Goal: Task Accomplishment & Management: Manage account settings

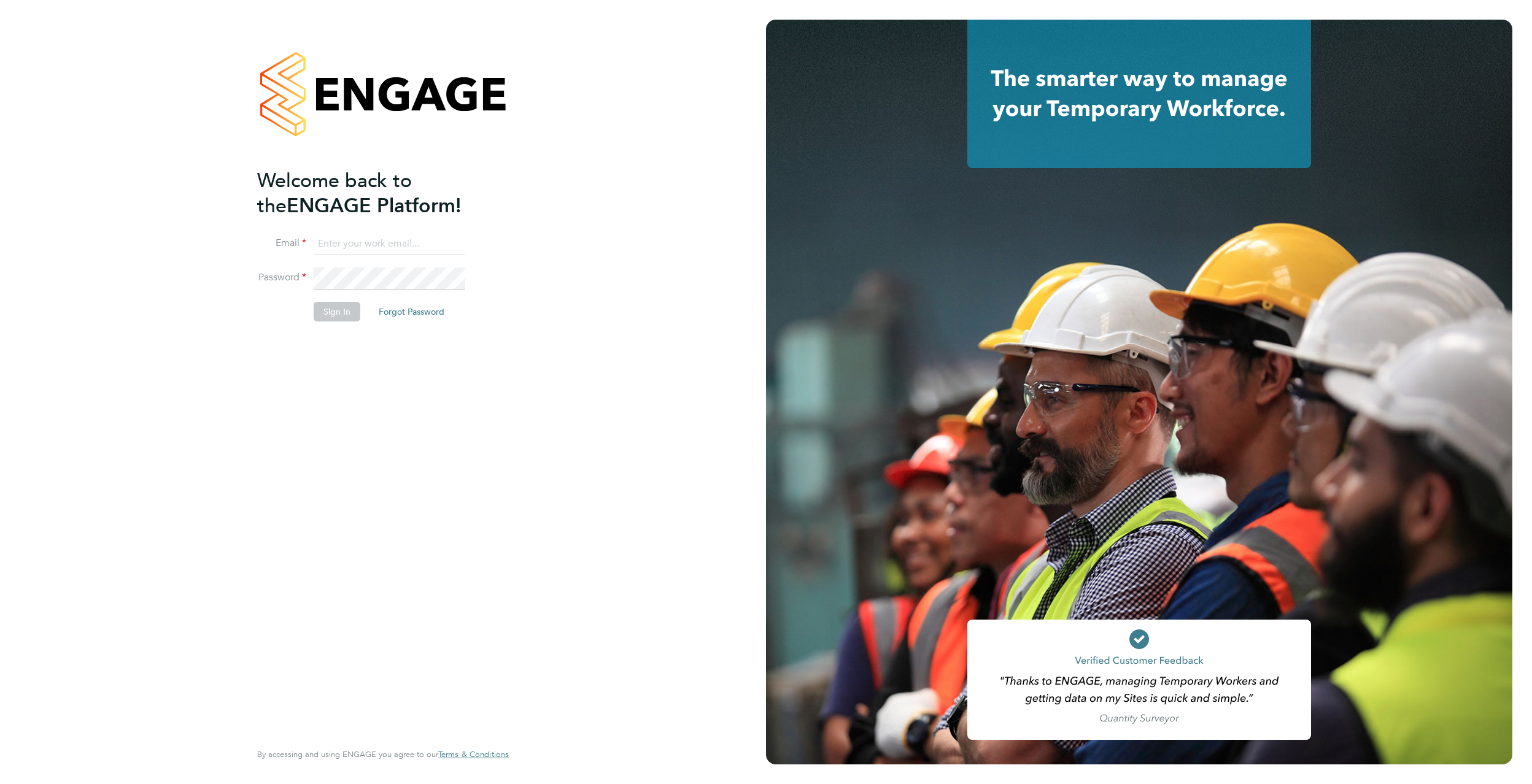
type input "james.garrard@randstad.co.uk"
click at [347, 313] on button "Sign In" at bounding box center [337, 311] width 47 height 20
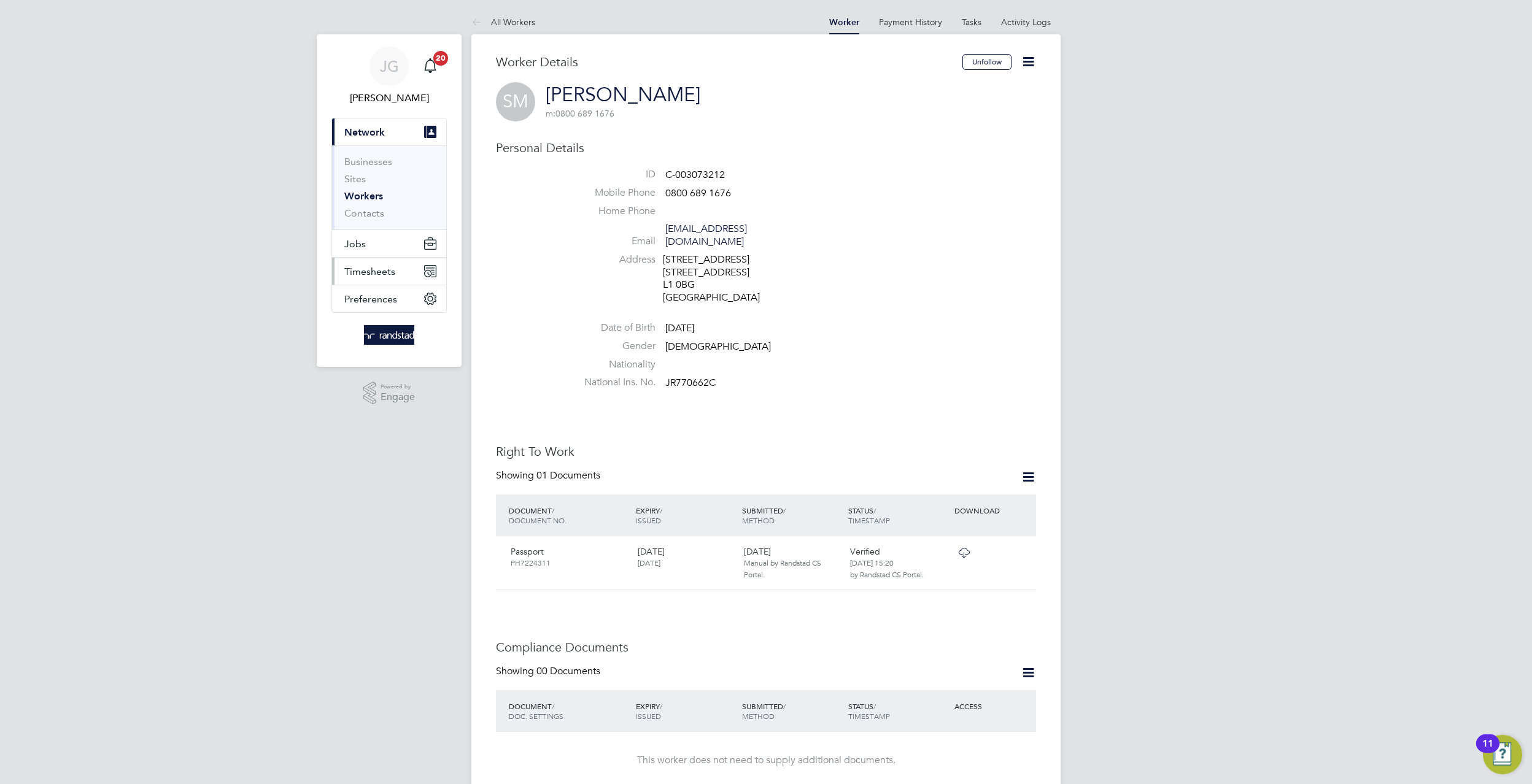
click at [407, 264] on button "Timesheets" at bounding box center [389, 271] width 114 height 27
click at [380, 221] on link "Timesheets" at bounding box center [369, 216] width 51 height 12
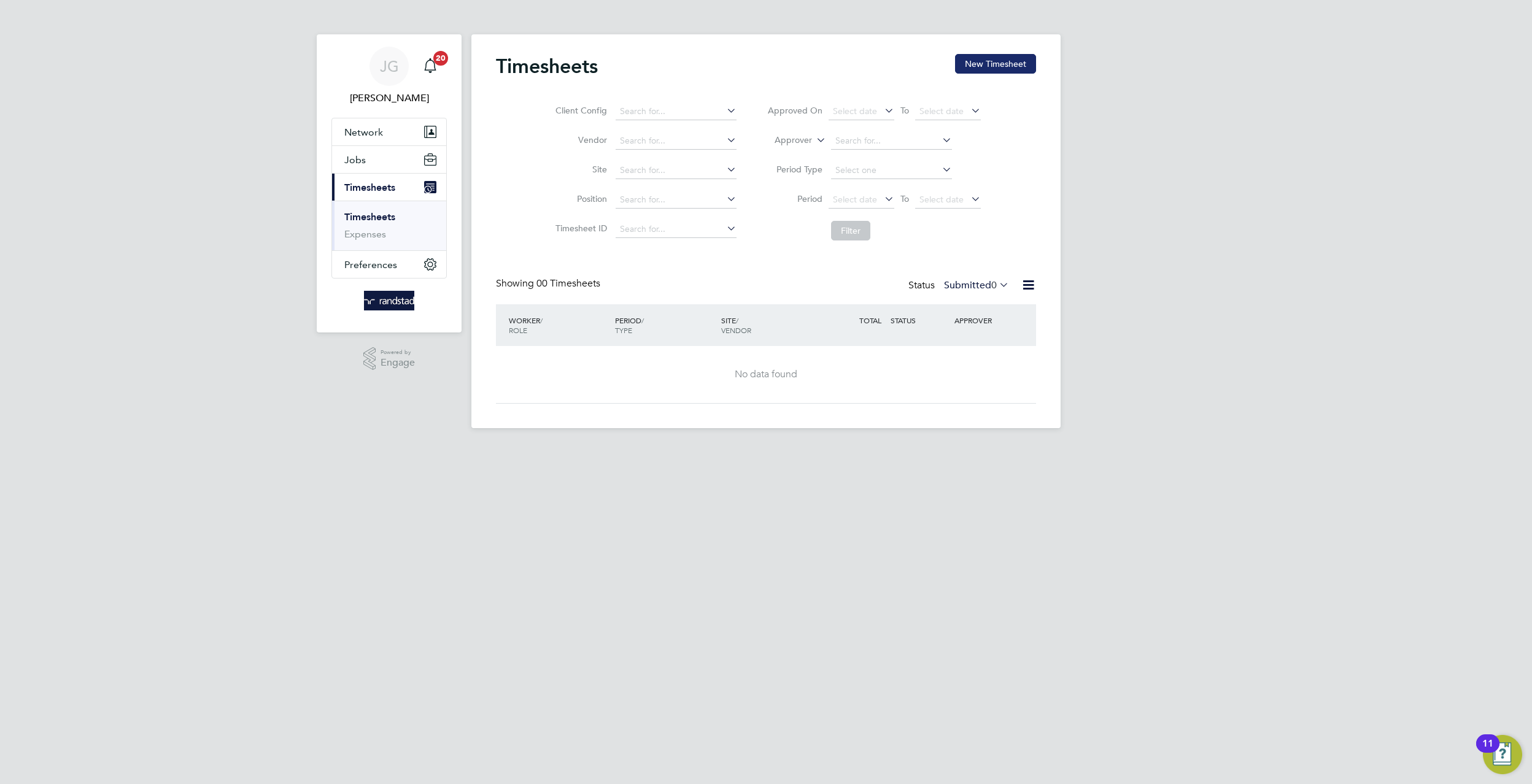
click at [1027, 56] on button "New Timesheet" at bounding box center [995, 64] width 81 height 20
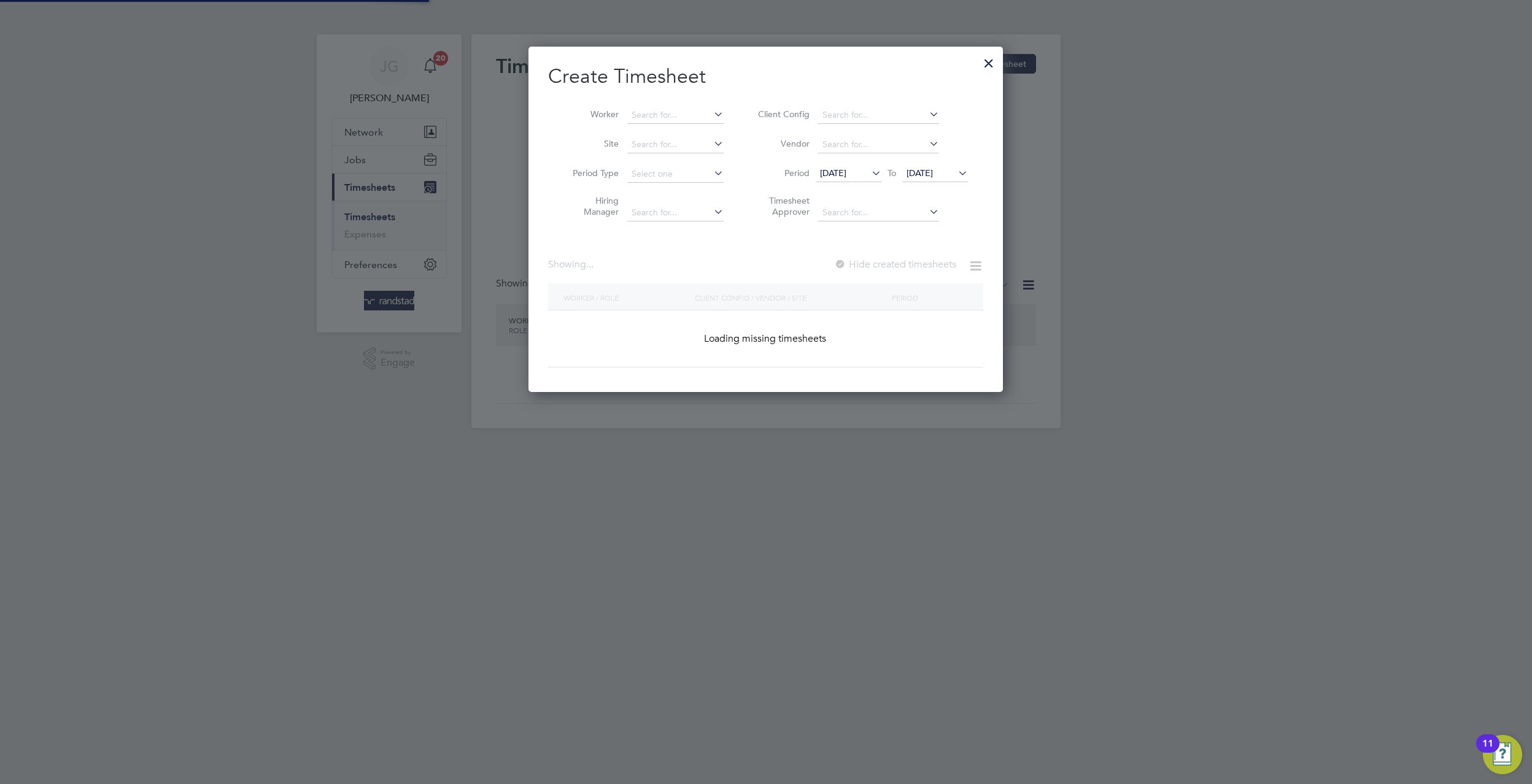
scroll to position [346, 475]
click at [731, 149] on li "Site" at bounding box center [644, 144] width 191 height 30
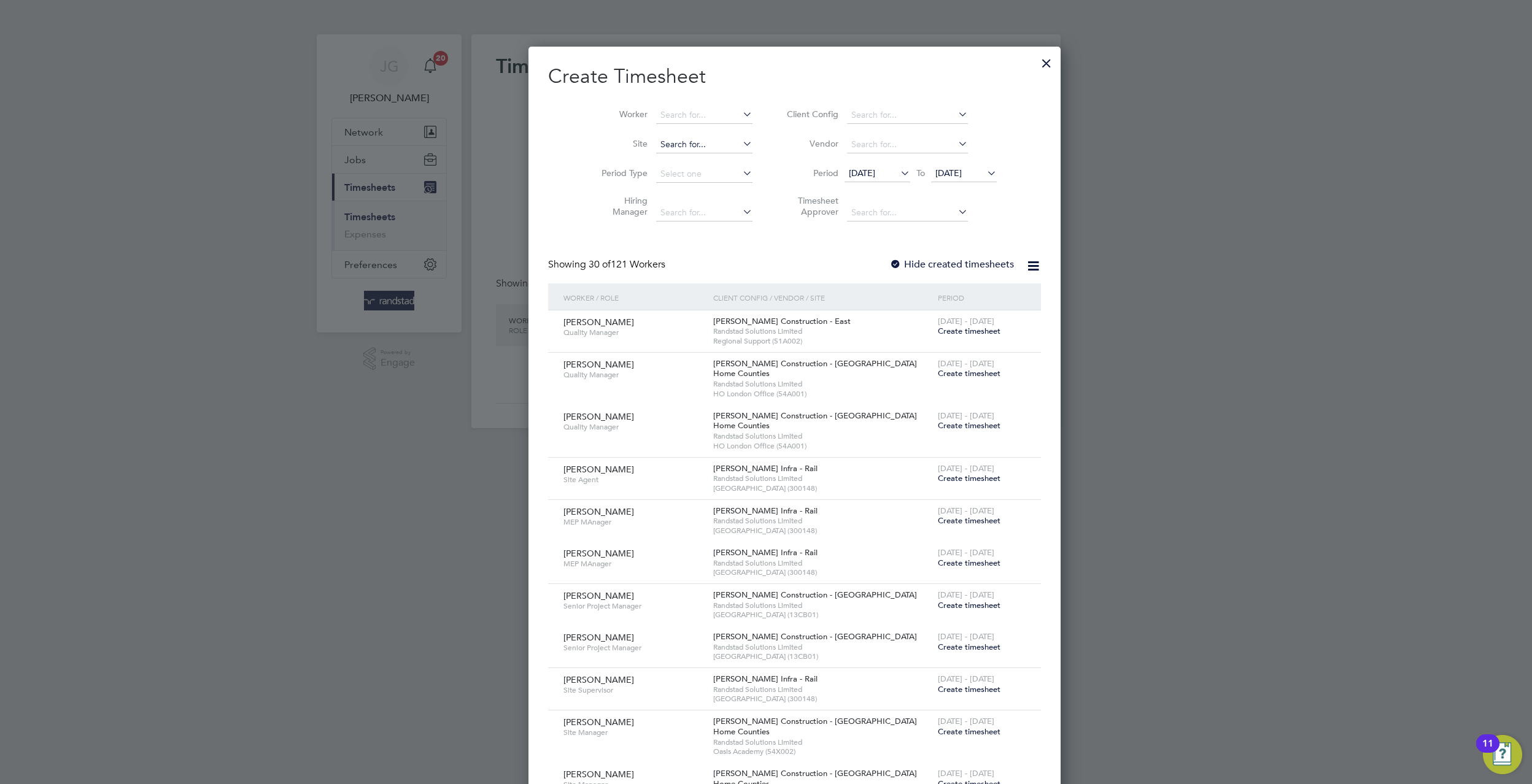
click at [656, 140] on input at bounding box center [703, 144] width 96 height 17
type input "chinedu"
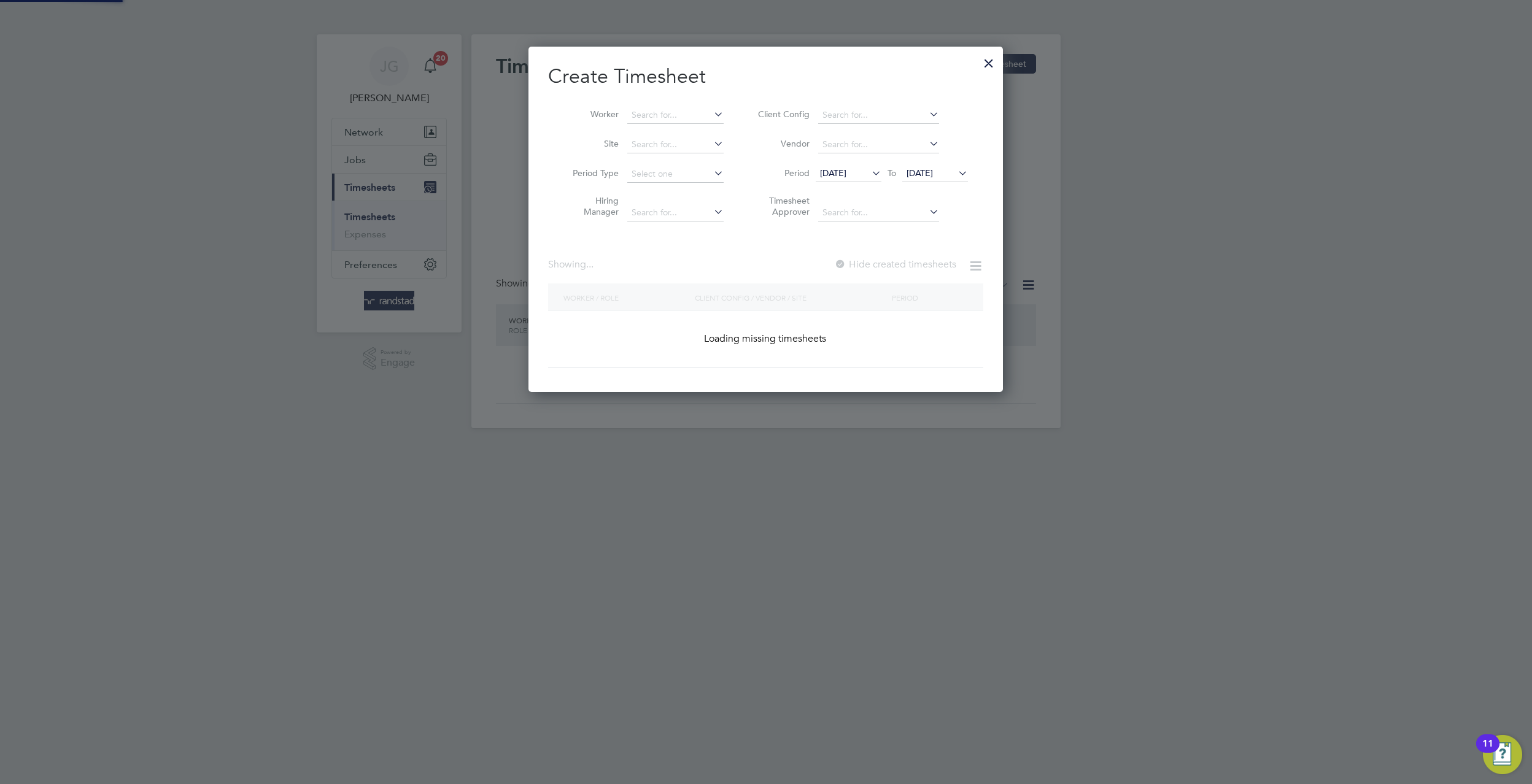
click at [905, 256] on div "Create Timesheet Worker Site Period Type Hiring Manager Client Config Vendor Pe…" at bounding box center [766, 215] width 435 height 303
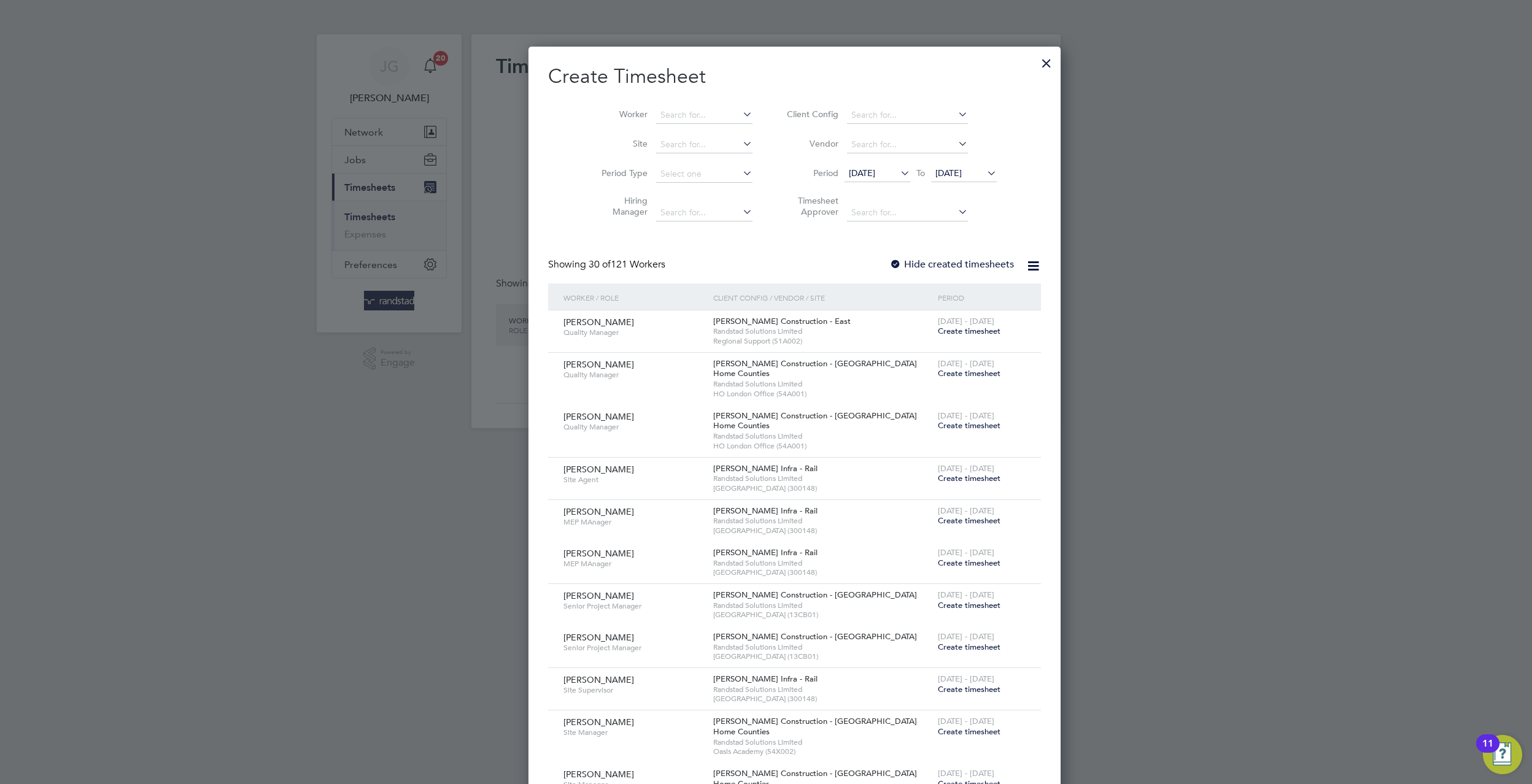
click at [668, 145] on input at bounding box center [703, 144] width 96 height 17
click at [671, 116] on input at bounding box center [703, 115] width 96 height 17
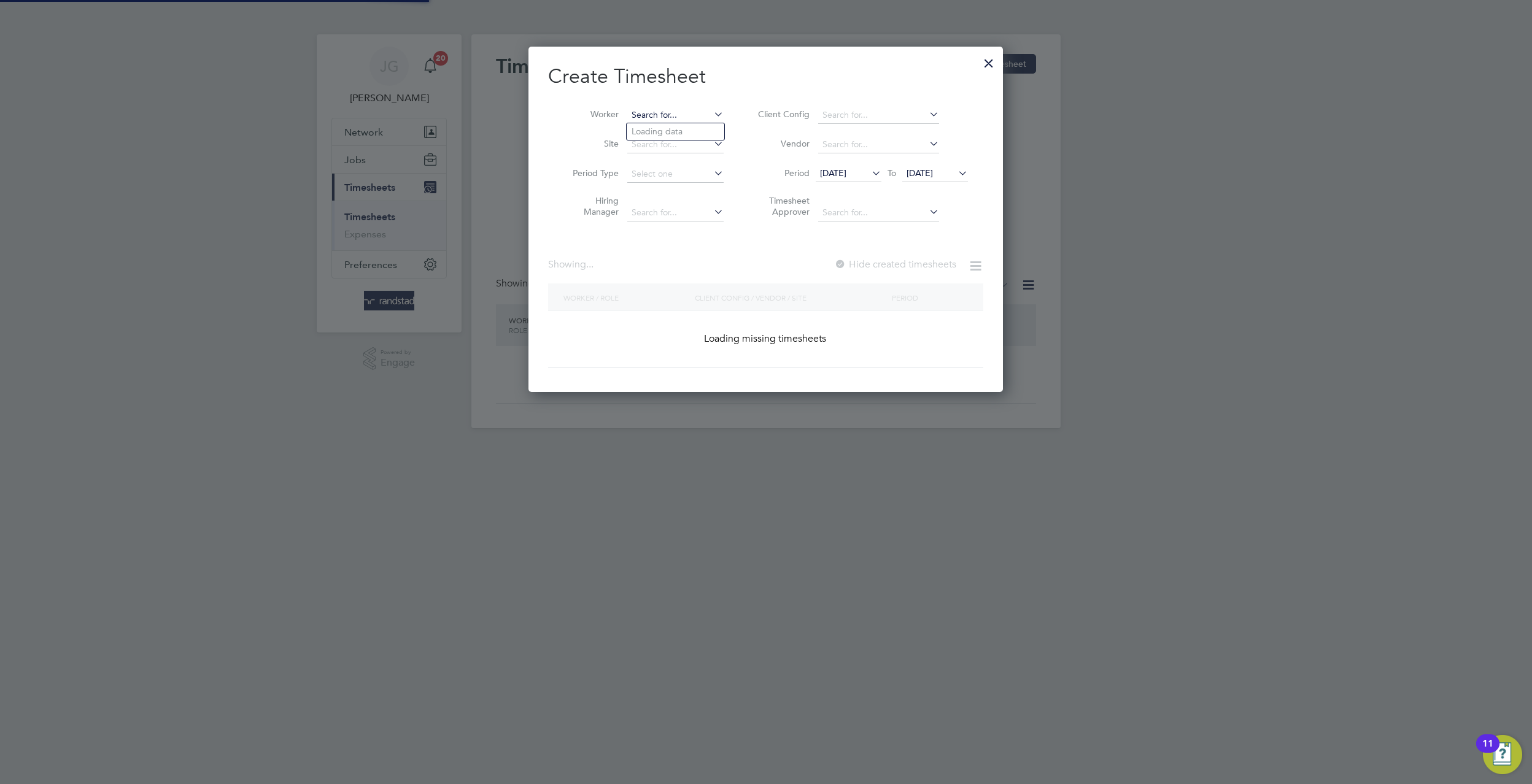
scroll to position [346, 475]
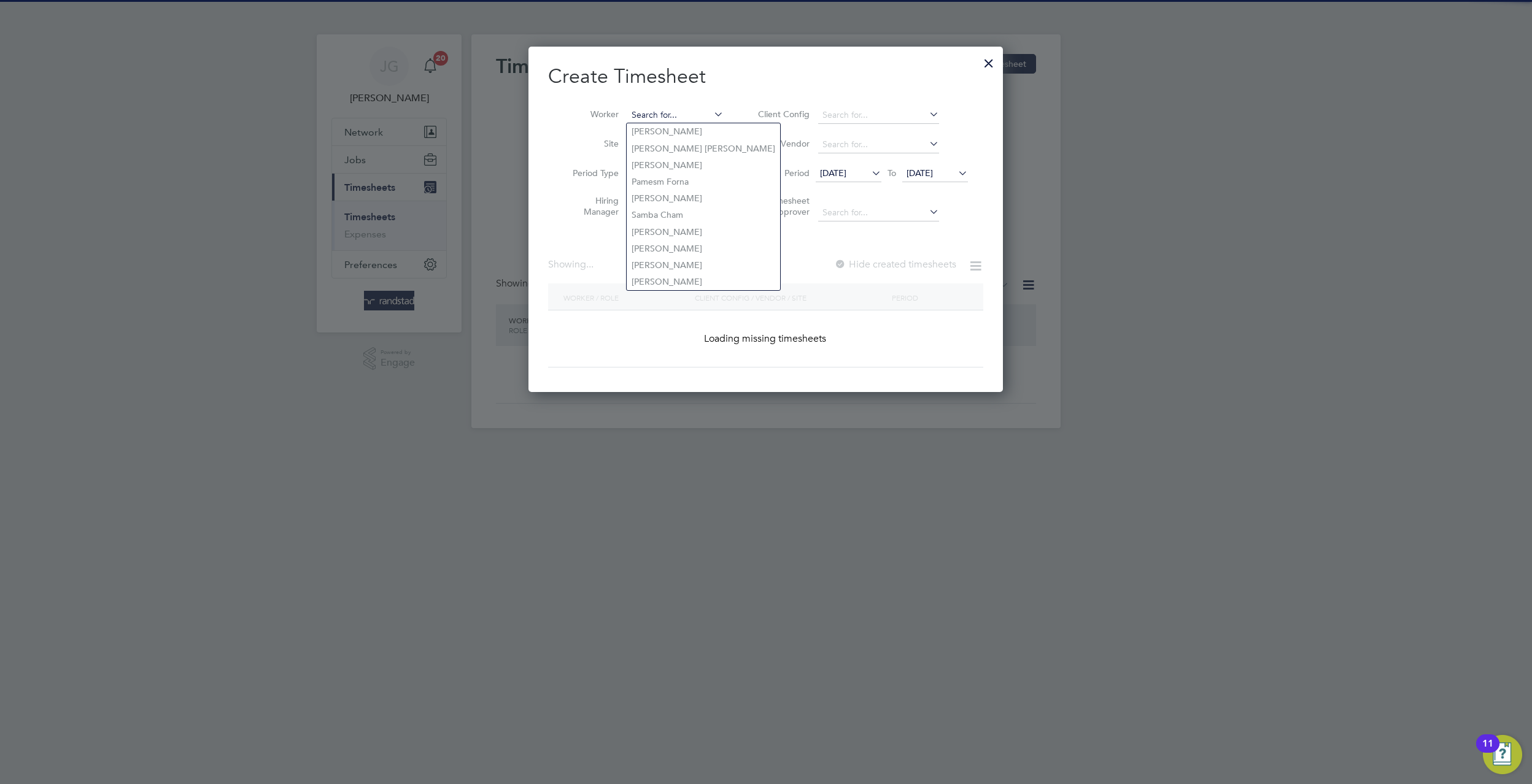
type input "h"
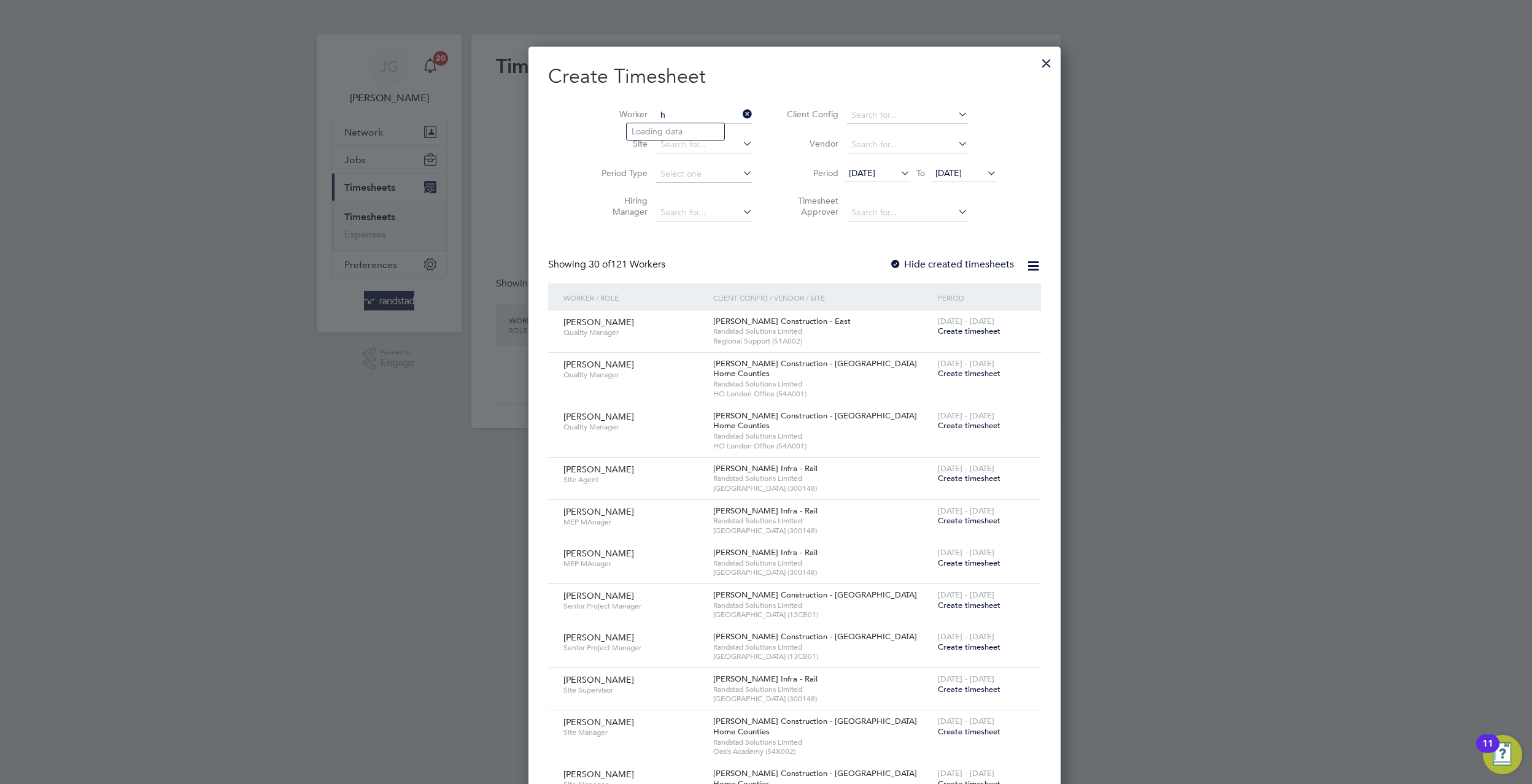
scroll to position [2687, 475]
click at [663, 74] on h2 "Create Timesheet" at bounding box center [794, 77] width 493 height 26
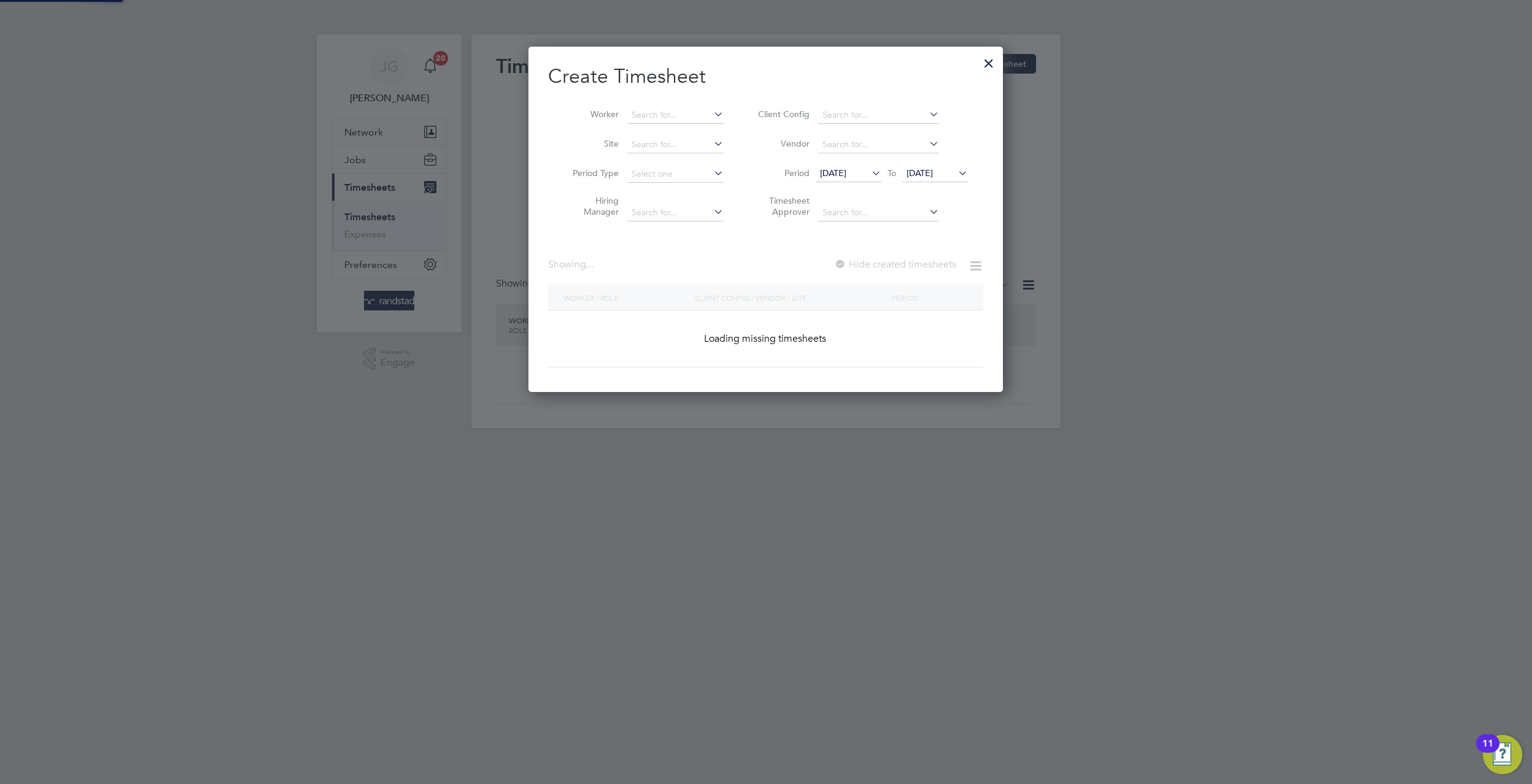
scroll to position [346, 475]
click at [656, 141] on input at bounding box center [675, 144] width 96 height 17
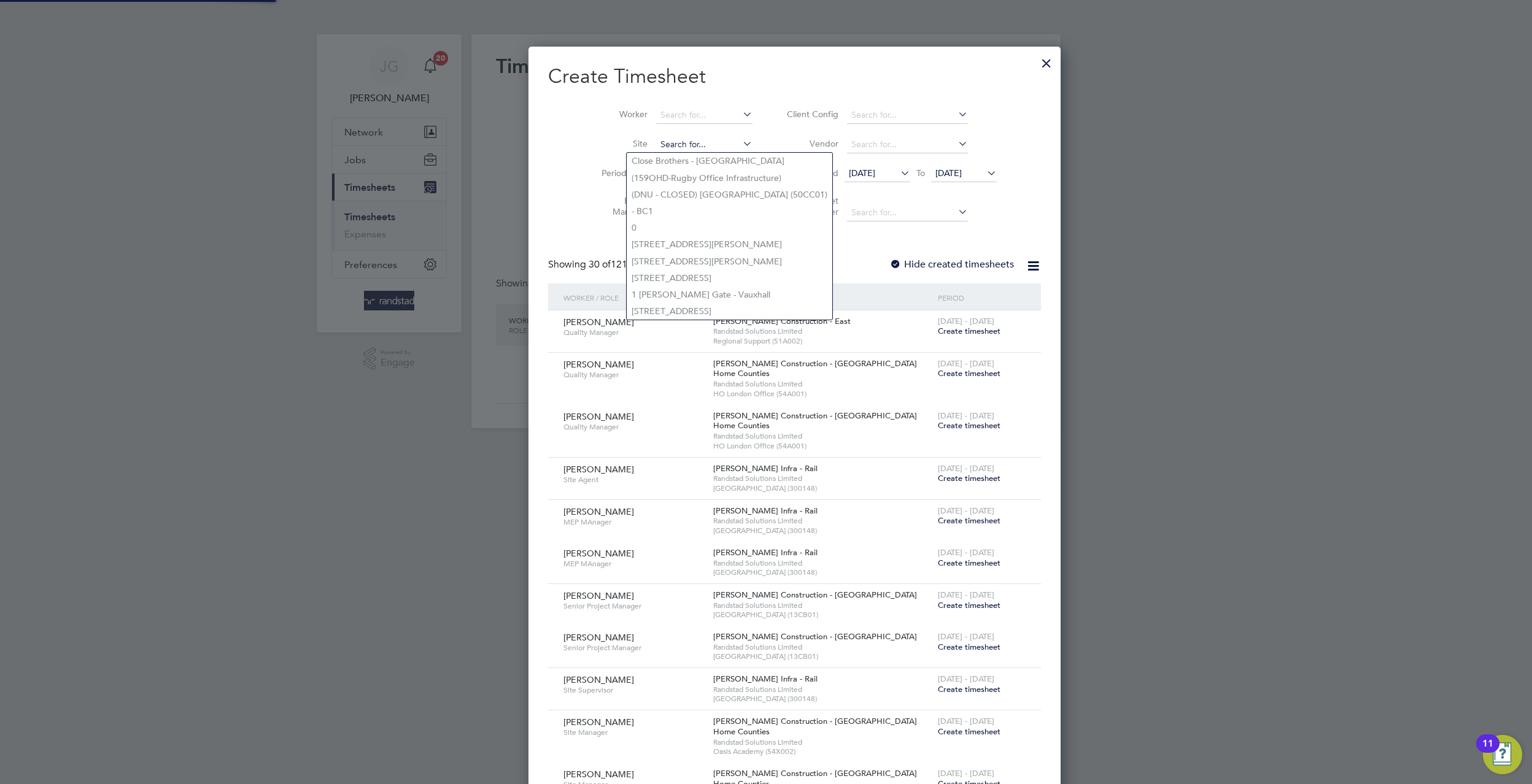
scroll to position [2687, 475]
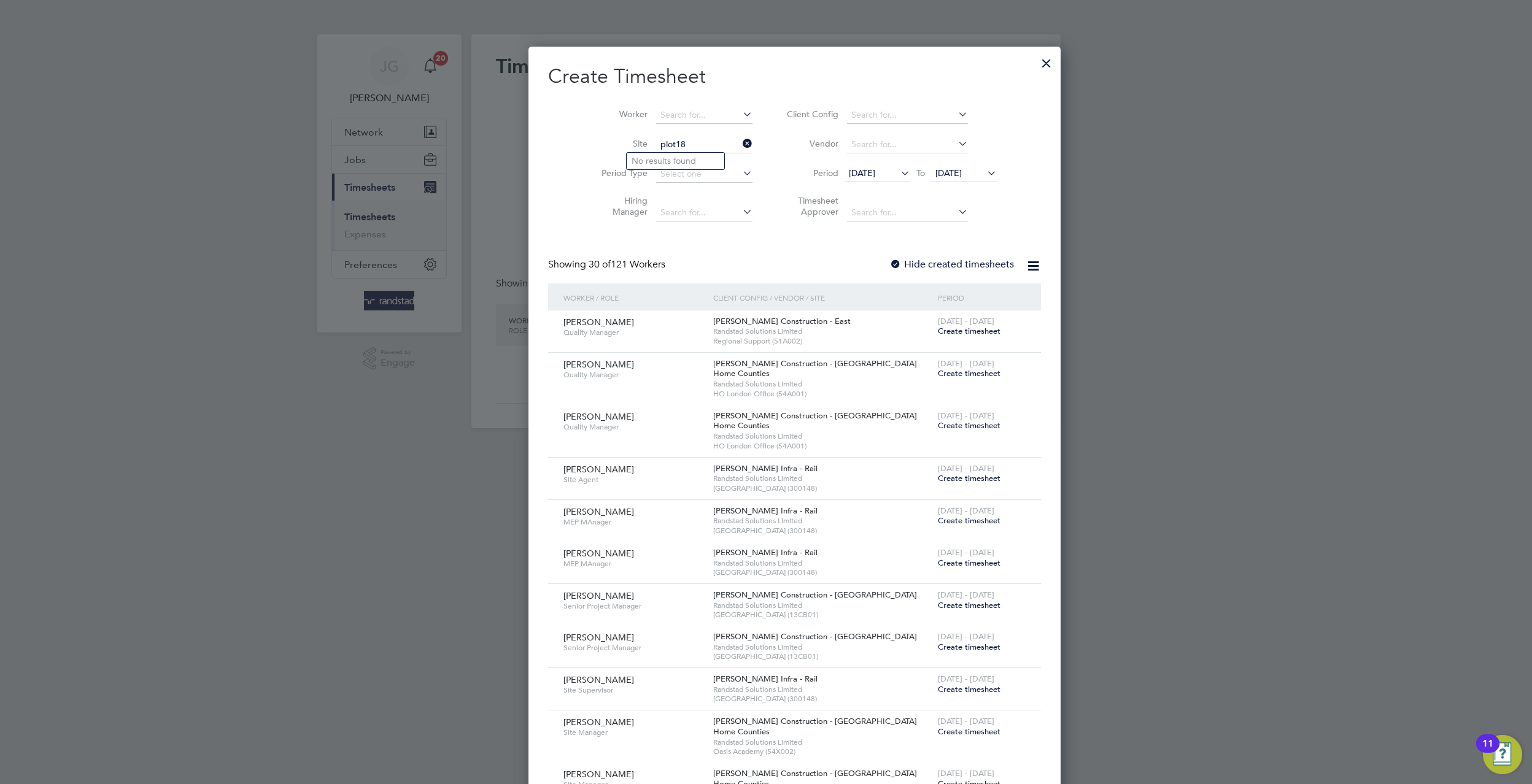
type input "plot18"
click at [900, 259] on label "Hide created timesheets" at bounding box center [951, 265] width 124 height 13
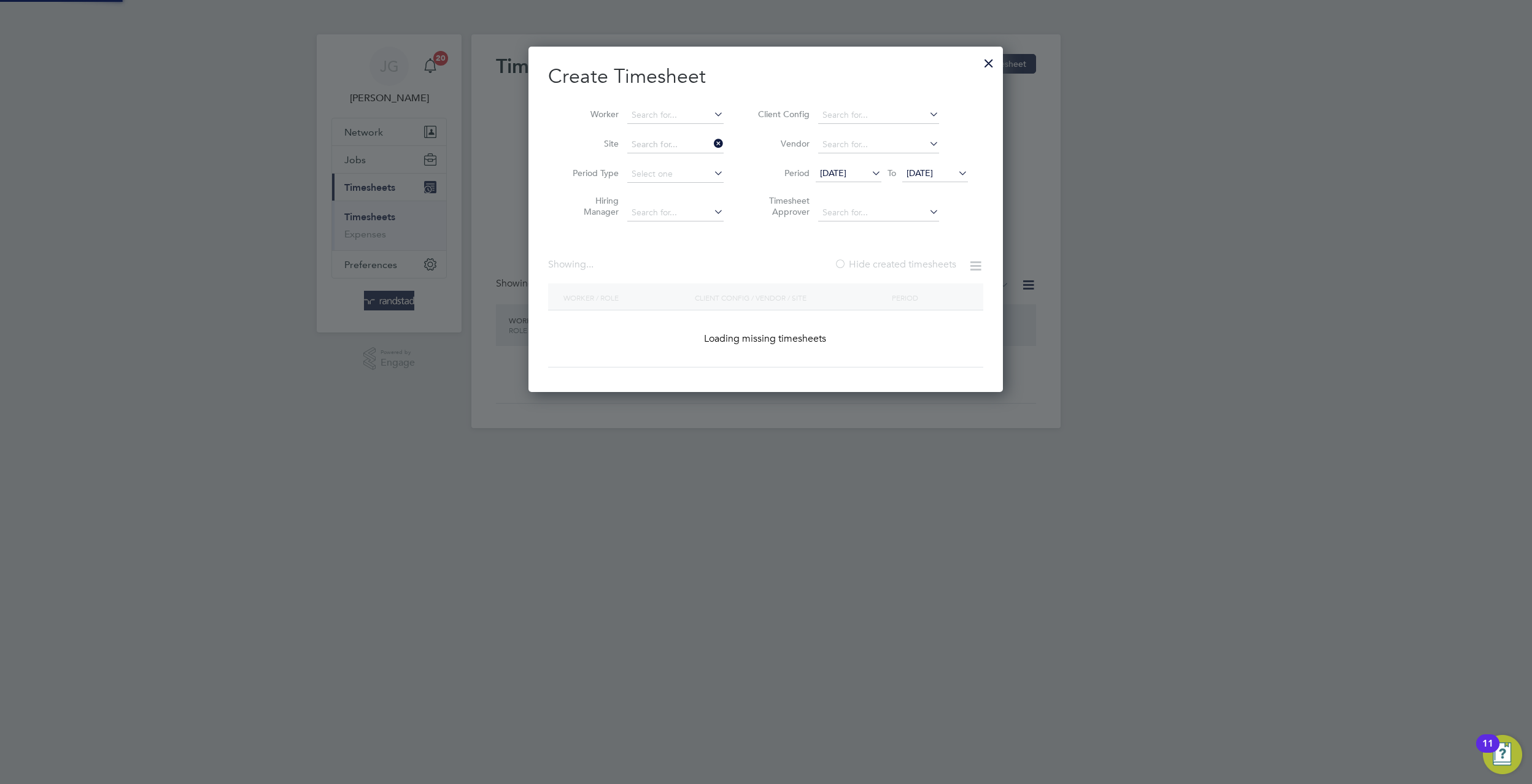
scroll to position [346, 475]
click at [689, 138] on input at bounding box center [675, 144] width 96 height 17
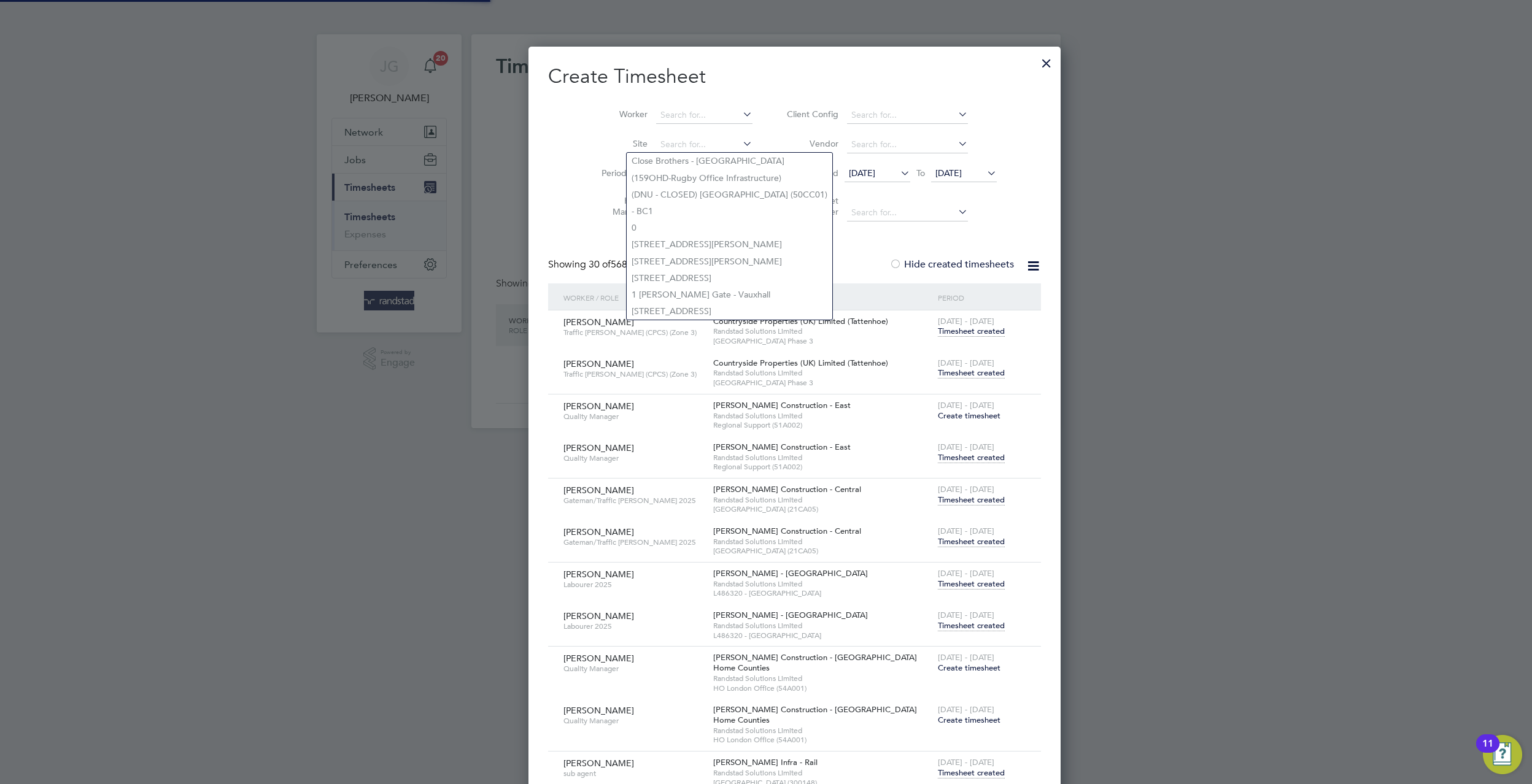
scroll to position [2876, 479]
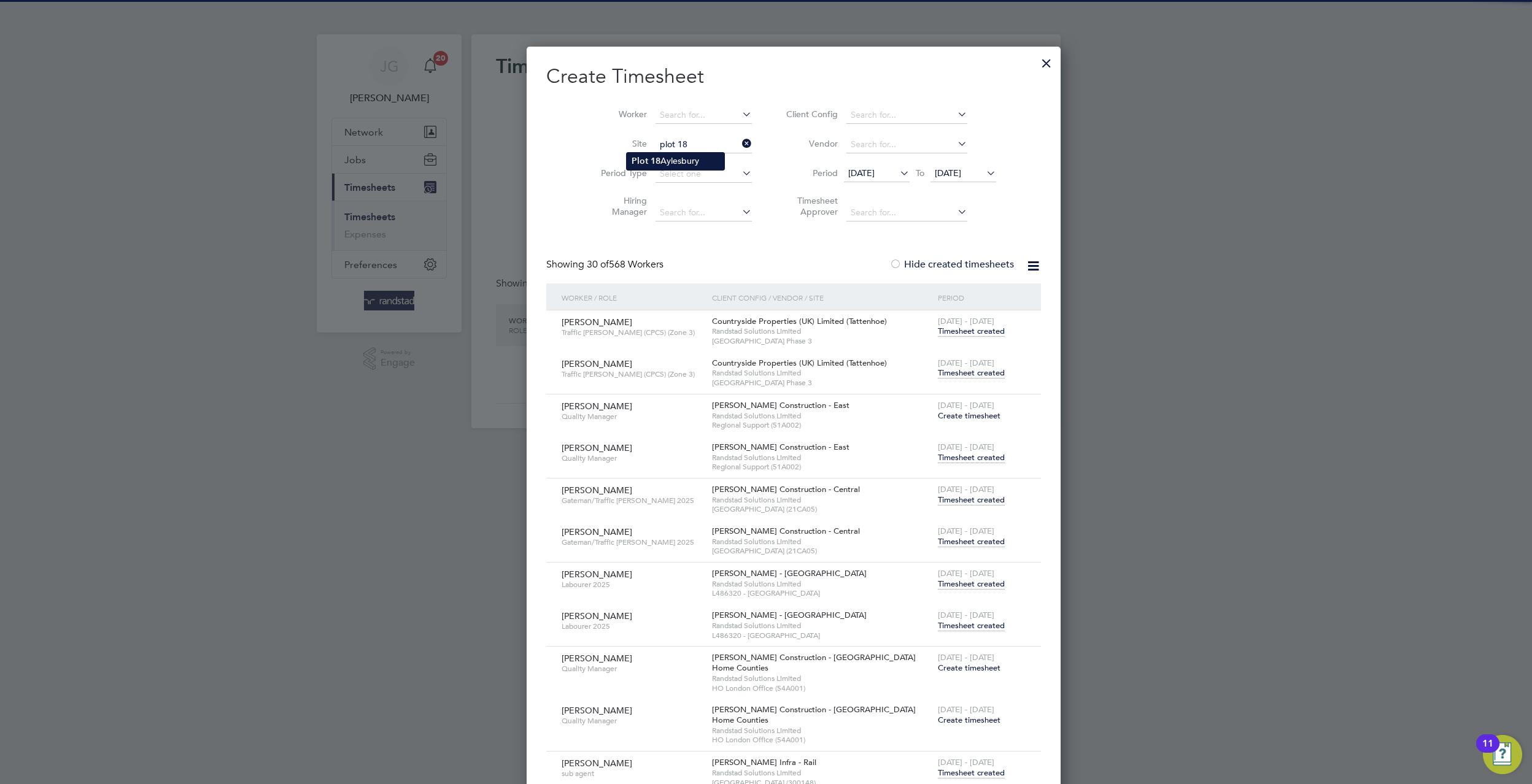
click at [706, 163] on li "Plot 18 Aylesbury" at bounding box center [675, 161] width 97 height 16
type input "Plot 18 Aylesbury"
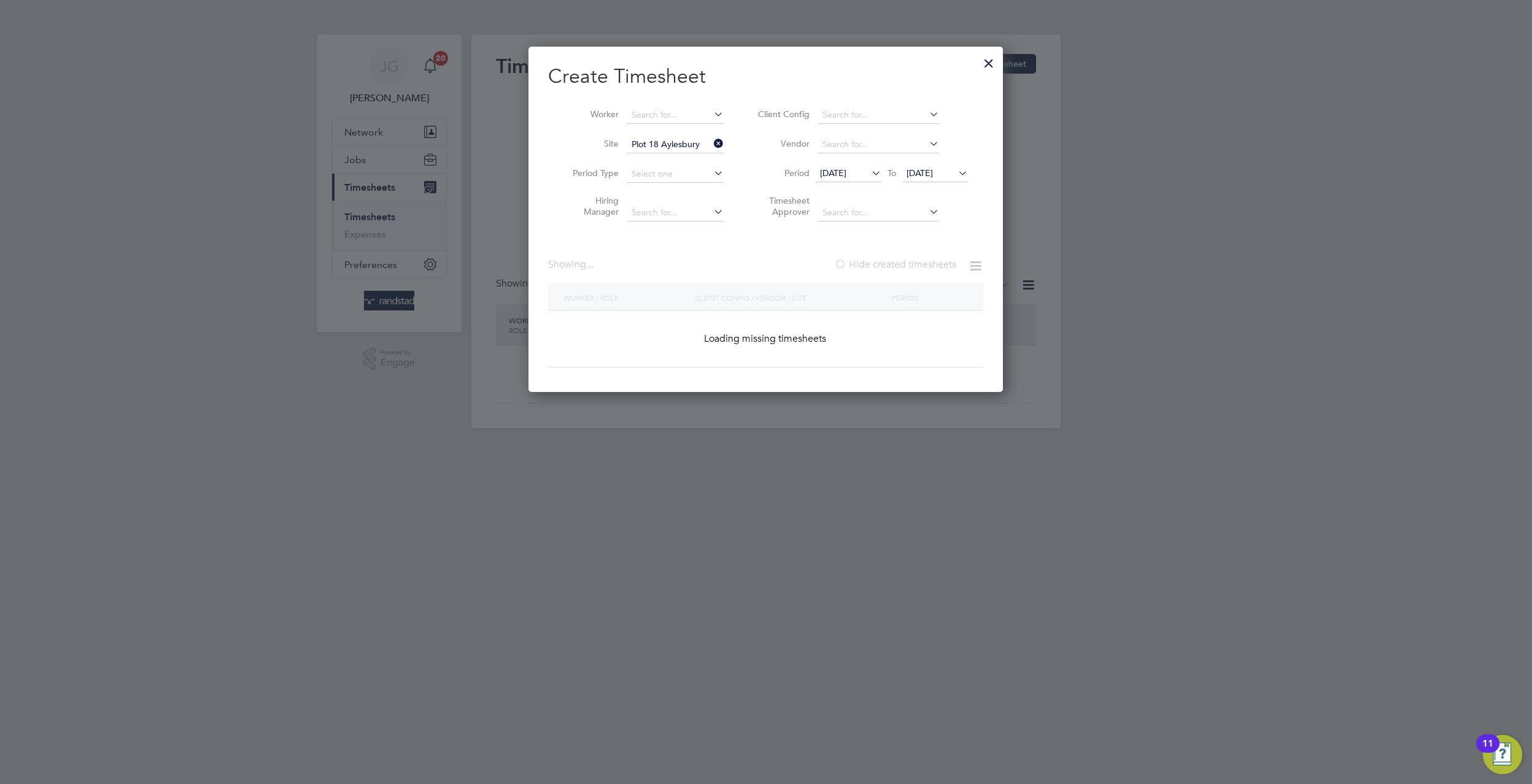
scroll to position [346, 475]
click at [818, 172] on span "19 Sep 2025" at bounding box center [848, 174] width 66 height 16
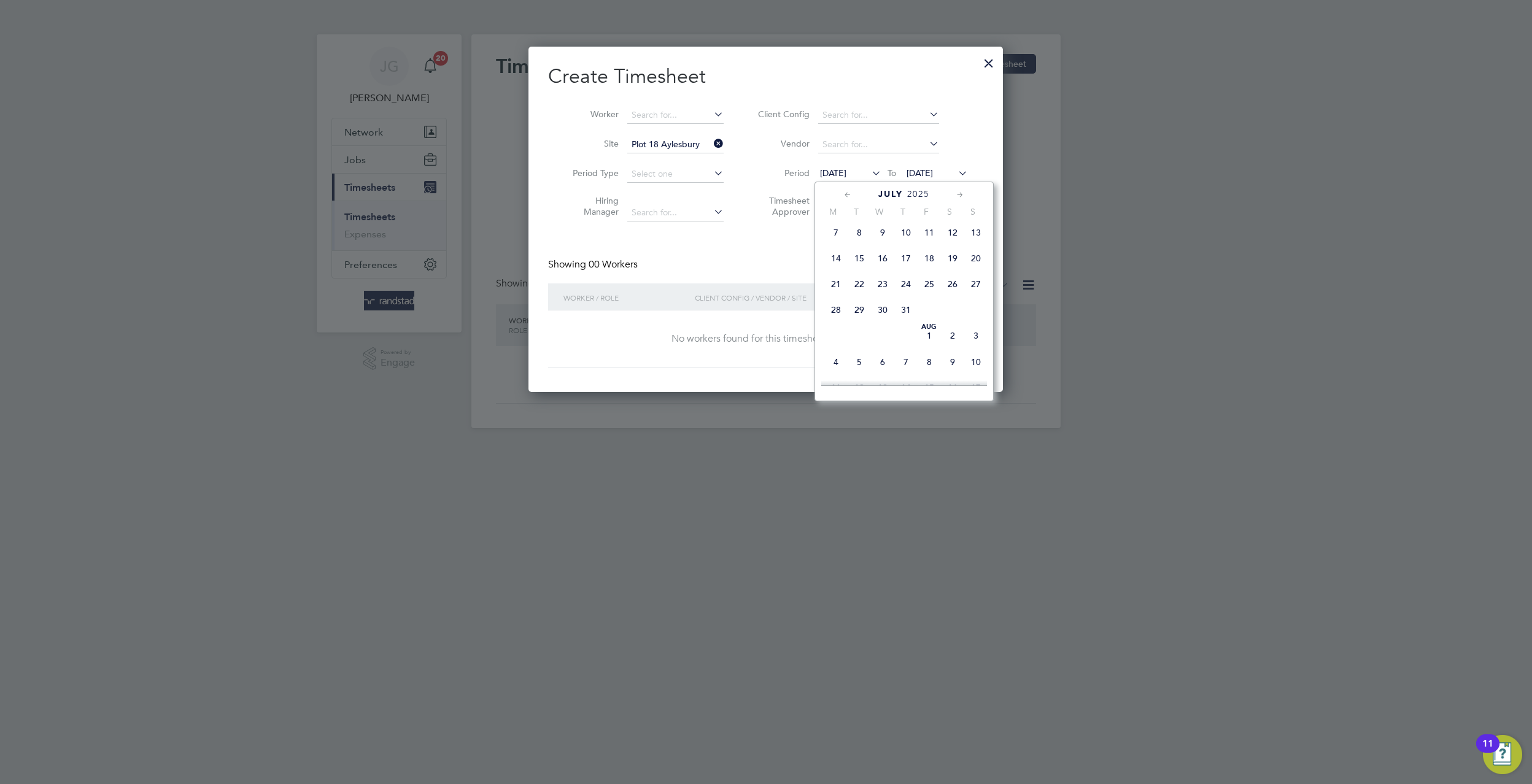
scroll to position [182, 0]
click at [867, 273] on span "15" at bounding box center [859, 265] width 23 height 23
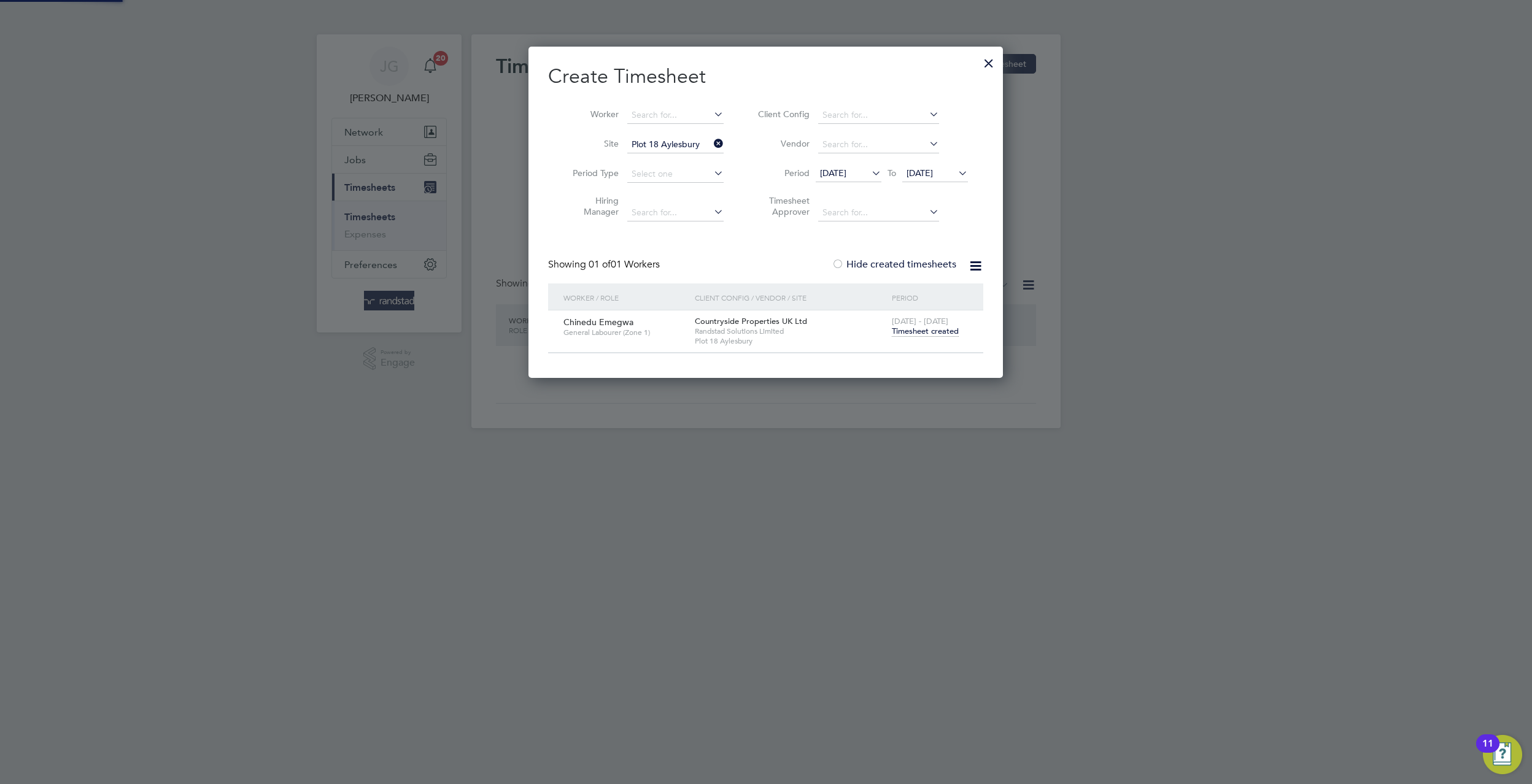
scroll to position [0, 0]
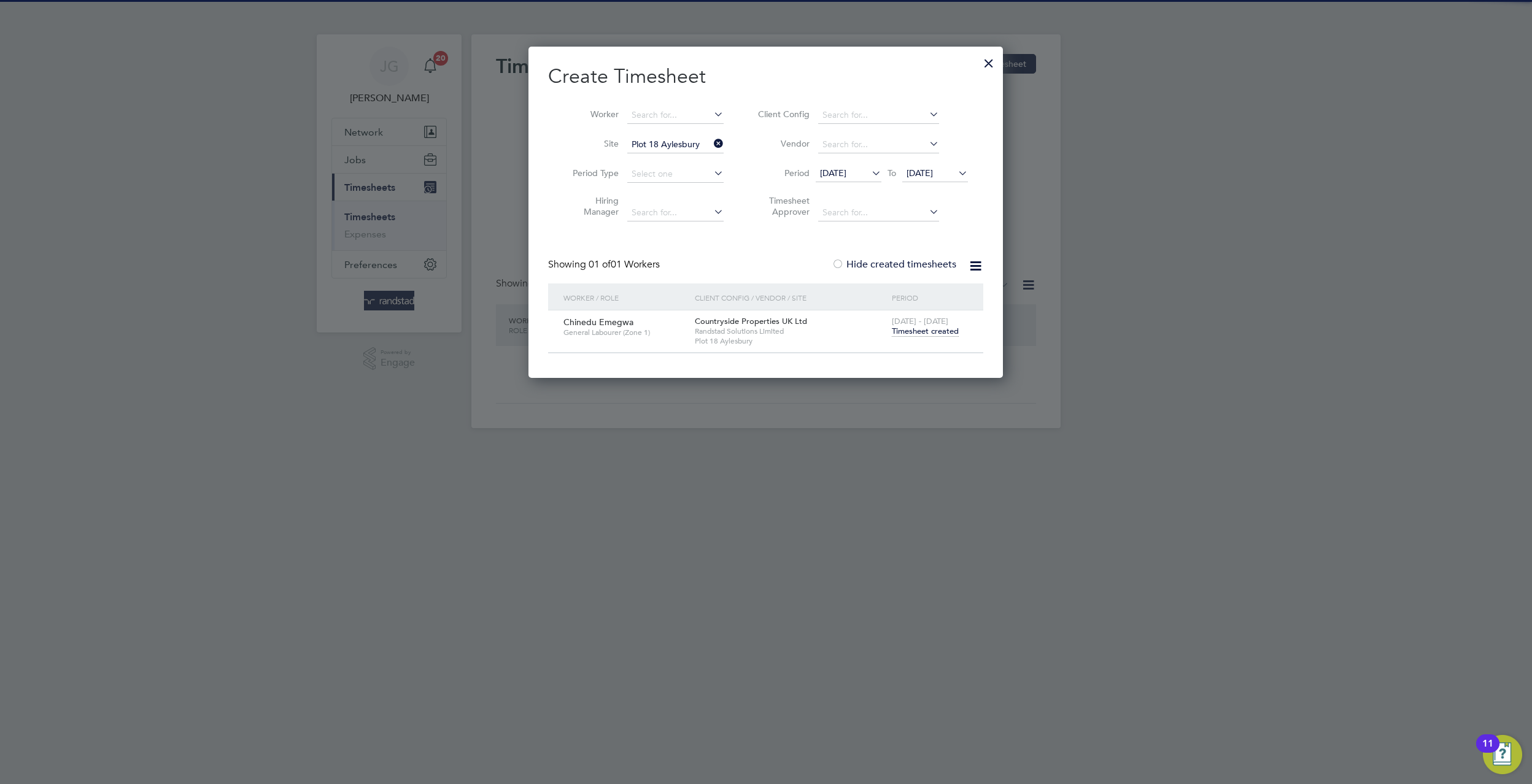
click at [923, 327] on span "Timesheet created" at bounding box center [925, 331] width 67 height 11
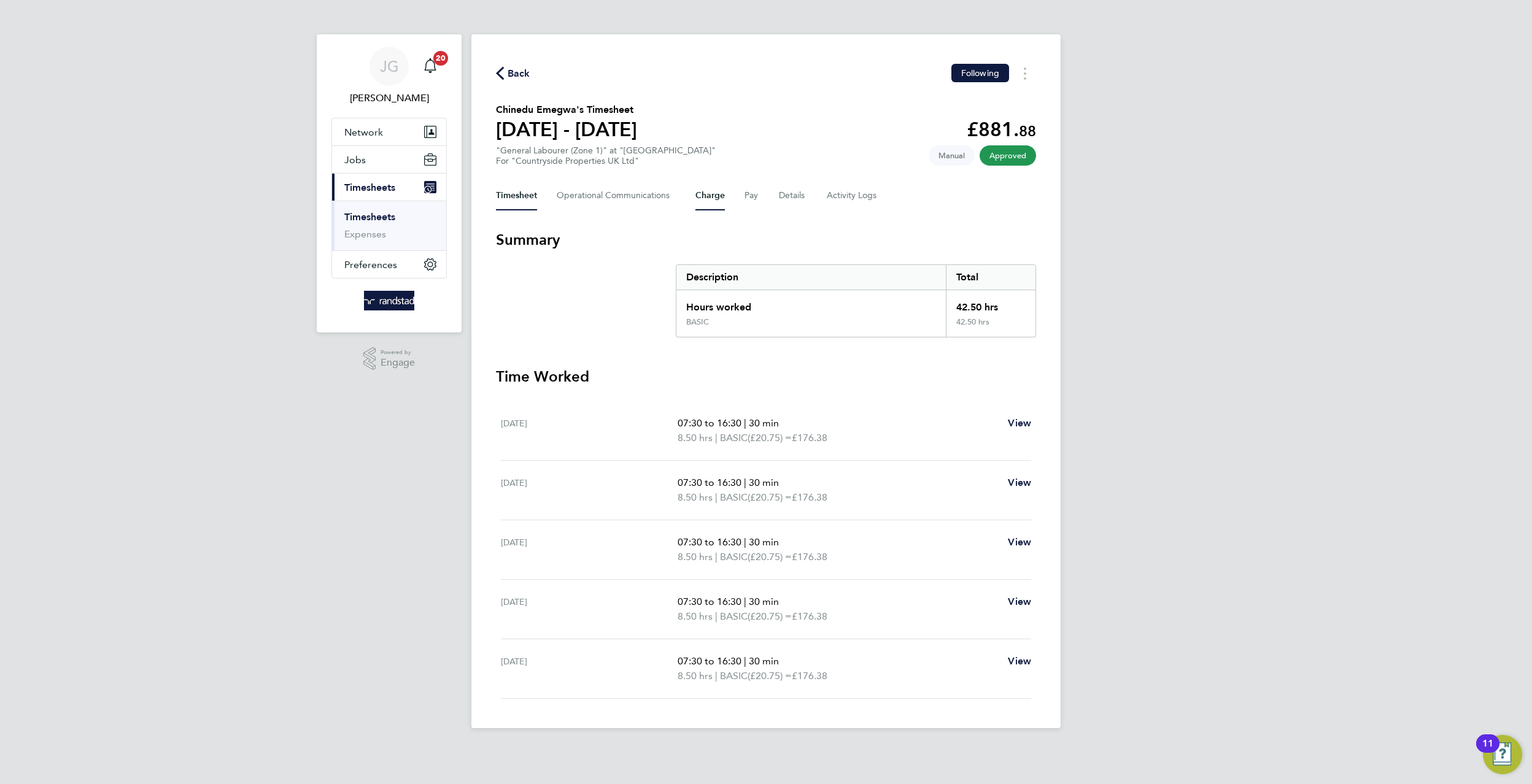
click at [701, 196] on button "Charge" at bounding box center [710, 195] width 30 height 30
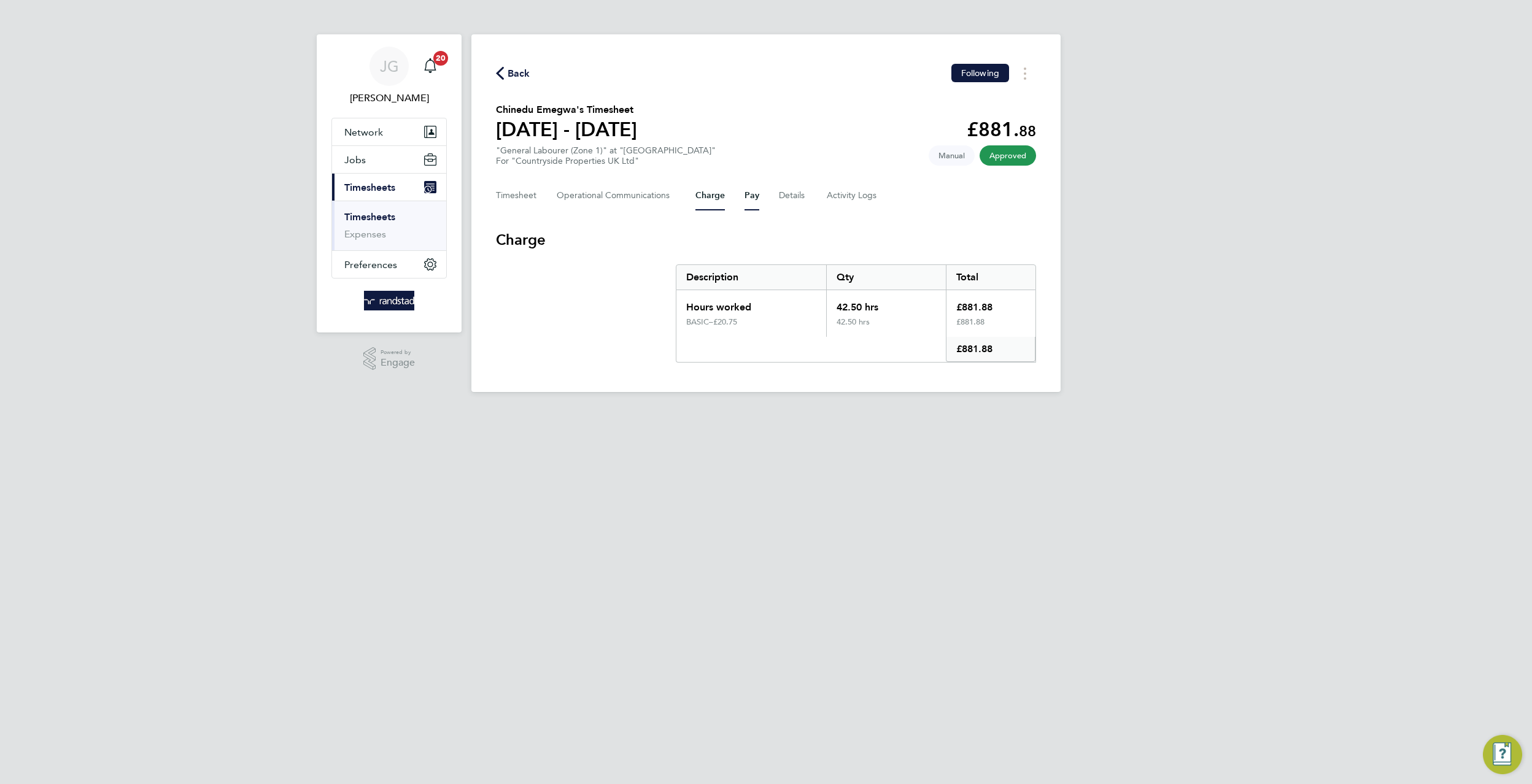
click at [750, 195] on button "Pay" at bounding box center [752, 195] width 14 height 30
click at [794, 197] on button "Details" at bounding box center [793, 195] width 28 height 30
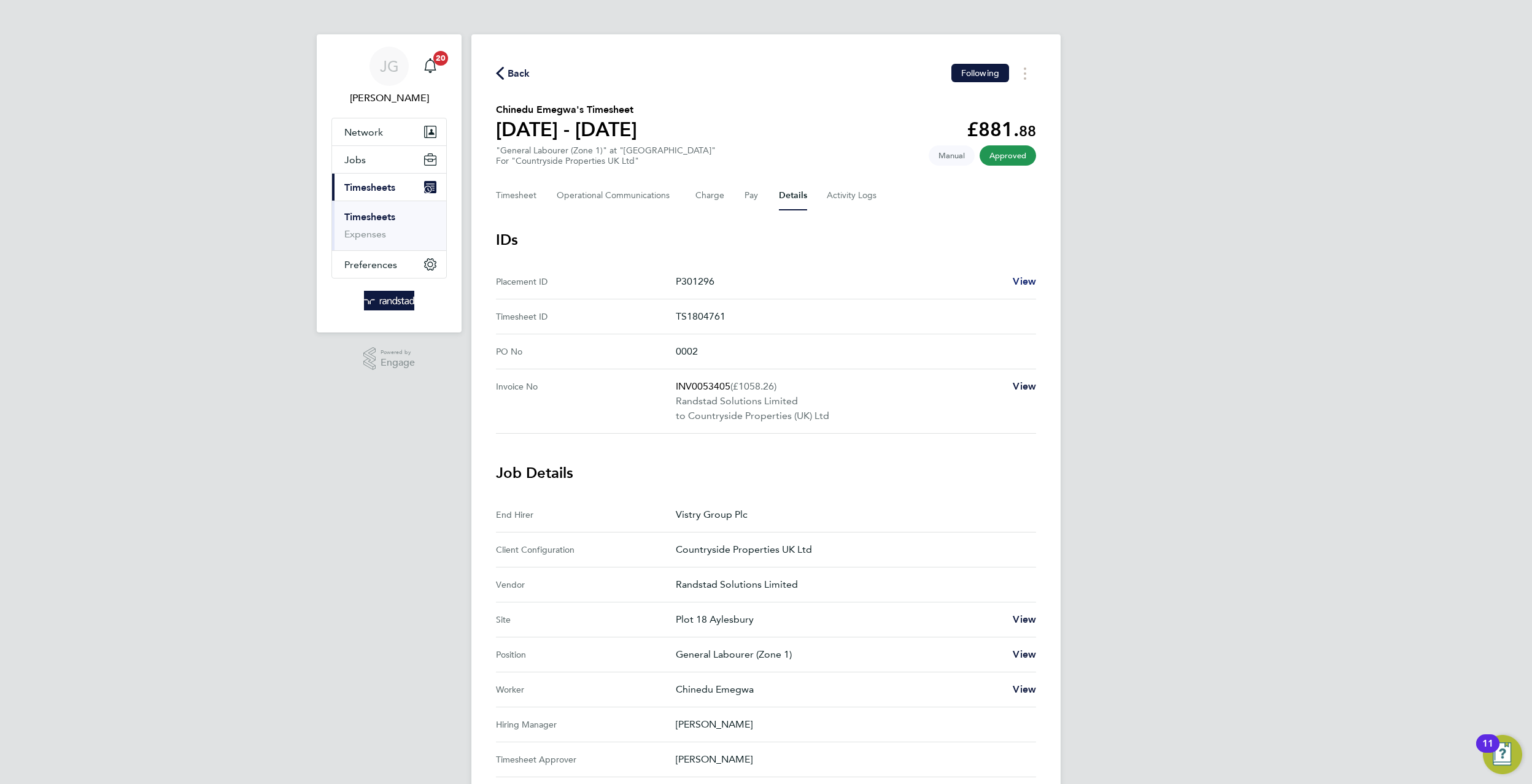
click at [1026, 288] on link "View" at bounding box center [1024, 282] width 23 height 14
click at [367, 219] on link "Timesheets" at bounding box center [369, 216] width 51 height 12
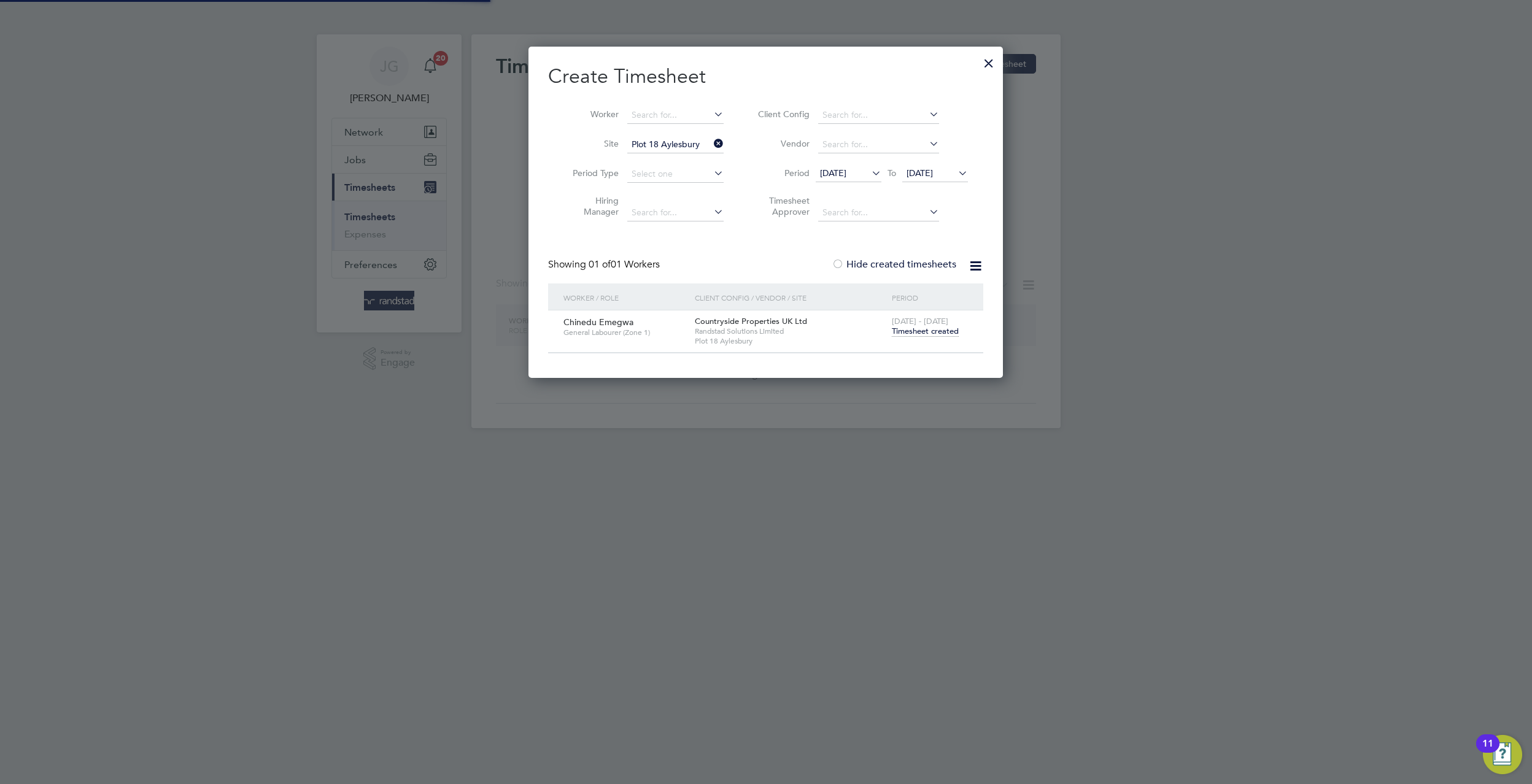
scroll to position [331, 475]
click at [702, 131] on li "Site Plot 18 Aylesbury" at bounding box center [644, 144] width 191 height 30
click at [682, 116] on input at bounding box center [675, 115] width 96 height 17
click at [735, 153] on li "Site Plot 18 Aylesbury" at bounding box center [644, 144] width 191 height 30
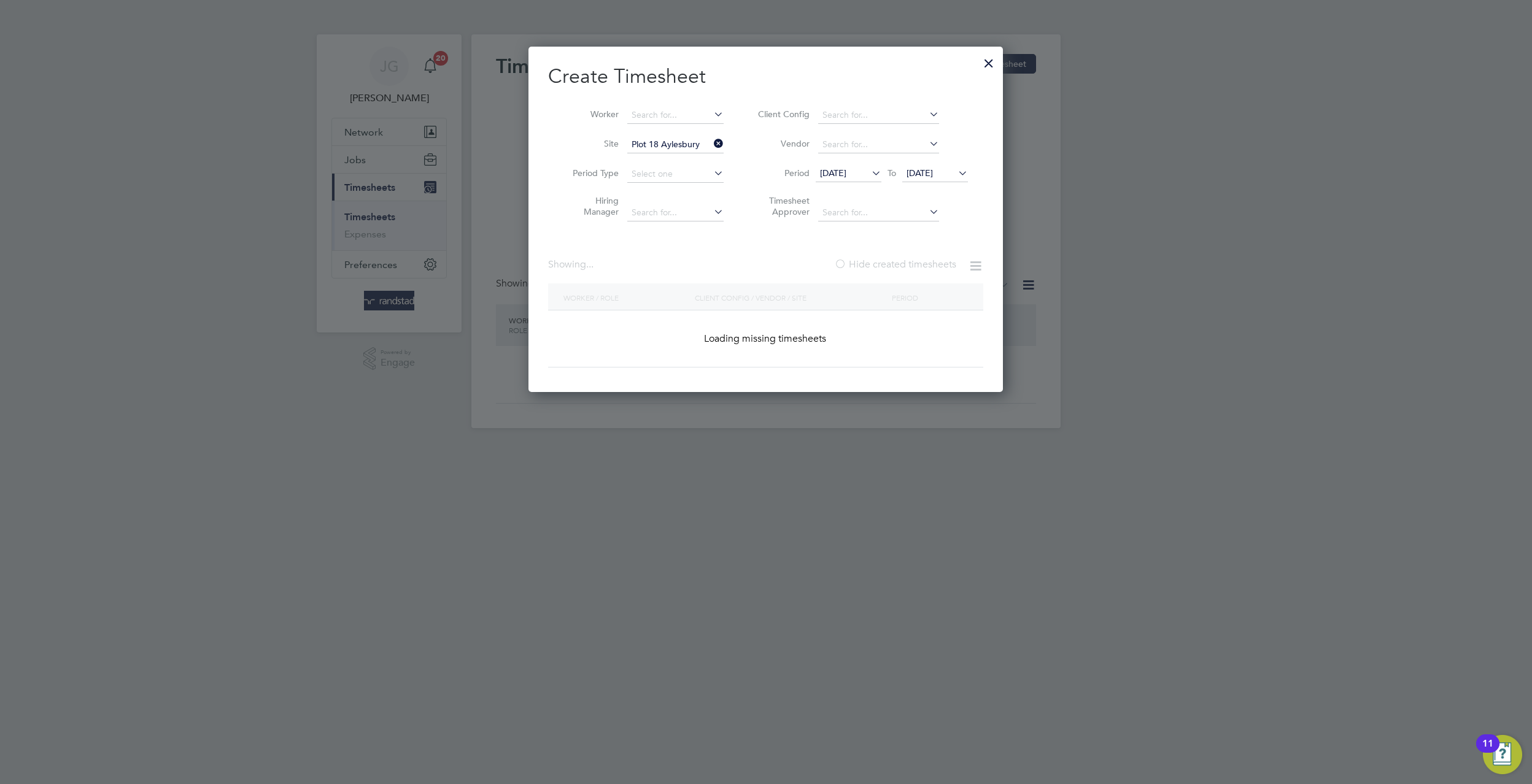
scroll to position [346, 475]
click at [712, 146] on icon at bounding box center [712, 143] width 0 height 17
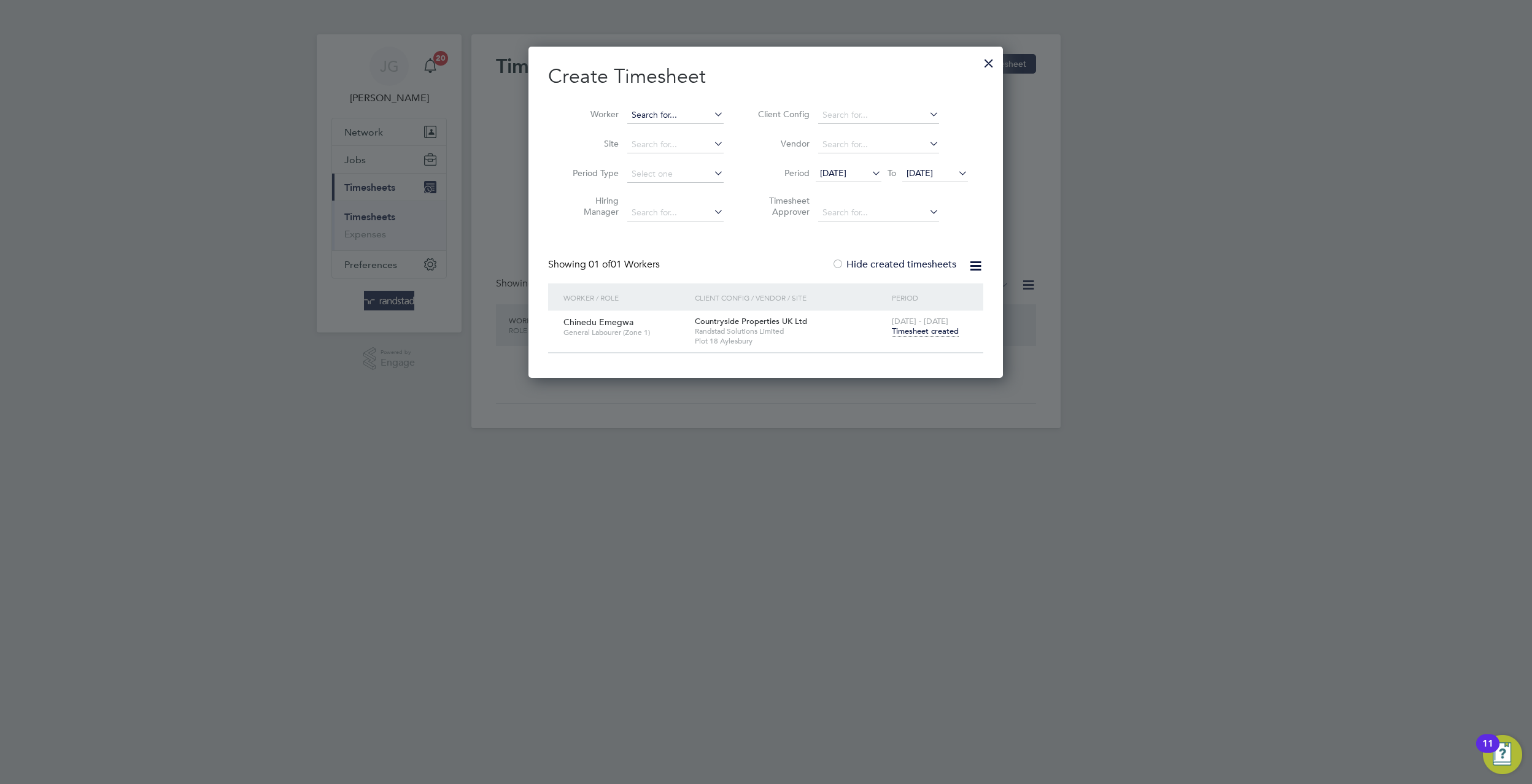
scroll to position [331, 475]
click at [687, 117] on input at bounding box center [675, 115] width 96 height 17
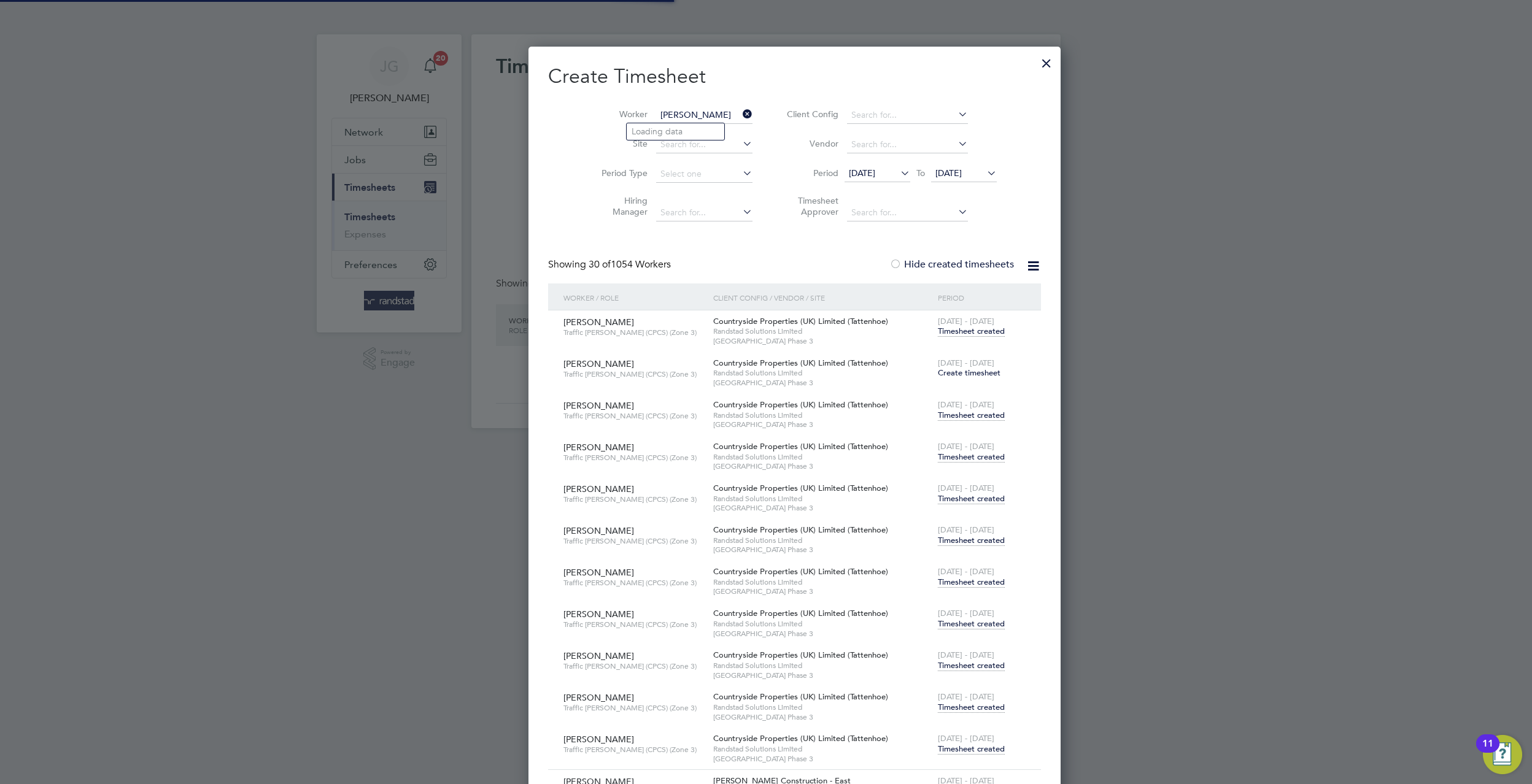
scroll to position [13351, 484]
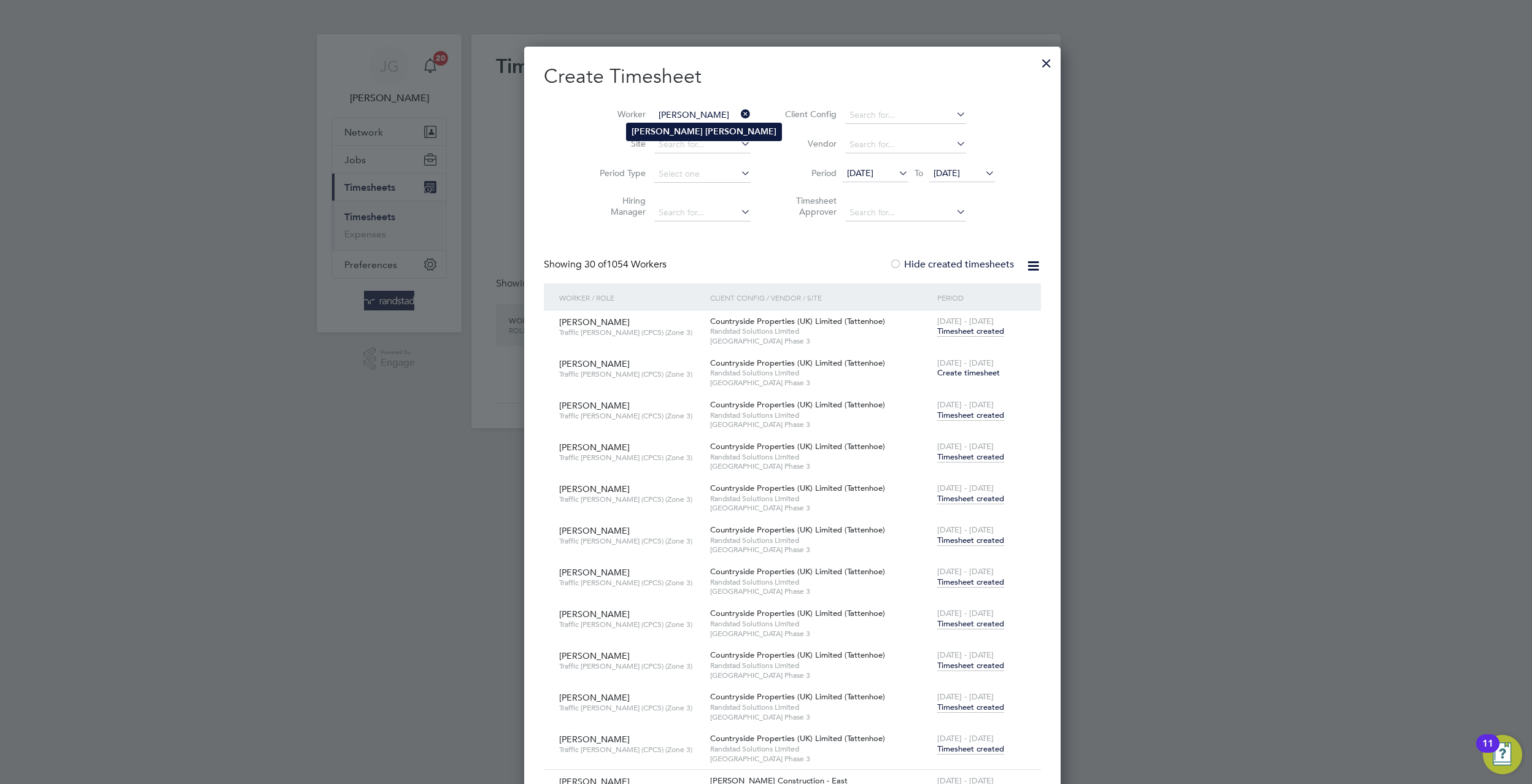
click at [650, 132] on b "Marlon" at bounding box center [666, 131] width 71 height 11
type input "Marlon James"
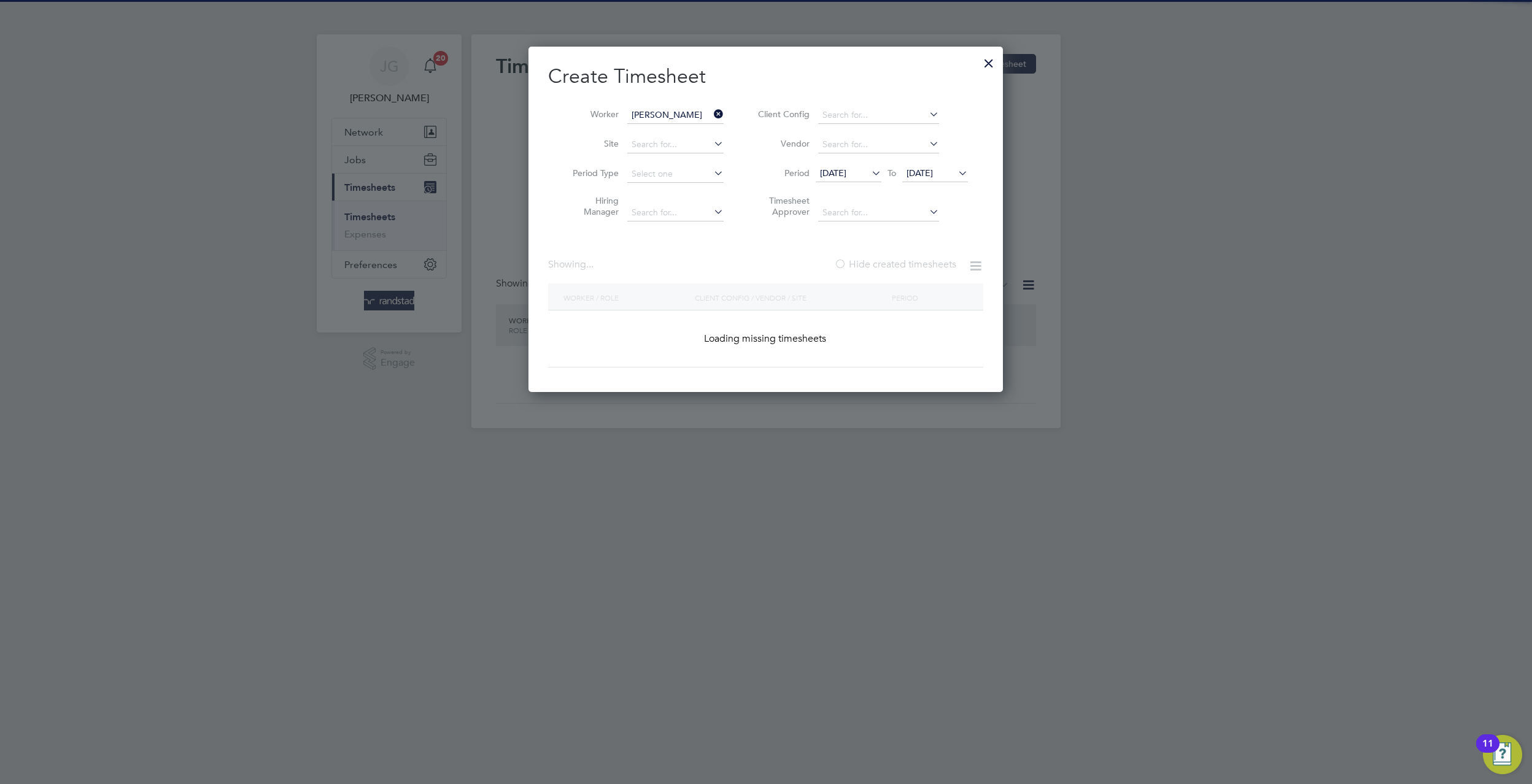
scroll to position [749, 475]
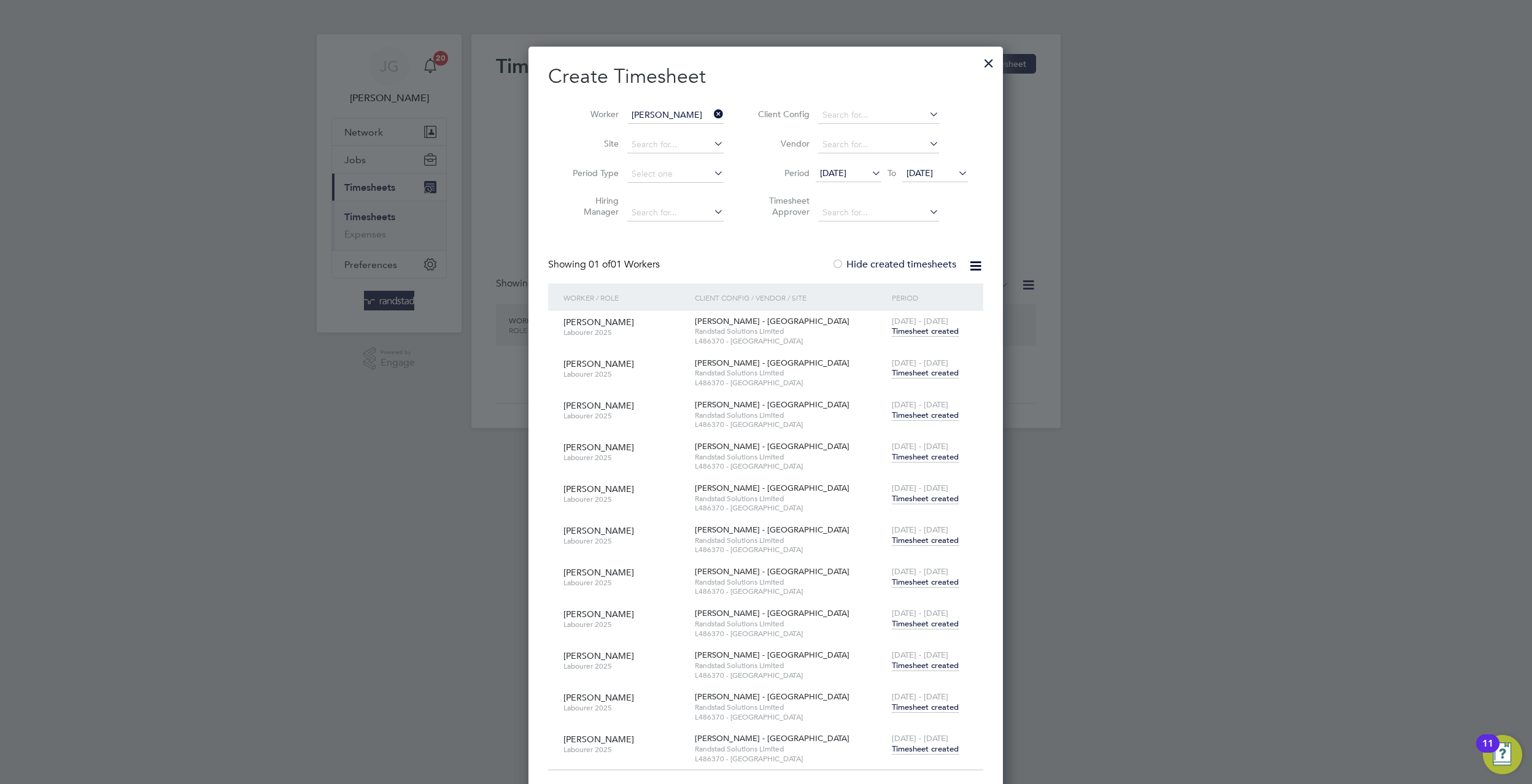
click at [851, 167] on span "15 Jul 2025" at bounding box center [848, 174] width 66 height 16
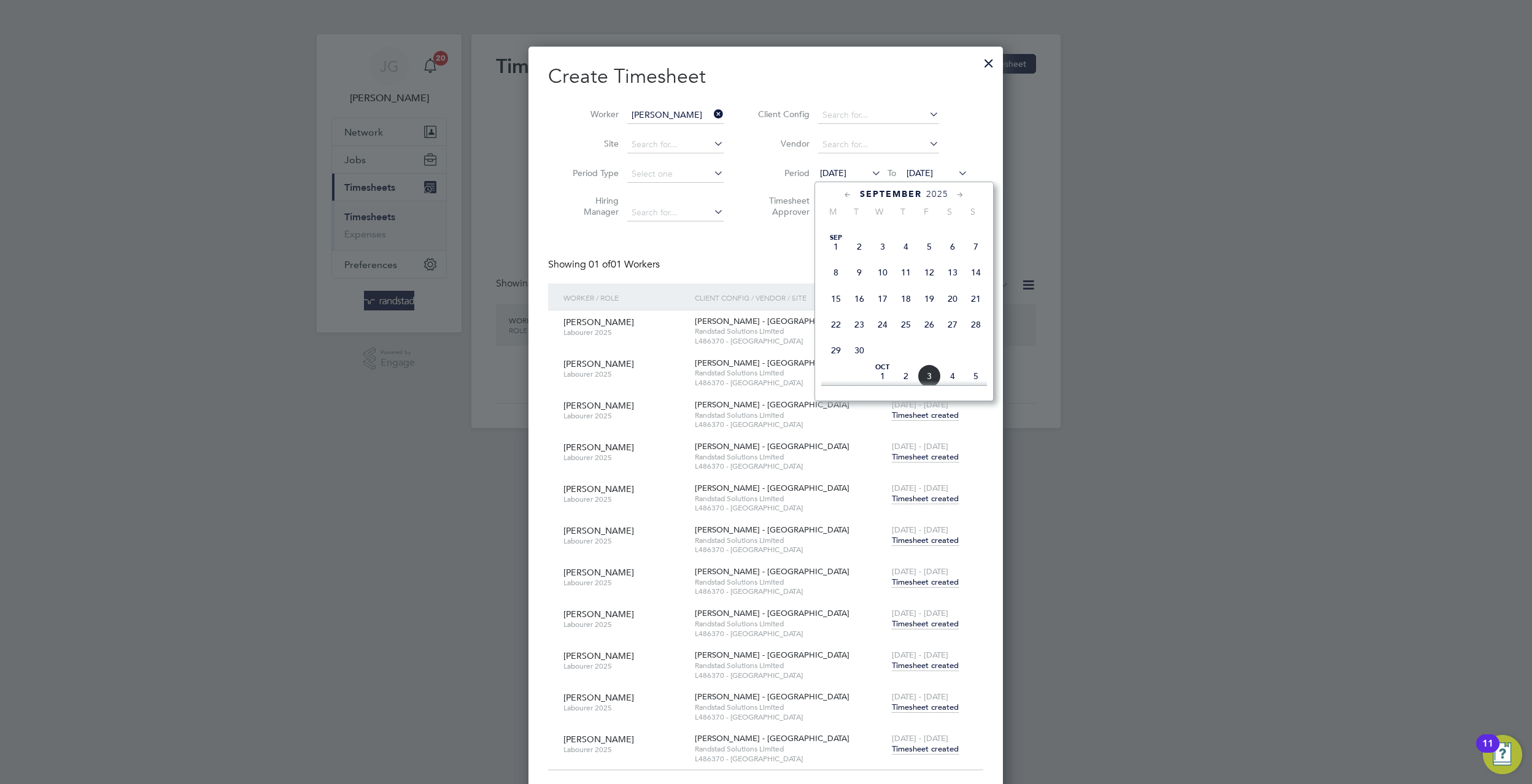
scroll to position [675, 0]
click at [838, 302] on span "15" at bounding box center [836, 290] width 23 height 23
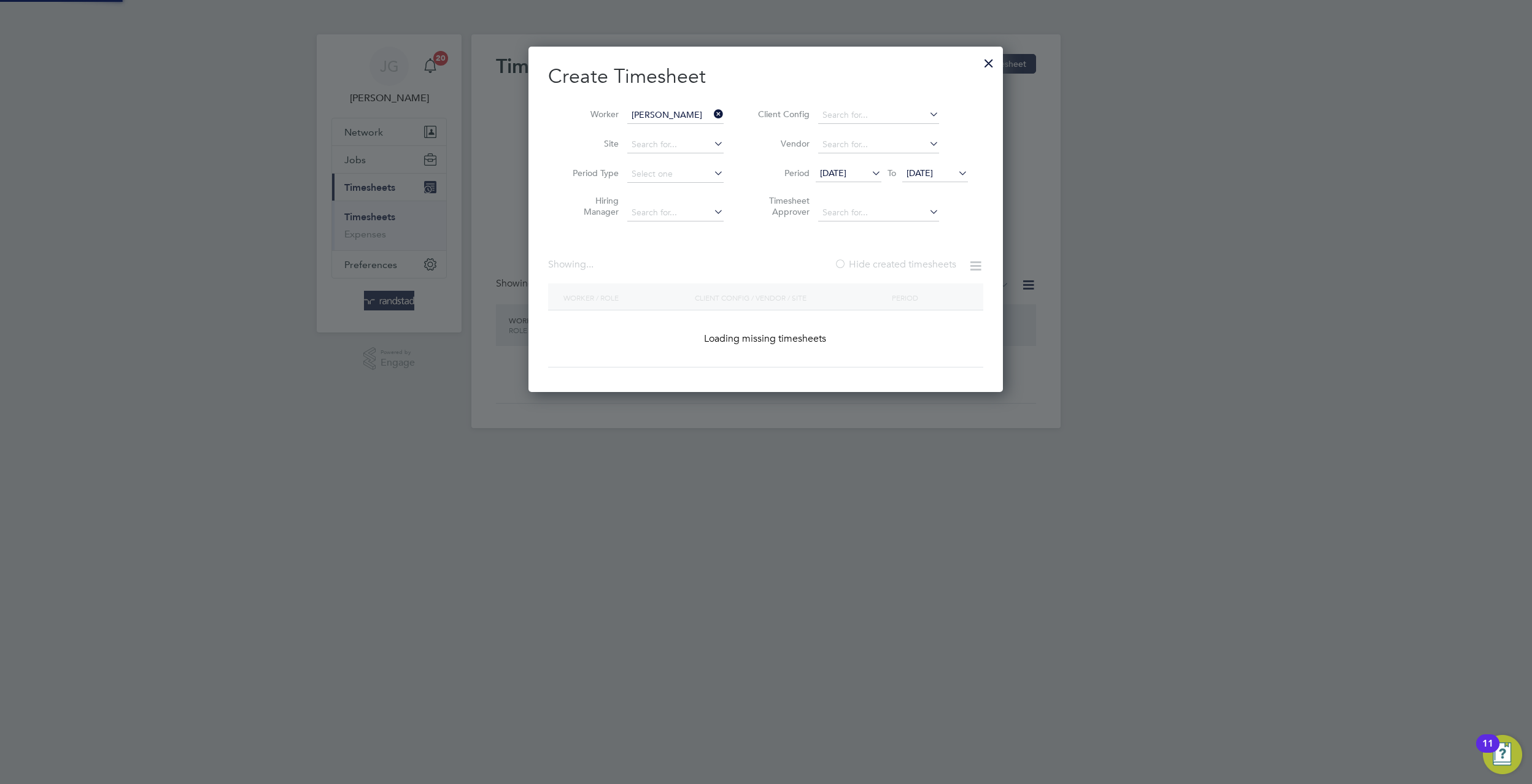
scroll to position [373, 475]
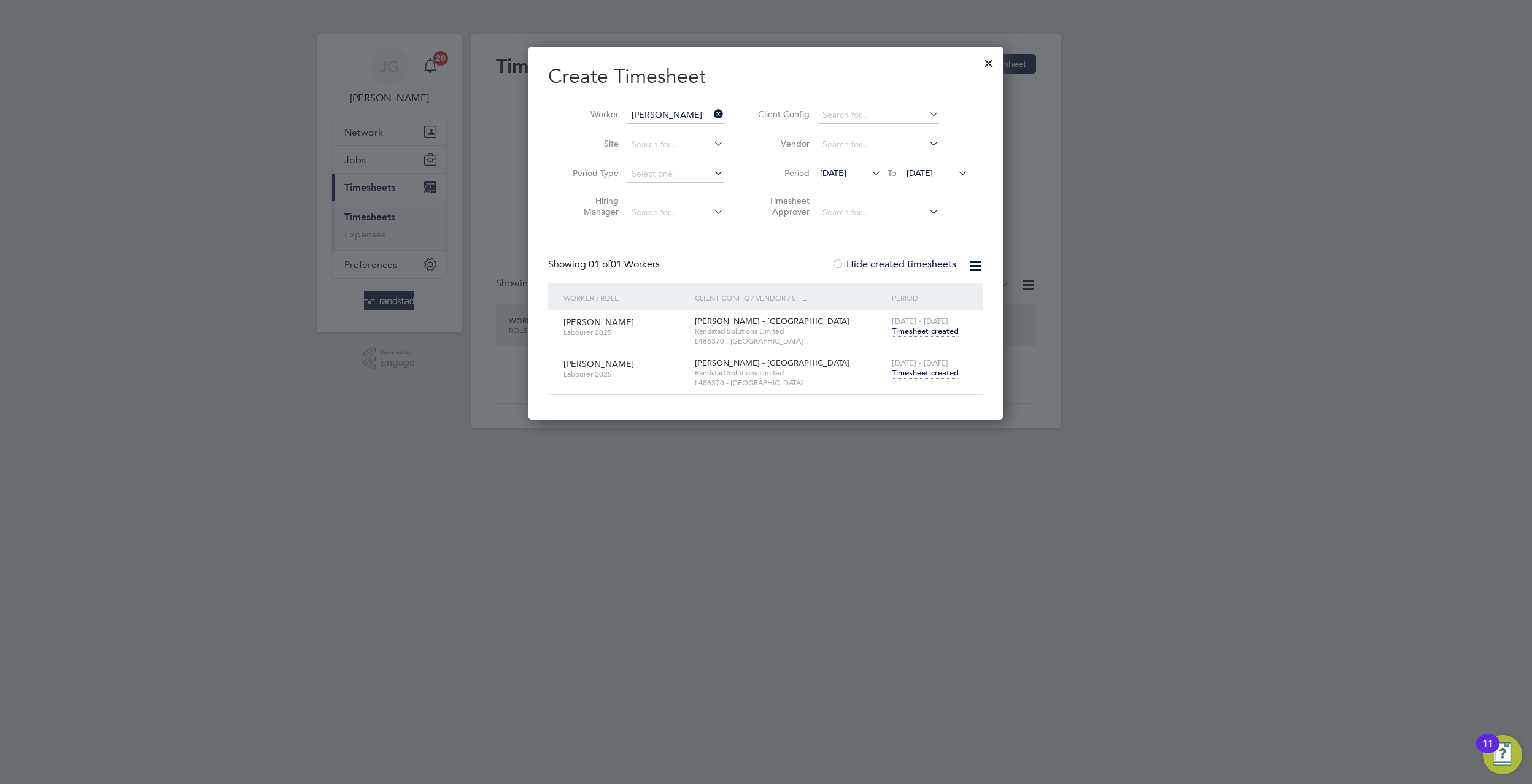
click at [939, 371] on span "Timesheet created" at bounding box center [925, 373] width 67 height 11
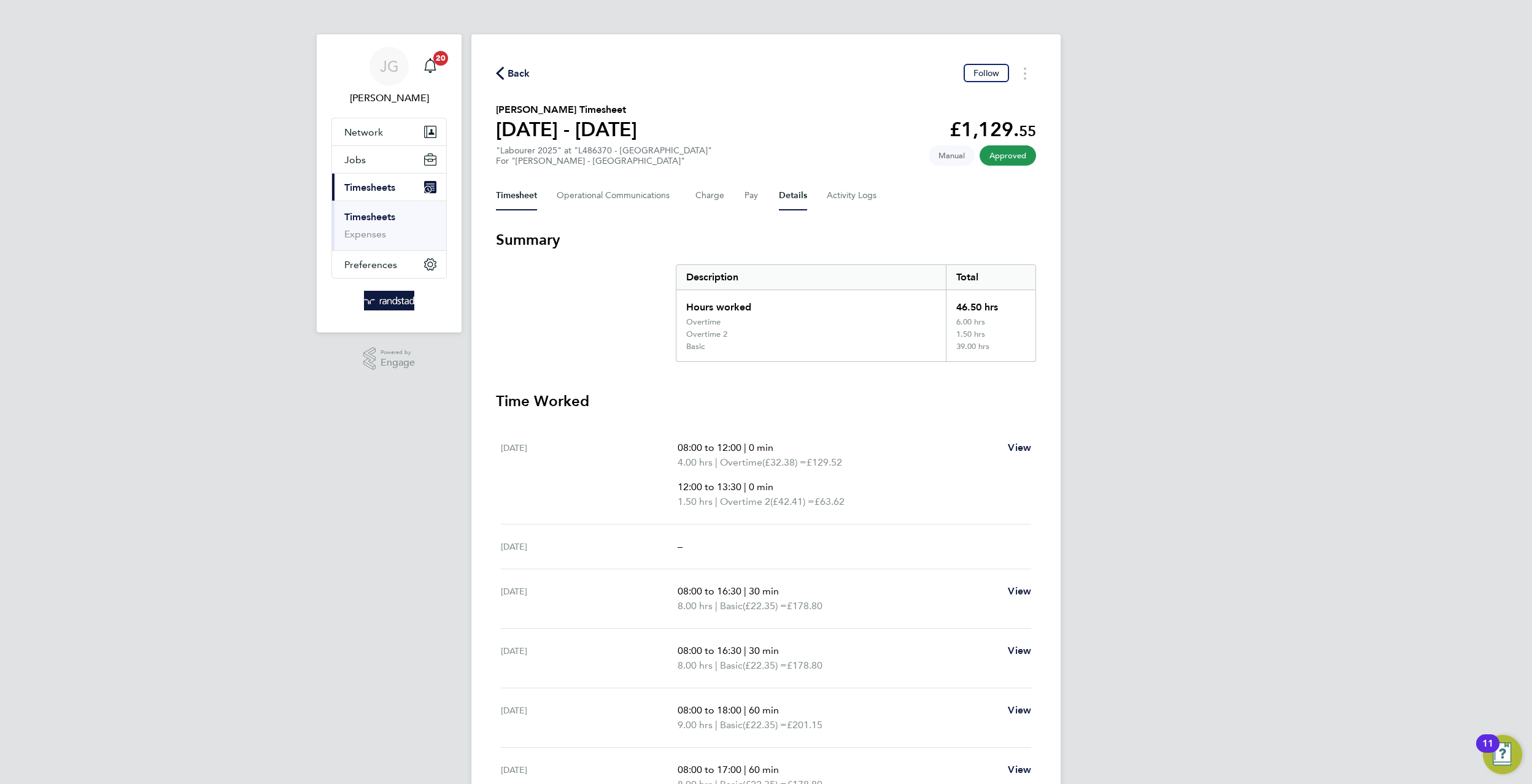
click at [781, 205] on button "Details" at bounding box center [793, 195] width 28 height 30
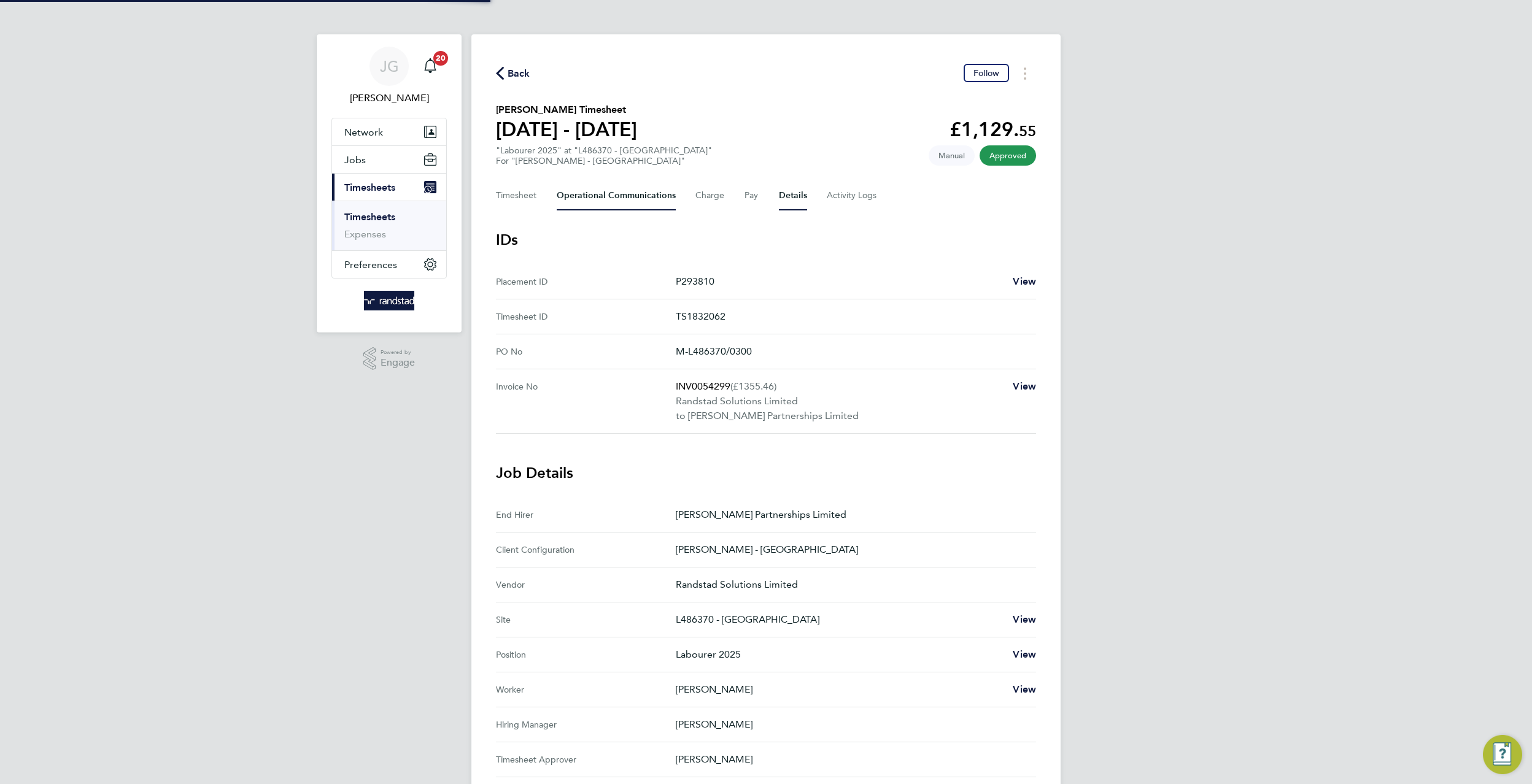
click at [655, 197] on Communications-tab "Operational Communications" at bounding box center [616, 195] width 119 height 30
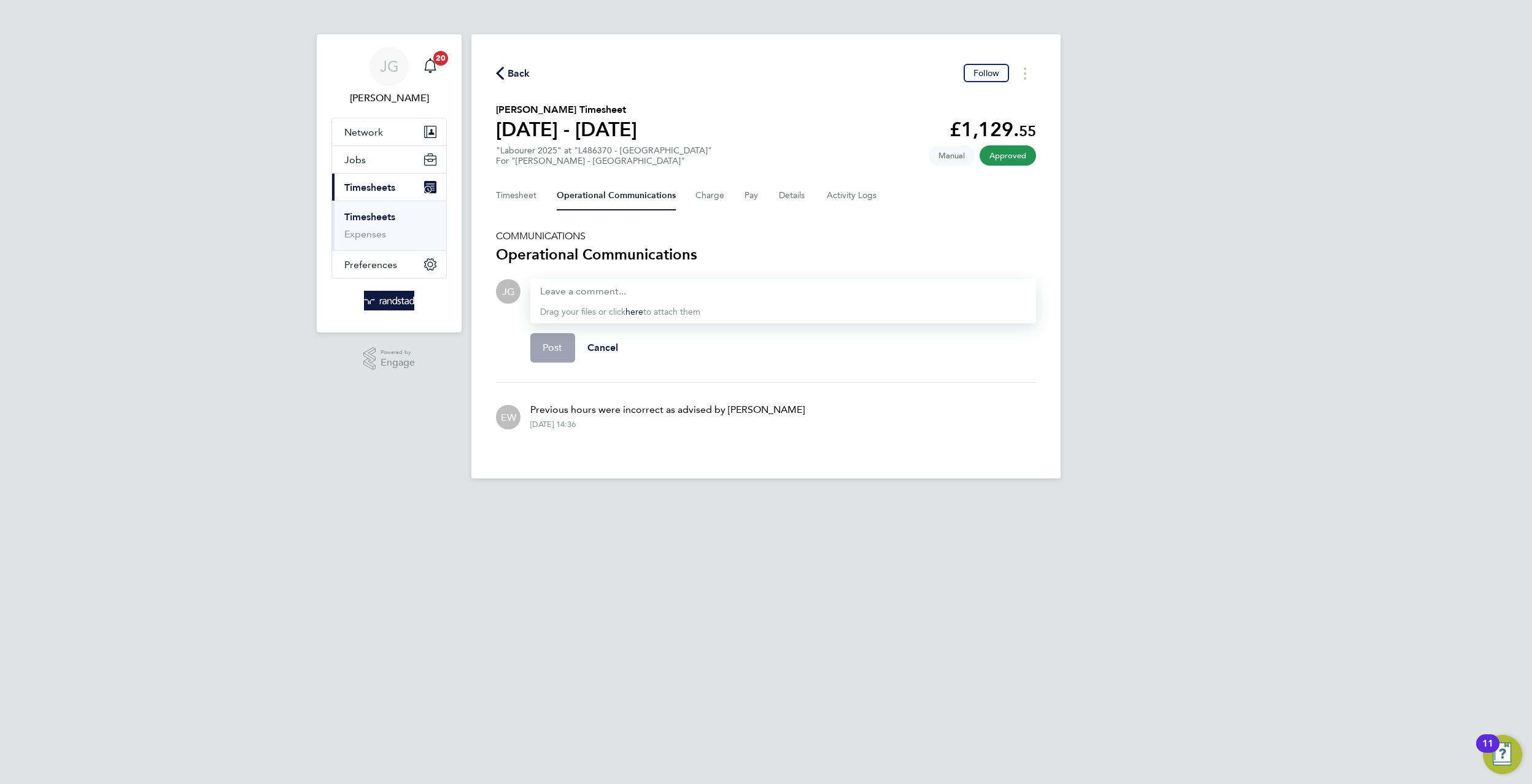
click at [513, 419] on span "EW" at bounding box center [508, 417] width 15 height 14
click at [506, 205] on button "Timesheet" at bounding box center [517, 195] width 41 height 30
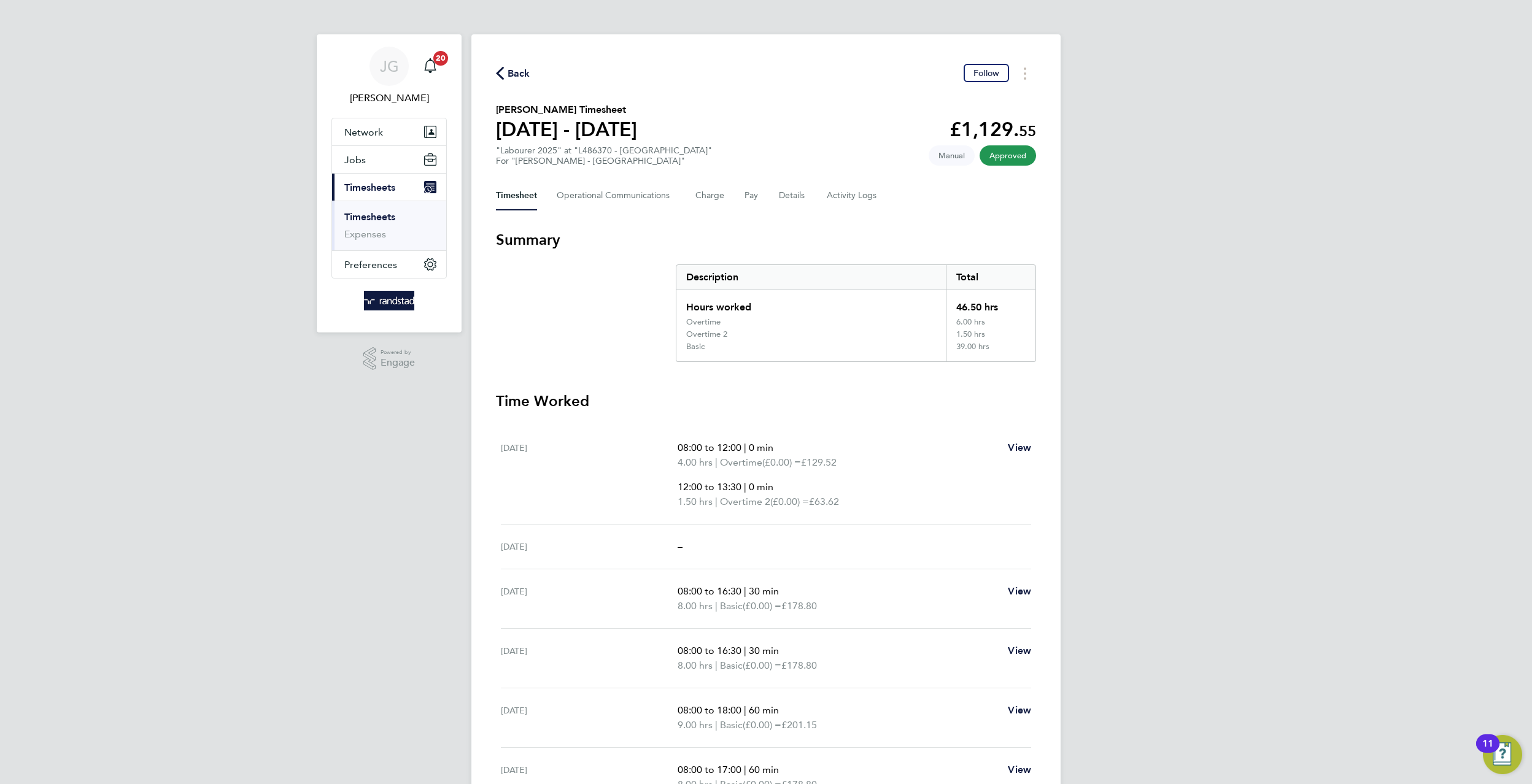
click at [372, 204] on ul "Timesheets Expenses" at bounding box center [389, 225] width 114 height 50
click at [379, 211] on ul "Timesheets Expenses" at bounding box center [389, 225] width 114 height 50
click at [523, 78] on span "Back" at bounding box center [519, 74] width 23 height 14
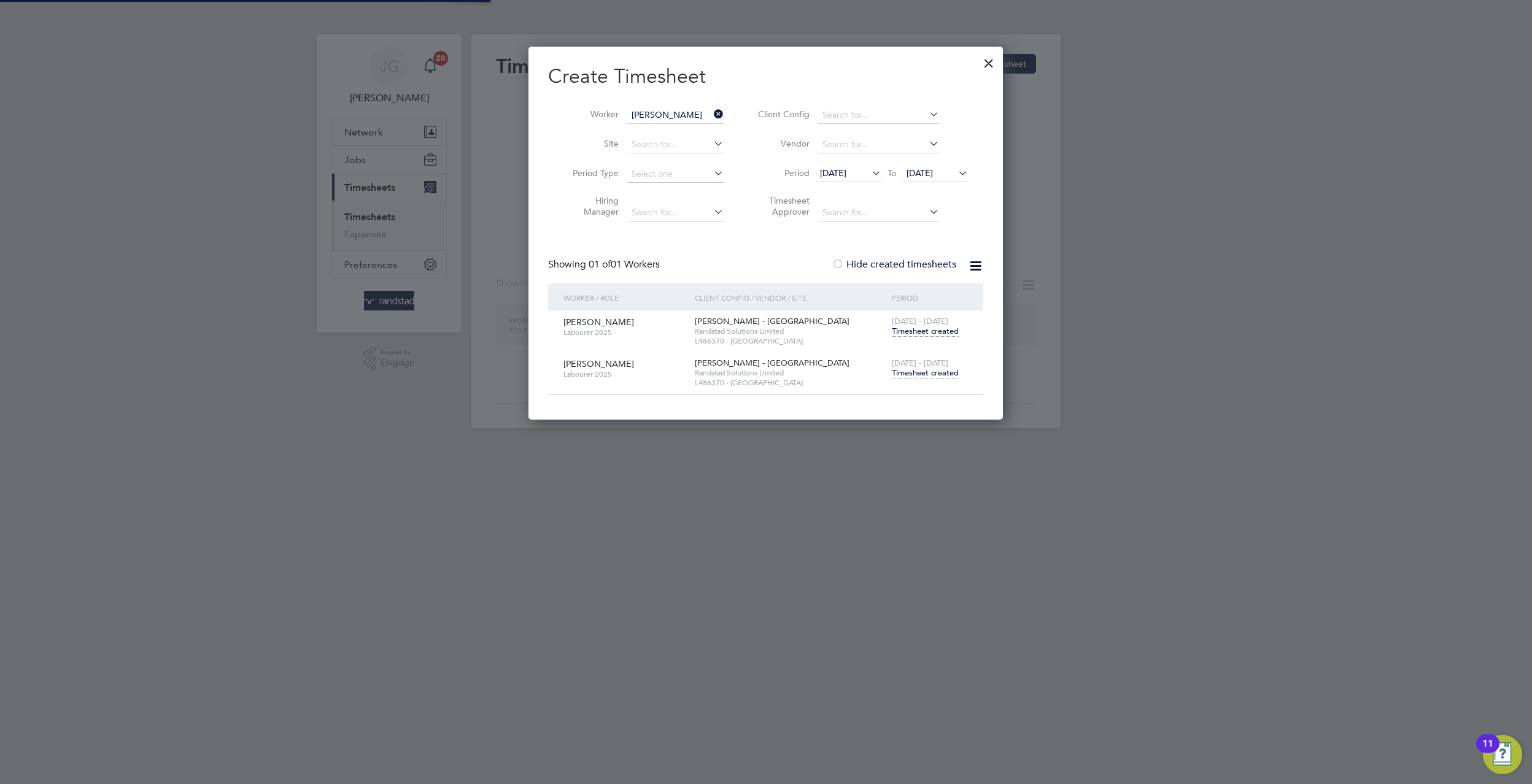
scroll to position [373, 475]
click at [915, 176] on span "[DATE]" at bounding box center [919, 173] width 26 height 11
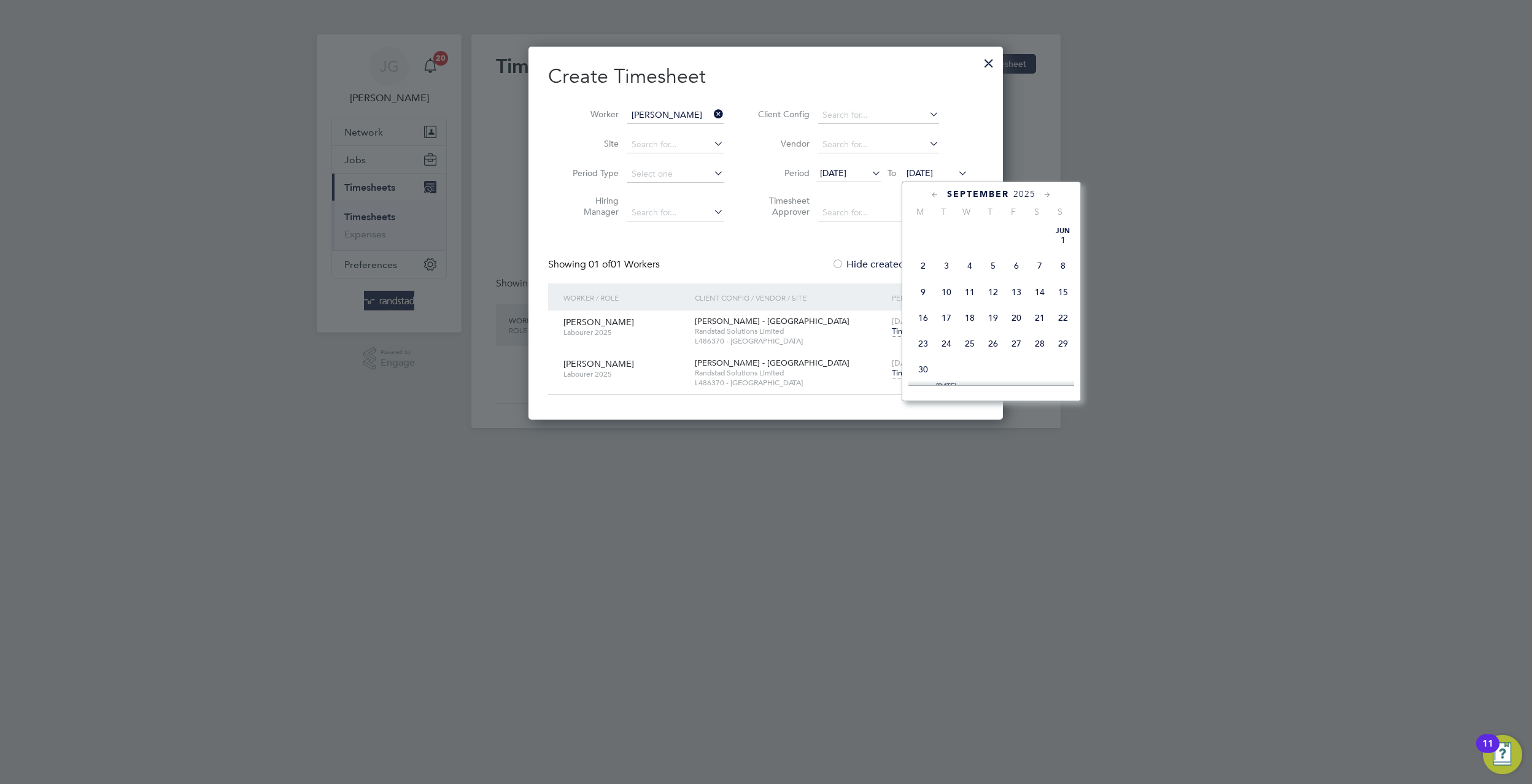
scroll to position [463, 0]
click at [1036, 332] on span "4" at bounding box center [1039, 320] width 23 height 23
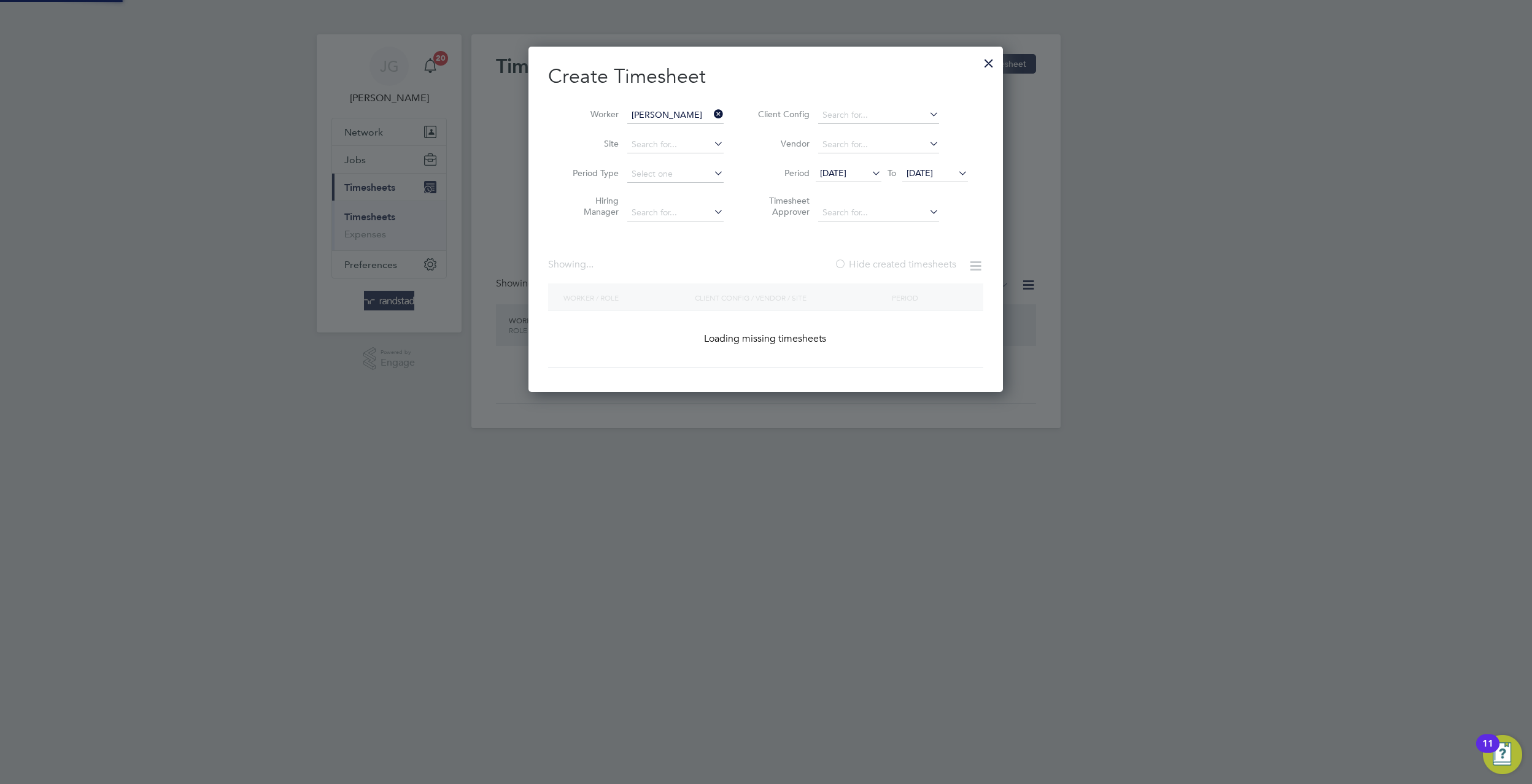
scroll to position [373, 475]
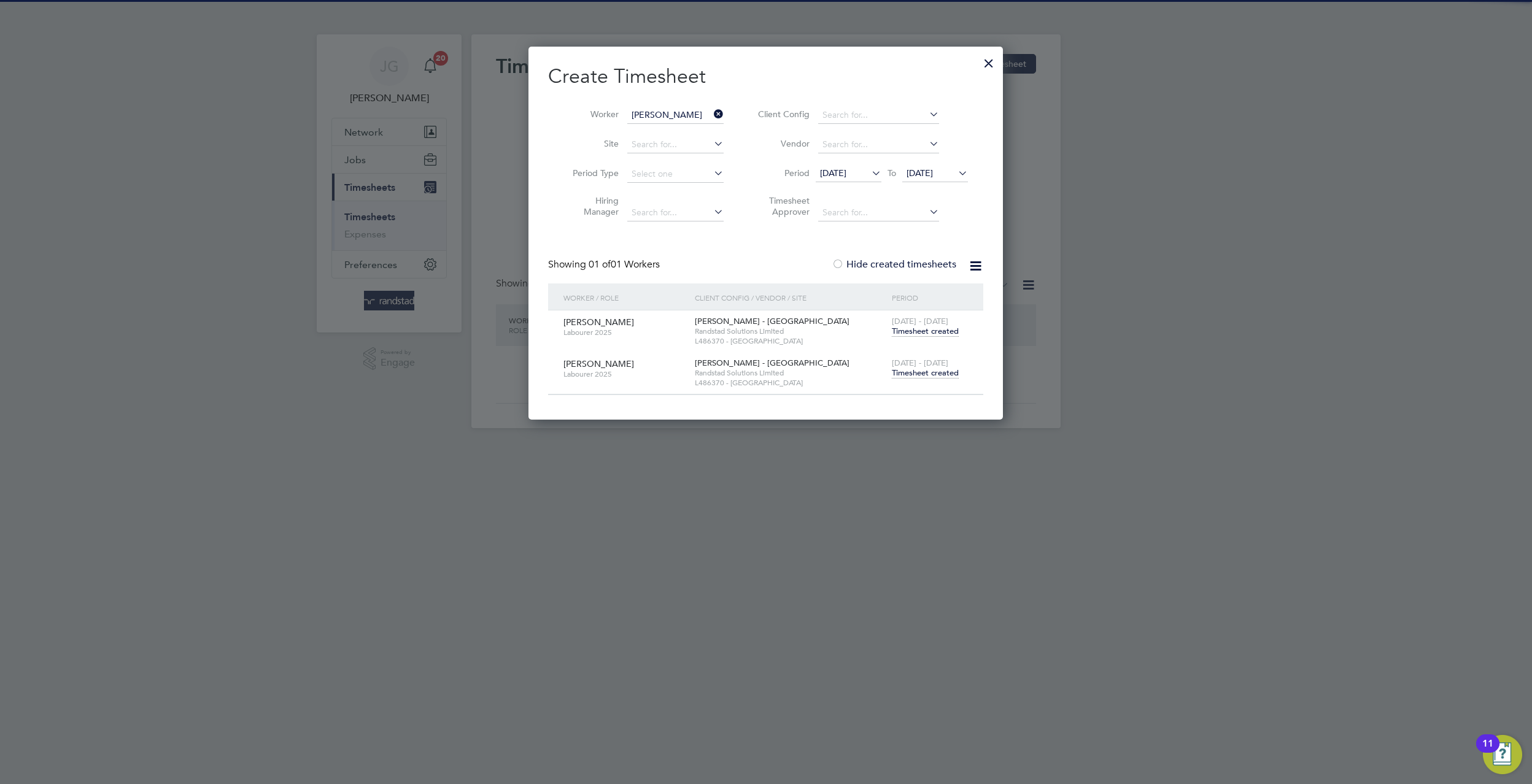
click at [918, 161] on li "Period 15 Sep 2025 To 04 Oct 2025" at bounding box center [860, 174] width 244 height 30
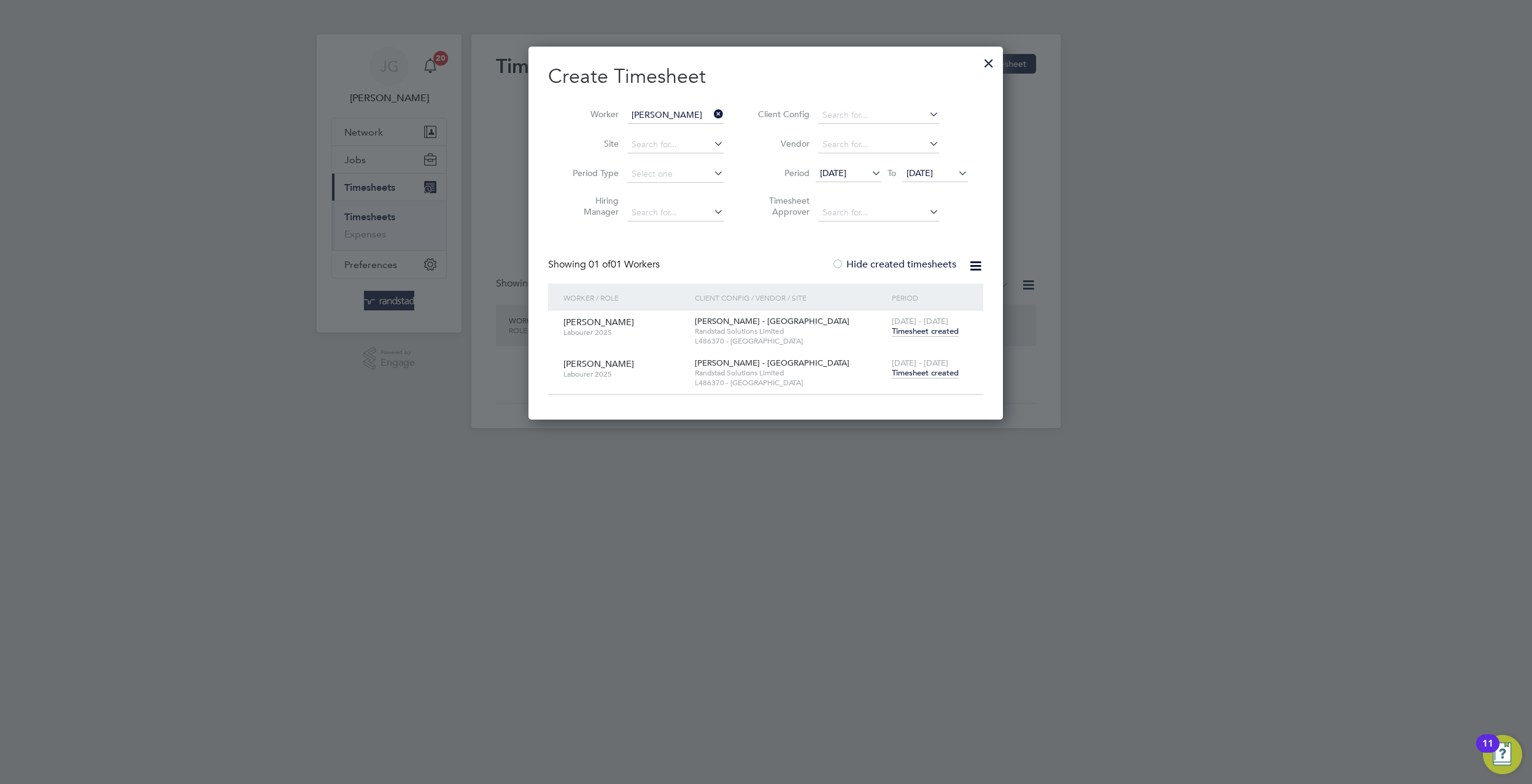
click at [922, 168] on span "04 Oct 2025" at bounding box center [919, 173] width 26 height 11
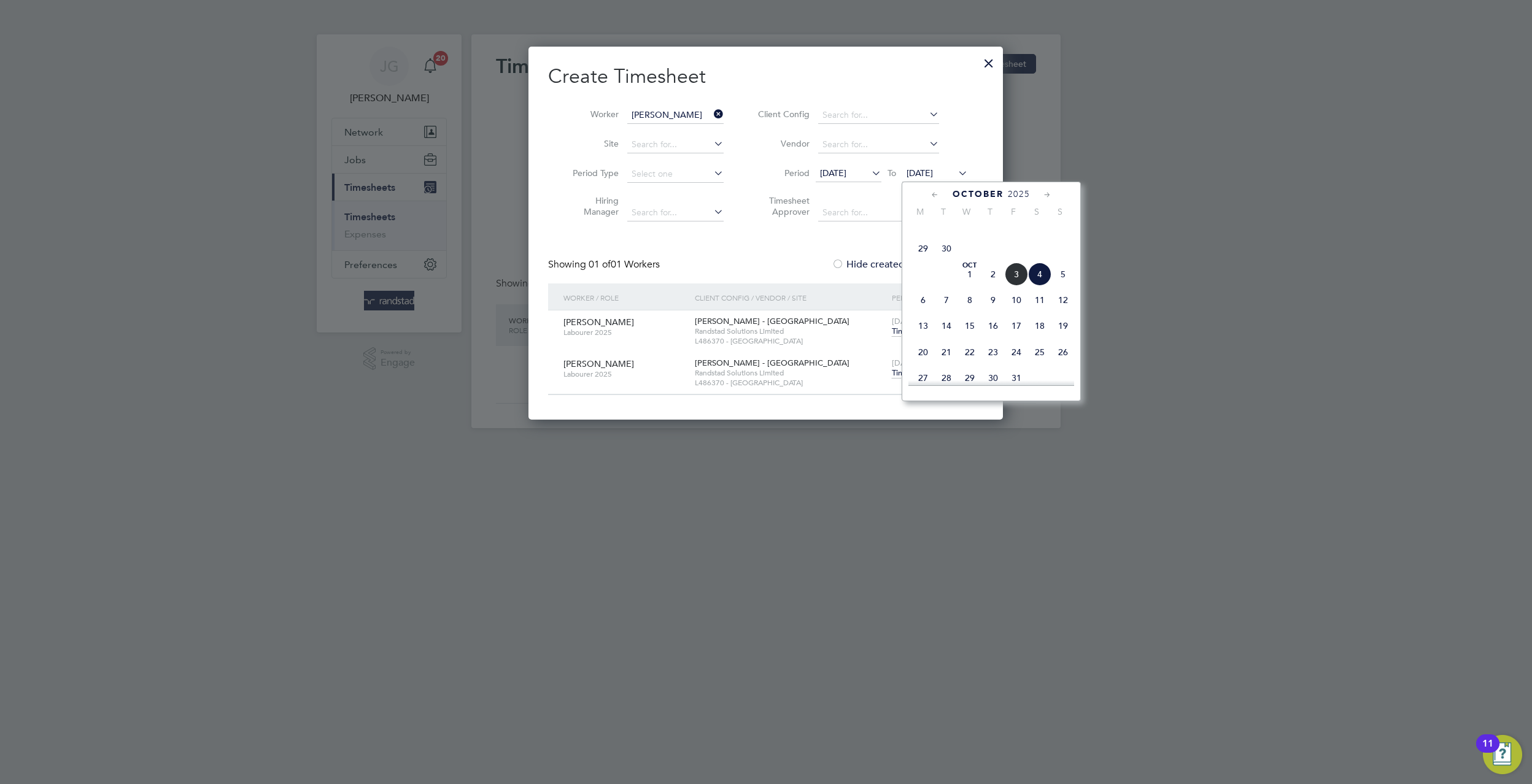
click at [1012, 286] on span "3" at bounding box center [1016, 275] width 23 height 23
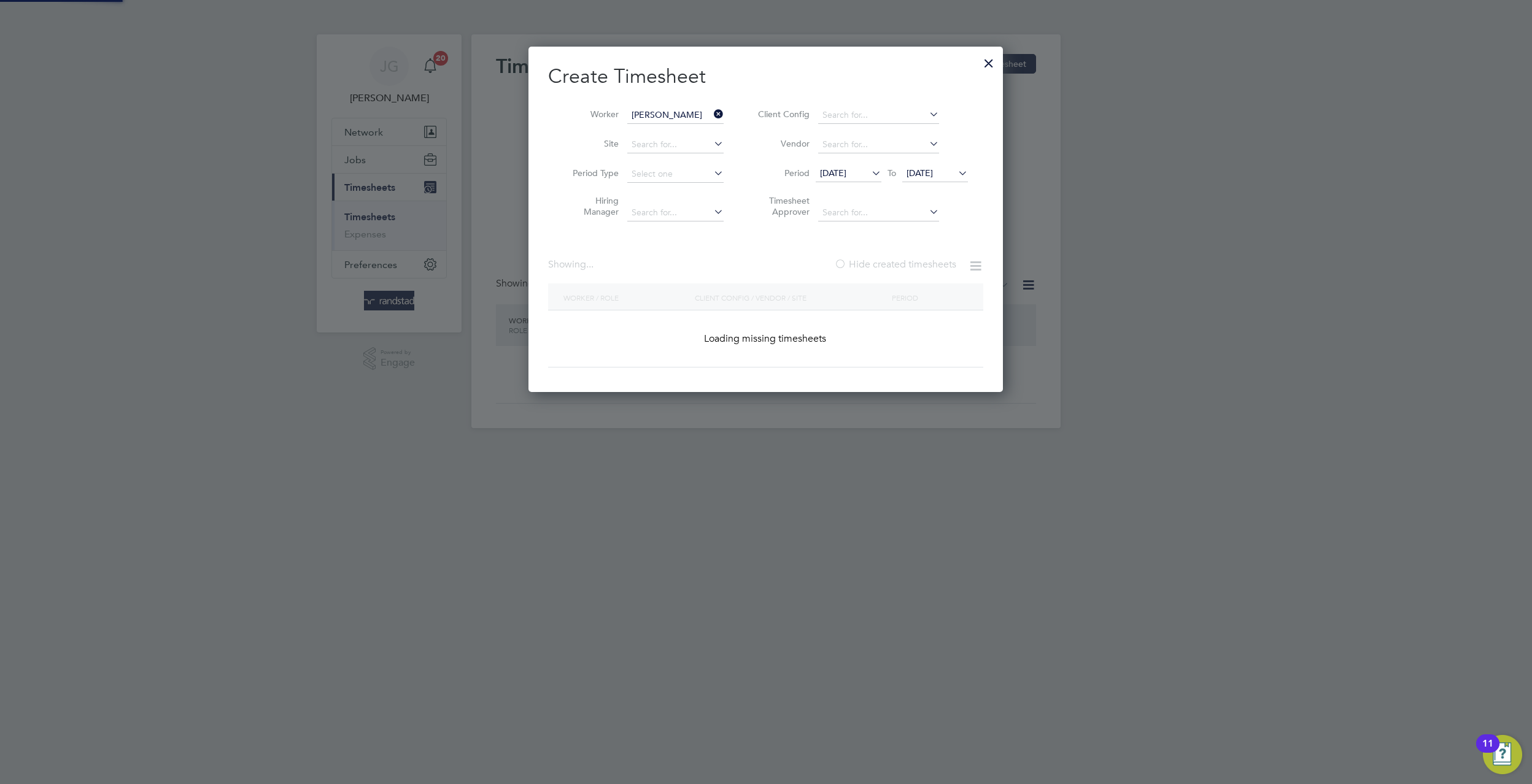
scroll to position [373, 475]
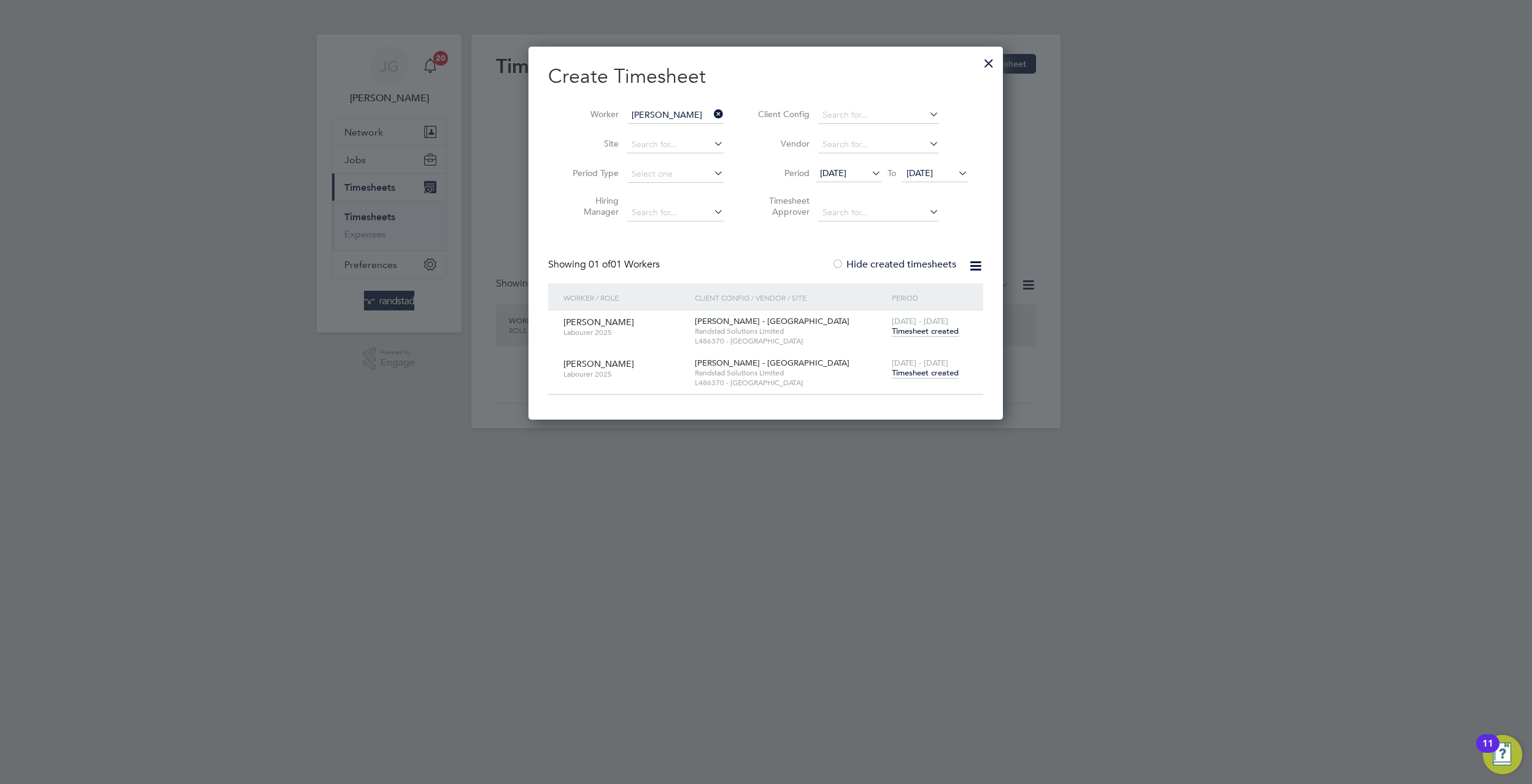
click at [986, 71] on div at bounding box center [989, 60] width 23 height 23
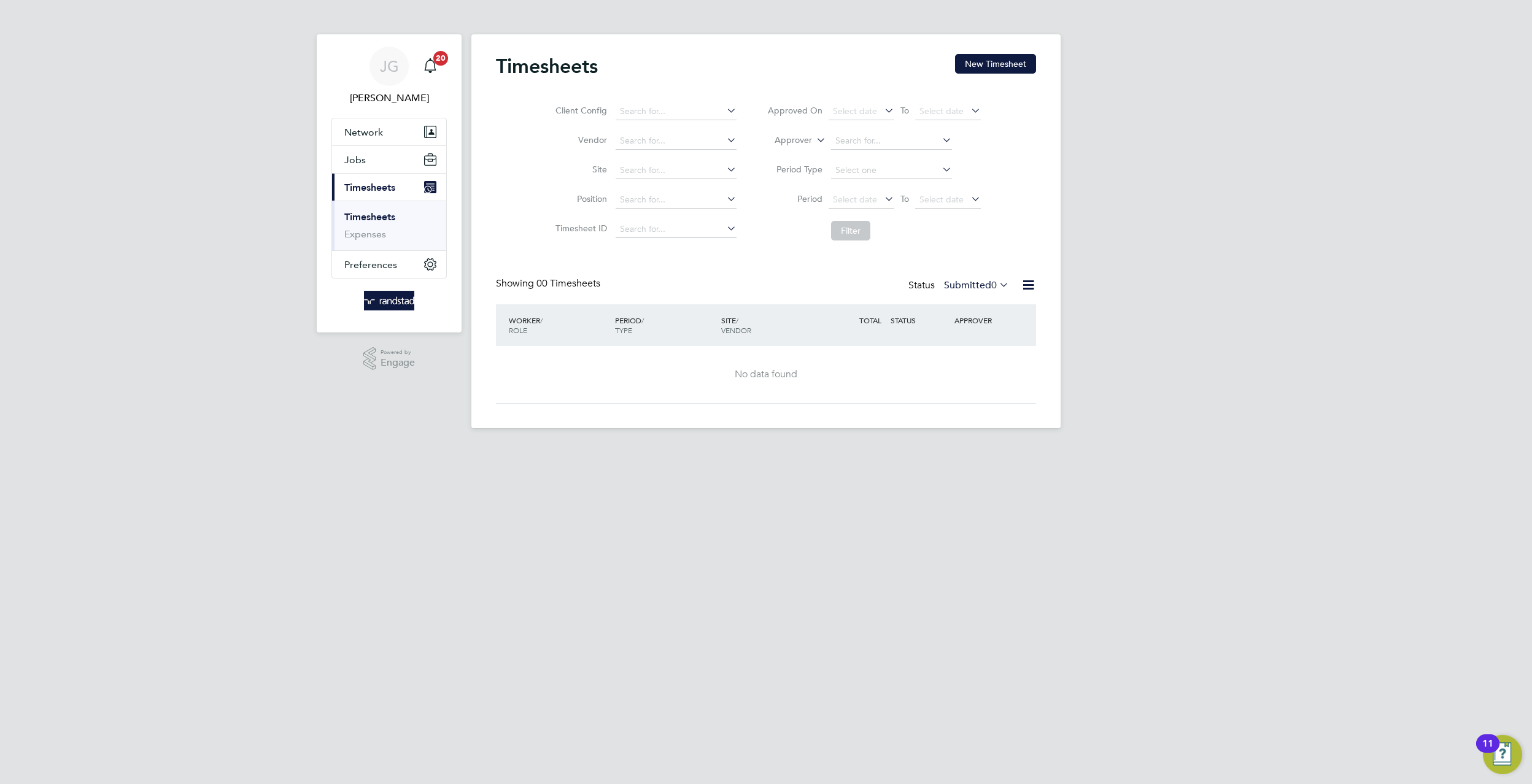
click at [997, 60] on button "New Timesheet" at bounding box center [995, 64] width 81 height 20
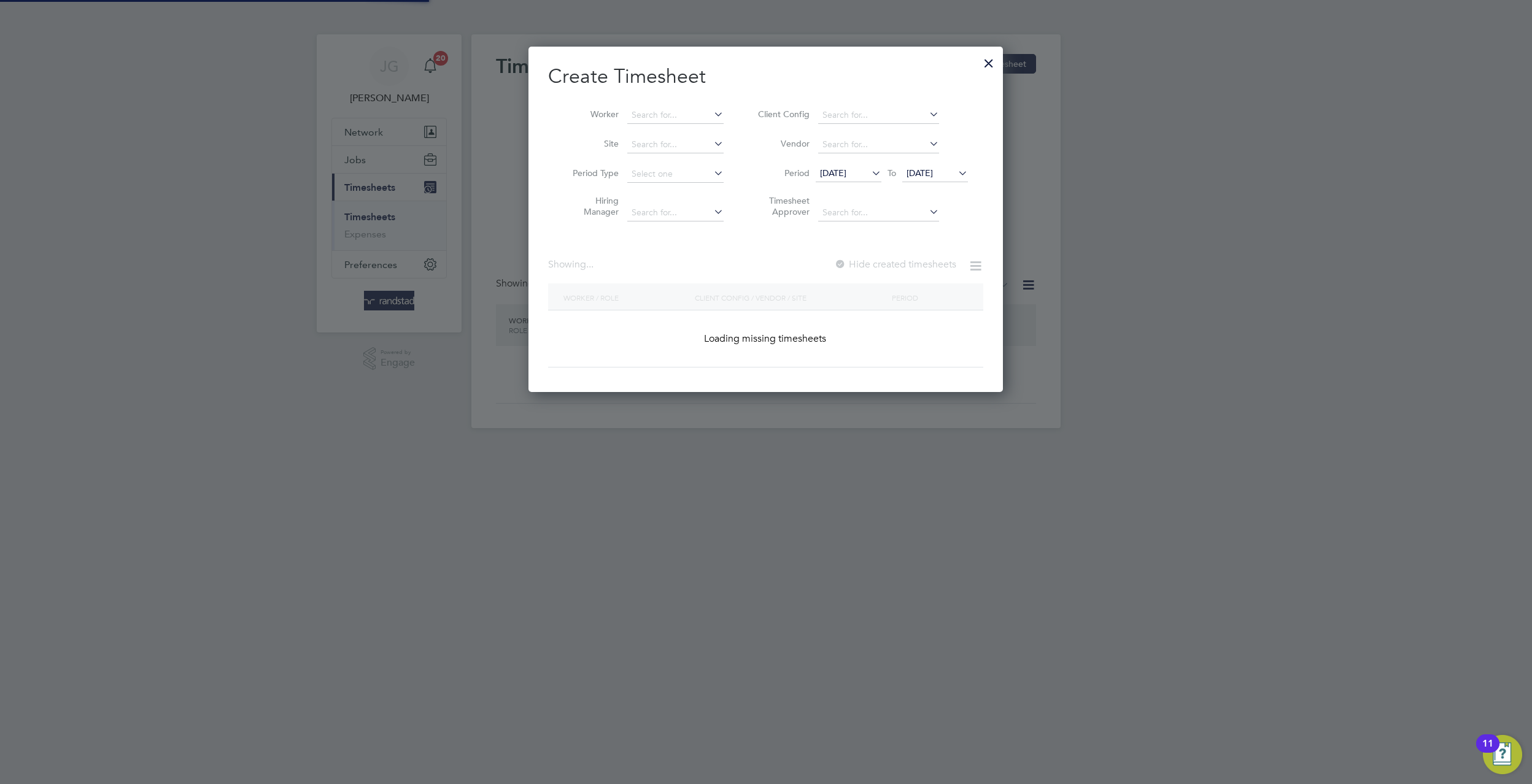
scroll to position [346, 475]
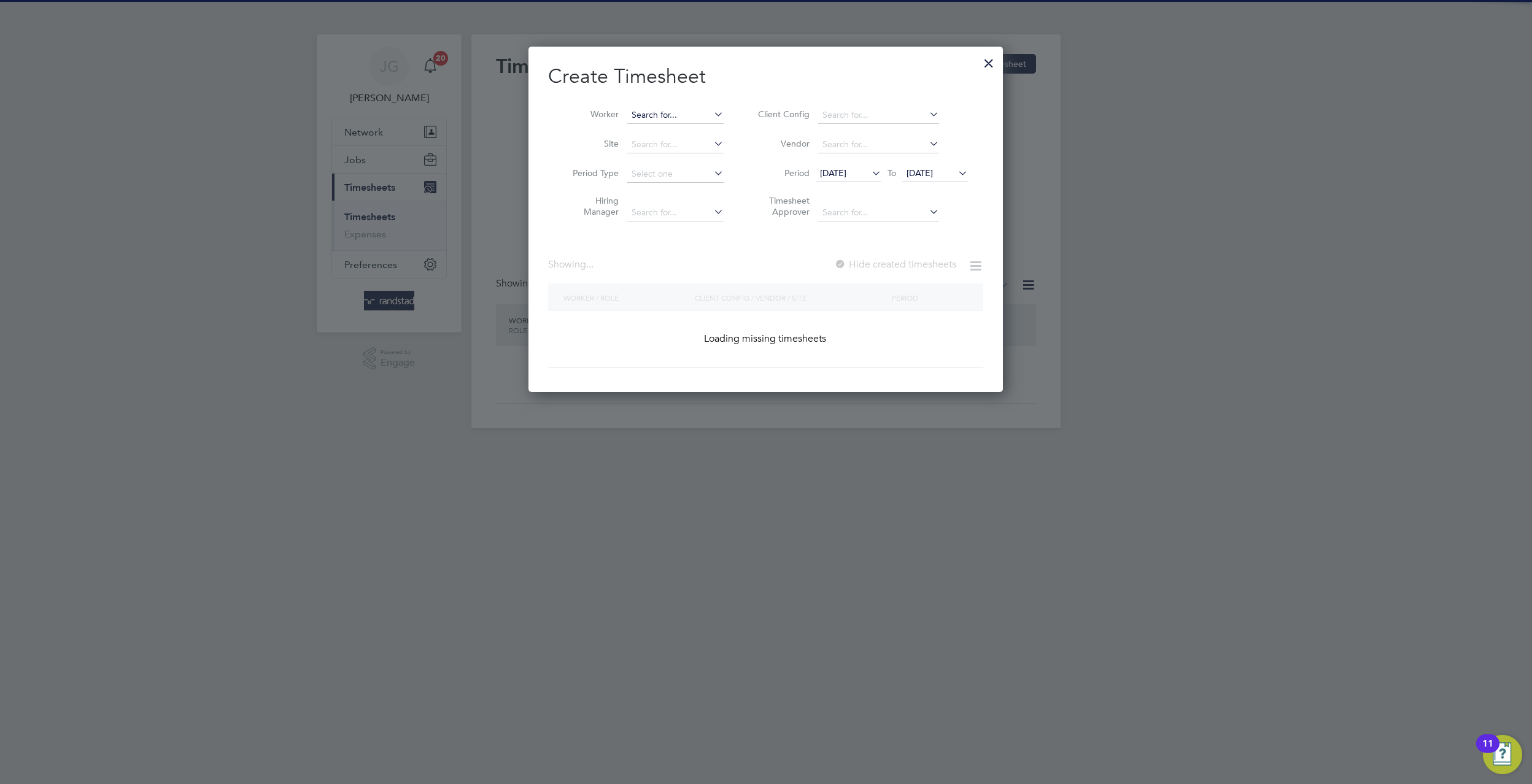
click at [693, 109] on input at bounding box center [675, 115] width 96 height 17
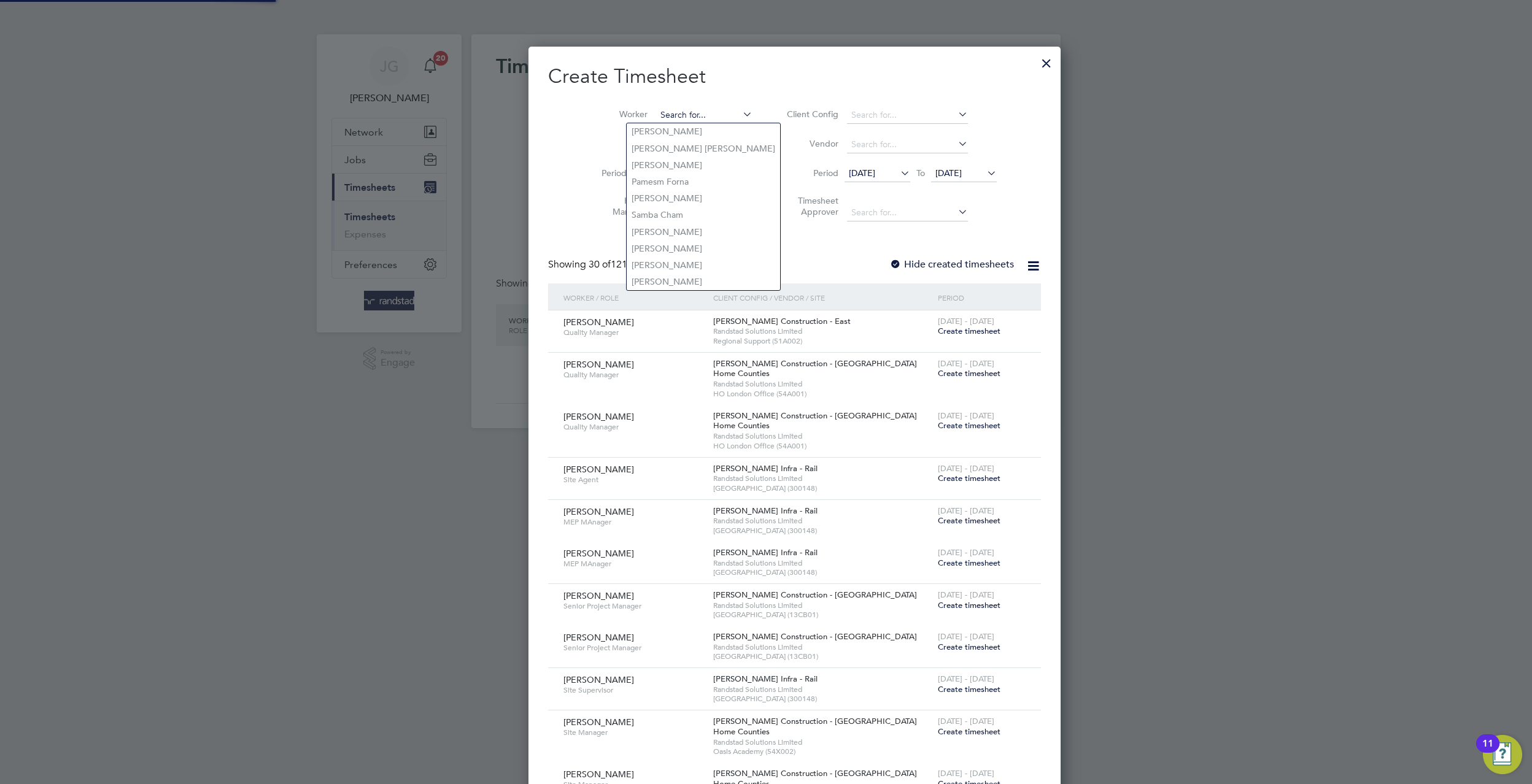
scroll to position [2687, 475]
click at [718, 134] on li "Marlon James" at bounding box center [704, 131] width 155 height 16
type input "[PERSON_NAME]"
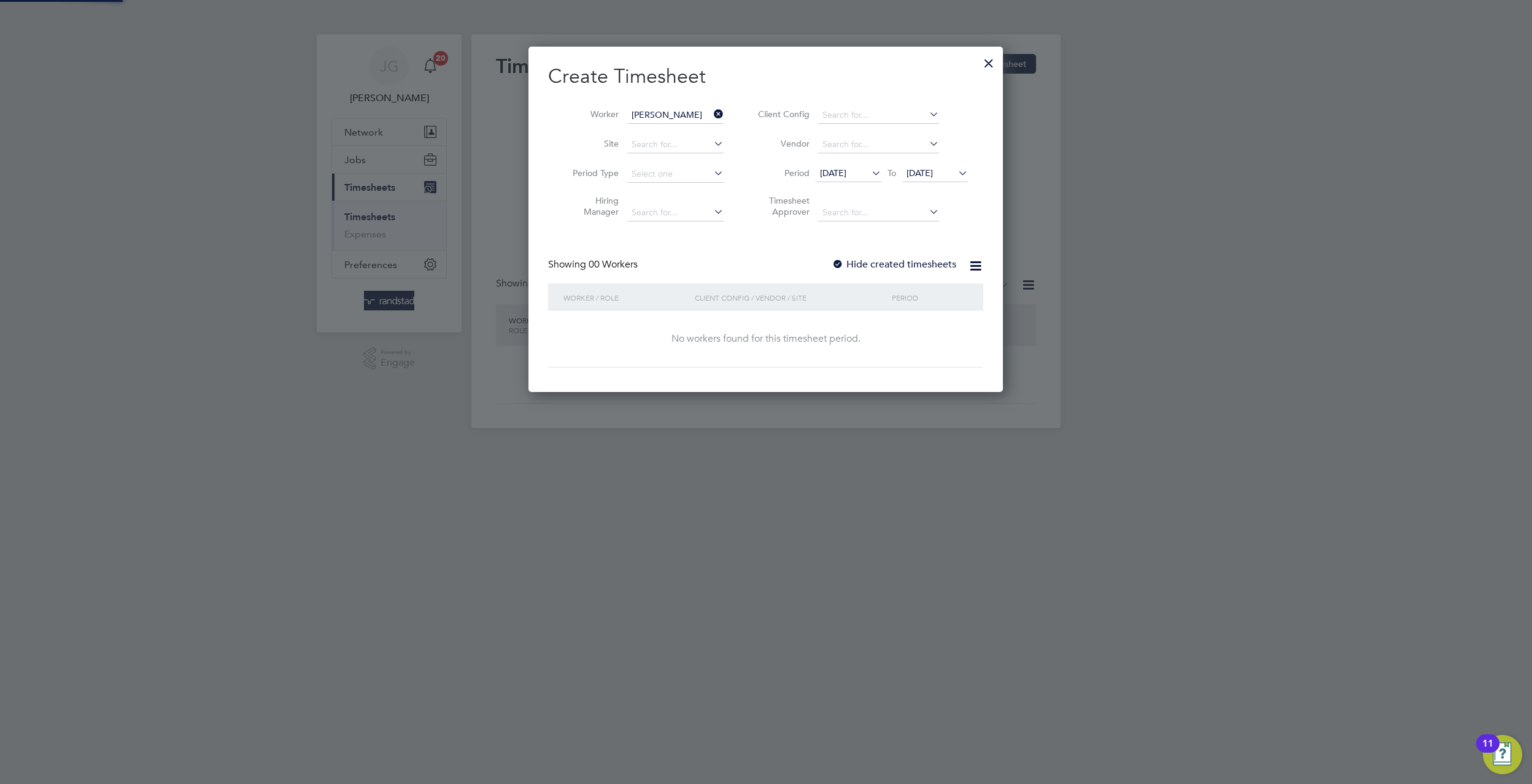
scroll to position [346, 475]
click at [873, 256] on div "Create Timesheet Worker Marlon James Site Period Type Hiring Manager Client Con…" at bounding box center [766, 215] width 435 height 303
click at [885, 263] on label "Hide created timesheets" at bounding box center [893, 265] width 124 height 13
click at [960, 157] on li "Vendor" at bounding box center [860, 144] width 244 height 30
click at [933, 167] on span "[DATE]" at bounding box center [919, 173] width 26 height 11
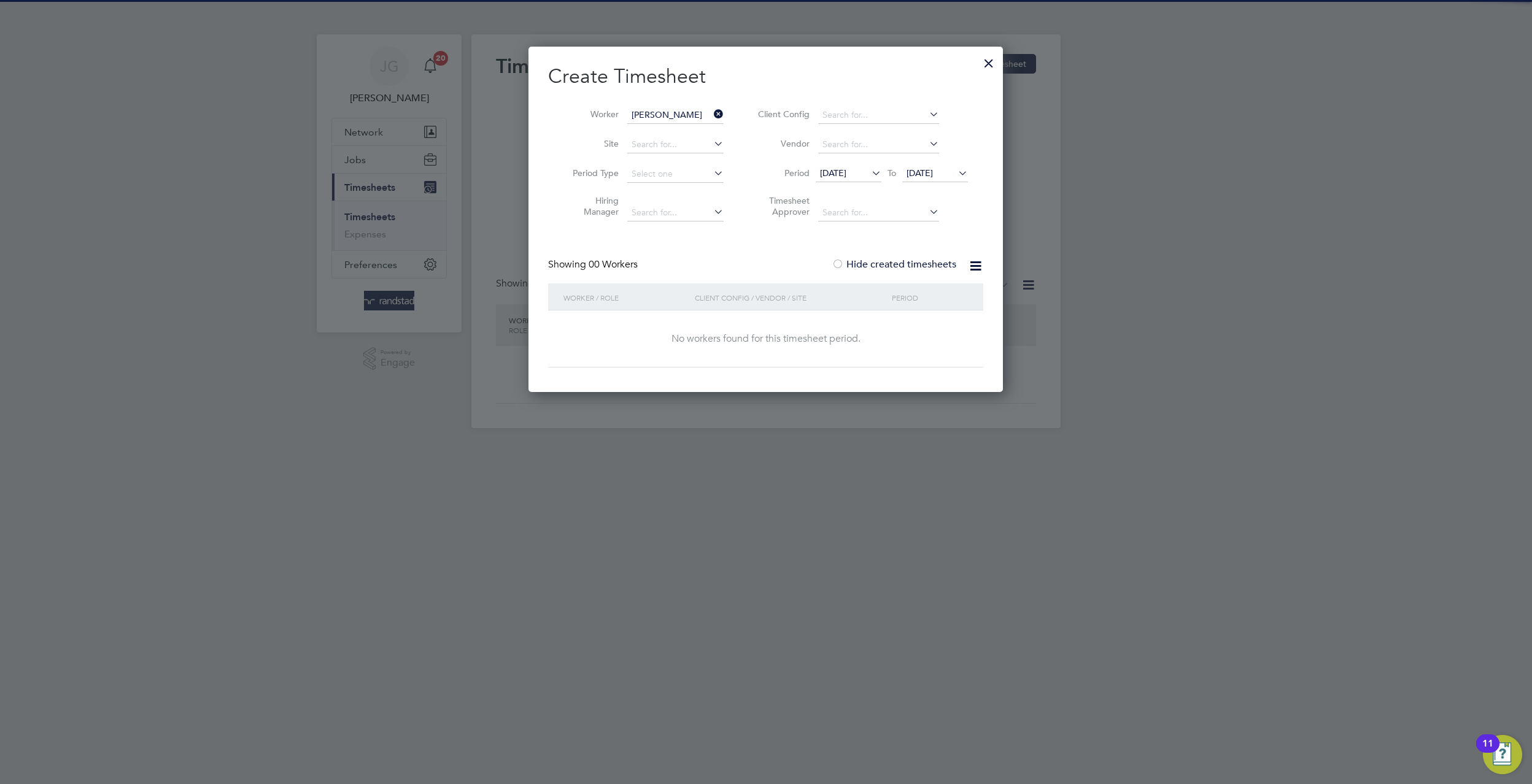
scroll to position [463, 0]
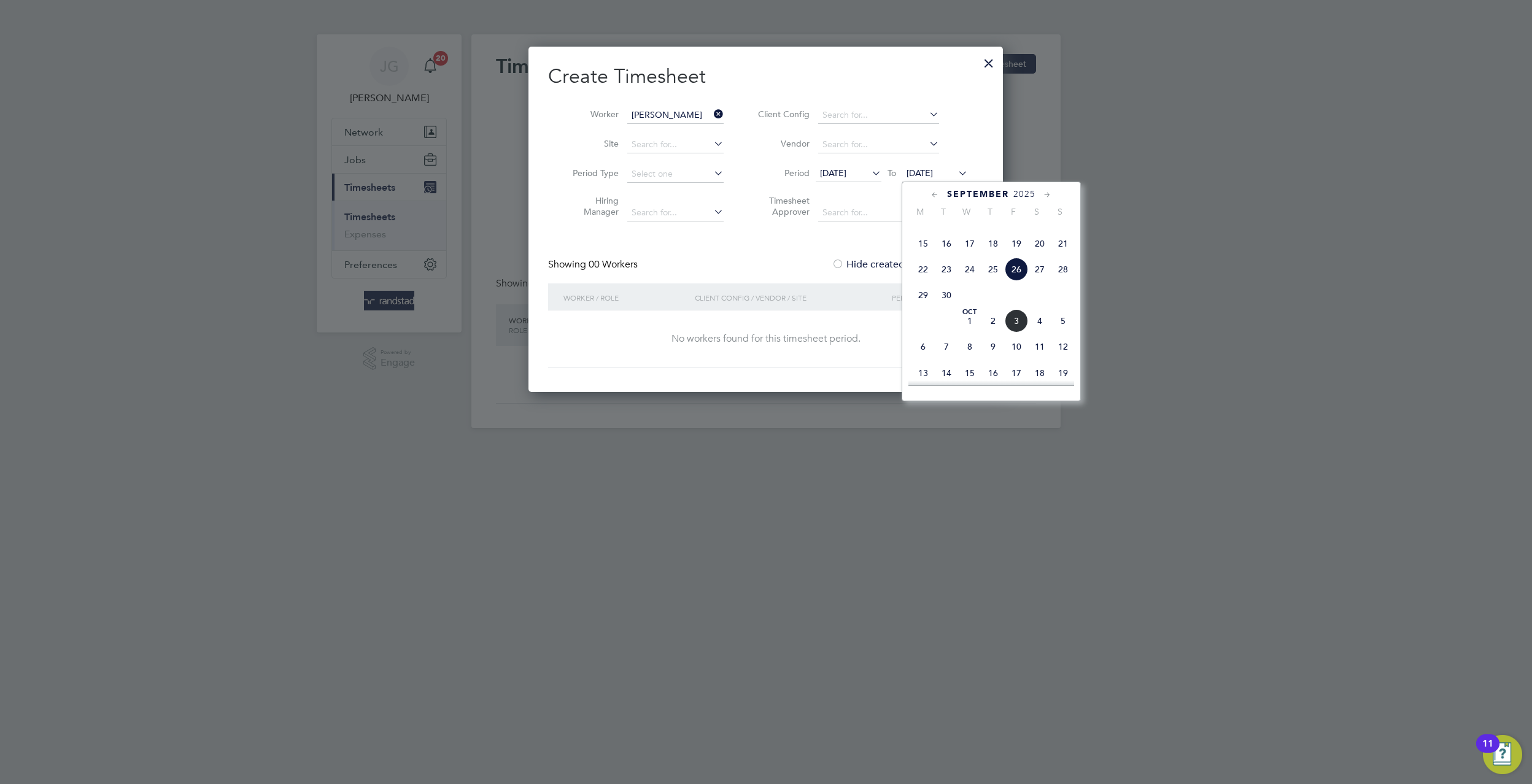
click at [1019, 358] on span "10" at bounding box center [1016, 347] width 23 height 23
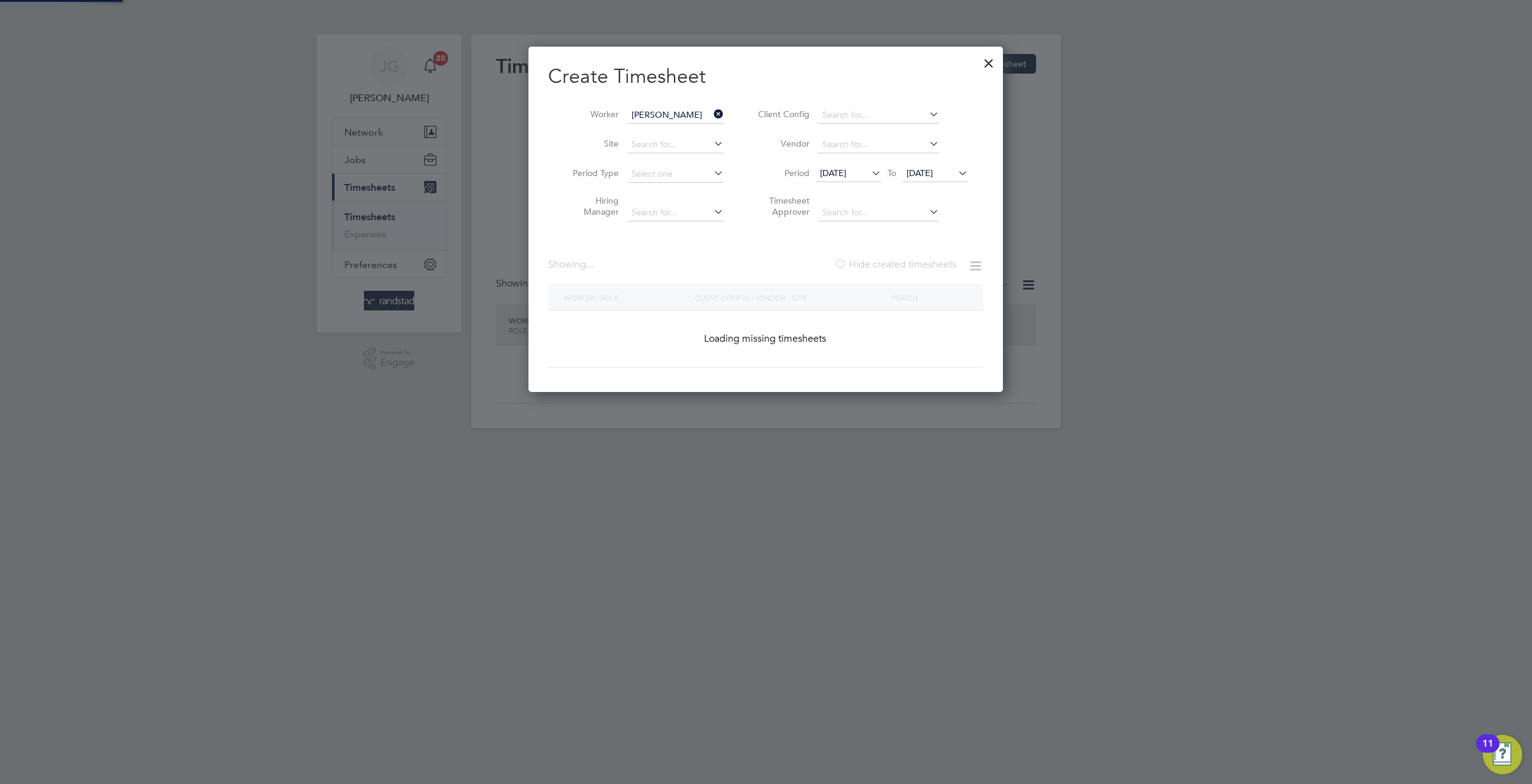
scroll to position [5, 6]
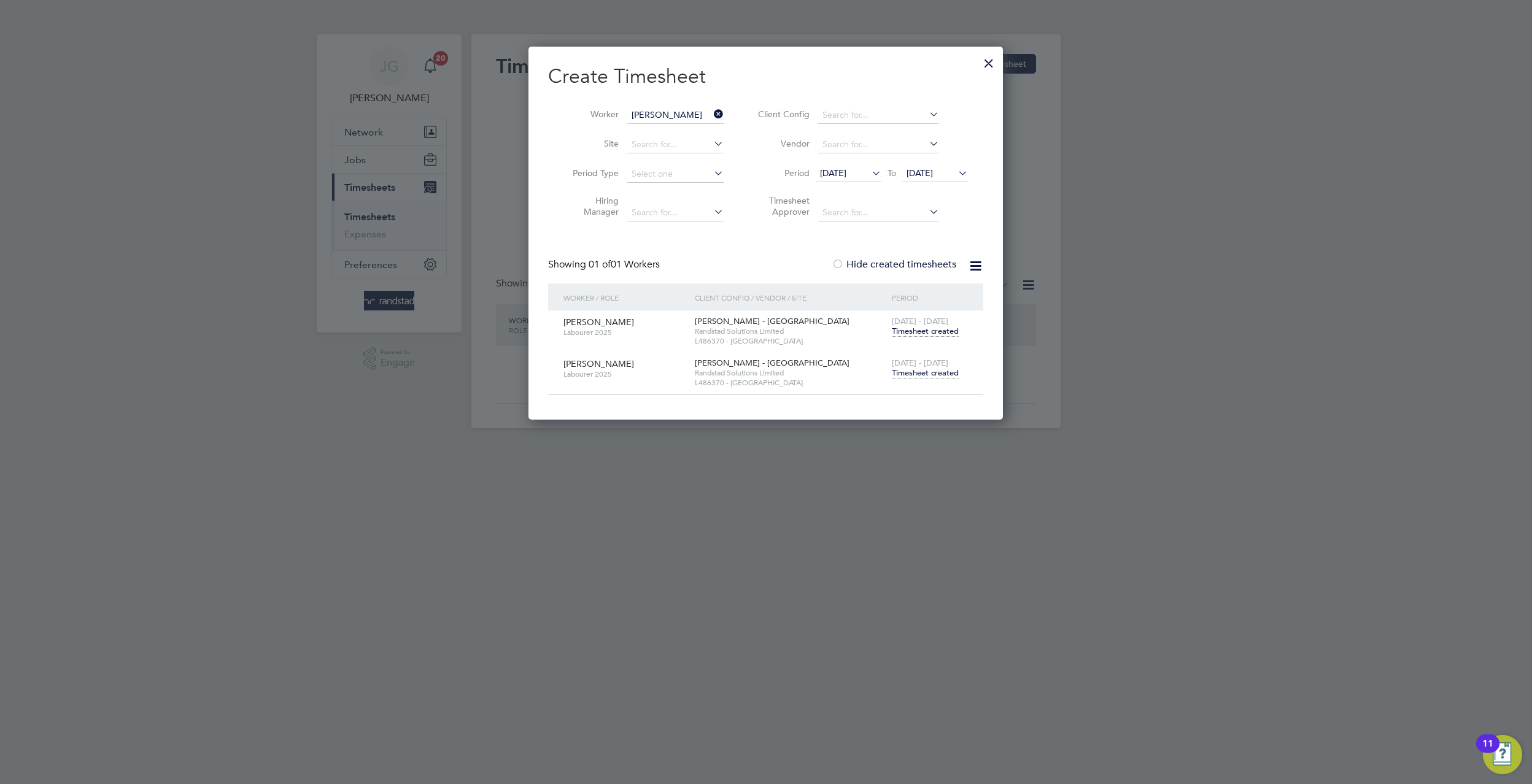
click at [938, 159] on li "Period 19 Sep 2025 To 10 Oct 2025" at bounding box center [860, 174] width 244 height 30
click at [933, 167] on span "10 Oct 2025" at bounding box center [919, 173] width 26 height 11
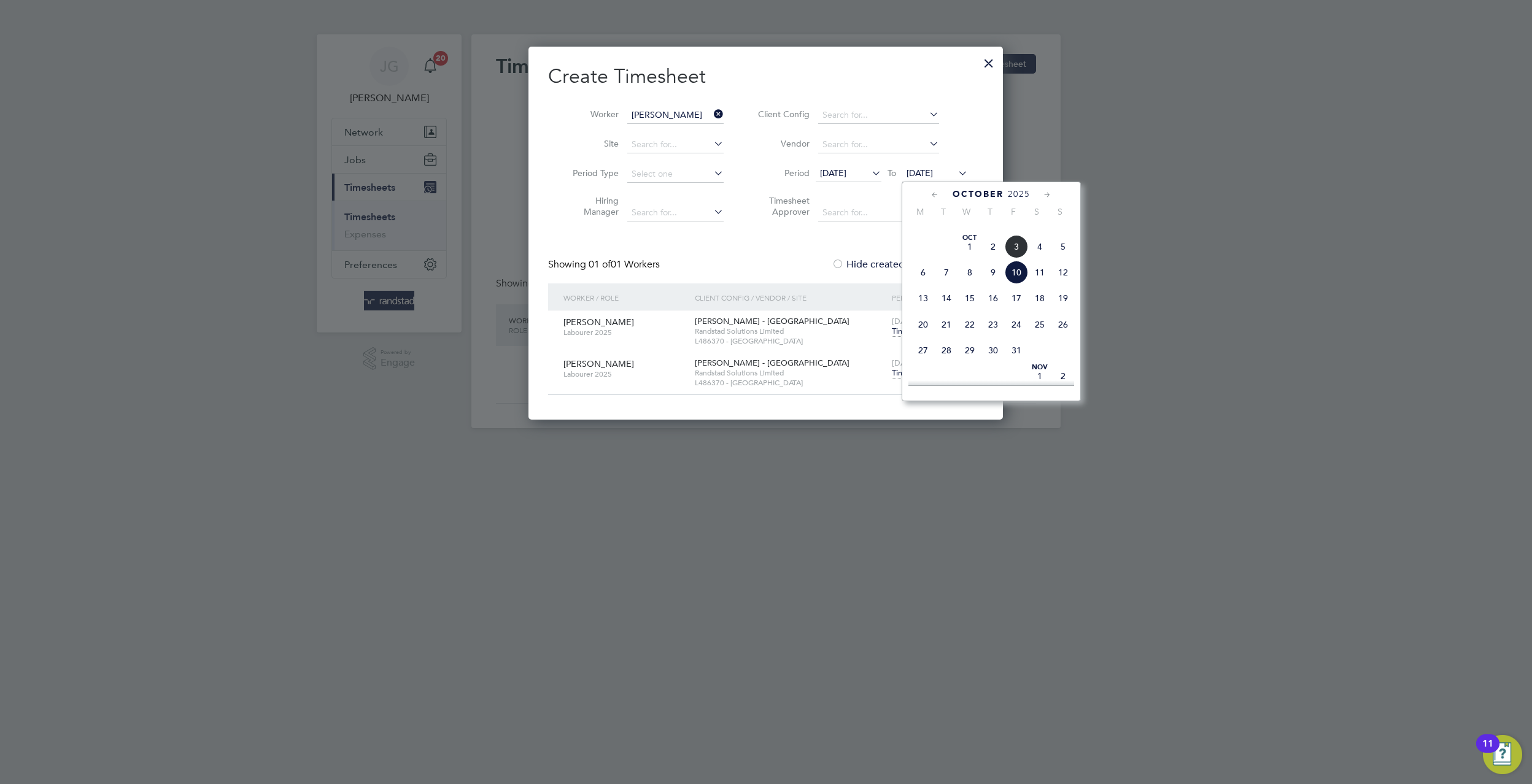
click at [1007, 310] on span "17" at bounding box center [1016, 298] width 23 height 23
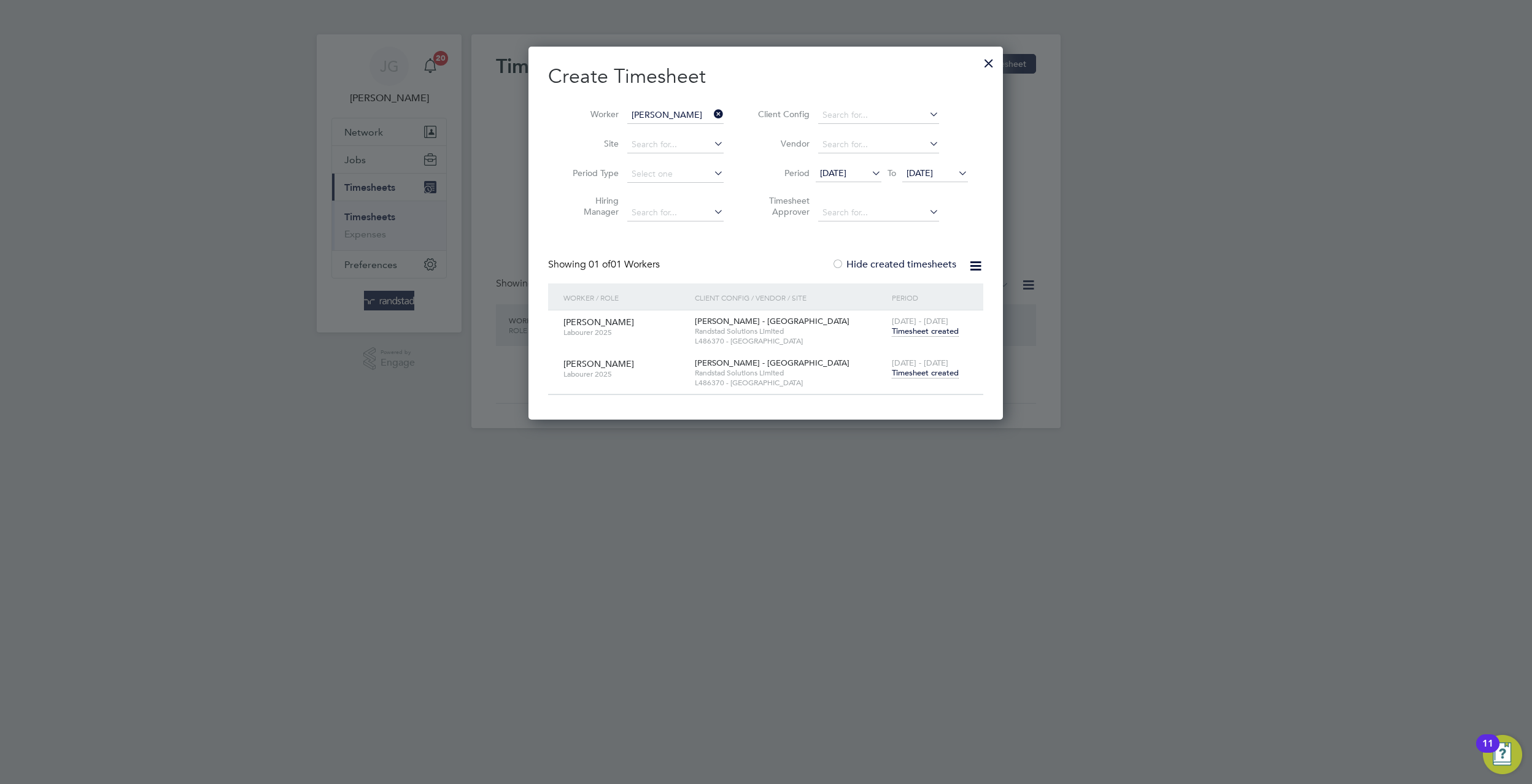
drag, startPoint x: 943, startPoint y: 350, endPoint x: 936, endPoint y: 371, distance: 22.1
click at [943, 351] on div "Marlon James Labourer 2025 Lovell - London Randstad Solutions Limited L486370 -…" at bounding box center [766, 352] width 435 height 84
click at [936, 371] on span "Timesheet created" at bounding box center [925, 373] width 67 height 11
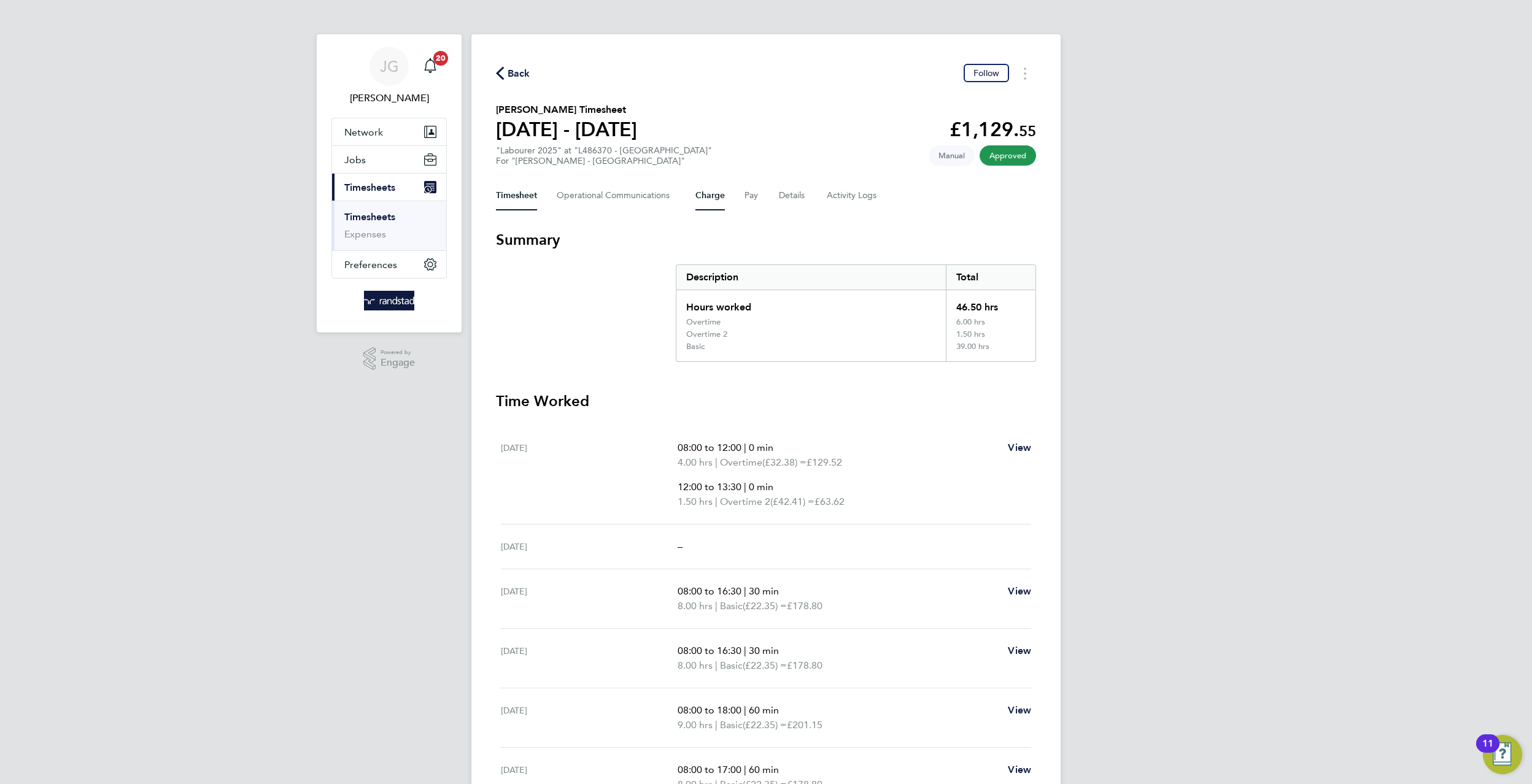
click at [717, 201] on button "Charge" at bounding box center [710, 195] width 30 height 30
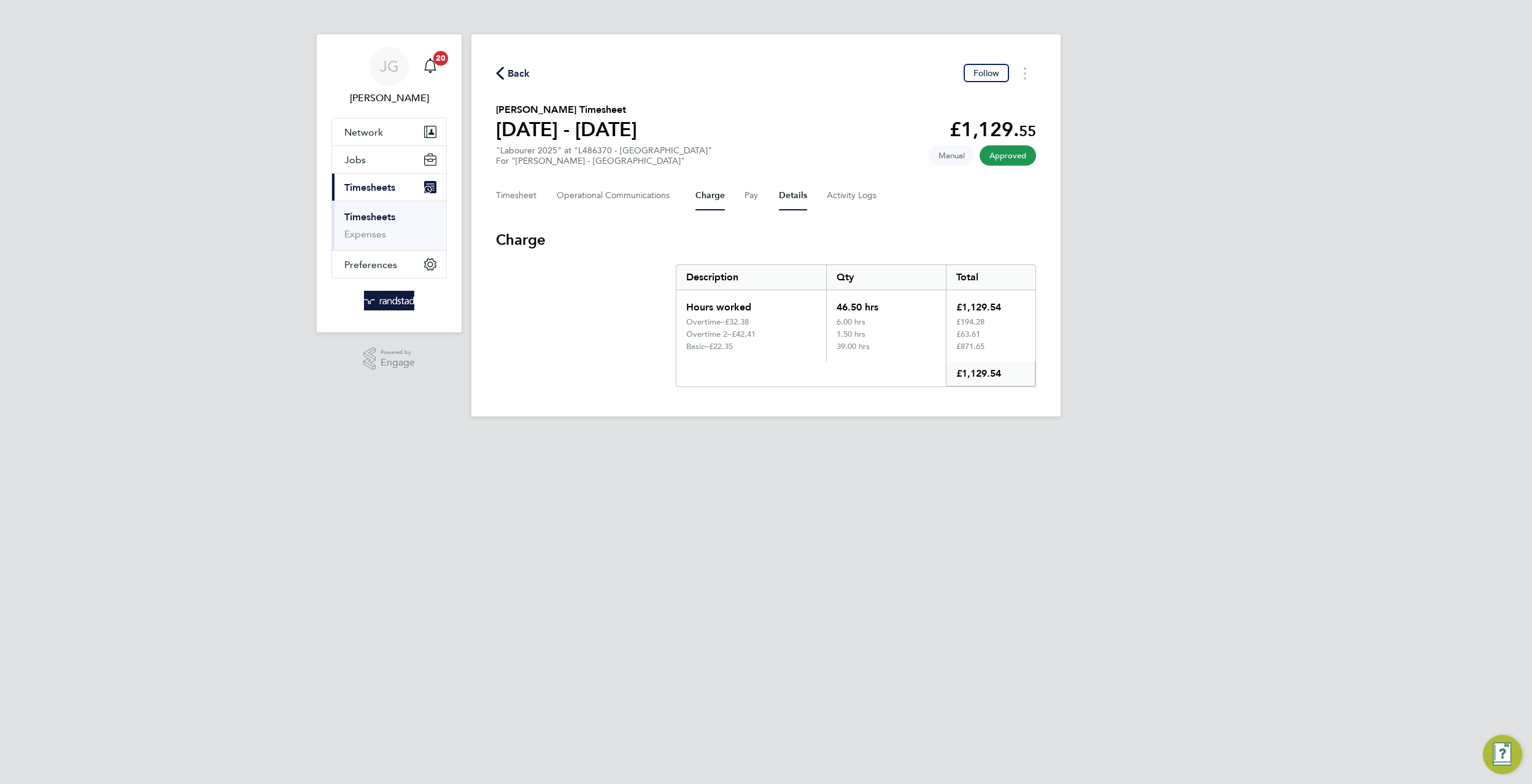
click at [781, 199] on button "Details" at bounding box center [793, 195] width 28 height 30
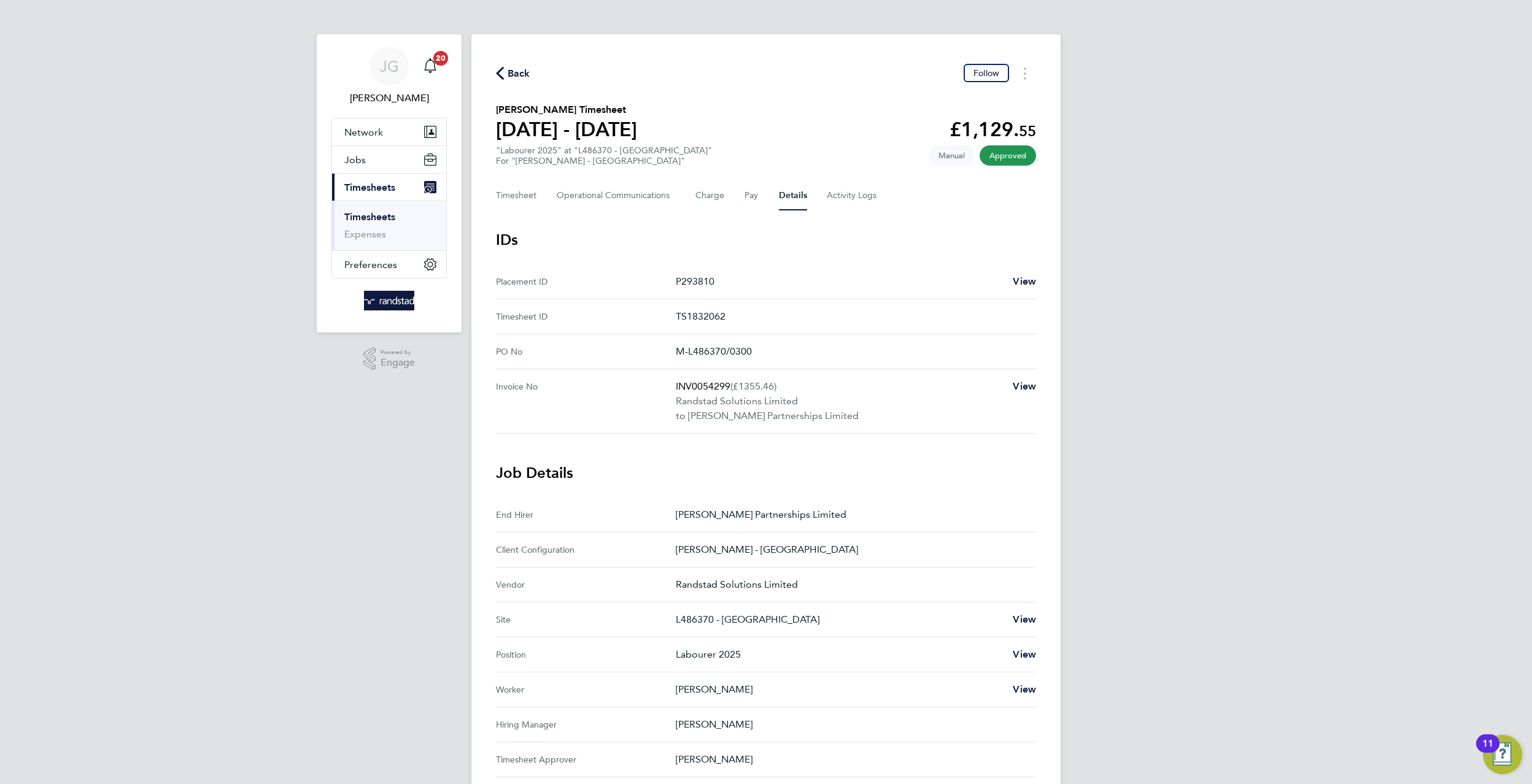
click at [1021, 267] on ID "Placement ID P293810 View" at bounding box center [766, 282] width 540 height 35
click at [1028, 286] on span "View" at bounding box center [1024, 281] width 23 height 12
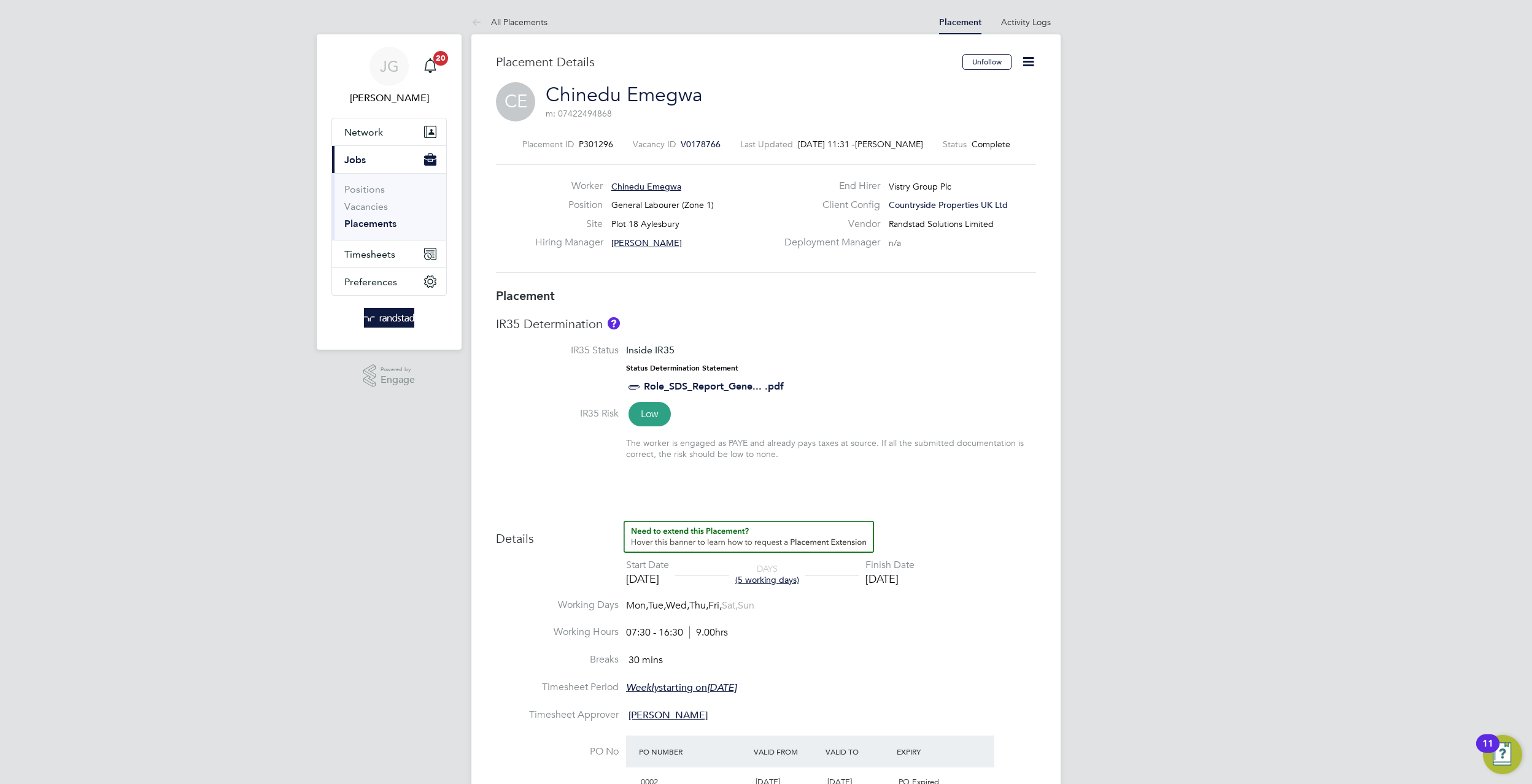
click at [695, 143] on span "V0178766" at bounding box center [701, 144] width 40 height 11
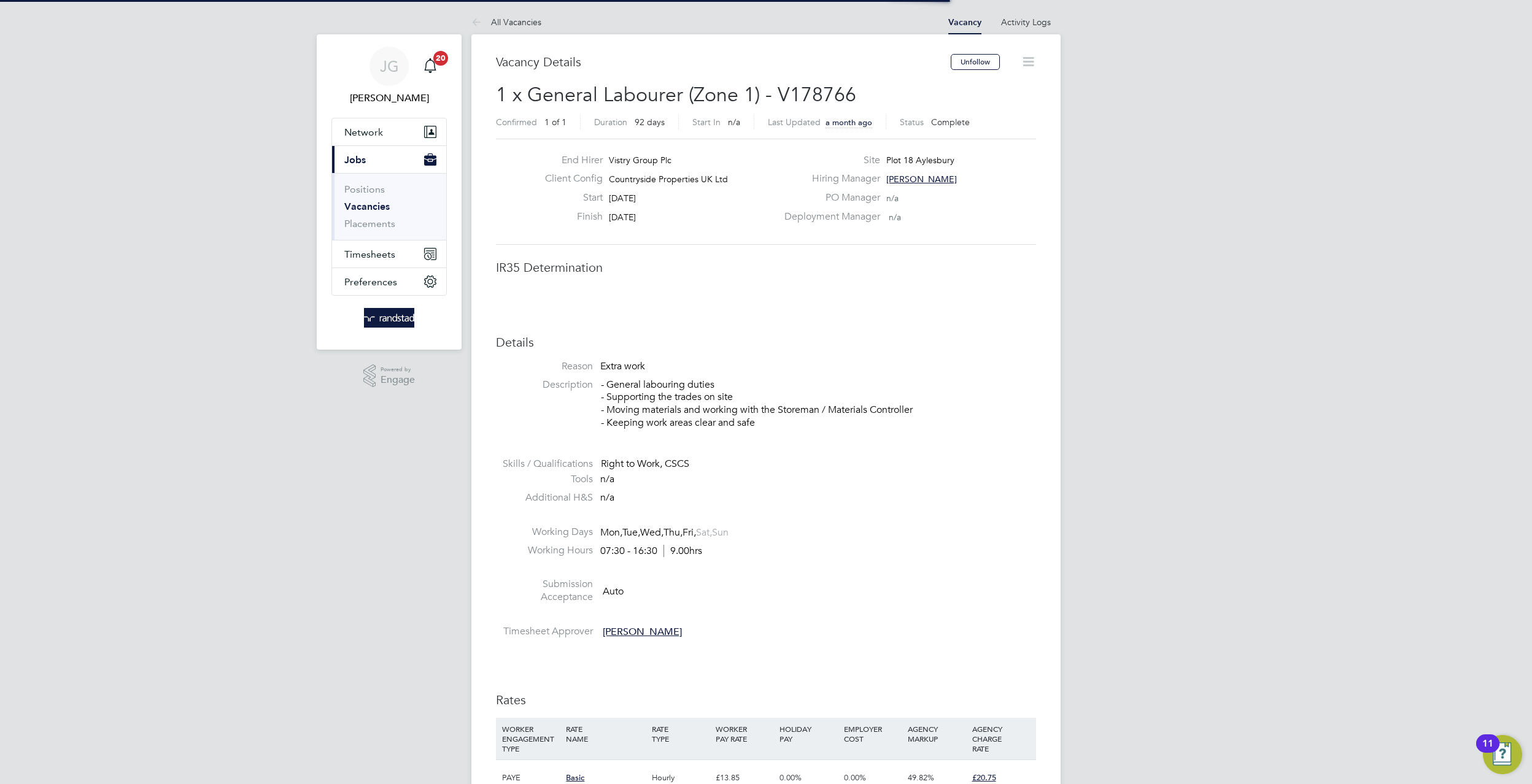
scroll to position [6, 6]
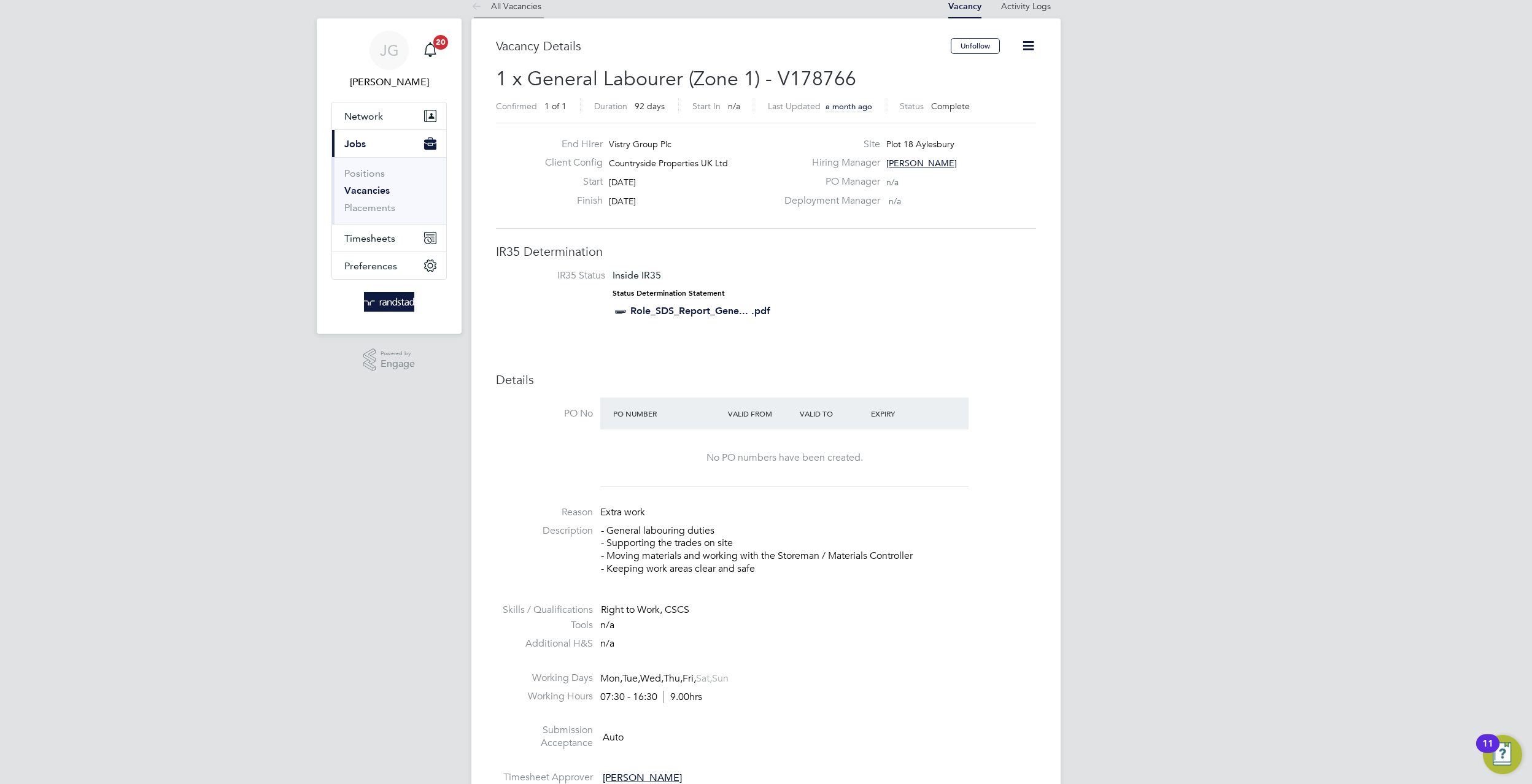
click at [521, 9] on link "All Vacancies" at bounding box center [506, 6] width 70 height 11
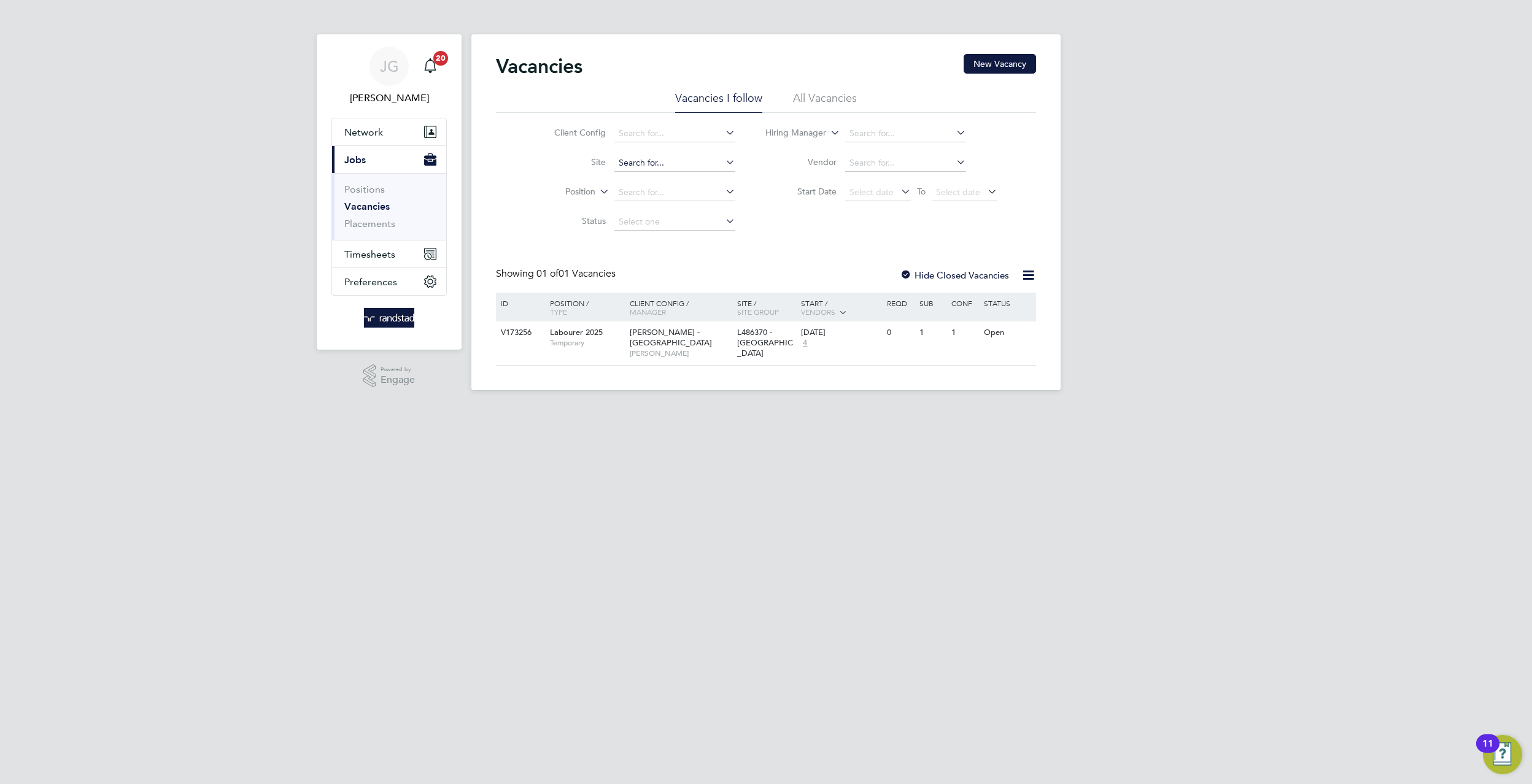
click at [671, 155] on input at bounding box center [675, 163] width 121 height 17
click at [668, 178] on li "Plot 18 Aylesbury" at bounding box center [675, 180] width 122 height 16
type input "Plot 18 Aylesbury"
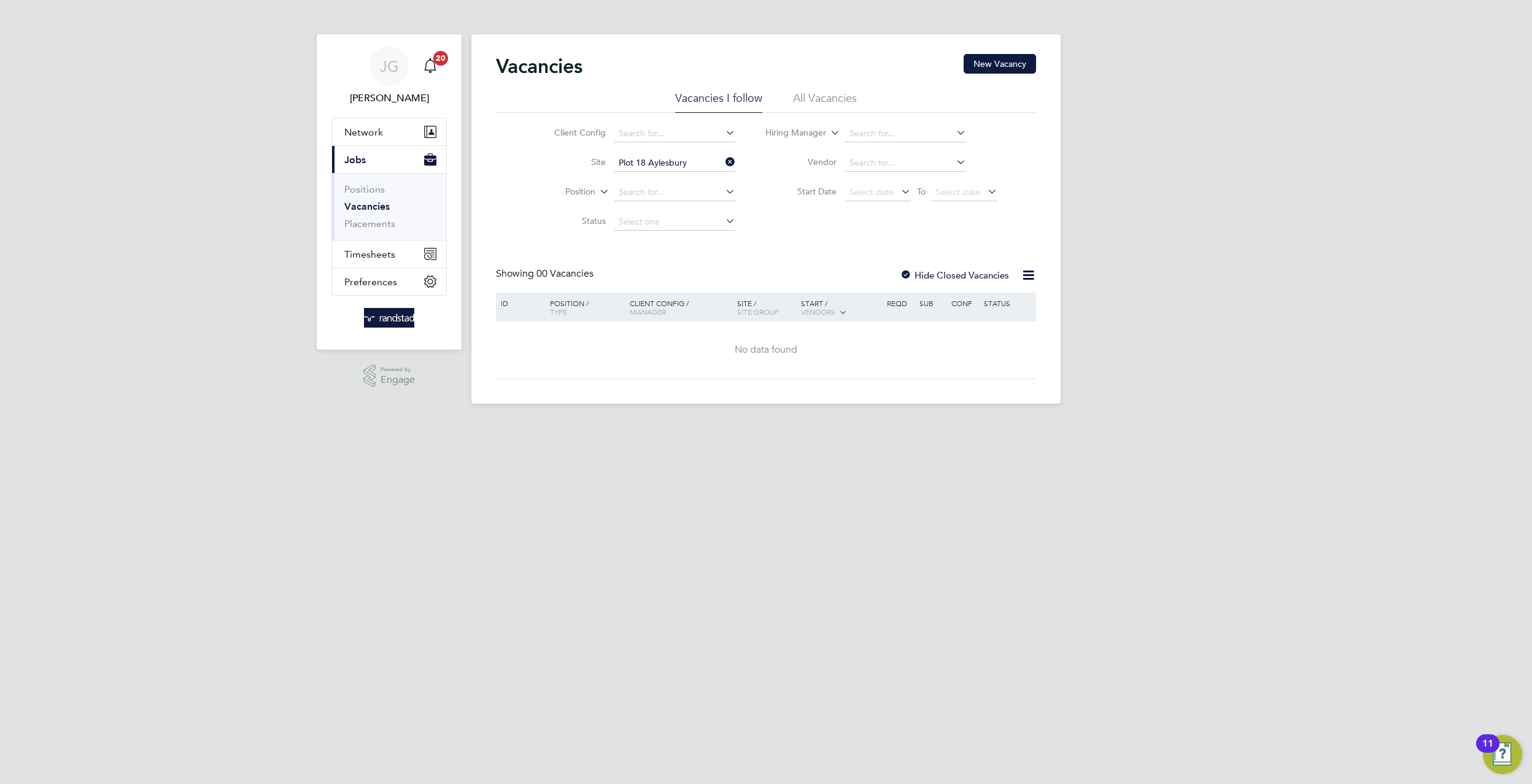
click at [386, 217] on li "Vacancies" at bounding box center [390, 209] width 92 height 17
click at [388, 222] on link "Placements" at bounding box center [369, 223] width 51 height 12
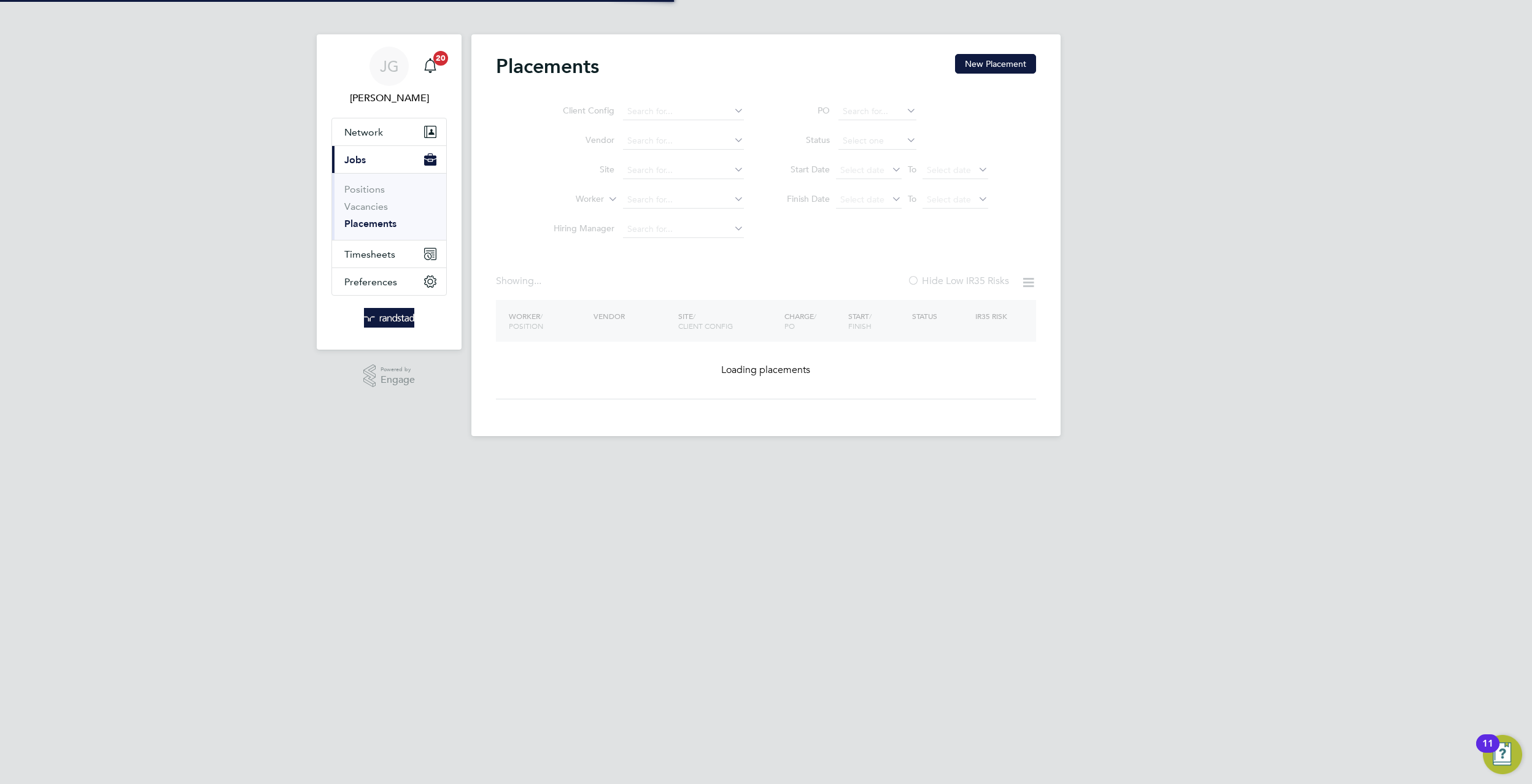
click at [692, 169] on ul "Client Config Vendor Site Worker Hiring Manager" at bounding box center [644, 171] width 231 height 148
click at [676, 163] on ul "Client Config Vendor Site Worker Hiring Manager" at bounding box center [644, 171] width 231 height 148
click at [676, 165] on input at bounding box center [684, 170] width 121 height 17
type input "l"
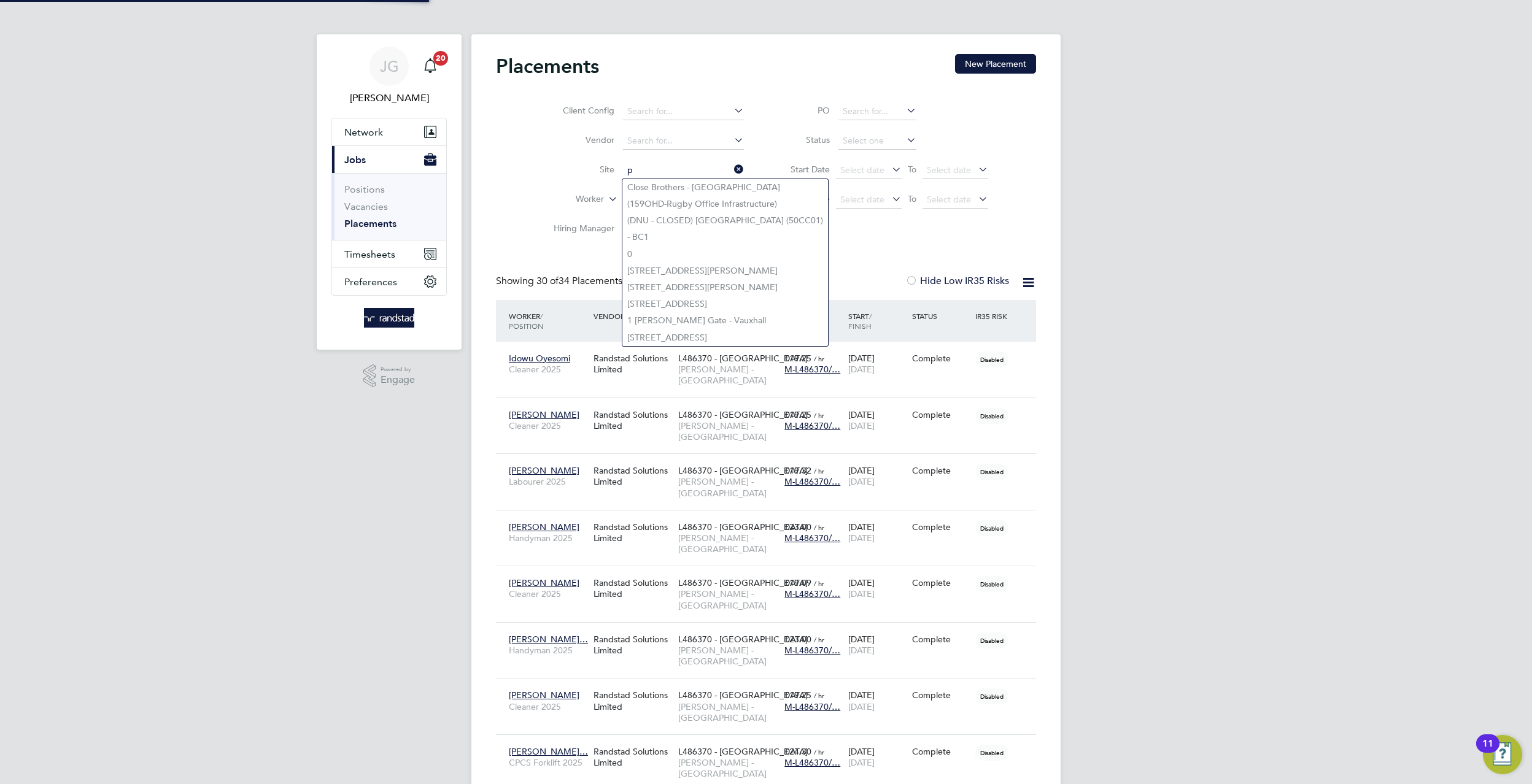
scroll to position [35, 107]
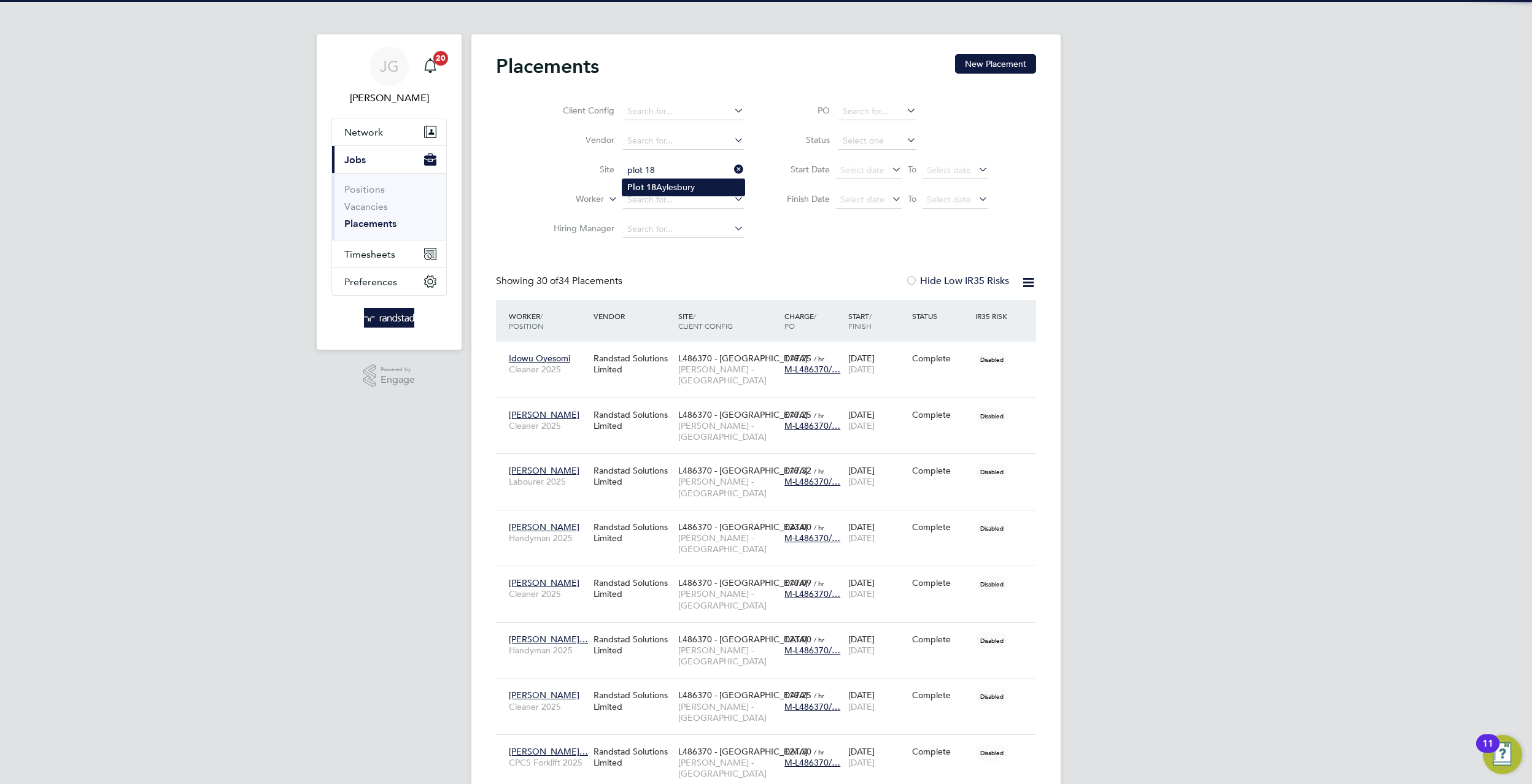
click at [707, 181] on li "Plot 18 Aylesbury" at bounding box center [684, 187] width 122 height 16
type input "Plot 18 Aylesbury"
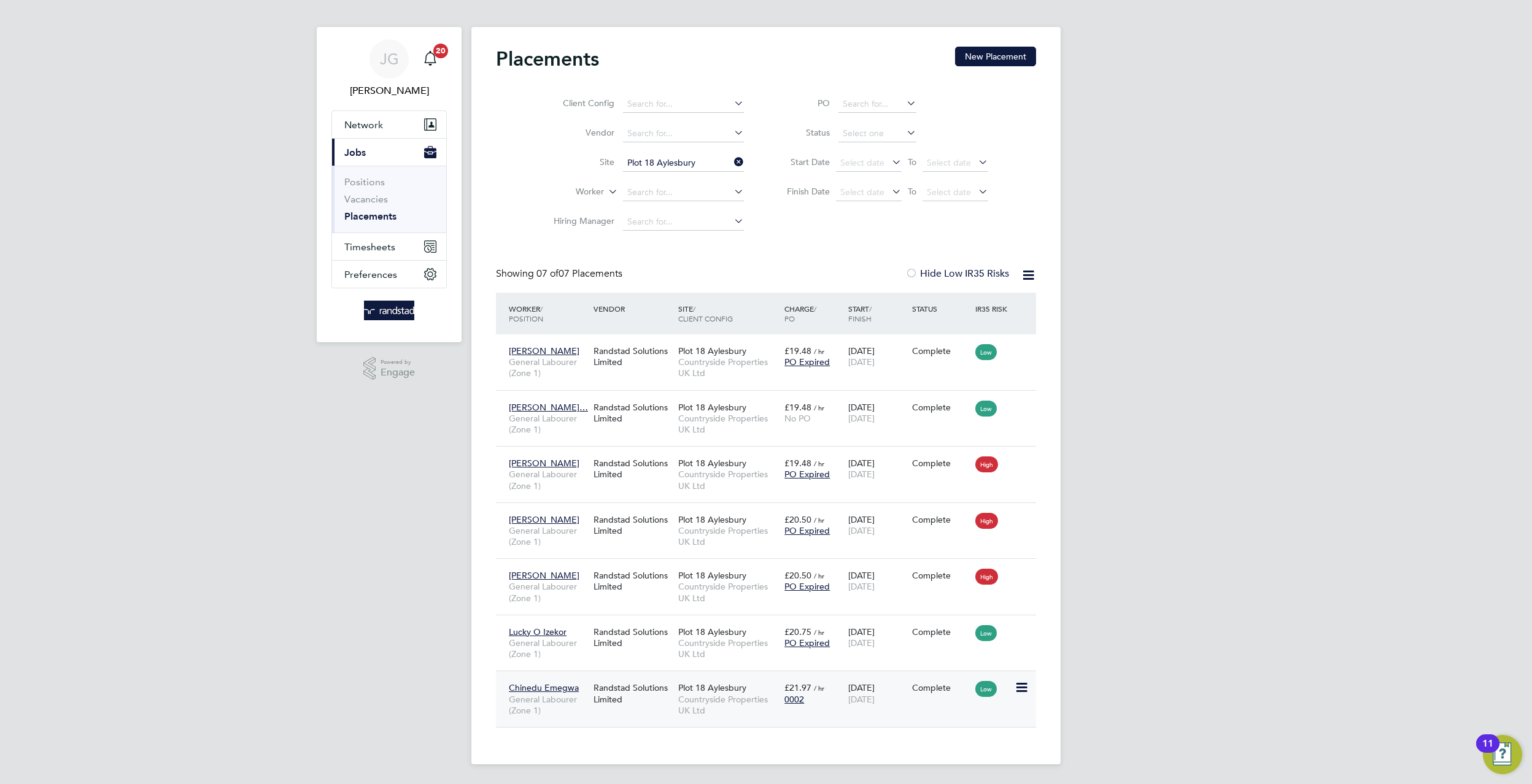
click at [929, 704] on div "Chinedu Emegwa General Labourer (Zone 1) Randstad Solutions Limited Plot 18 Ayl…" at bounding box center [766, 698] width 540 height 57
click at [1027, 681] on icon at bounding box center [1020, 688] width 13 height 14
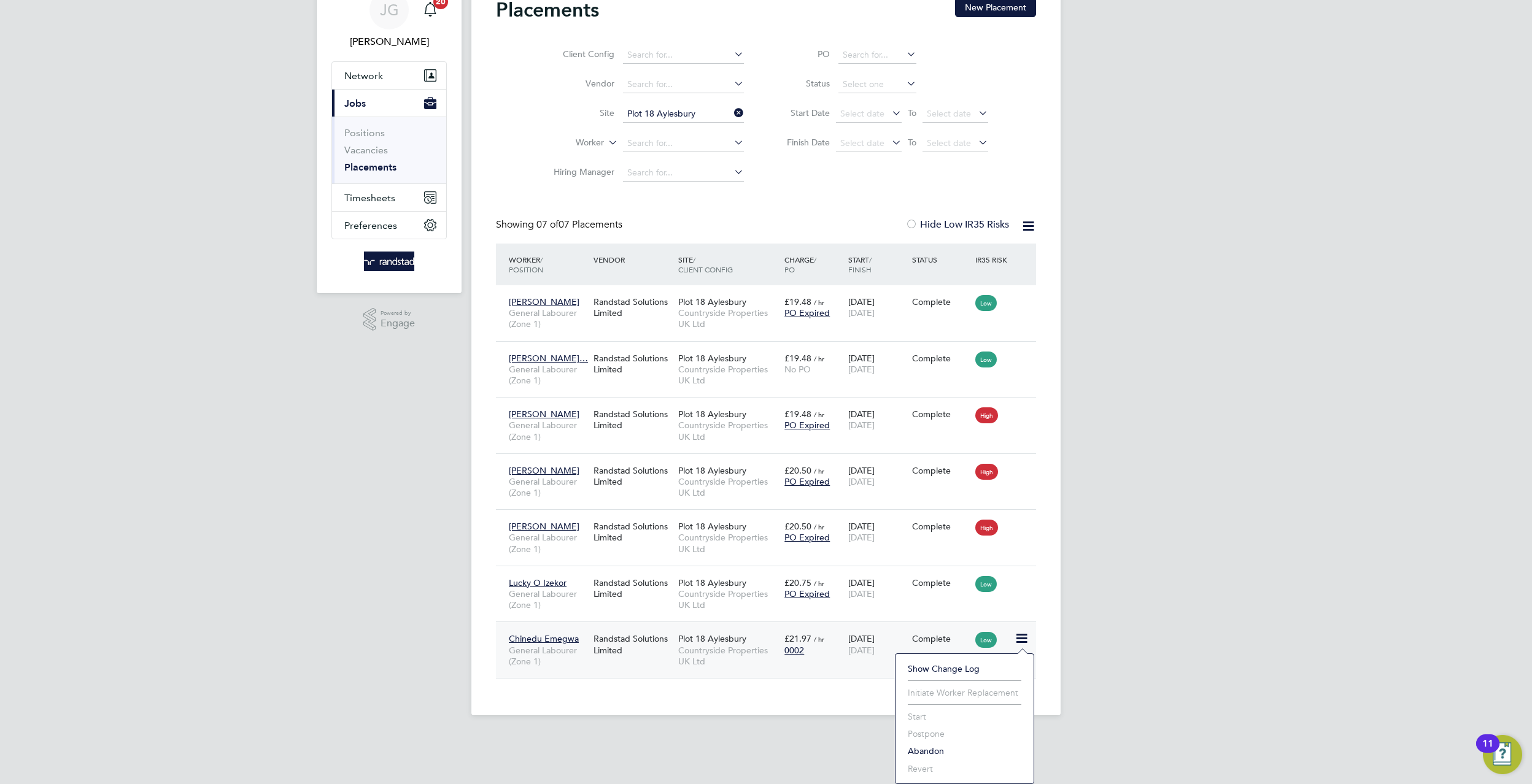
click at [521, 636] on span "Chinedu Emegwa" at bounding box center [544, 638] width 70 height 11
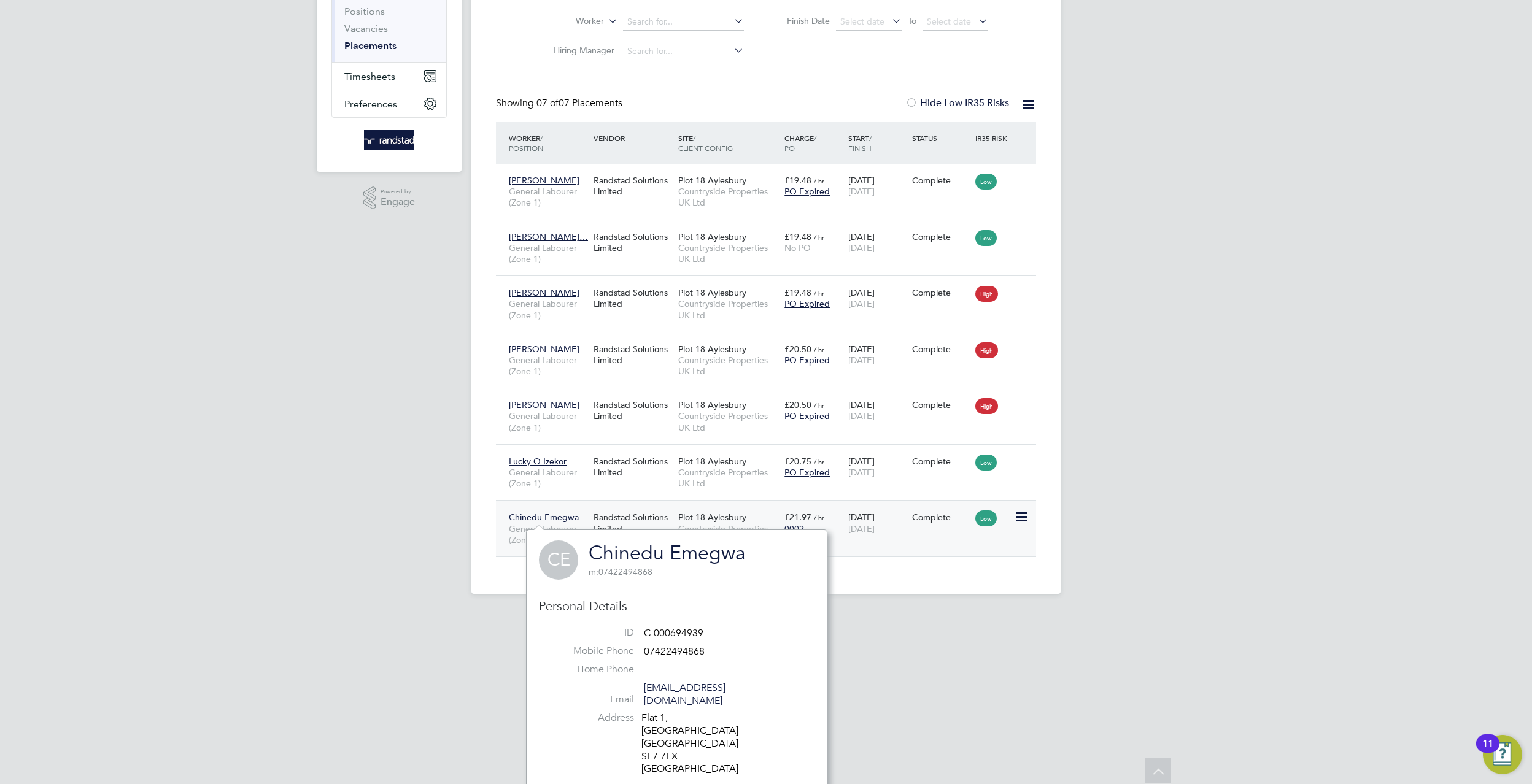
click at [987, 531] on div "Chinedu Emegwa General Labourer (Zone 1) Randstad Solutions Limited Plot 18 Ayl…" at bounding box center [766, 527] width 540 height 57
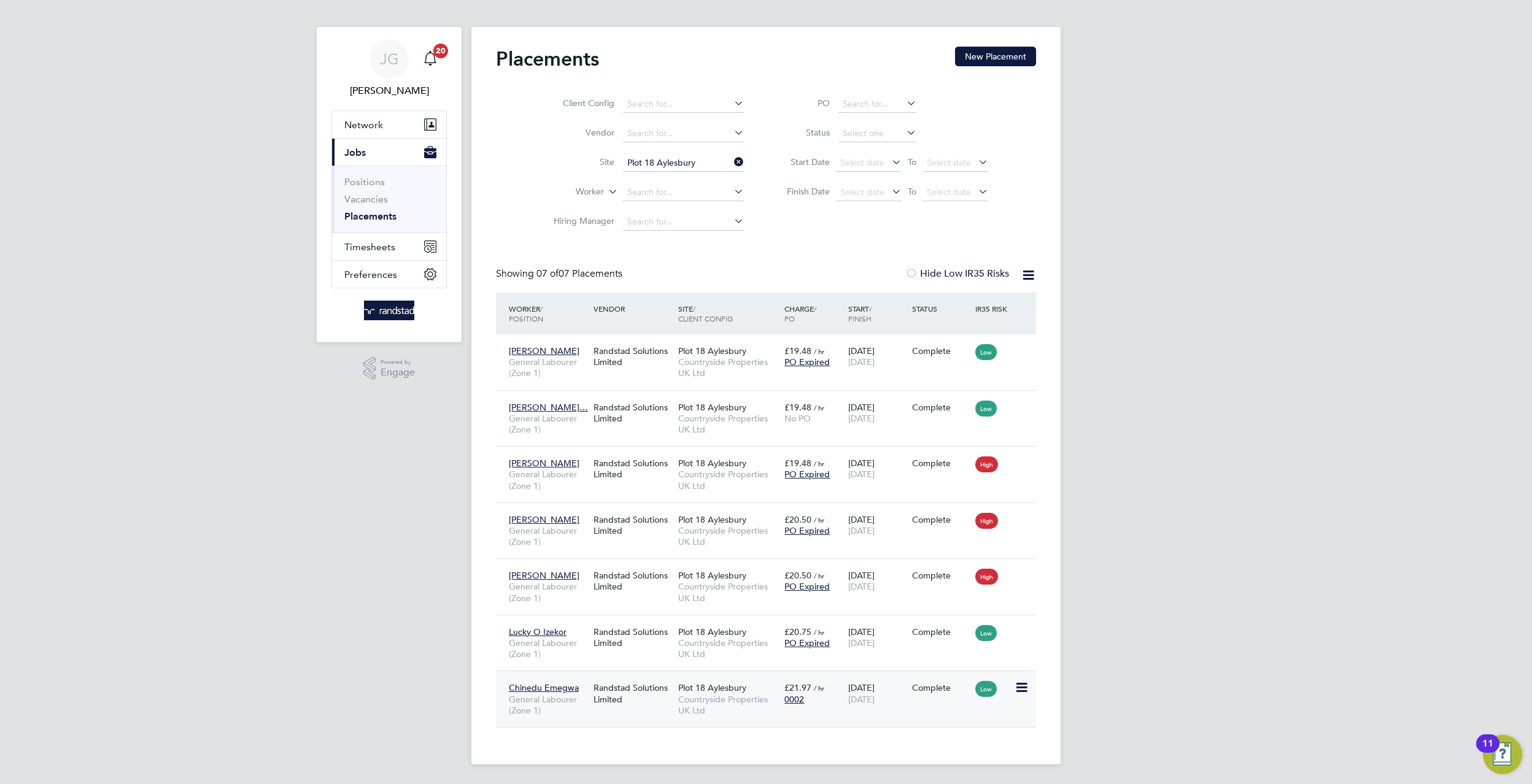
click at [554, 687] on span "Chinedu Emegwa" at bounding box center [544, 688] width 70 height 11
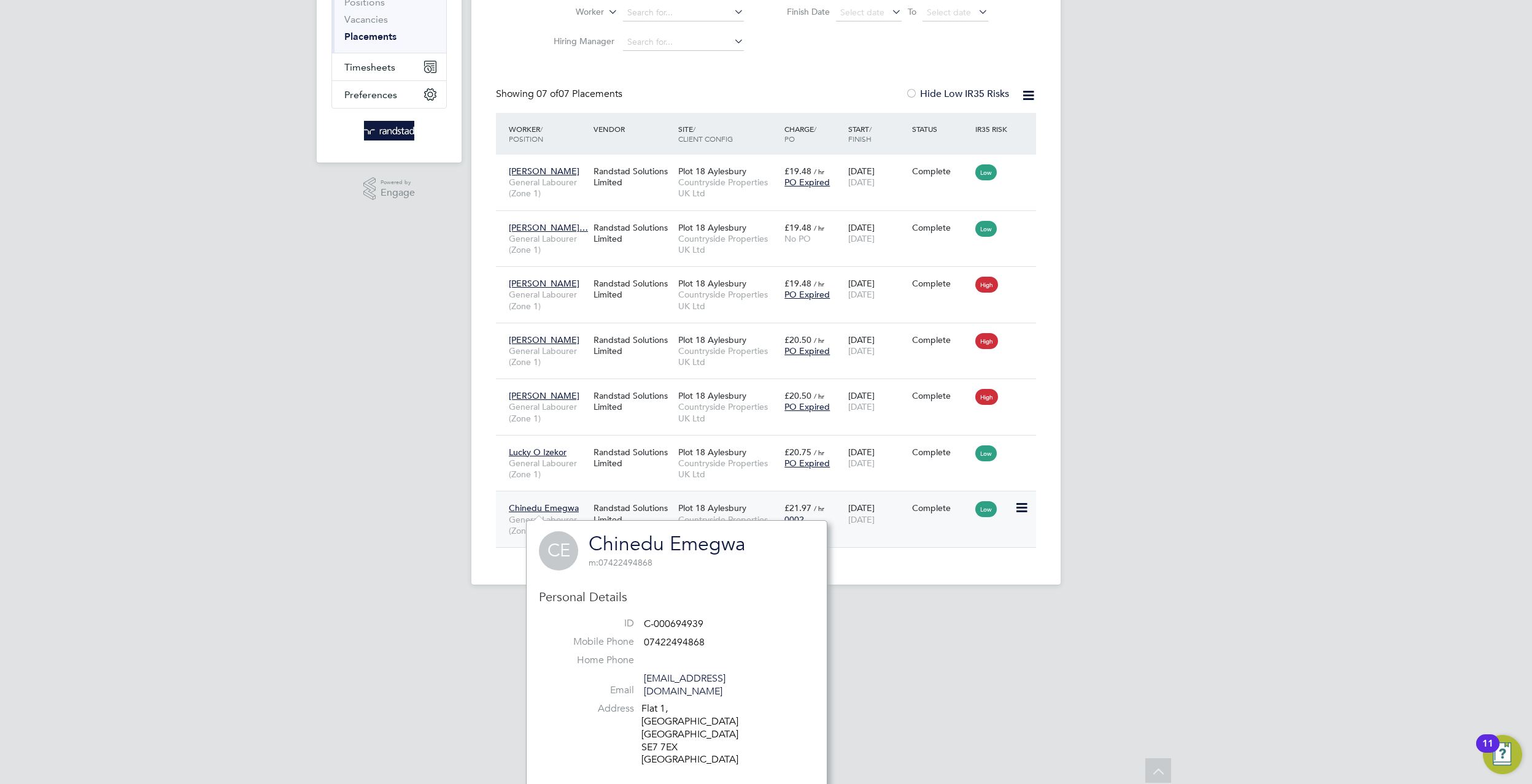
click at [736, 495] on div "Chinedu Emegwa General Labourer (Zone 1) Randstad Solutions Limited Plot 18 Ayl…" at bounding box center [766, 518] width 540 height 57
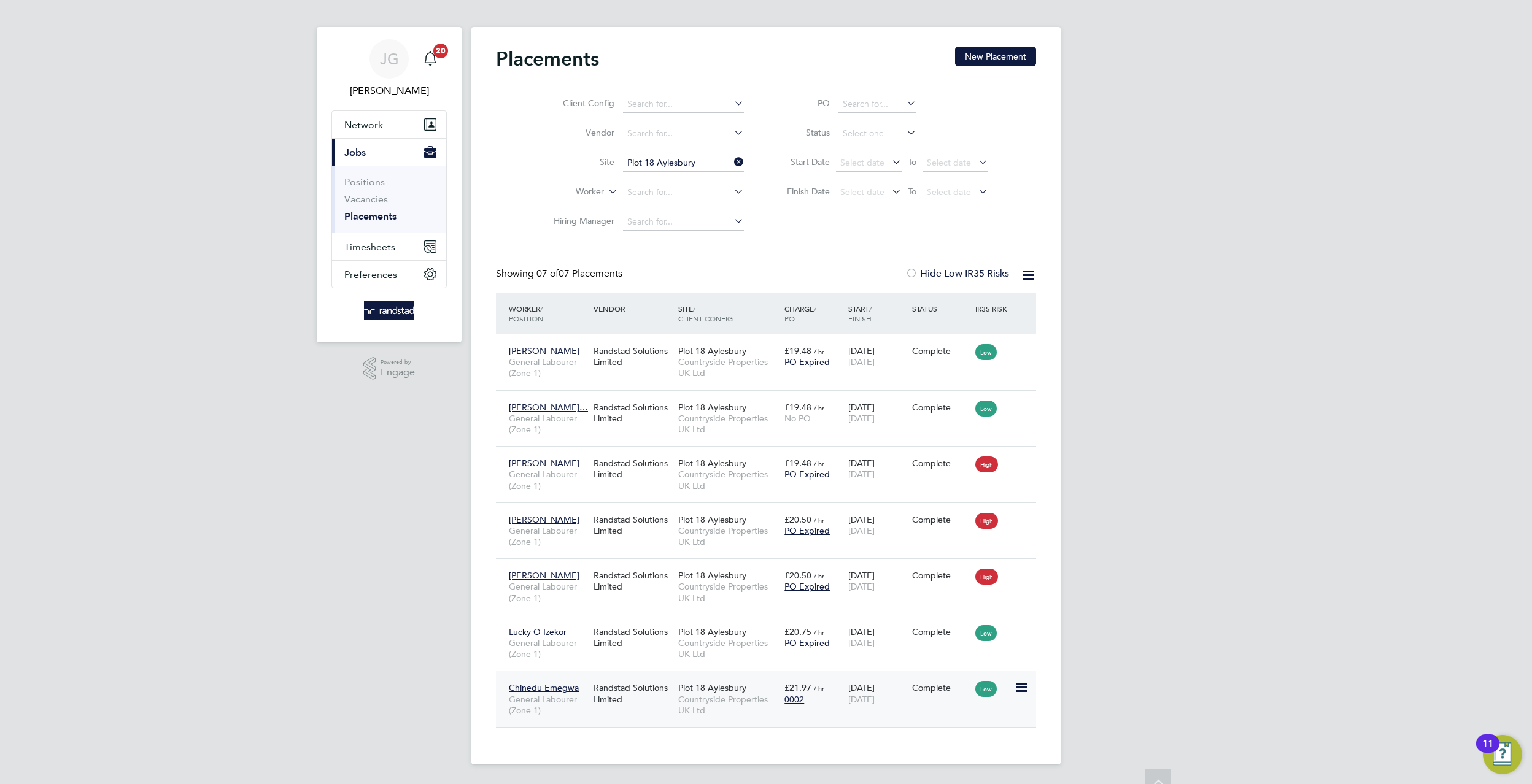
click at [718, 509] on div "Plot 18 Aylesbury Countryside Properties UK Ltd" at bounding box center [729, 530] width 106 height 46
click at [701, 708] on span "Countryside Properties UK Ltd" at bounding box center [728, 705] width 100 height 23
click at [385, 197] on link "Vacancies" at bounding box center [366, 199] width 43 height 12
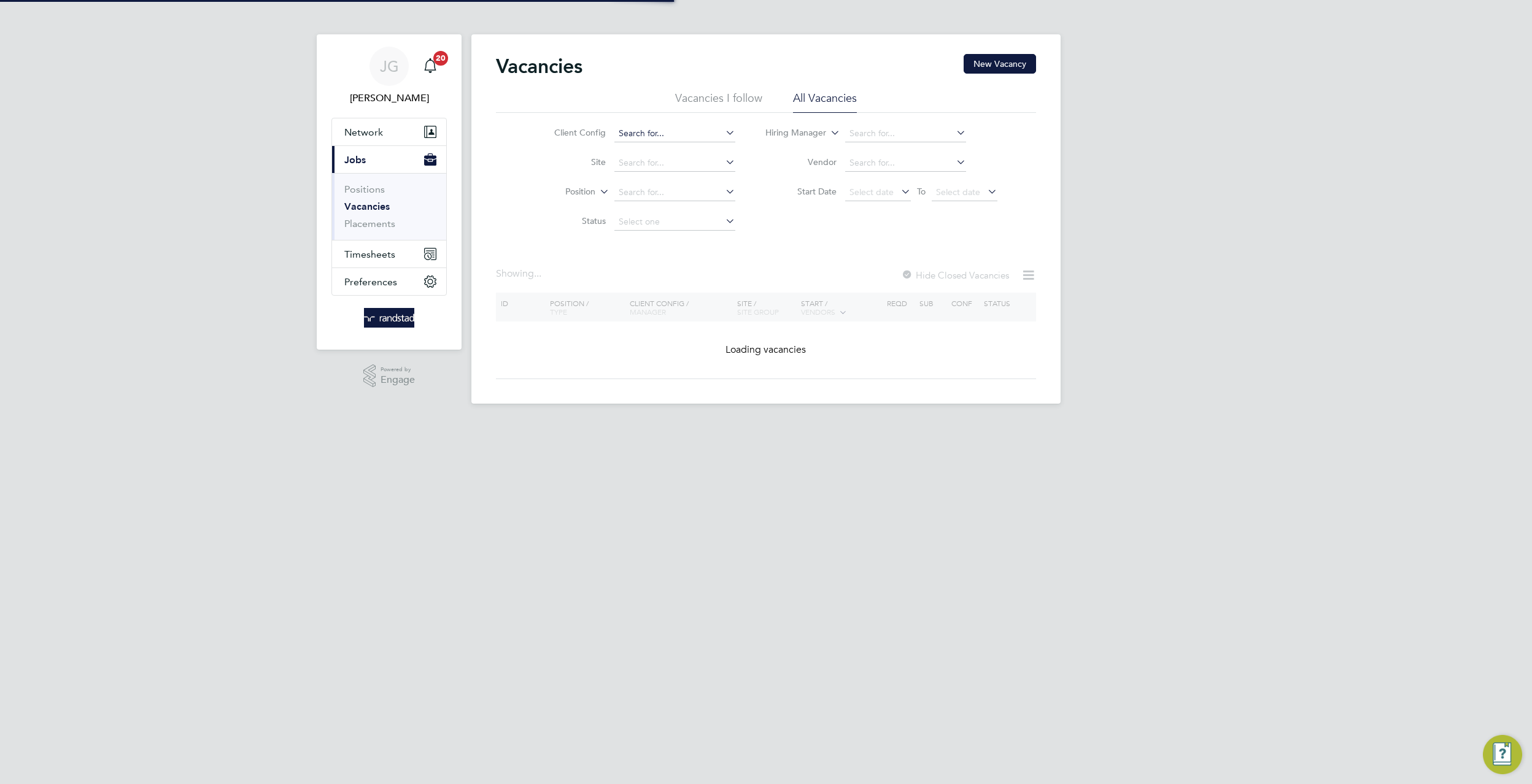
click at [667, 140] on input at bounding box center [675, 133] width 121 height 17
click at [666, 158] on ul "Loading data" at bounding box center [674, 149] width 123 height 17
click at [679, 168] on input at bounding box center [675, 163] width 121 height 17
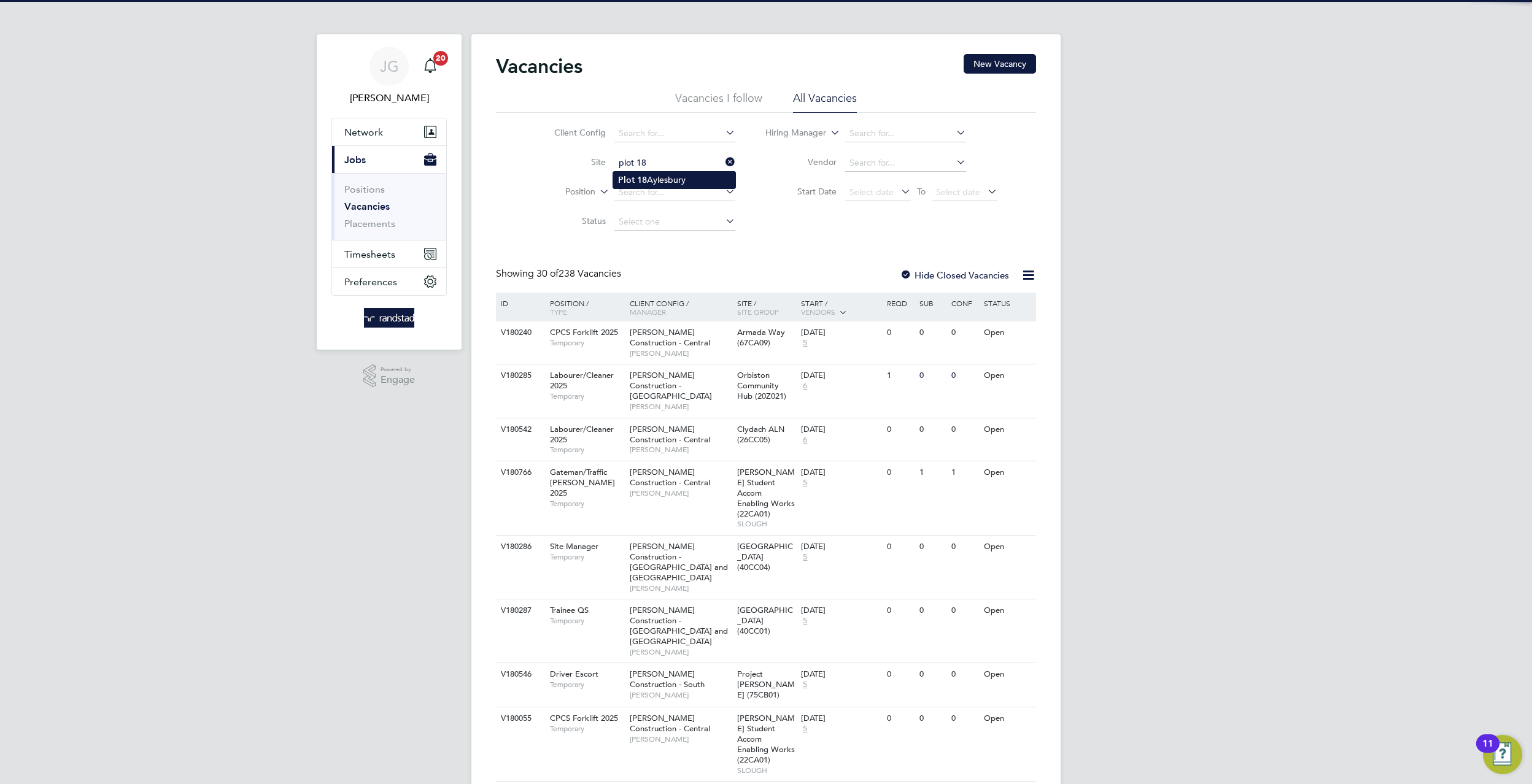
click at [677, 177] on li "Plot 18 Aylesbury" at bounding box center [675, 180] width 122 height 16
type input "Plot 18 Aylesbury"
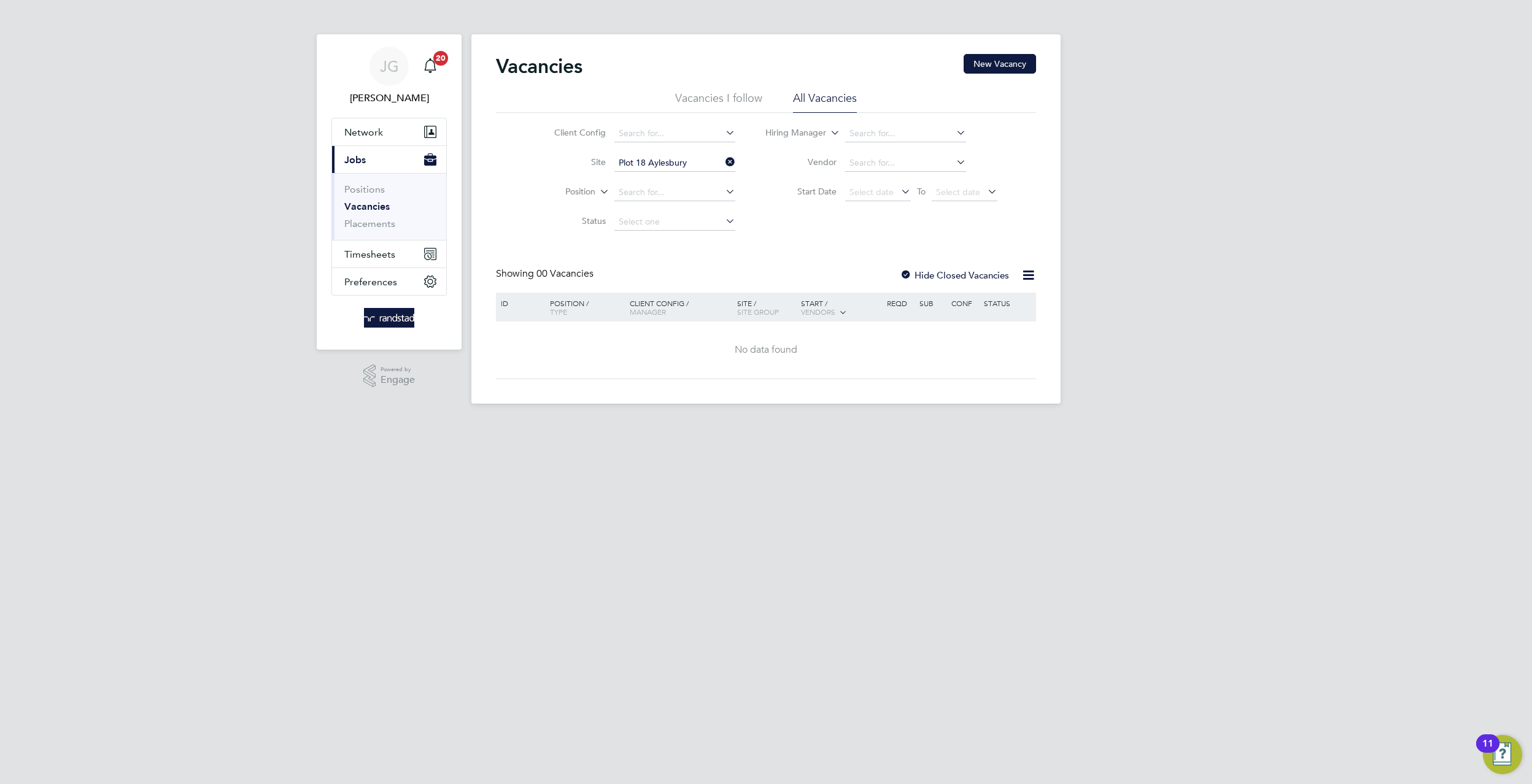
click at [944, 273] on label "Hide Closed Vacancies" at bounding box center [954, 275] width 109 height 12
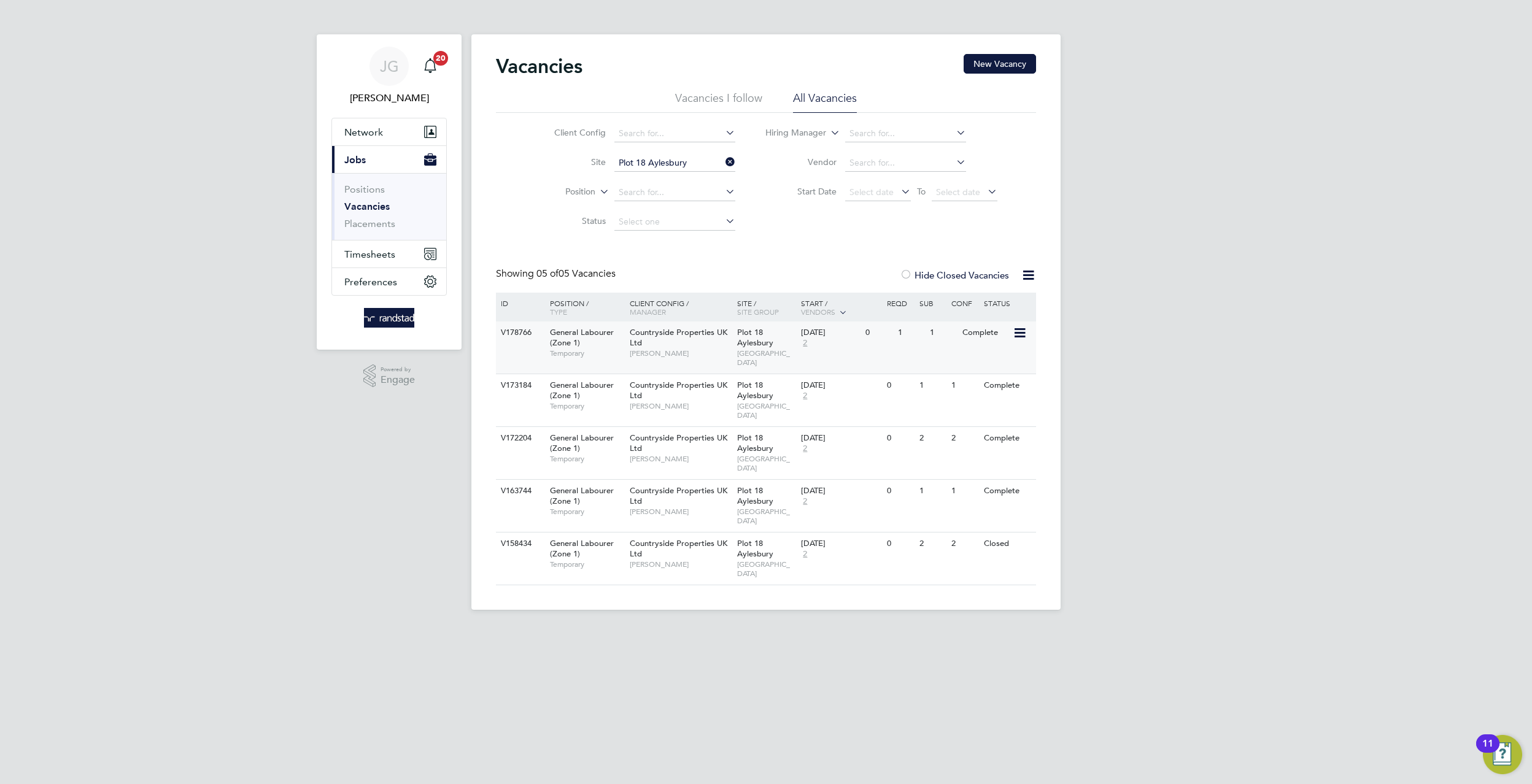
click at [1022, 336] on icon at bounding box center [1019, 333] width 13 height 14
click at [966, 363] on li "View Details" at bounding box center [988, 361] width 71 height 17
click at [1031, 329] on div at bounding box center [1023, 332] width 22 height 22
click at [1023, 329] on icon at bounding box center [1019, 333] width 13 height 14
click at [992, 393] on li "Update Status" at bounding box center [988, 396] width 71 height 17
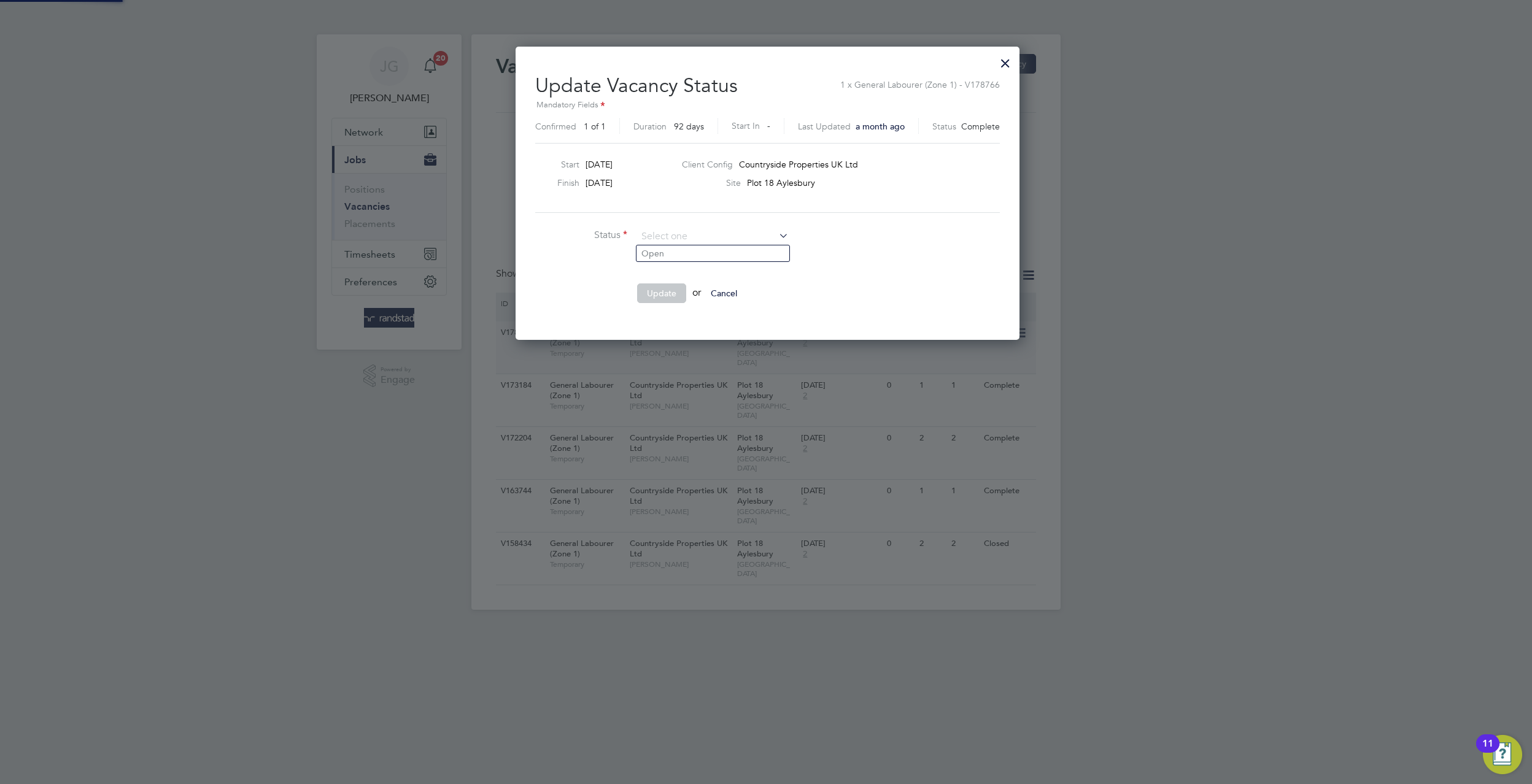
scroll to position [293, 501]
click at [725, 248] on li "Open" at bounding box center [713, 254] width 153 height 16
type input "Open"
click at [642, 297] on button "Update" at bounding box center [661, 293] width 50 height 20
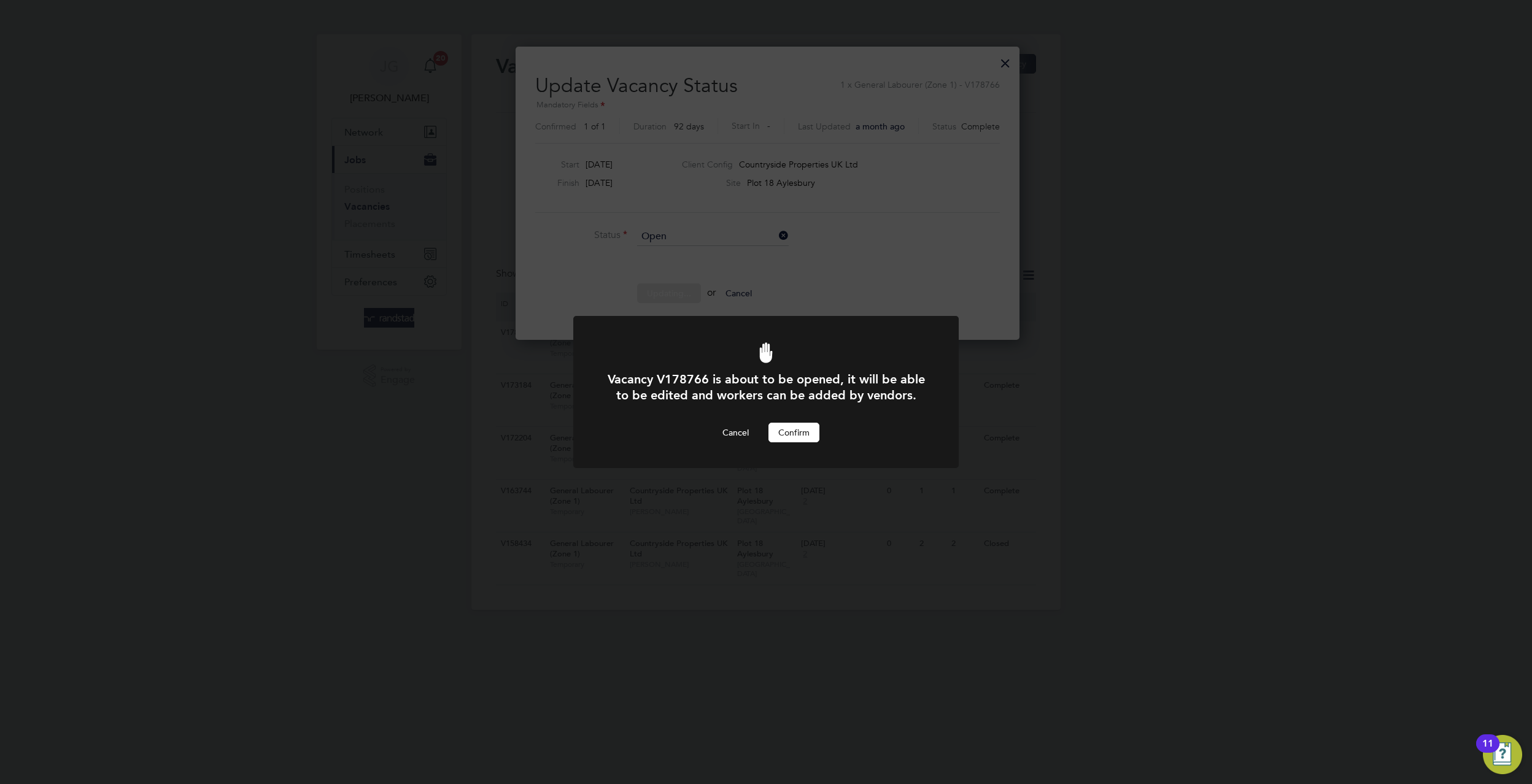
click at [799, 438] on button "Confirm" at bounding box center [793, 433] width 51 height 20
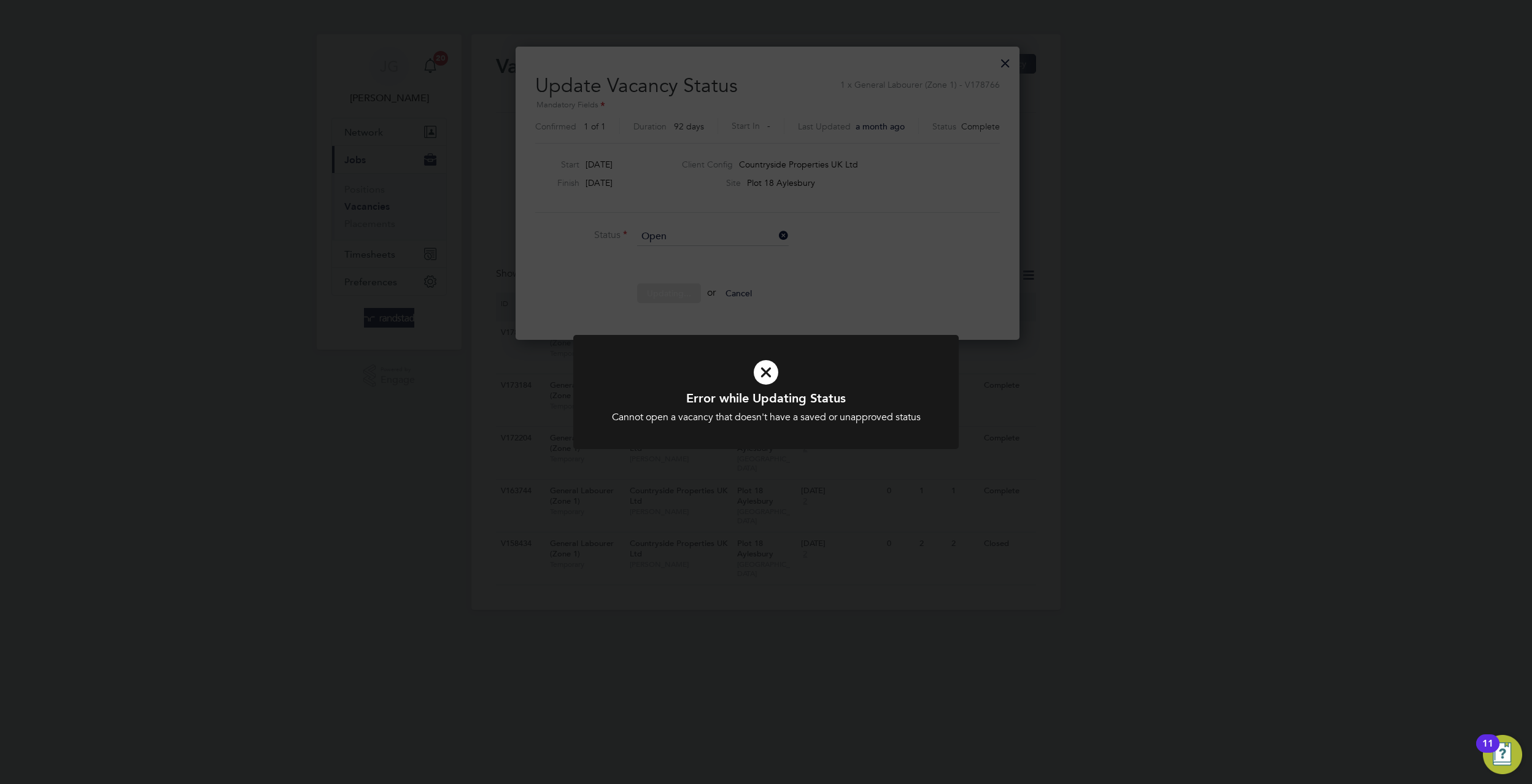
click at [793, 438] on div at bounding box center [766, 392] width 385 height 114
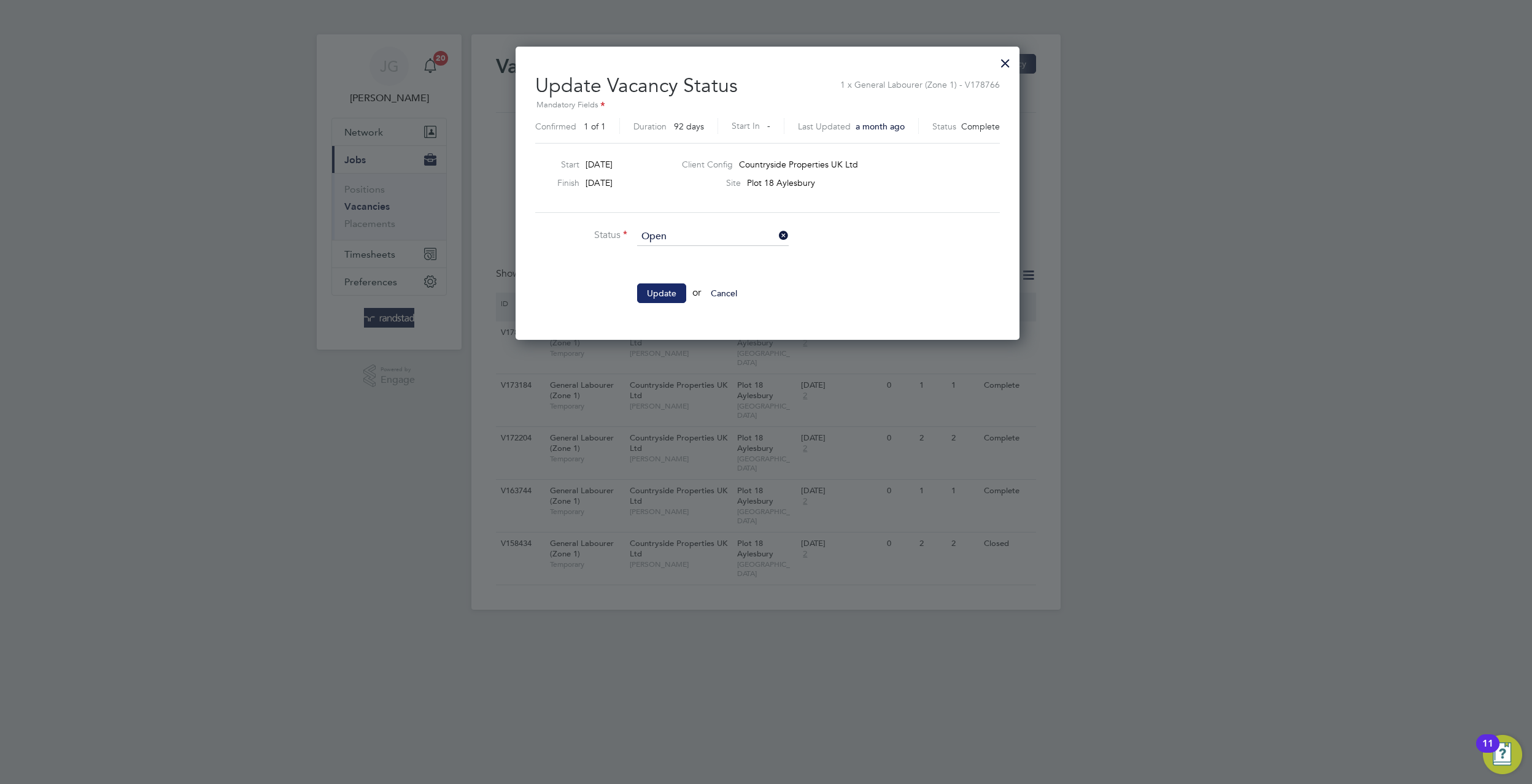
click at [675, 296] on button "Update" at bounding box center [661, 293] width 50 height 20
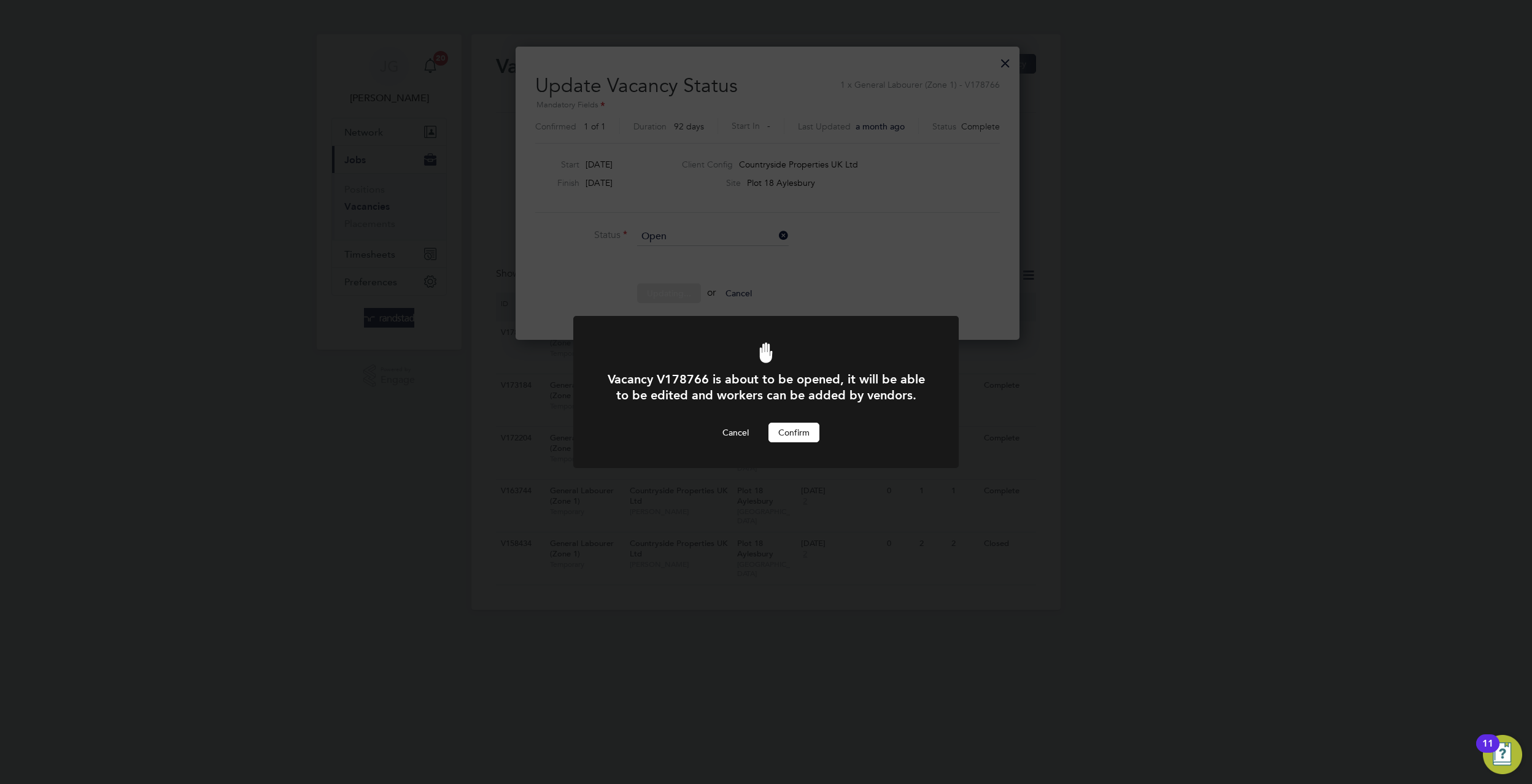
click at [802, 428] on button "Confirm" at bounding box center [793, 433] width 51 height 20
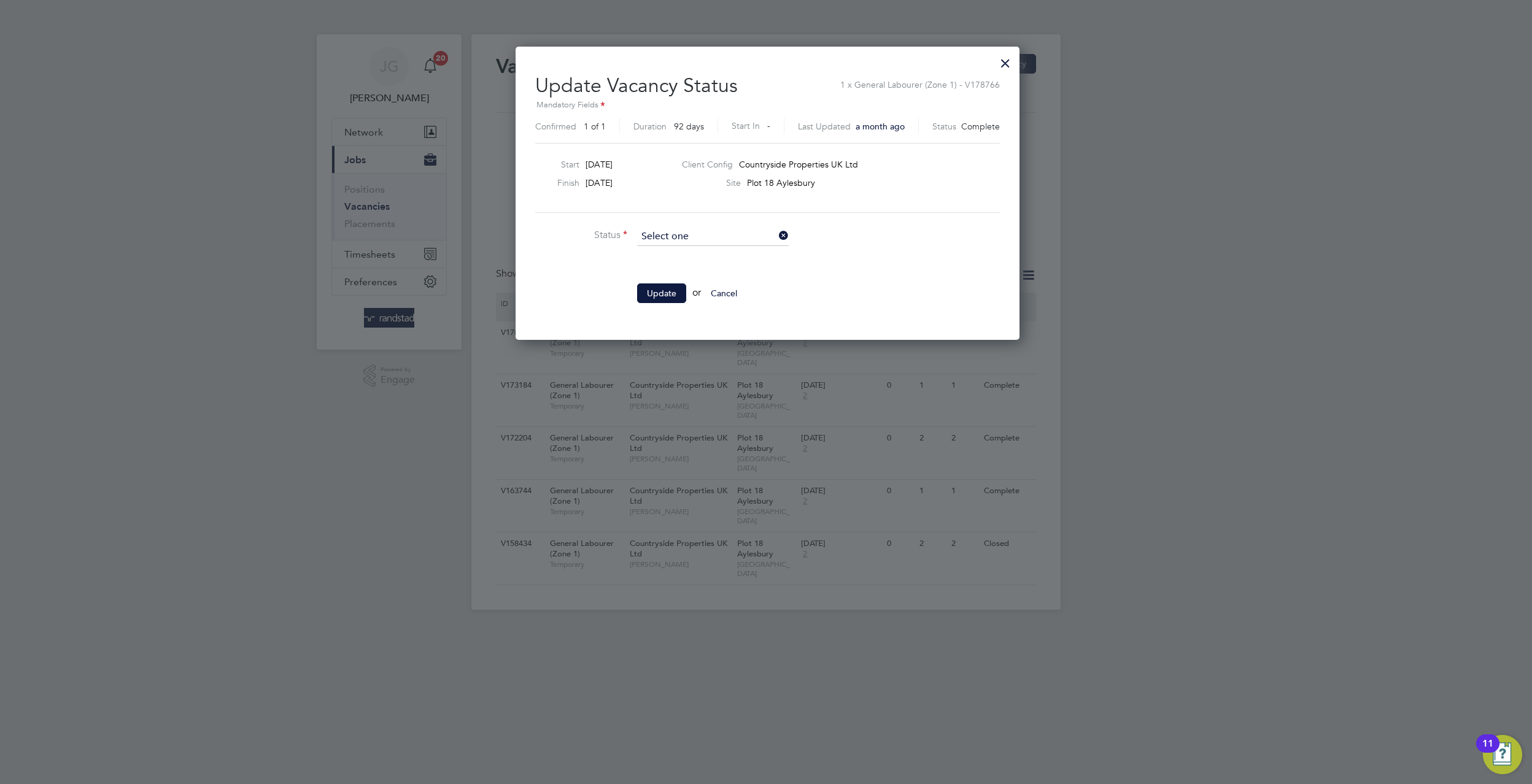
click at [689, 234] on input at bounding box center [712, 237] width 151 height 18
click at [694, 259] on li "Open" at bounding box center [713, 254] width 153 height 16
type input "Open"
click at [640, 305] on li "Update or Cancel" at bounding box center [719, 299] width 368 height 32
click at [648, 286] on button "Update" at bounding box center [661, 293] width 50 height 20
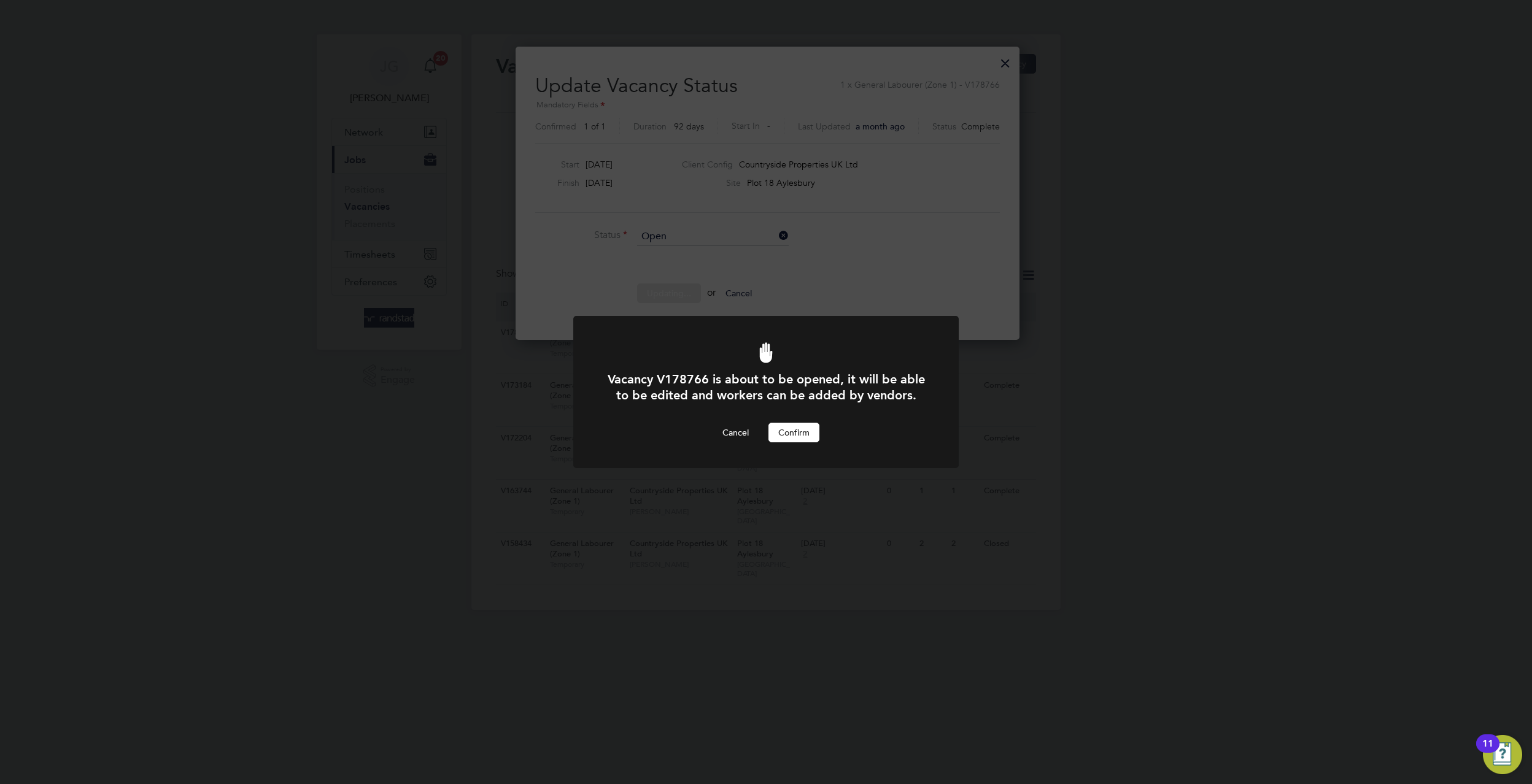
click at [799, 426] on button "Confirm" at bounding box center [793, 433] width 51 height 20
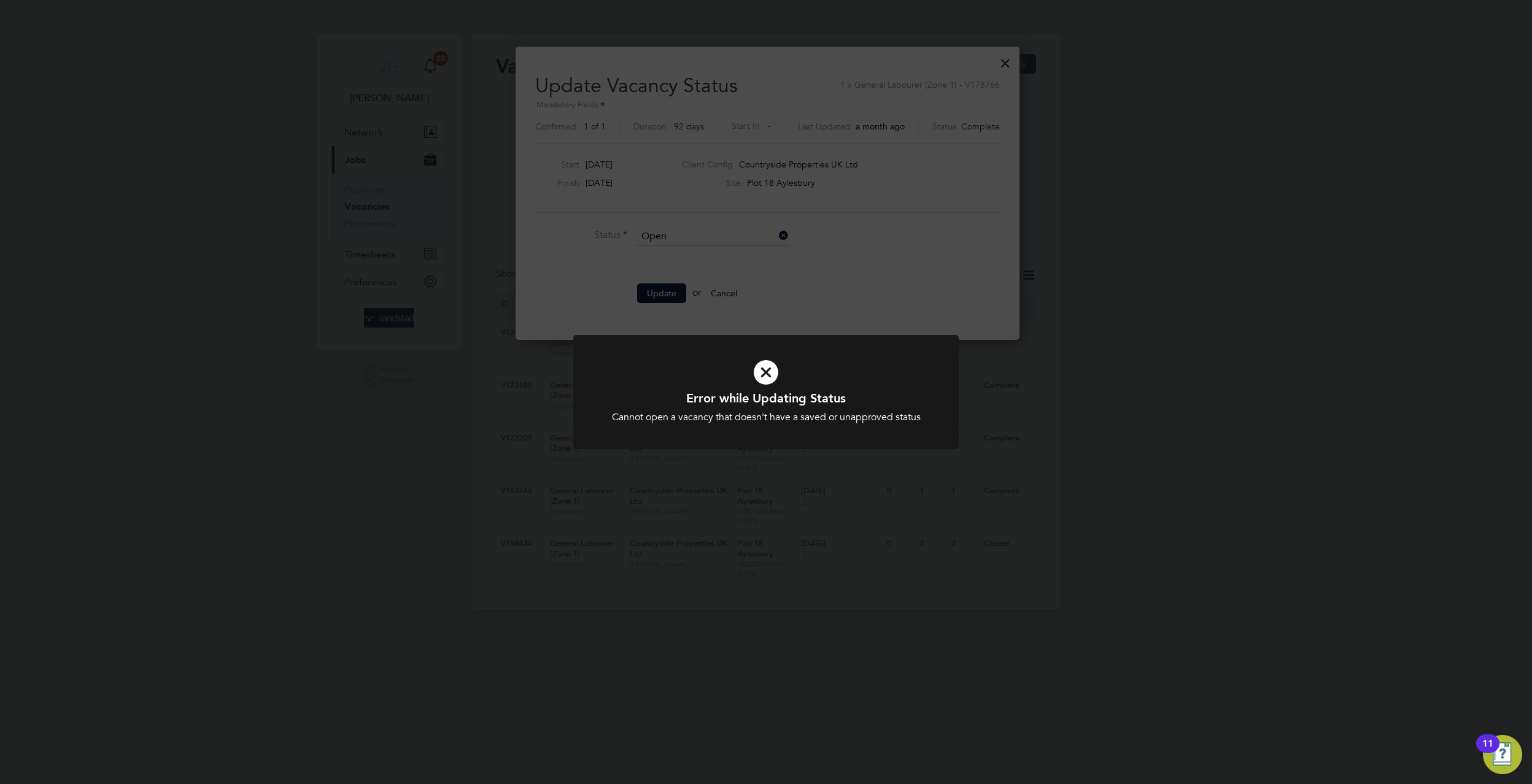
click at [918, 219] on div "Error while Updating Status Cannot open a vacancy that doesn't have a saved or …" at bounding box center [766, 392] width 1532 height 784
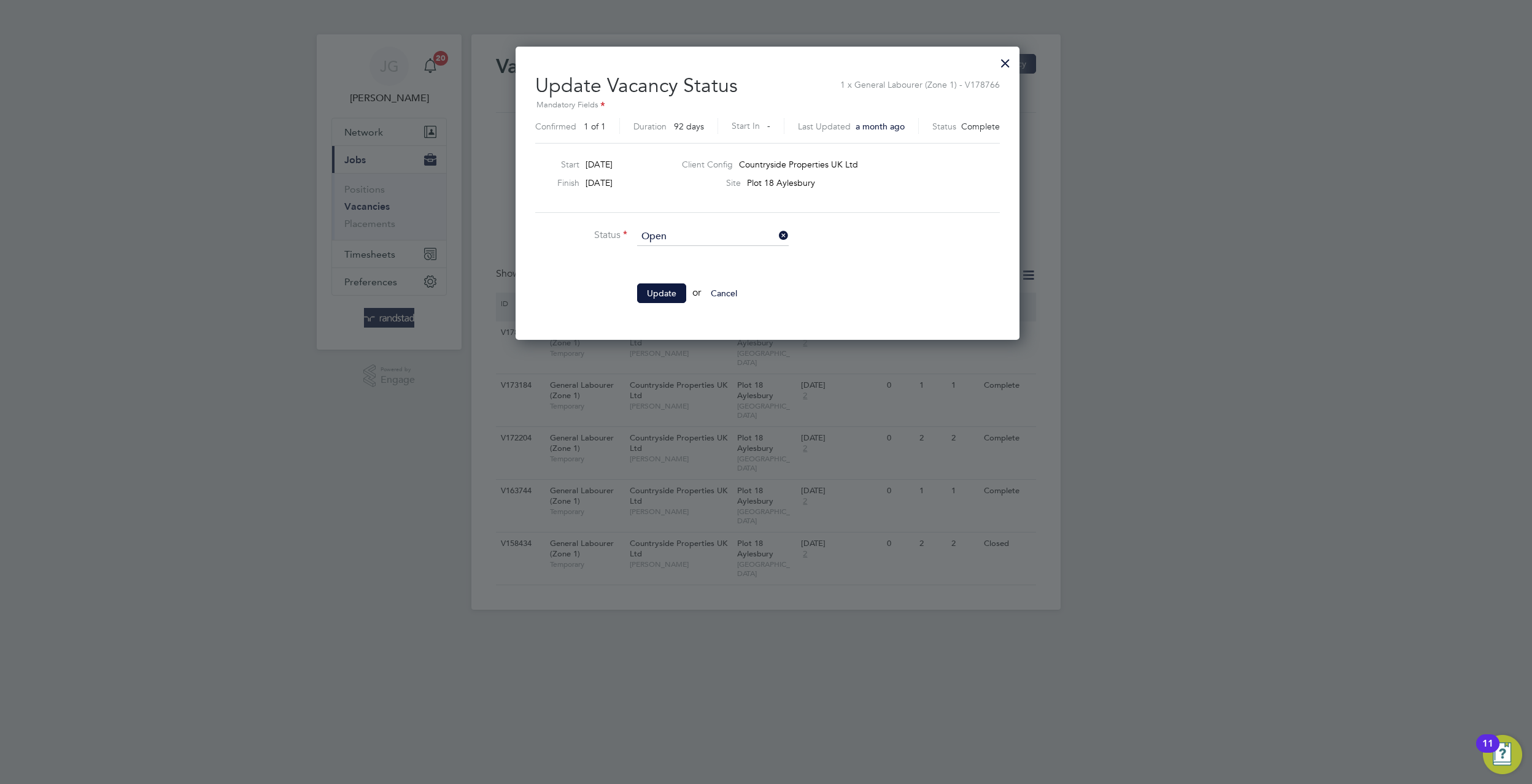
click at [1003, 66] on div at bounding box center [1005, 60] width 23 height 23
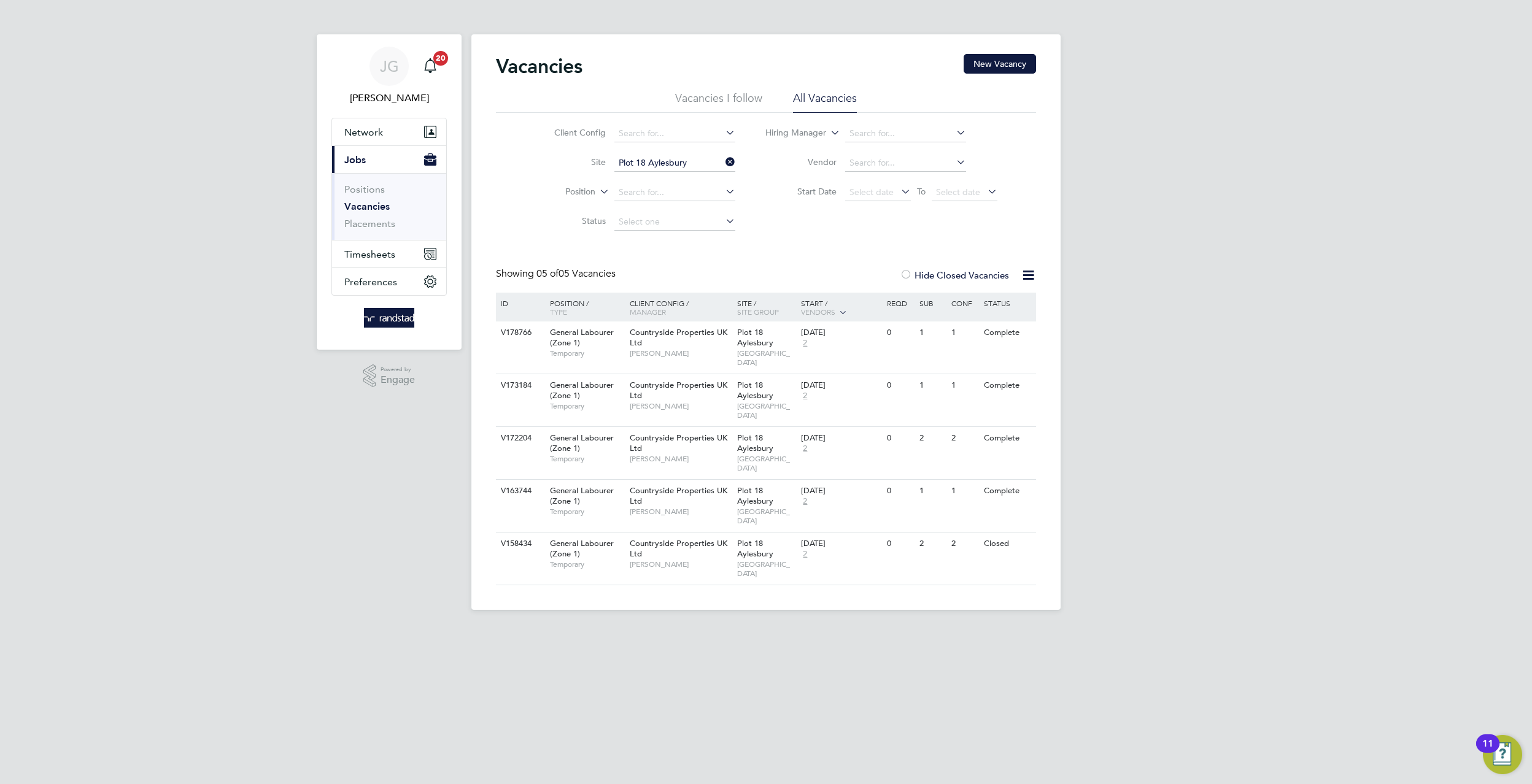
click at [385, 217] on li "Vacancies" at bounding box center [390, 209] width 92 height 17
click at [382, 225] on link "Placements" at bounding box center [369, 223] width 51 height 12
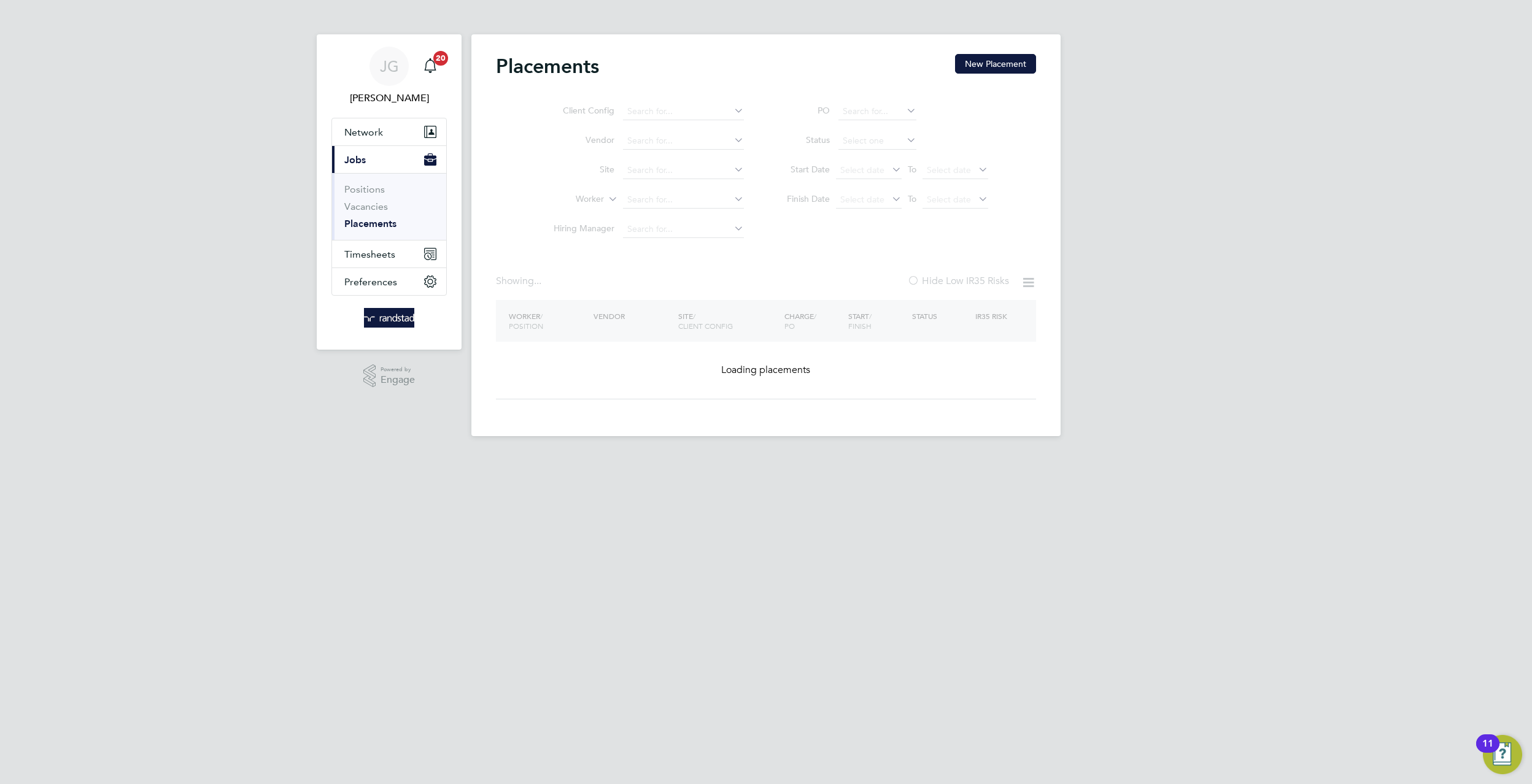
click at [677, 164] on ul "Client Config Vendor Site Worker Hiring Manager" at bounding box center [644, 171] width 231 height 148
click at [677, 164] on input at bounding box center [684, 170] width 121 height 17
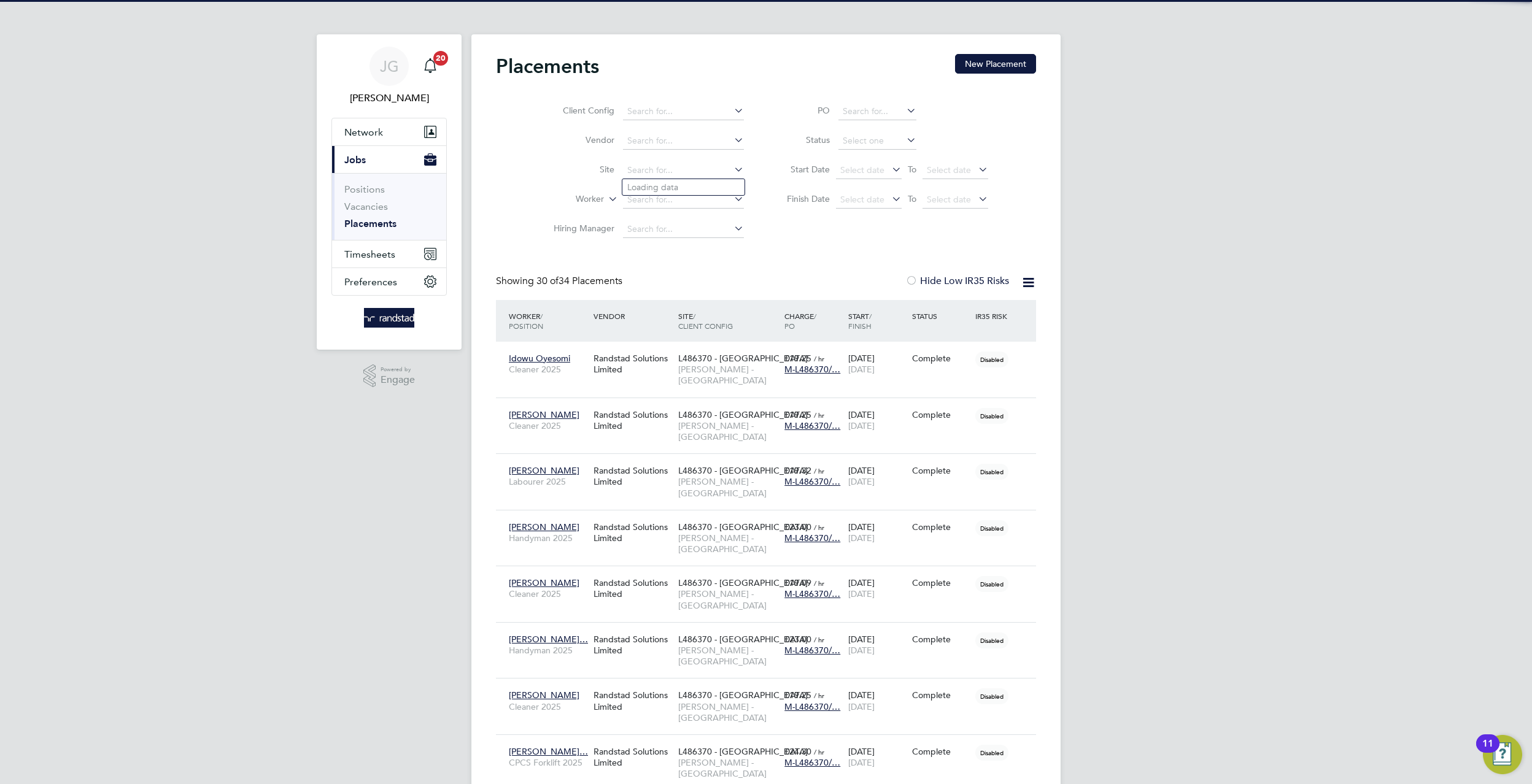
click at [677, 164] on input at bounding box center [684, 170] width 121 height 17
click at [708, 182] on li "Plot 18 Aylesbury" at bounding box center [684, 187] width 122 height 16
type input "Plot 18 Aylesbury"
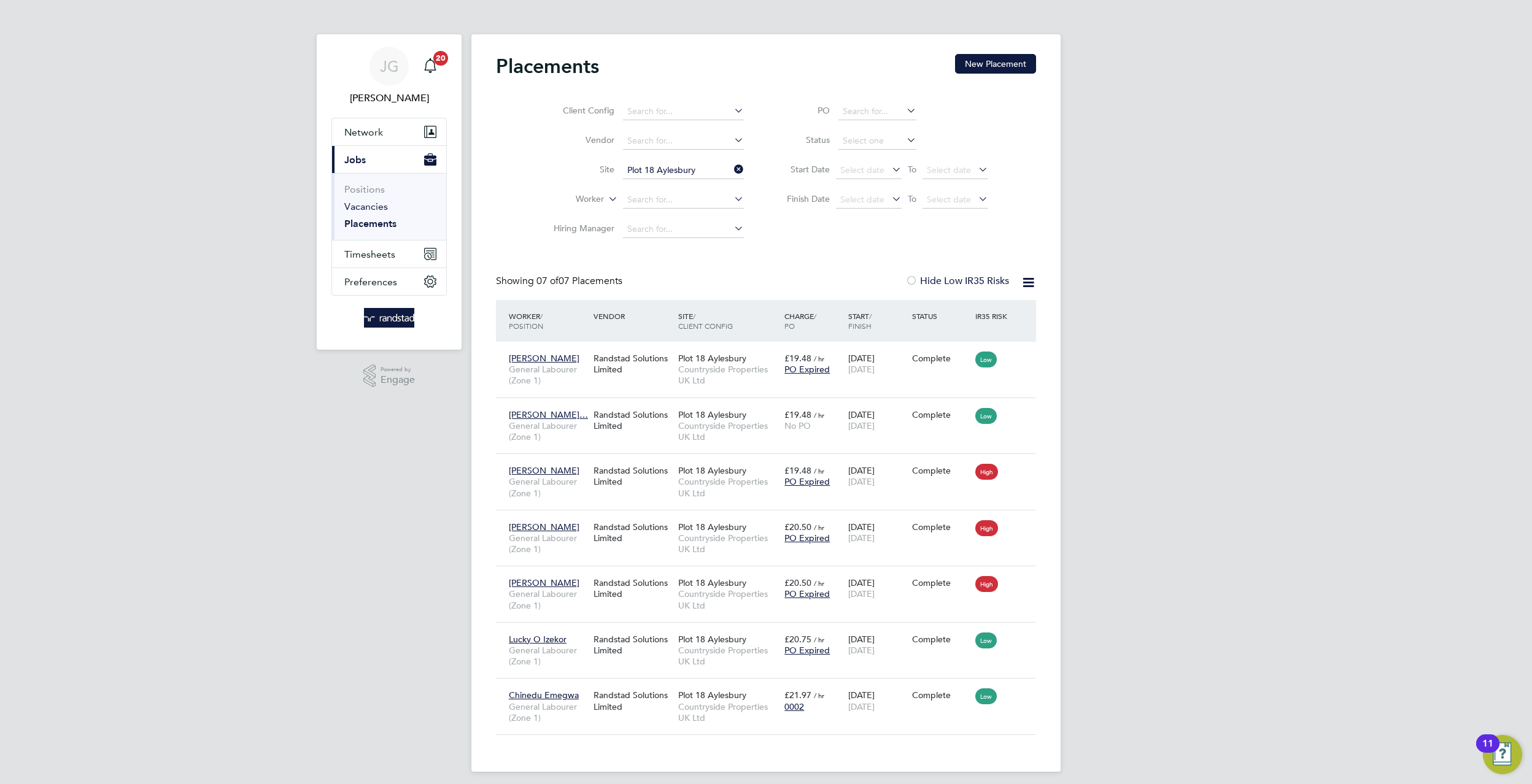
click at [378, 212] on link "Vacancies" at bounding box center [366, 206] width 43 height 12
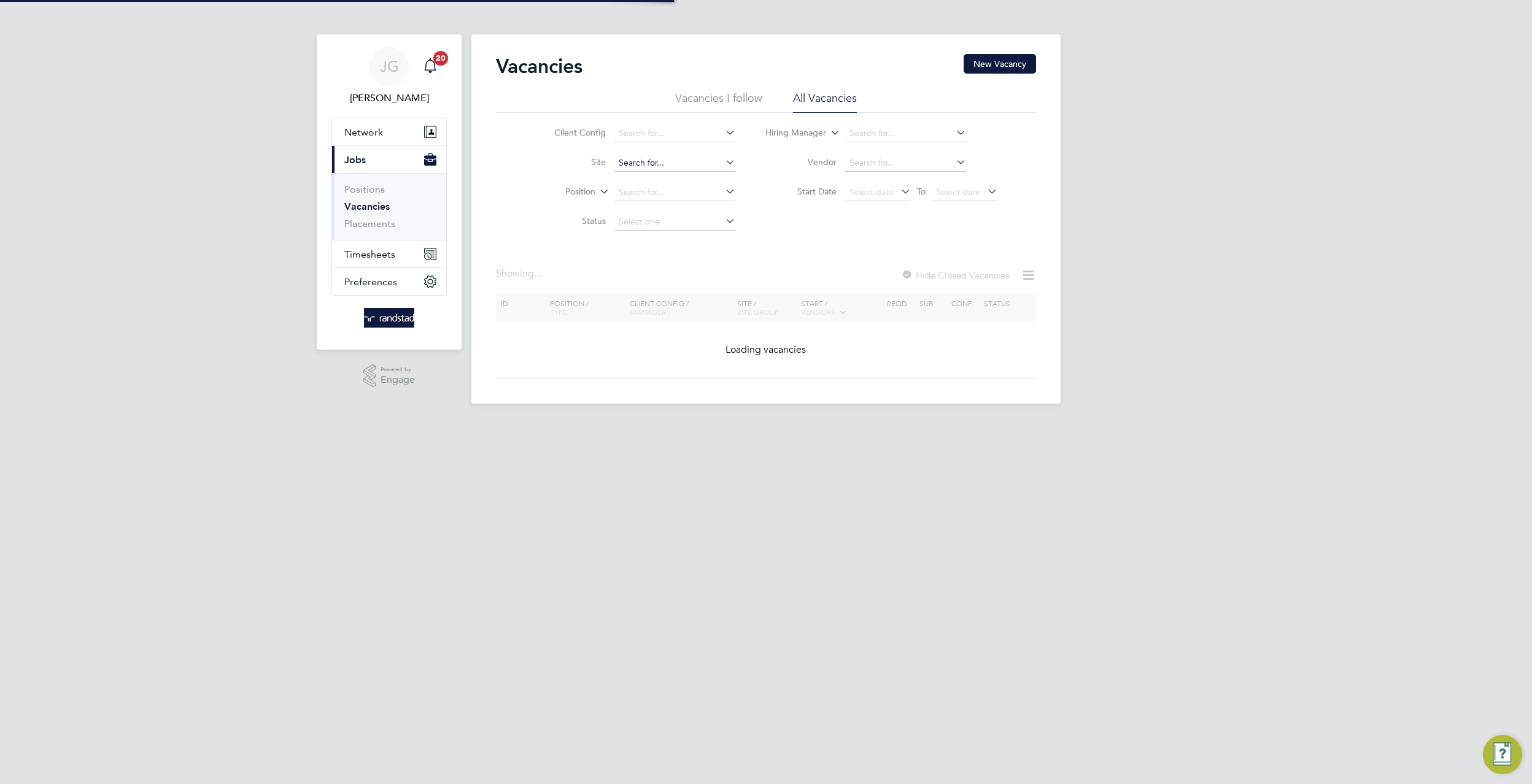
click at [669, 157] on input at bounding box center [675, 163] width 121 height 17
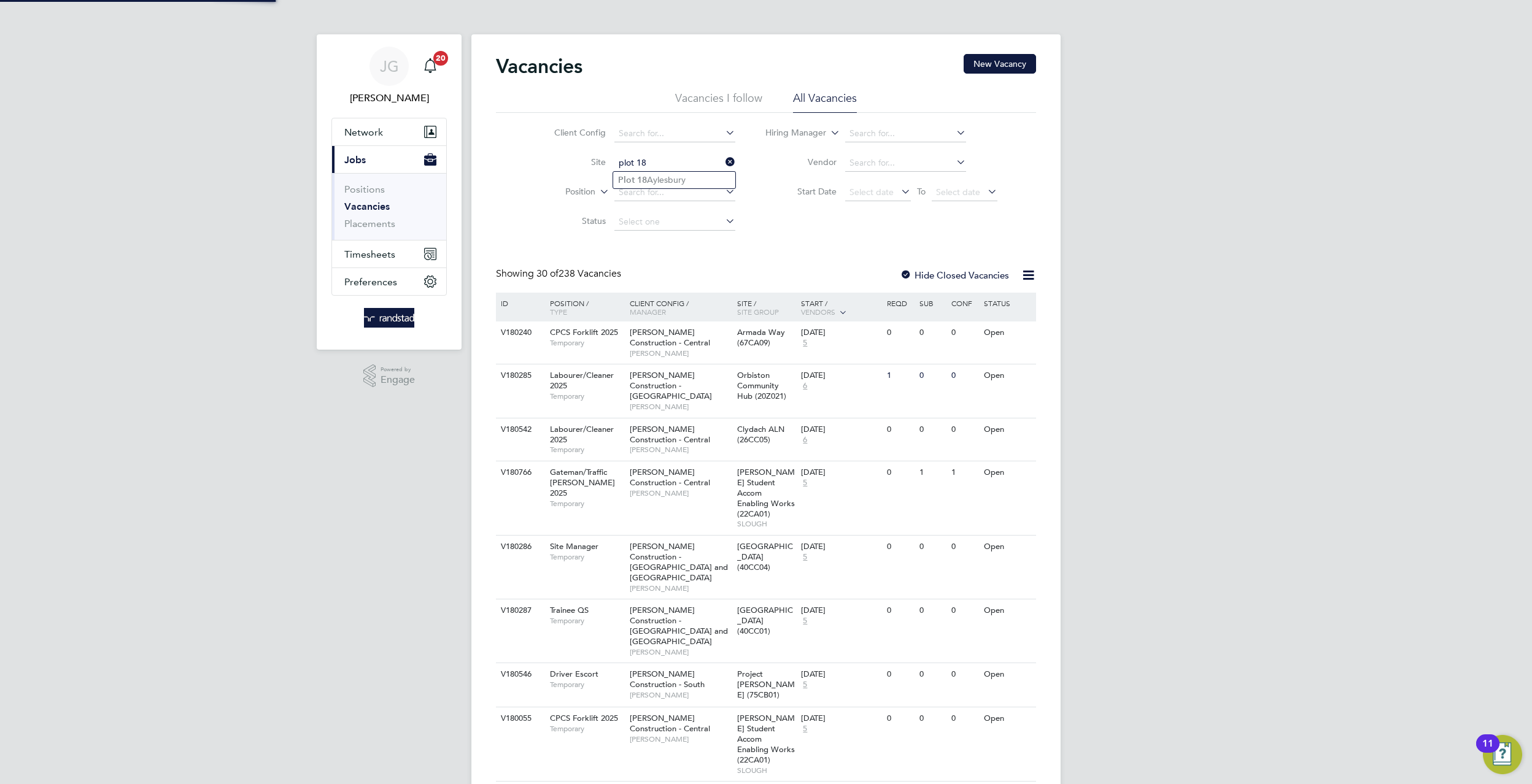
type input "plot 18"
click at [696, 171] on ul "Plot 18 Aylesbury" at bounding box center [674, 180] width 123 height 18
click at [694, 167] on input at bounding box center [675, 163] width 121 height 17
click at [652, 175] on li "Plot 18 Aylesbury" at bounding box center [675, 180] width 122 height 16
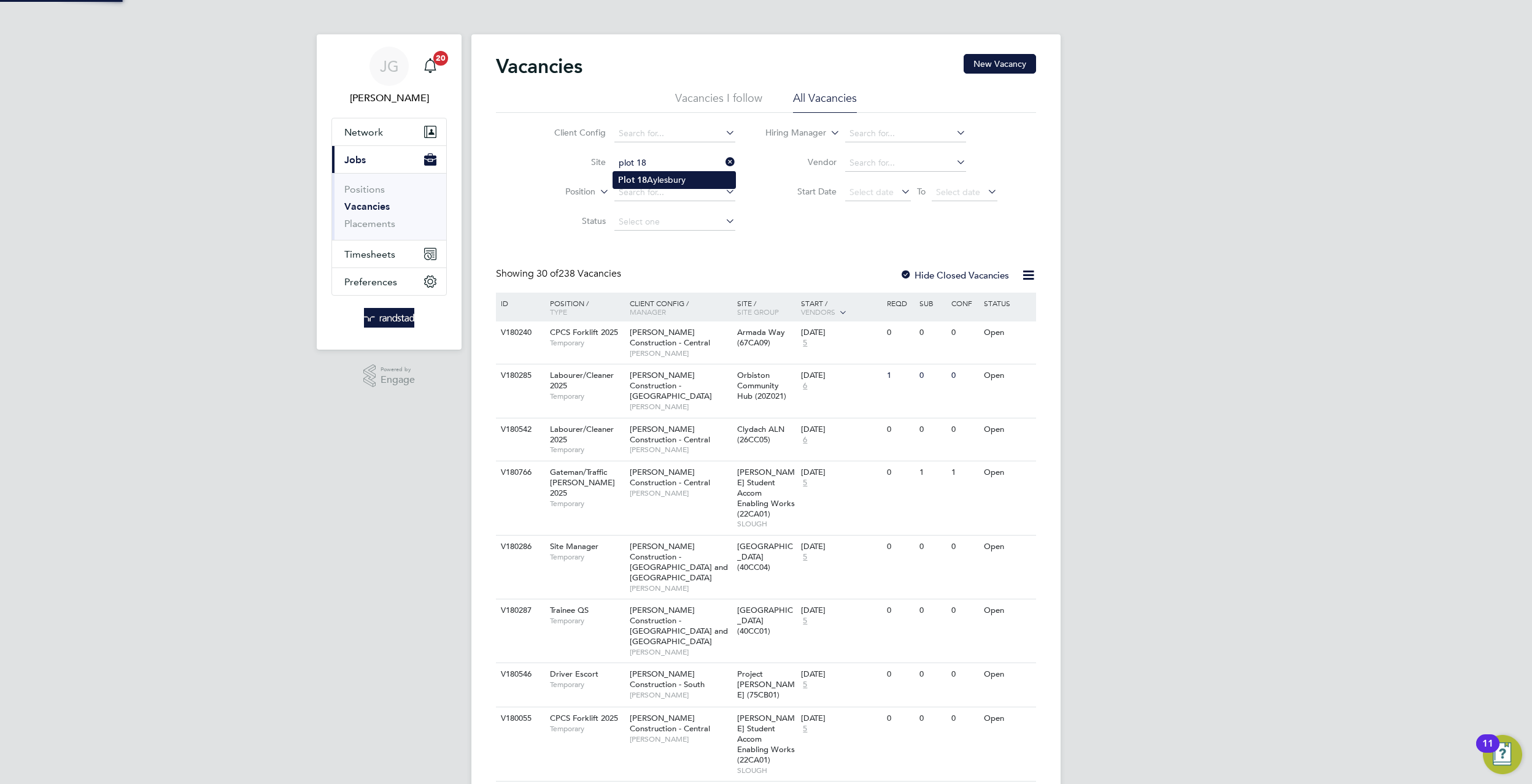
type input "Plot 18 Aylesbury"
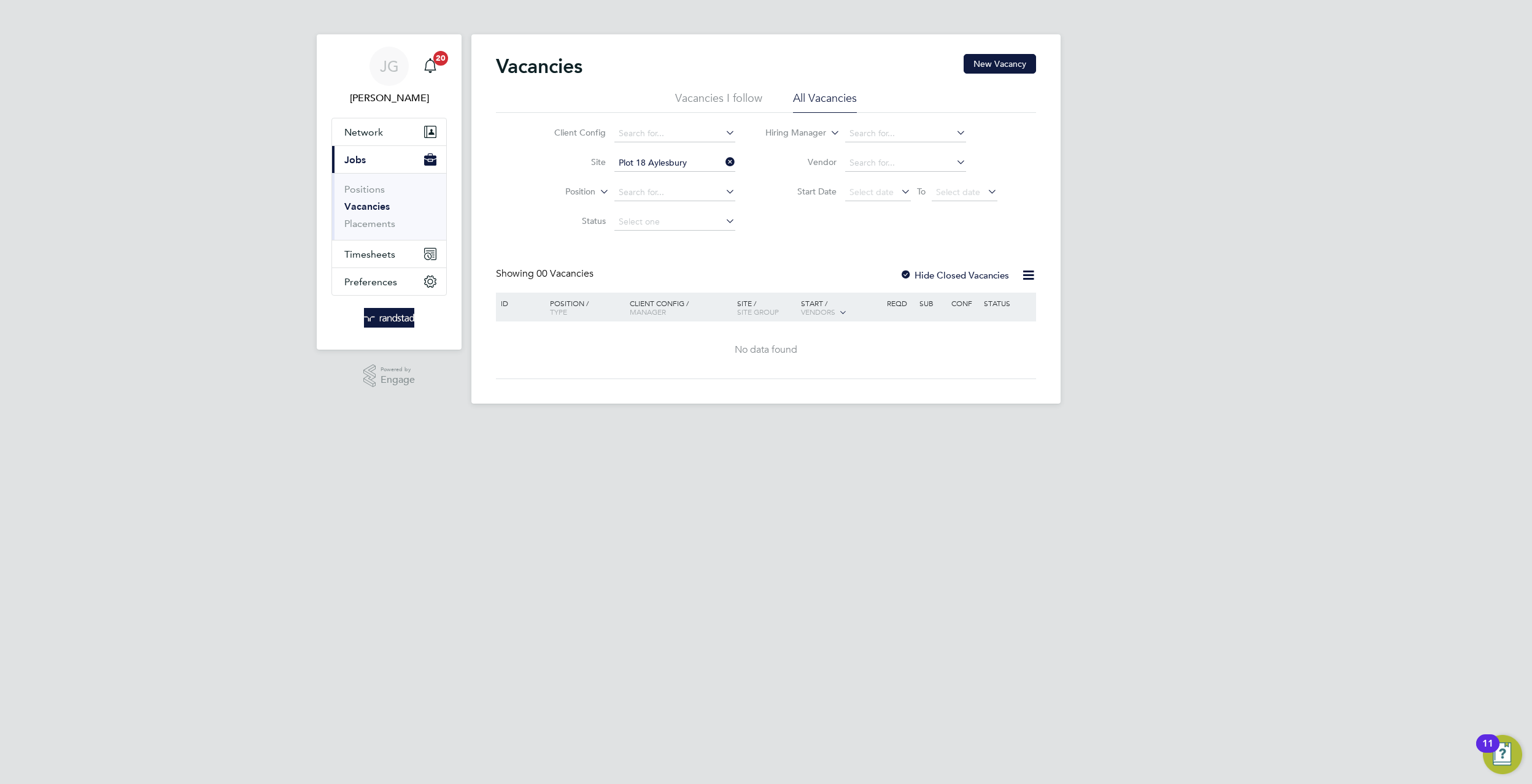
click at [964, 282] on div "Hide Closed Vacancies" at bounding box center [951, 275] width 121 height 15
click at [960, 269] on label "Hide Closed Vacancies" at bounding box center [954, 275] width 109 height 12
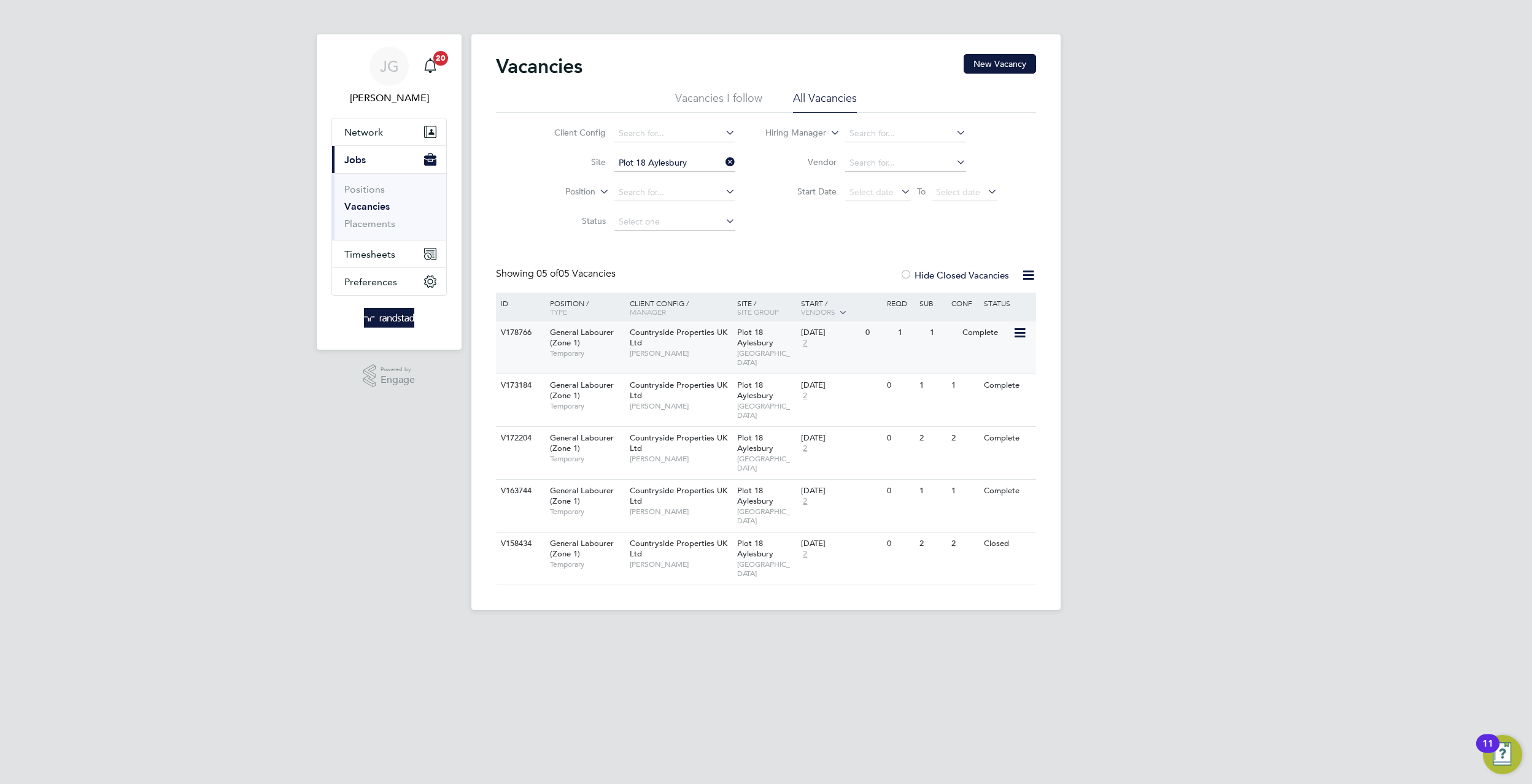
click at [1024, 335] on icon at bounding box center [1019, 333] width 13 height 14
click at [993, 353] on li "View Details" at bounding box center [988, 361] width 71 height 17
click at [396, 219] on li "Placements" at bounding box center [390, 224] width 92 height 13
click at [393, 219] on link "Placements" at bounding box center [369, 223] width 51 height 12
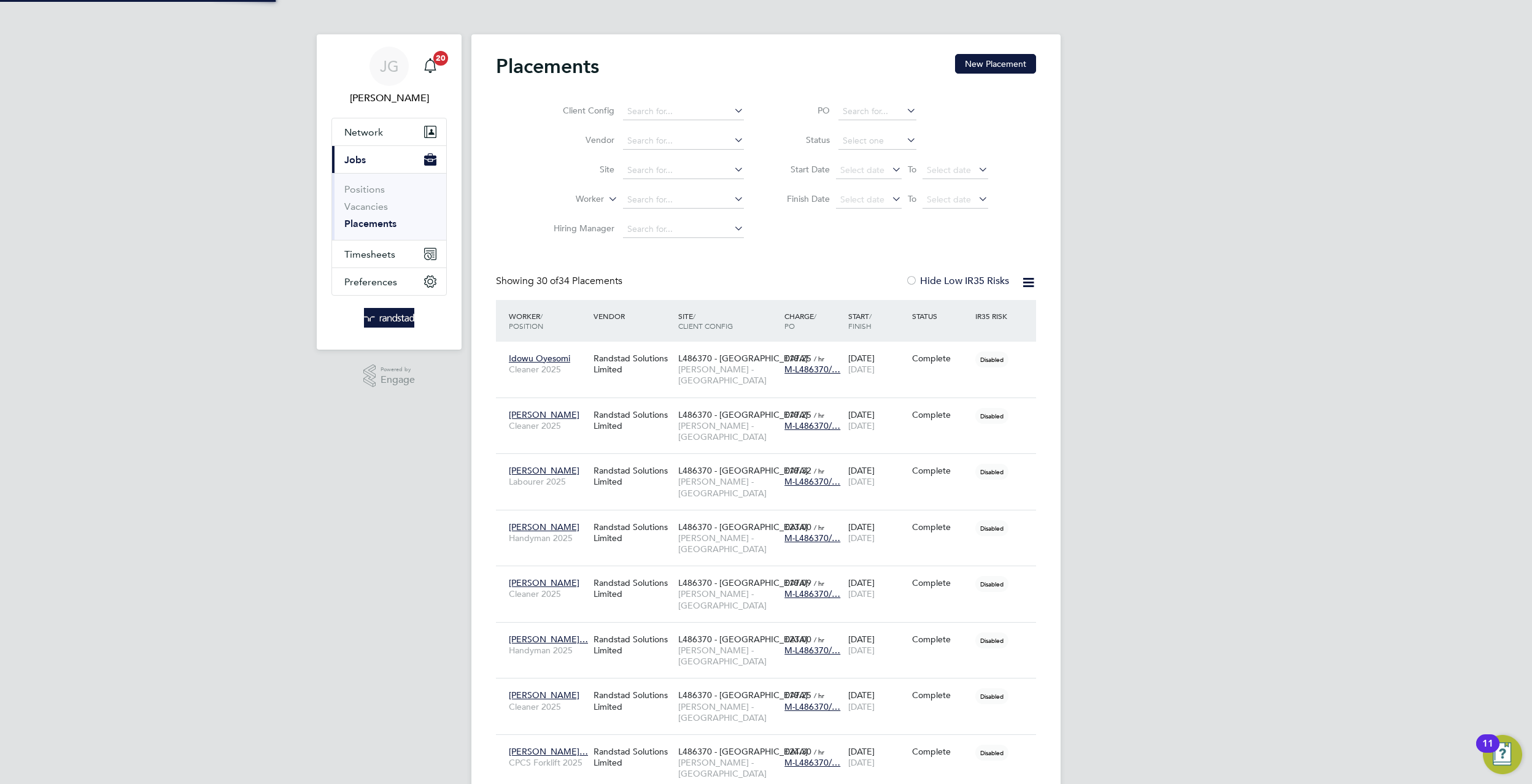
scroll to position [35, 107]
click at [668, 157] on li "Site" at bounding box center [644, 170] width 231 height 30
click at [678, 161] on li "Site" at bounding box center [644, 170] width 231 height 30
drag, startPoint x: 678, startPoint y: 161, endPoint x: 687, endPoint y: 165, distance: 9.8
click at [682, 164] on li "Site" at bounding box center [644, 170] width 231 height 30
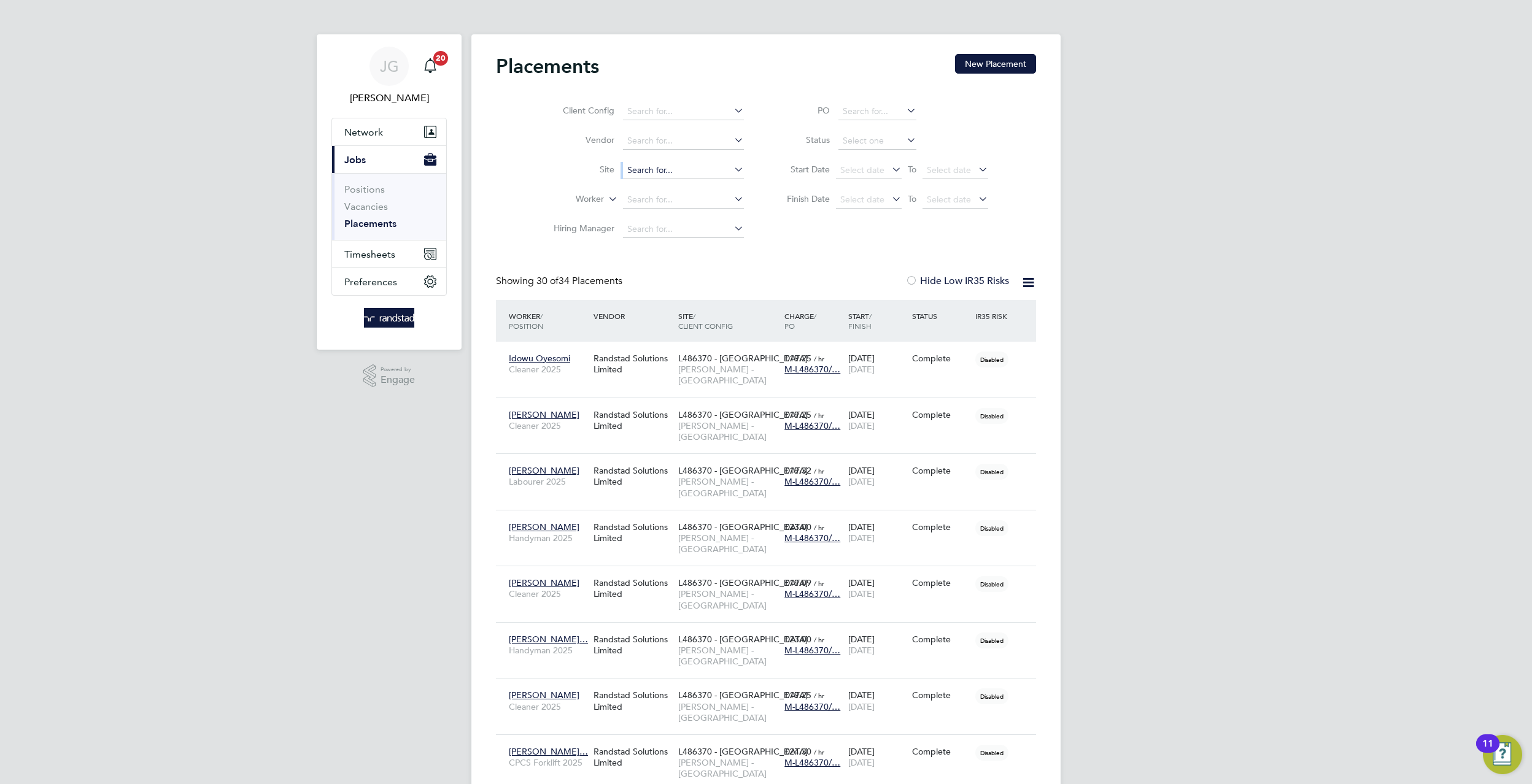
click at [691, 167] on input at bounding box center [684, 170] width 121 height 17
click at [709, 192] on li "Plot 18 Aylesbury" at bounding box center [684, 187] width 122 height 16
type input "Plot 18 Aylesbury"
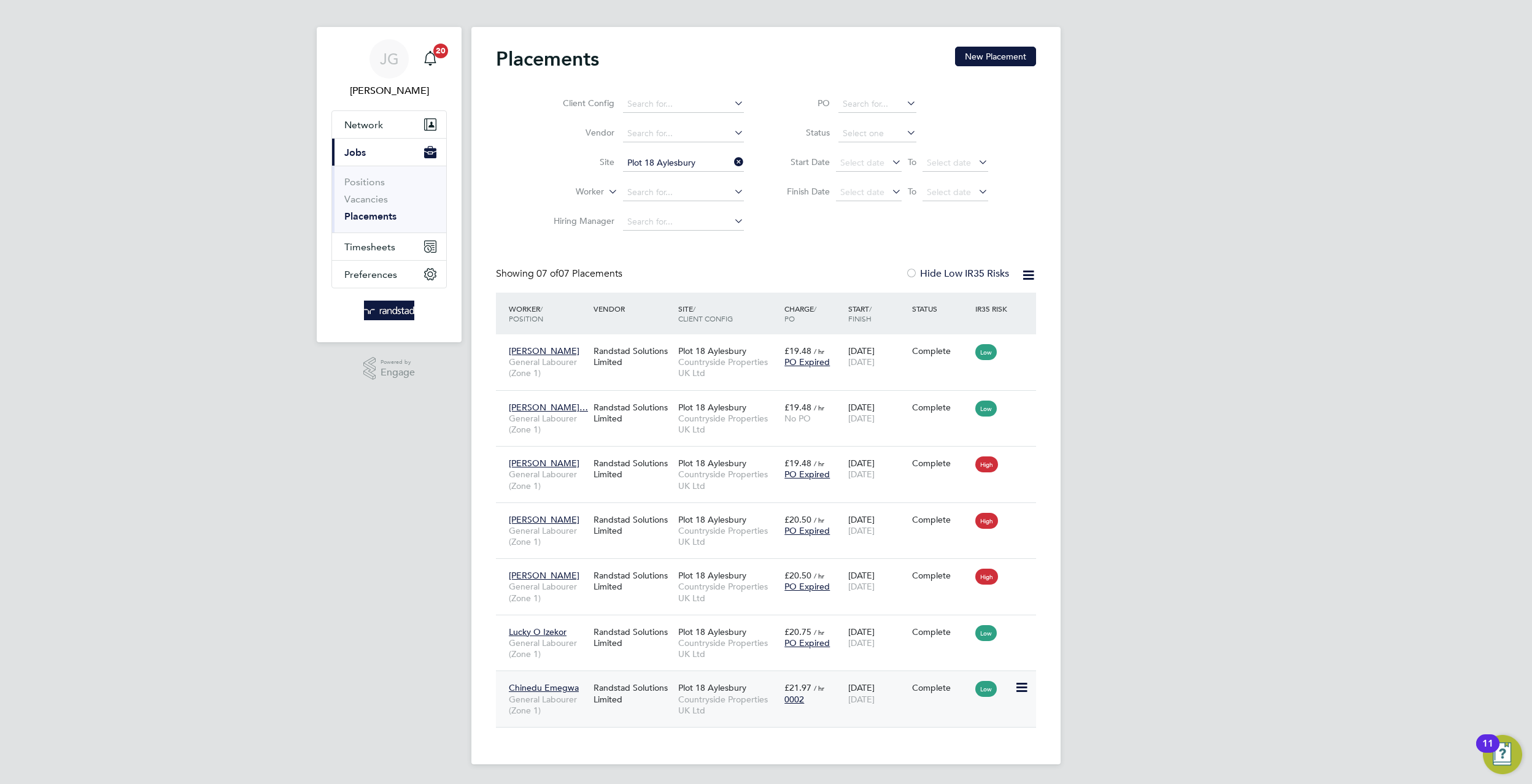
click at [1025, 684] on icon at bounding box center [1020, 688] width 13 height 14
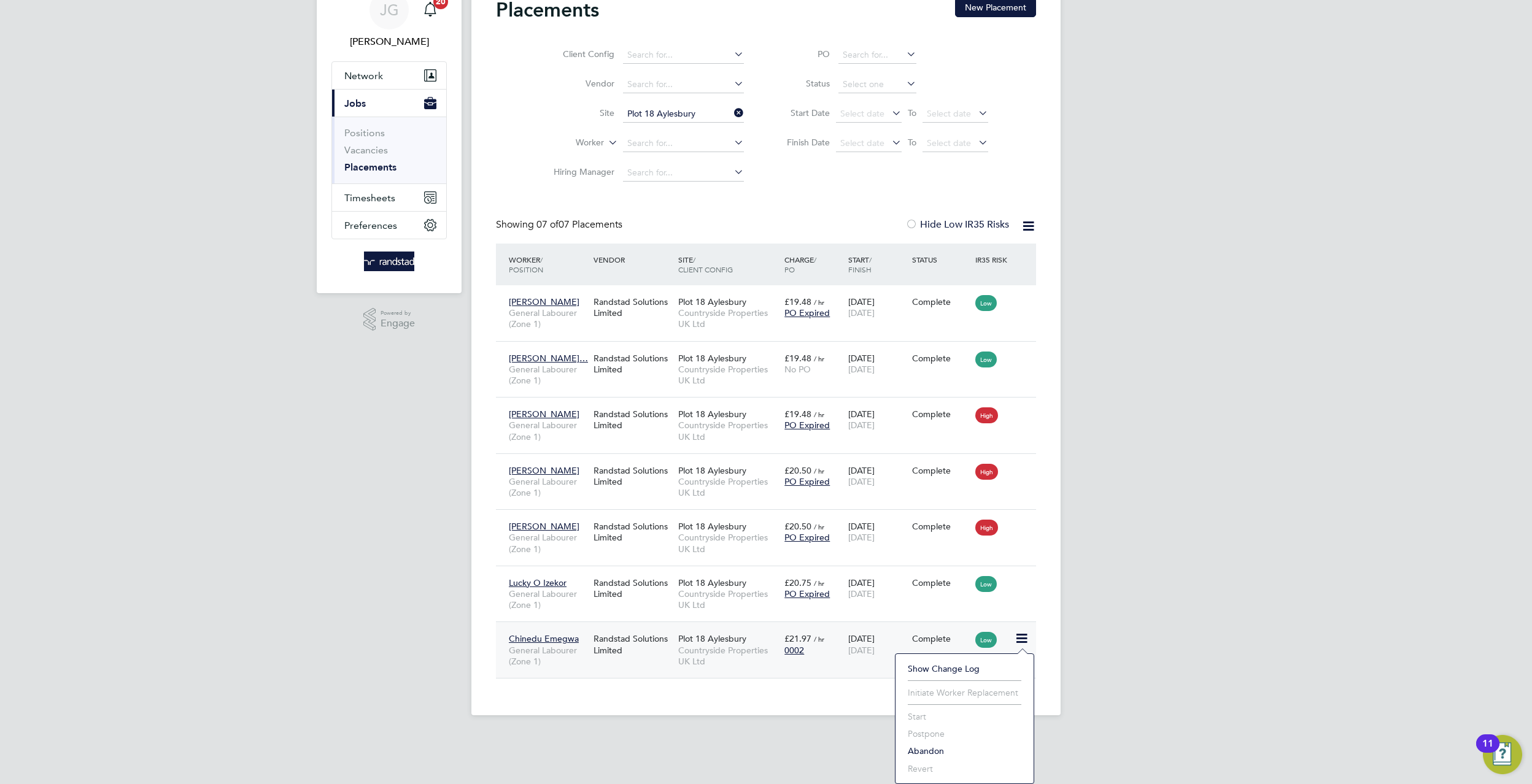
click at [527, 640] on span "Chinedu Emegwa" at bounding box center [544, 638] width 70 height 11
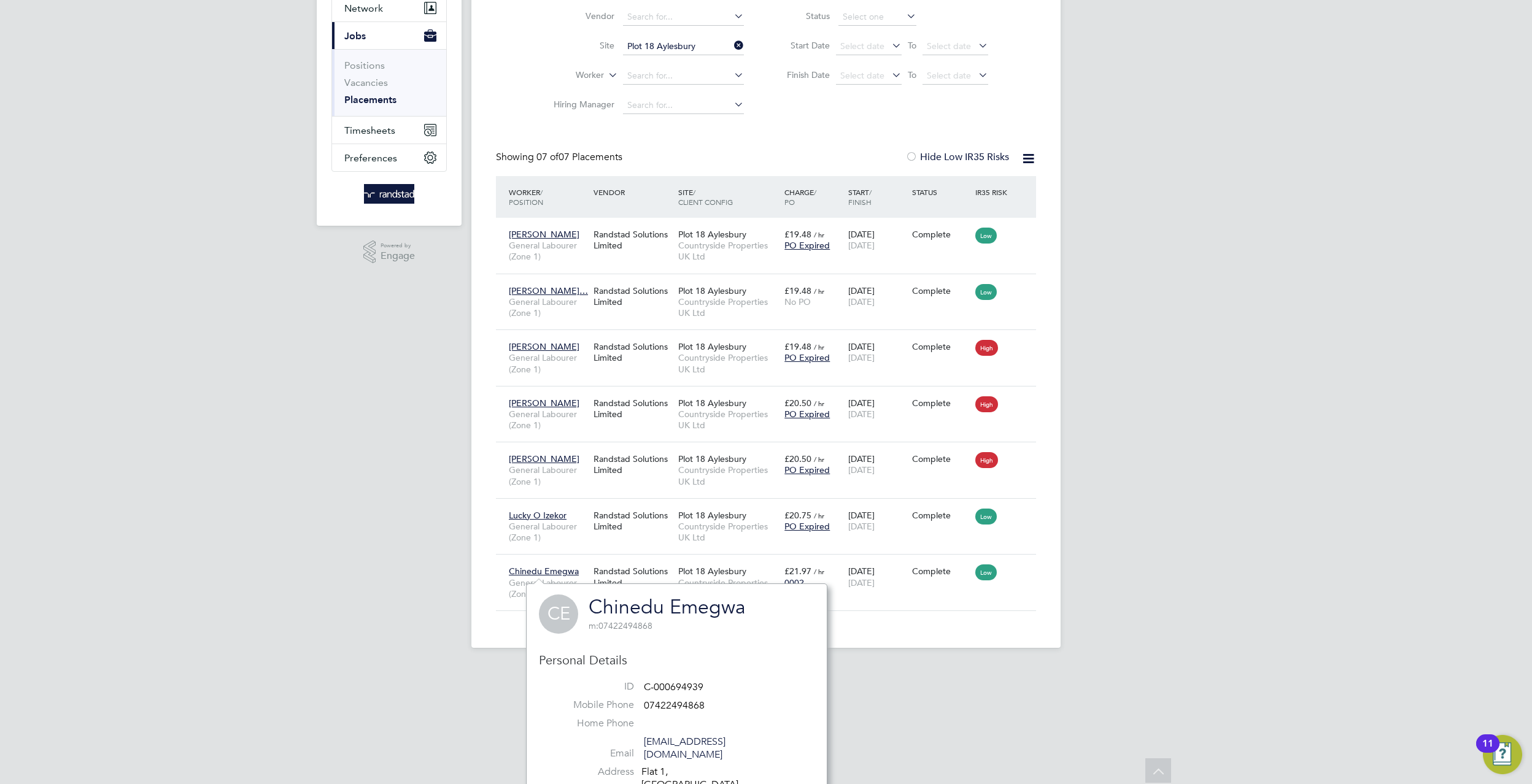
click at [787, 583] on div "CE Chinedu Emegwa m: 07422494868 Personal Details ID C-000694939 Mobile Phone 0…" at bounding box center [676, 784] width 302 height 402
click at [739, 572] on span "Plot 18 Aylesbury" at bounding box center [712, 571] width 68 height 11
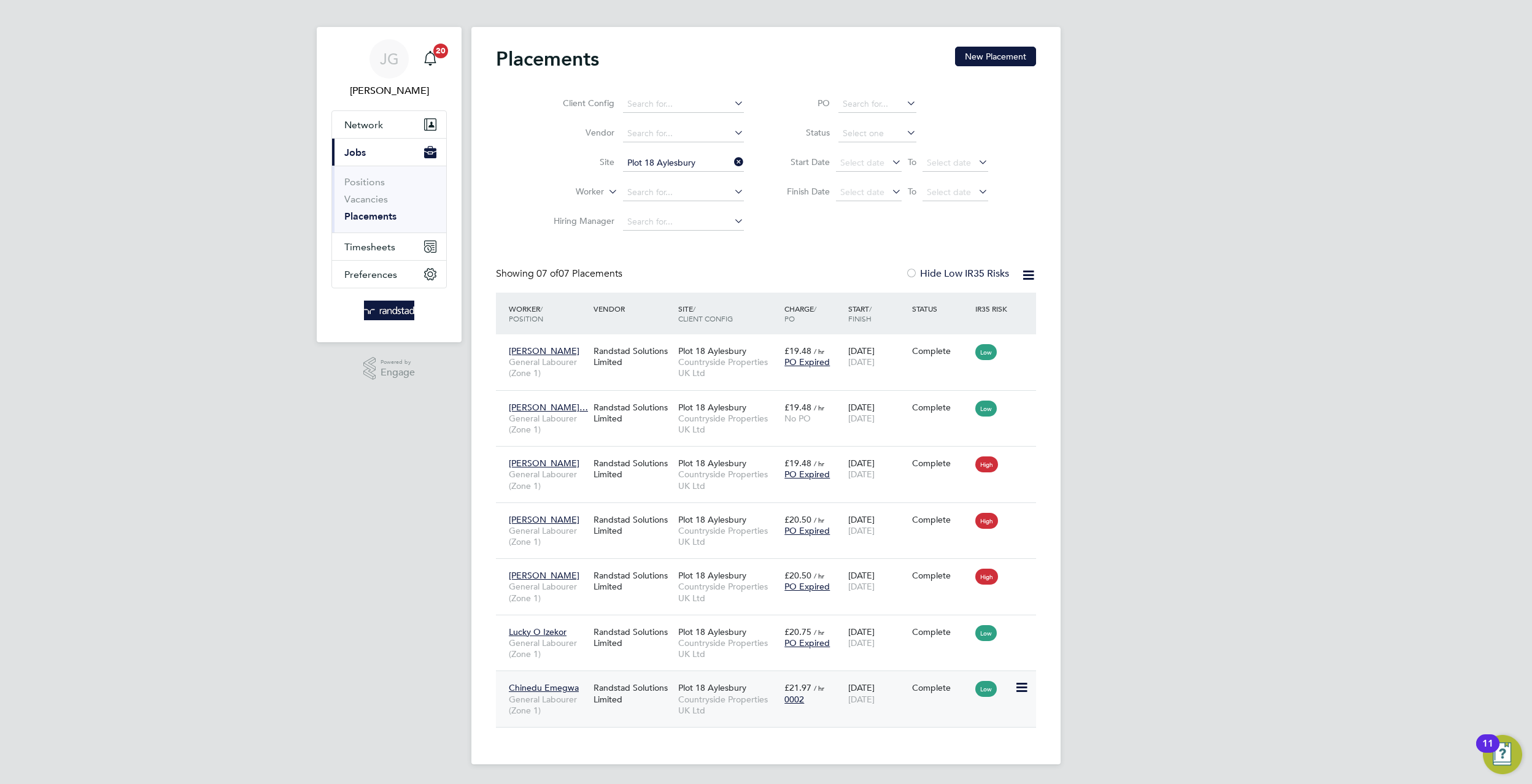
scroll to position [8, 0]
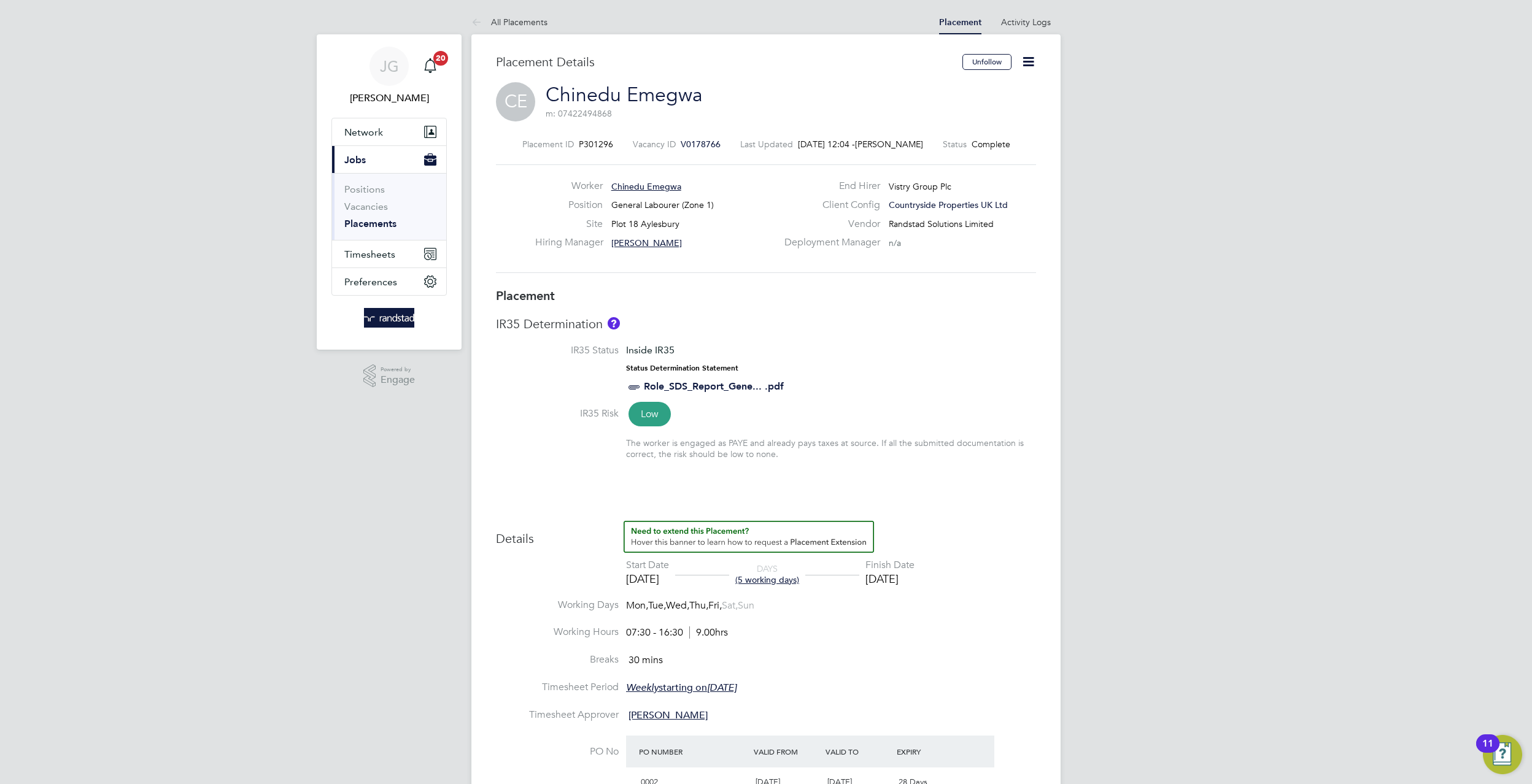
click at [711, 136] on div "Placement ID P301296 Vacancy ID V0178766 Last Updated [DATE] 12:04 - [PERSON_NA…" at bounding box center [766, 206] width 540 height 165
click at [711, 143] on span "V0178766" at bounding box center [701, 144] width 40 height 11
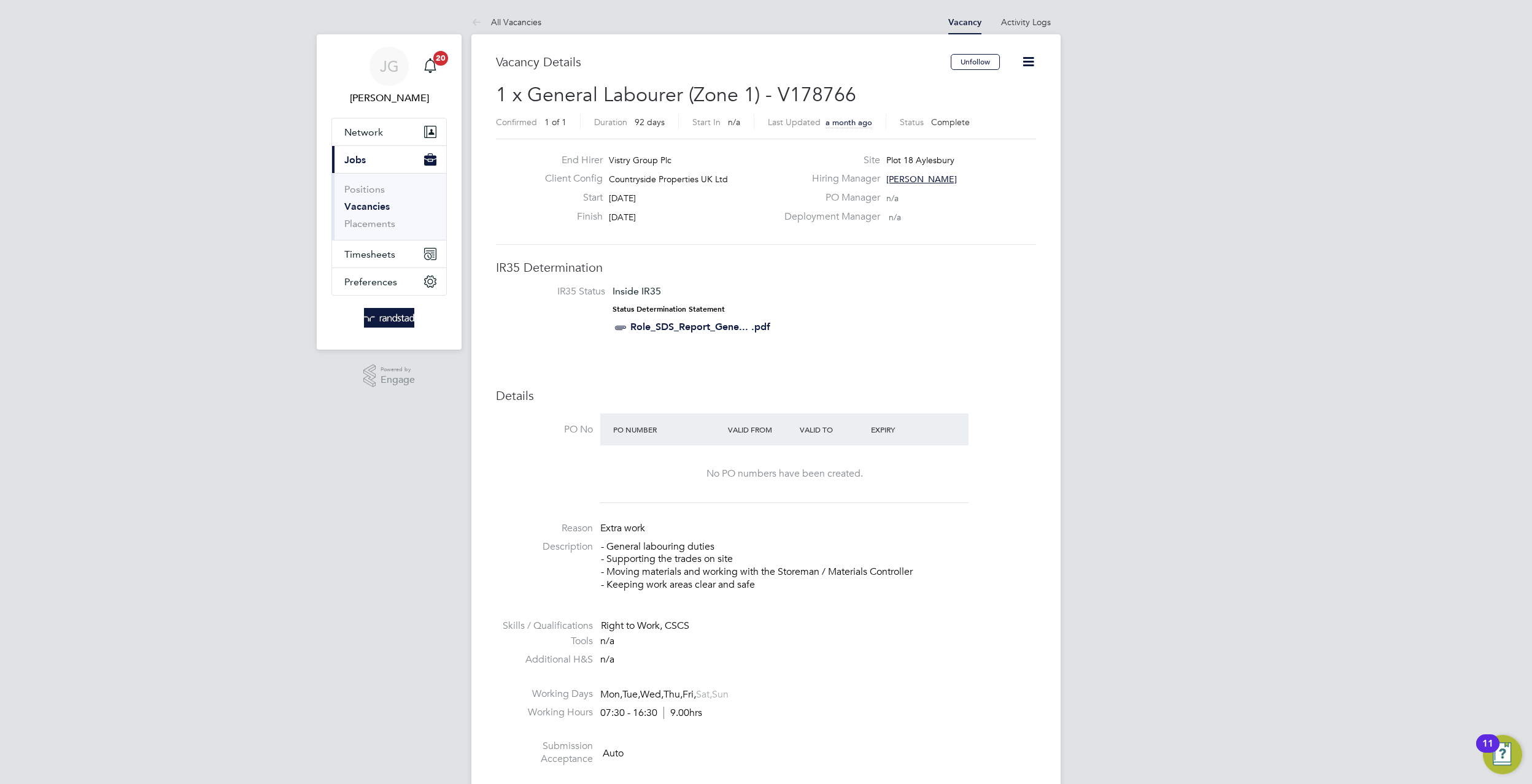
click at [1020, 57] on icon at bounding box center [1028, 61] width 15 height 15
click at [871, 261] on h3 "IR35 Determination" at bounding box center [766, 267] width 540 height 16
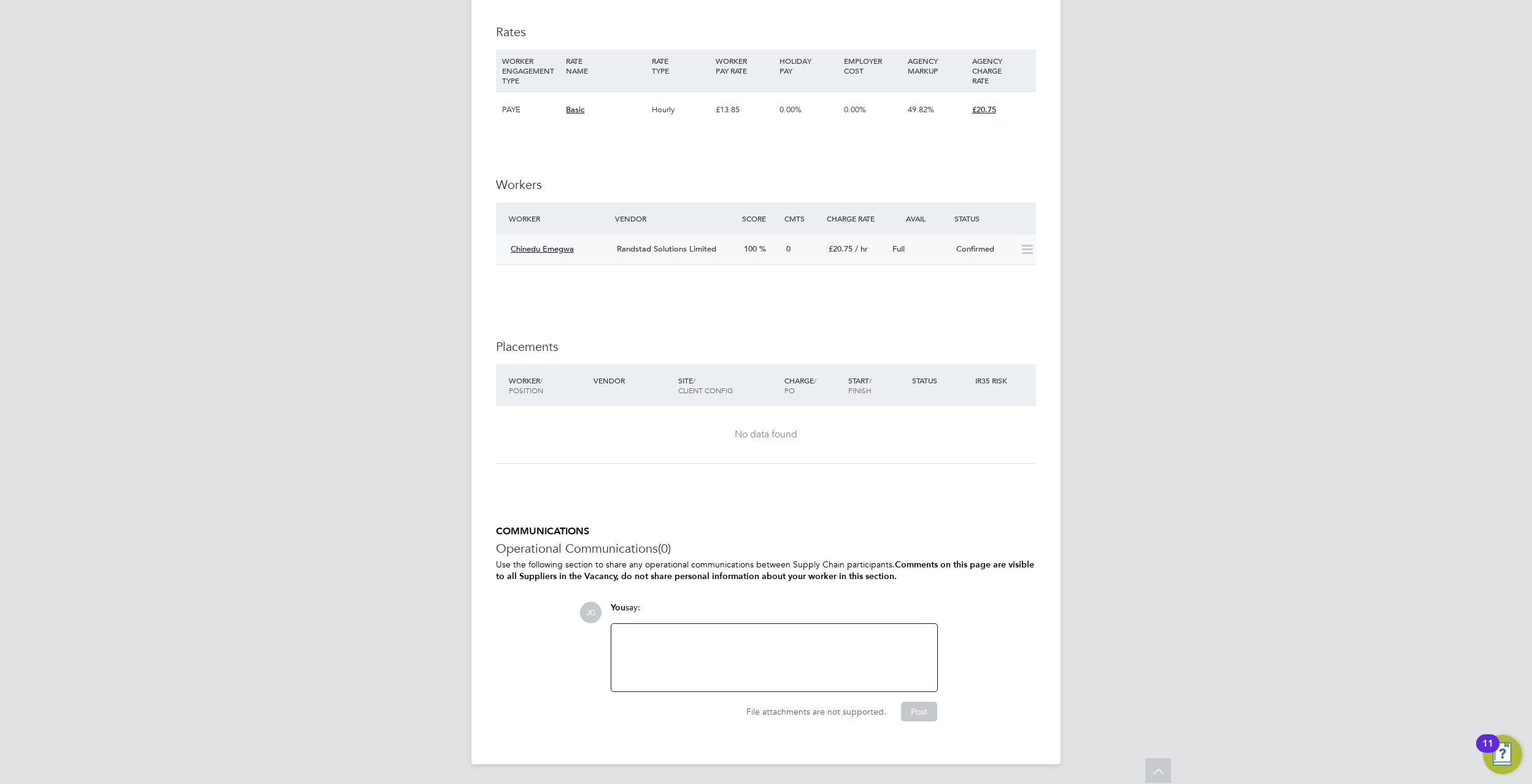
click at [1029, 251] on icon at bounding box center [1027, 249] width 15 height 10
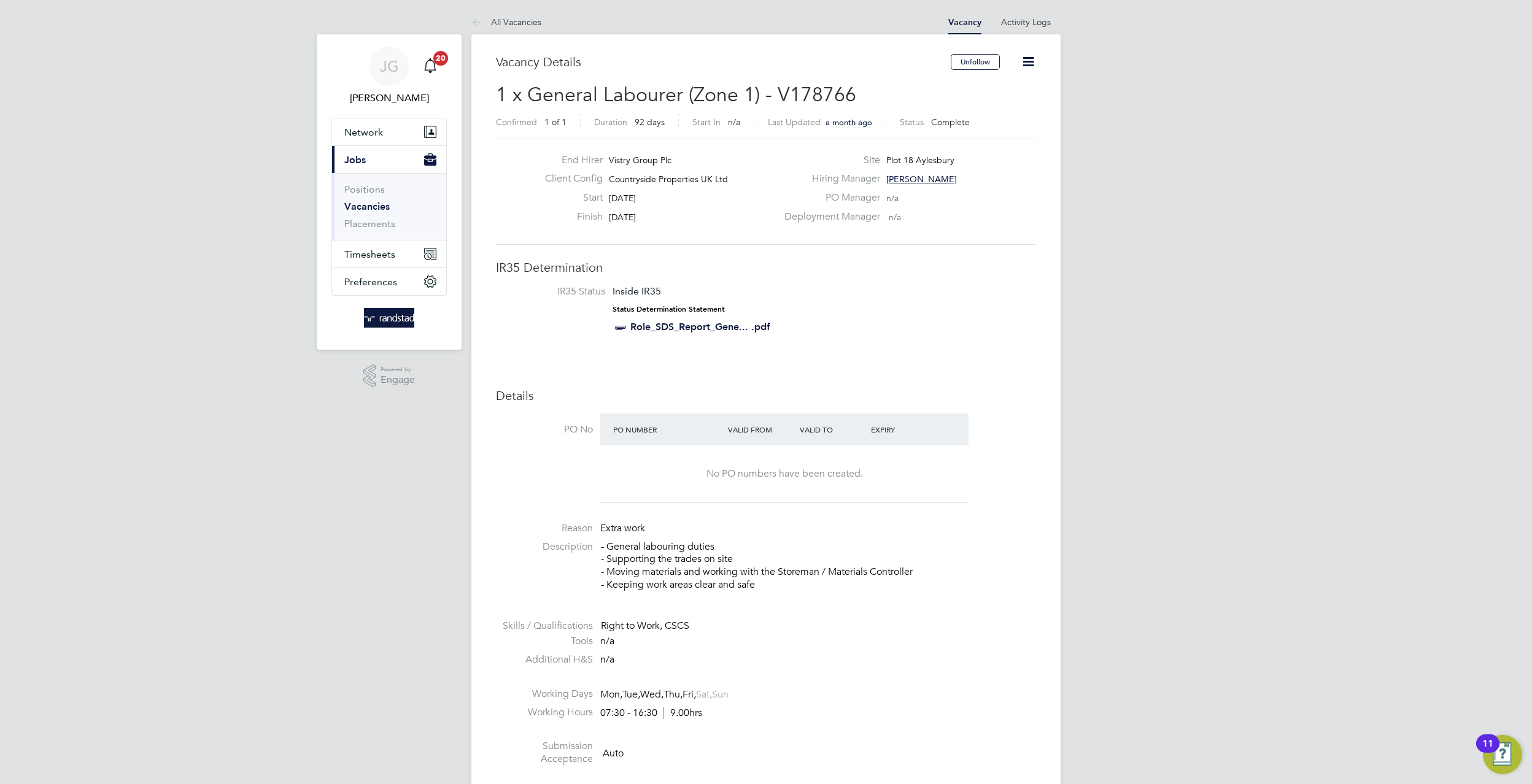
click at [1031, 69] on icon at bounding box center [1028, 61] width 15 height 15
click at [845, 203] on label "PO Manager" at bounding box center [829, 198] width 103 height 13
click at [494, 18] on link "All Vacancies" at bounding box center [506, 22] width 70 height 11
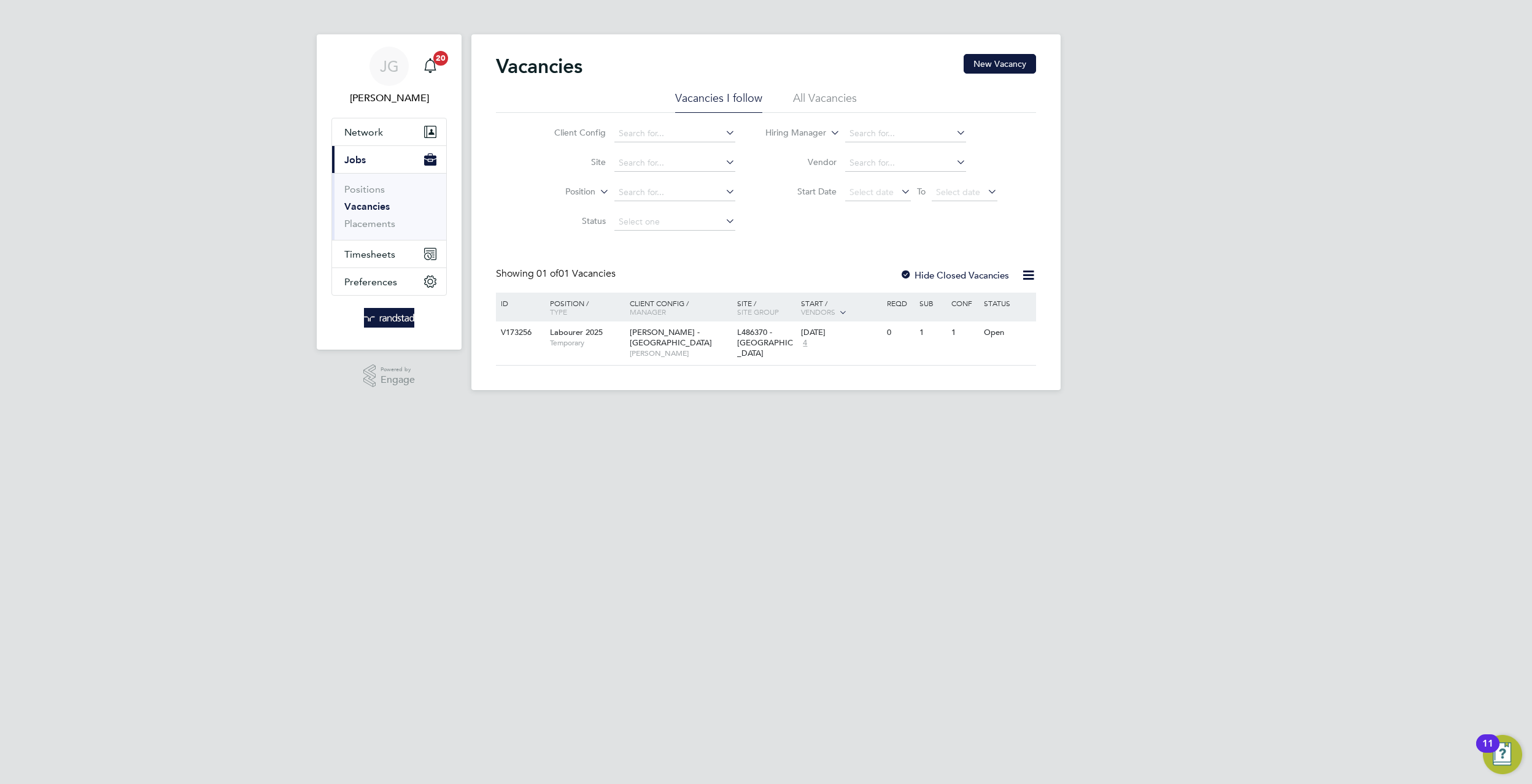
click at [691, 121] on li "Client Config" at bounding box center [635, 133] width 231 height 30
click at [660, 158] on input at bounding box center [675, 163] width 121 height 17
click at [720, 185] on li "Plot 18 Aylesbury" at bounding box center [675, 180] width 122 height 16
type input "Plot 18 Aylesbury"
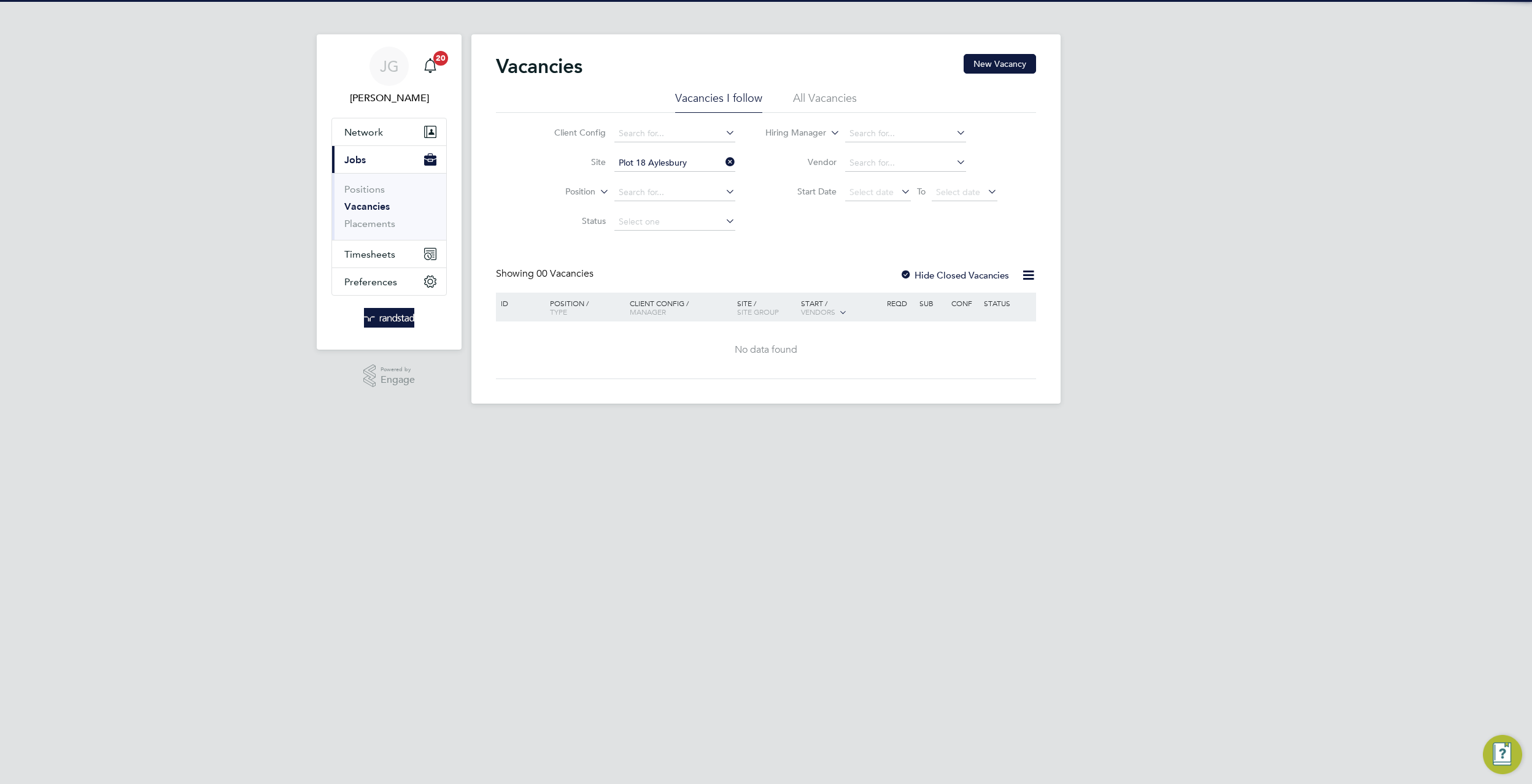
click at [943, 269] on label "Hide Closed Vacancies" at bounding box center [954, 275] width 109 height 12
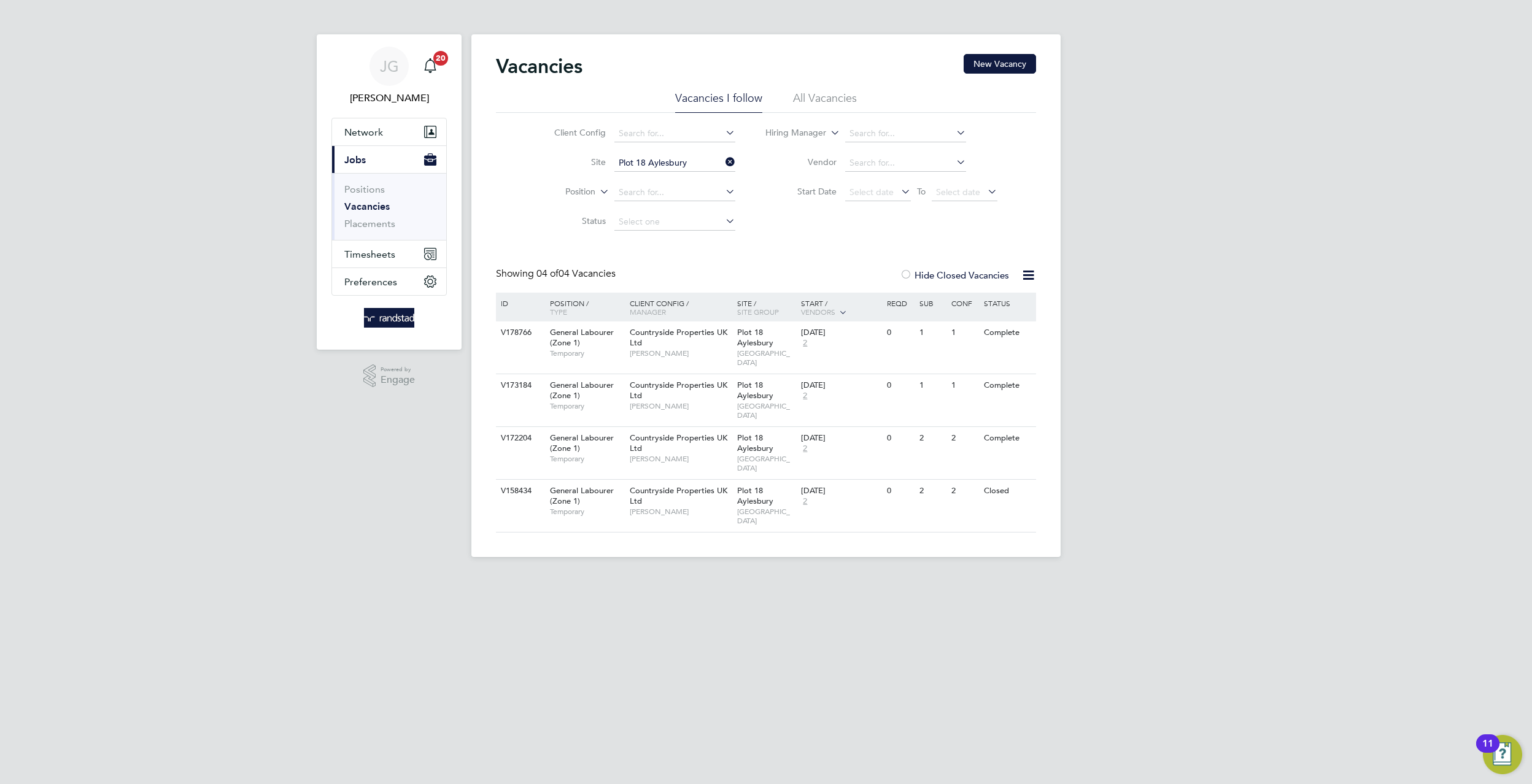
click at [810, 105] on li "All Vacancies" at bounding box center [824, 102] width 64 height 23
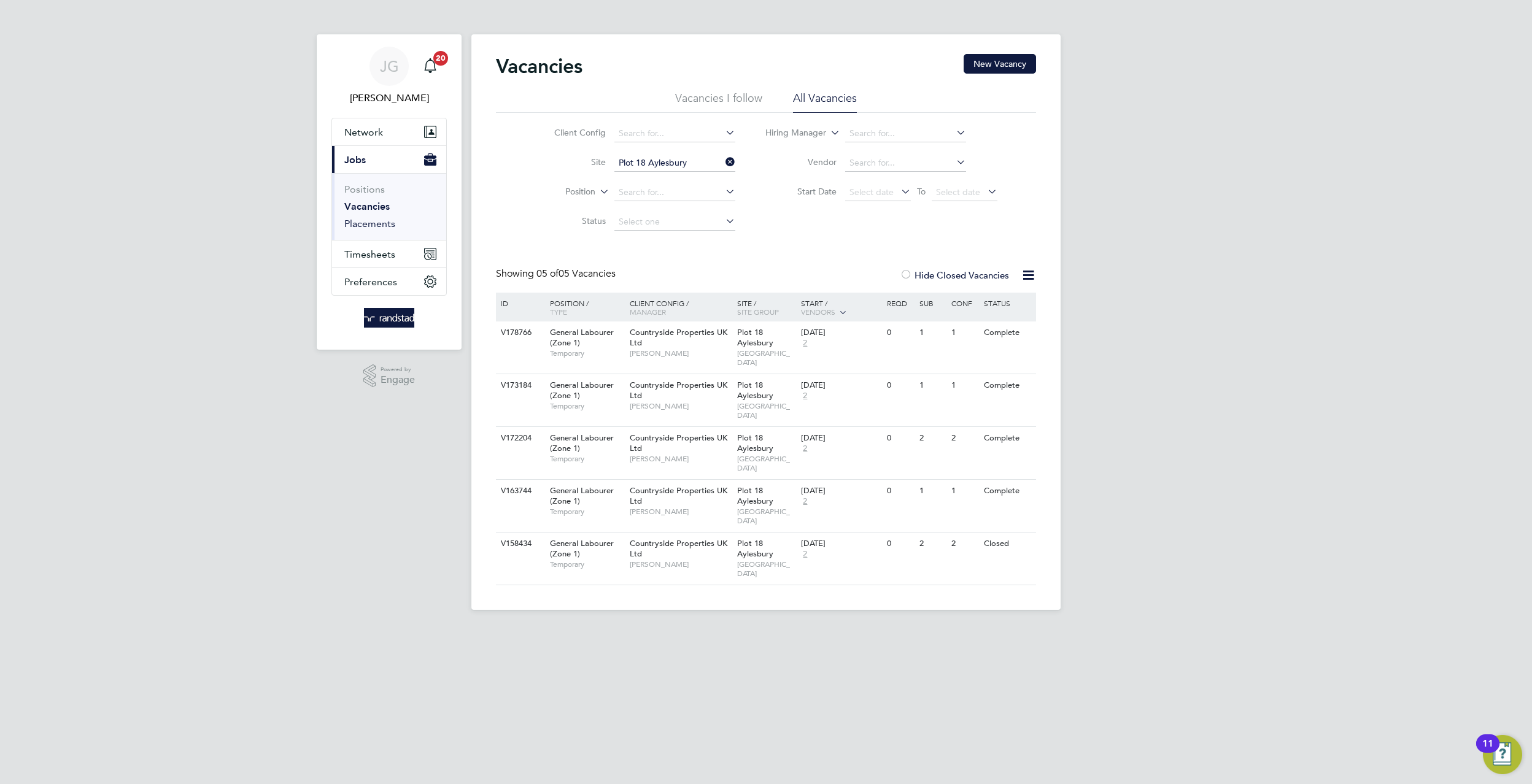
click at [384, 221] on link "Placements" at bounding box center [369, 223] width 51 height 12
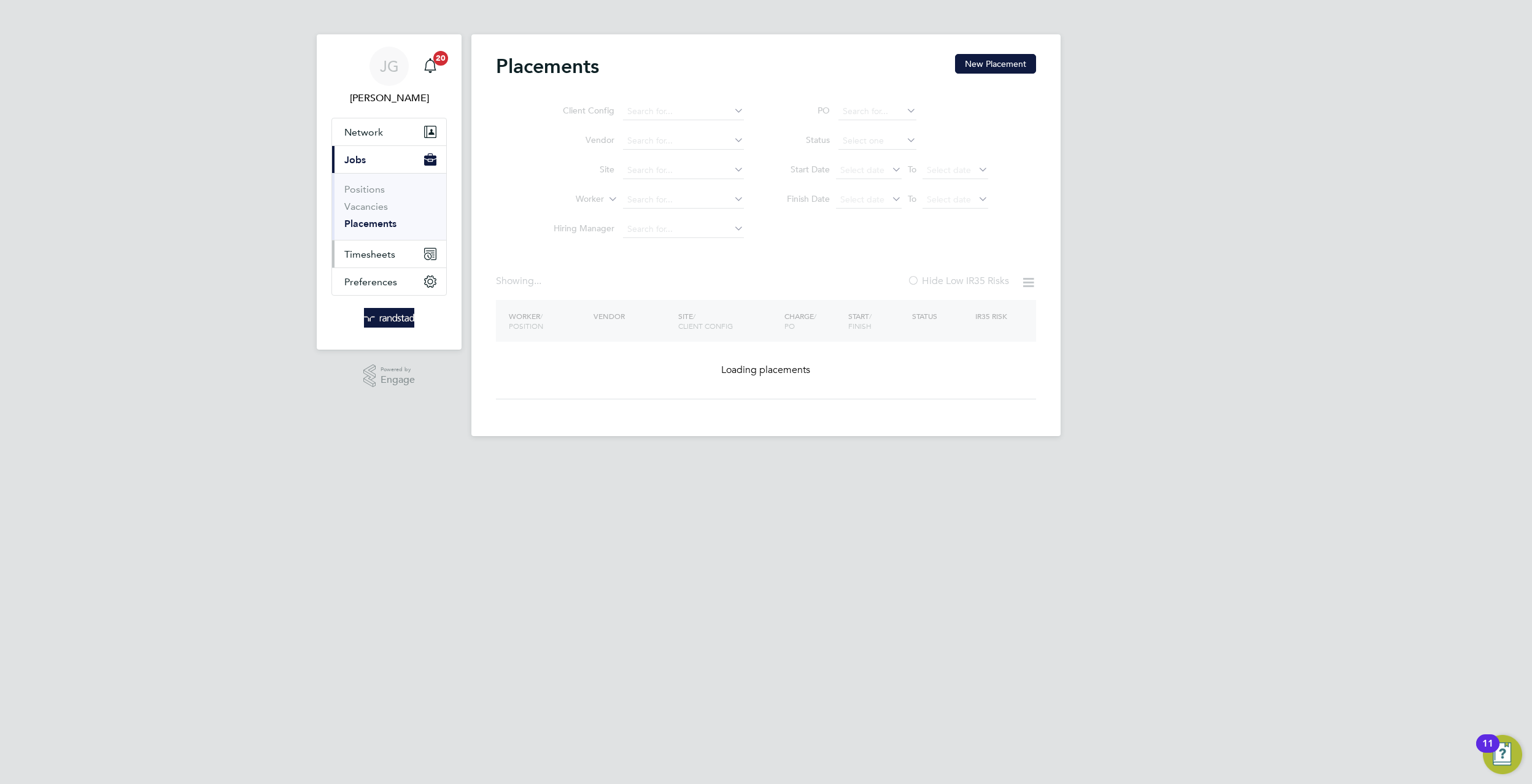
click at [371, 250] on span "Timesheets" at bounding box center [369, 254] width 51 height 12
click at [379, 212] on link "Timesheets" at bounding box center [369, 216] width 51 height 12
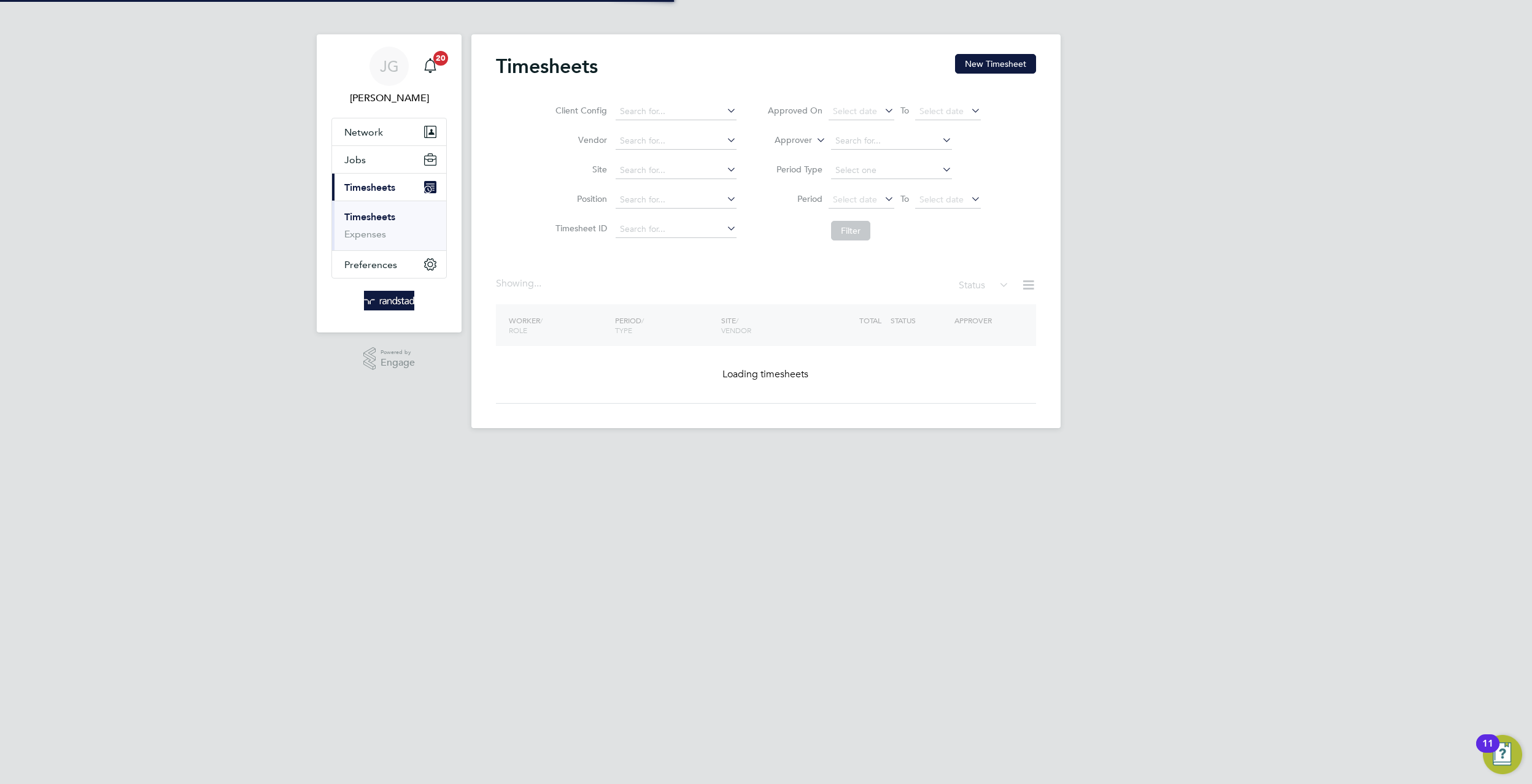
click at [379, 215] on link "Timesheets" at bounding box center [369, 216] width 51 height 12
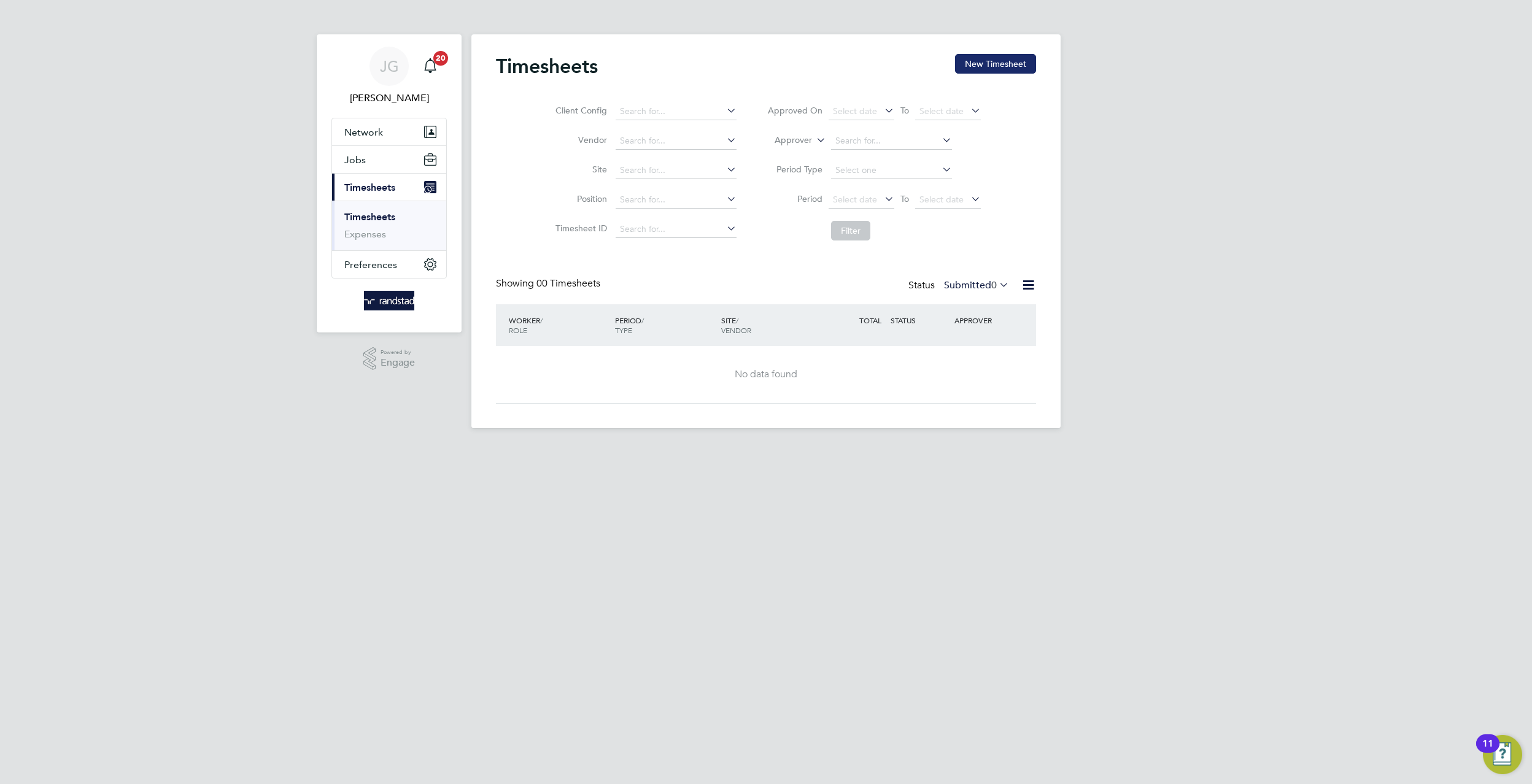
click at [1022, 70] on button "New Timesheet" at bounding box center [995, 64] width 81 height 20
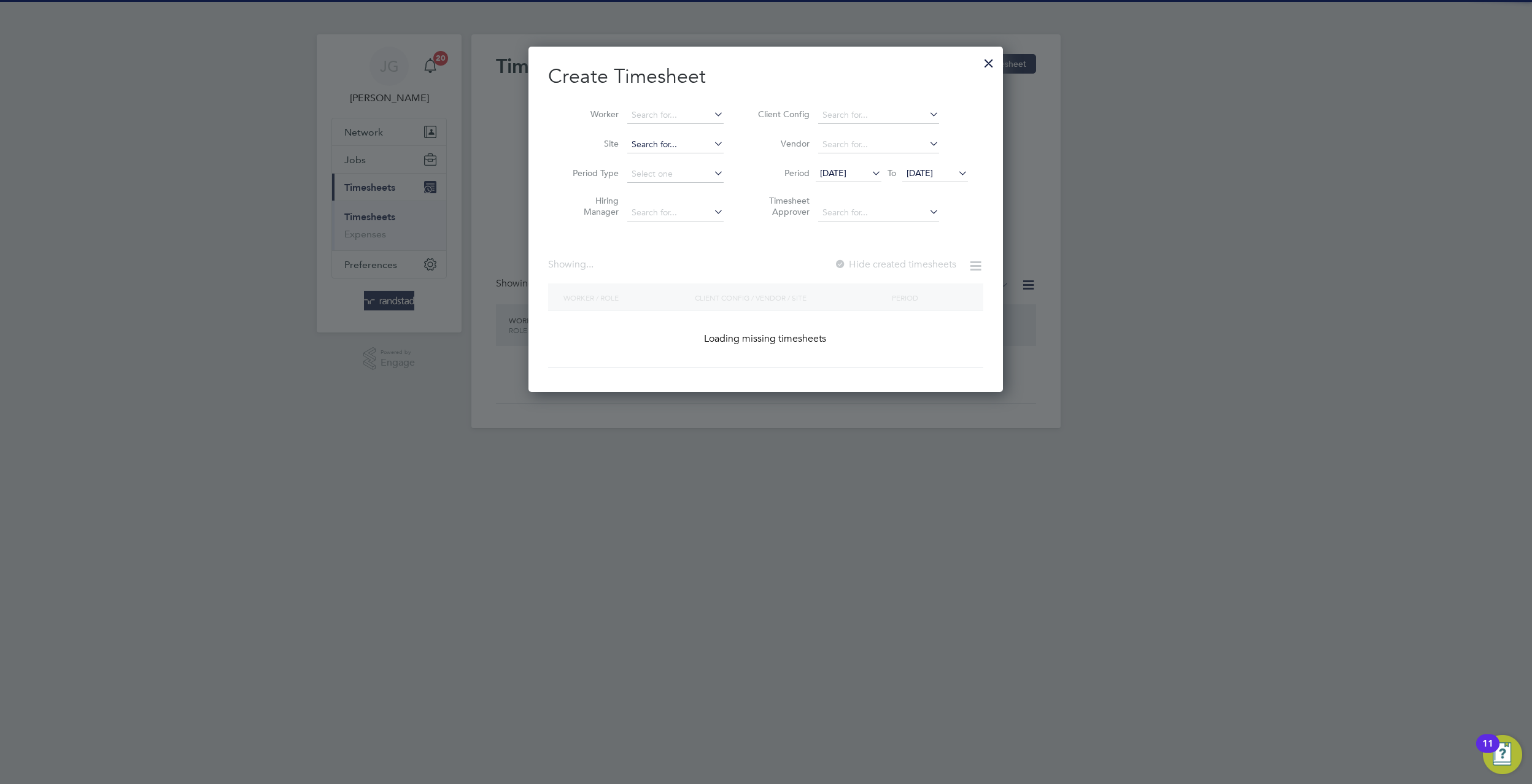
click at [674, 143] on input at bounding box center [675, 144] width 96 height 17
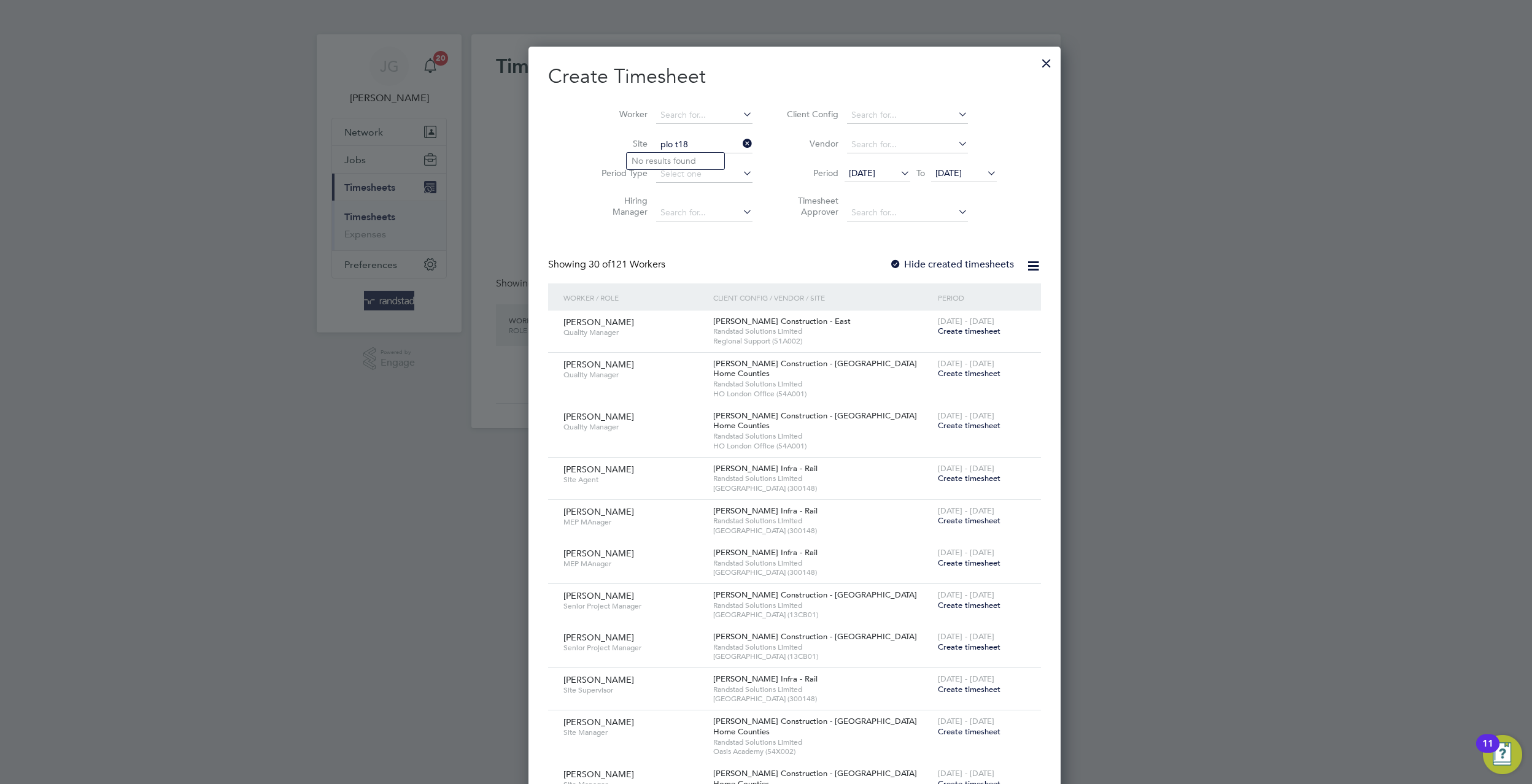
click at [656, 140] on input "plo t18" at bounding box center [703, 144] width 96 height 17
click at [704, 163] on li "Plot 18 Aylesbury" at bounding box center [675, 161] width 97 height 16
type input "Plot 18 Aylesbury"
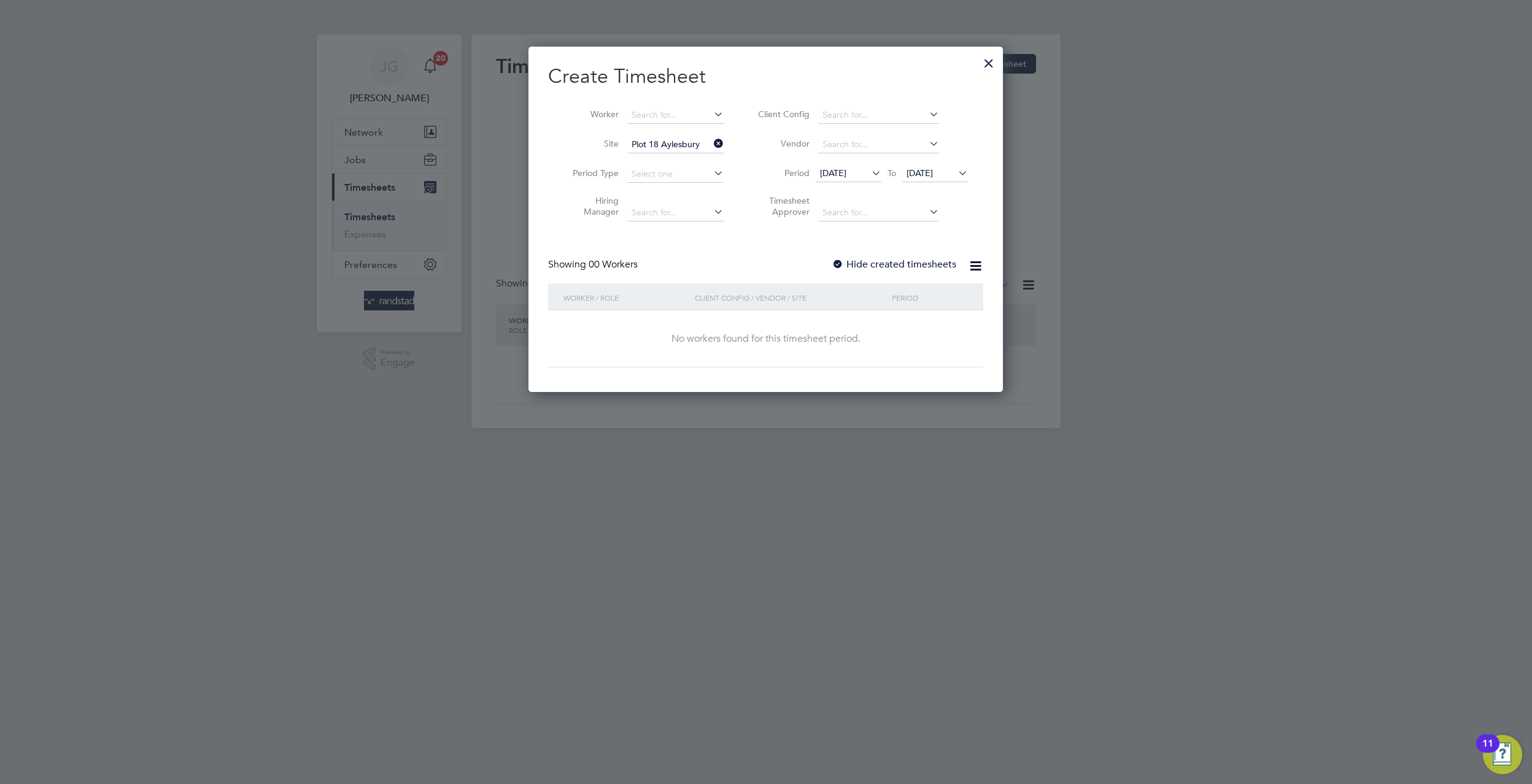
click at [920, 261] on label "Hide created timesheets" at bounding box center [893, 265] width 124 height 13
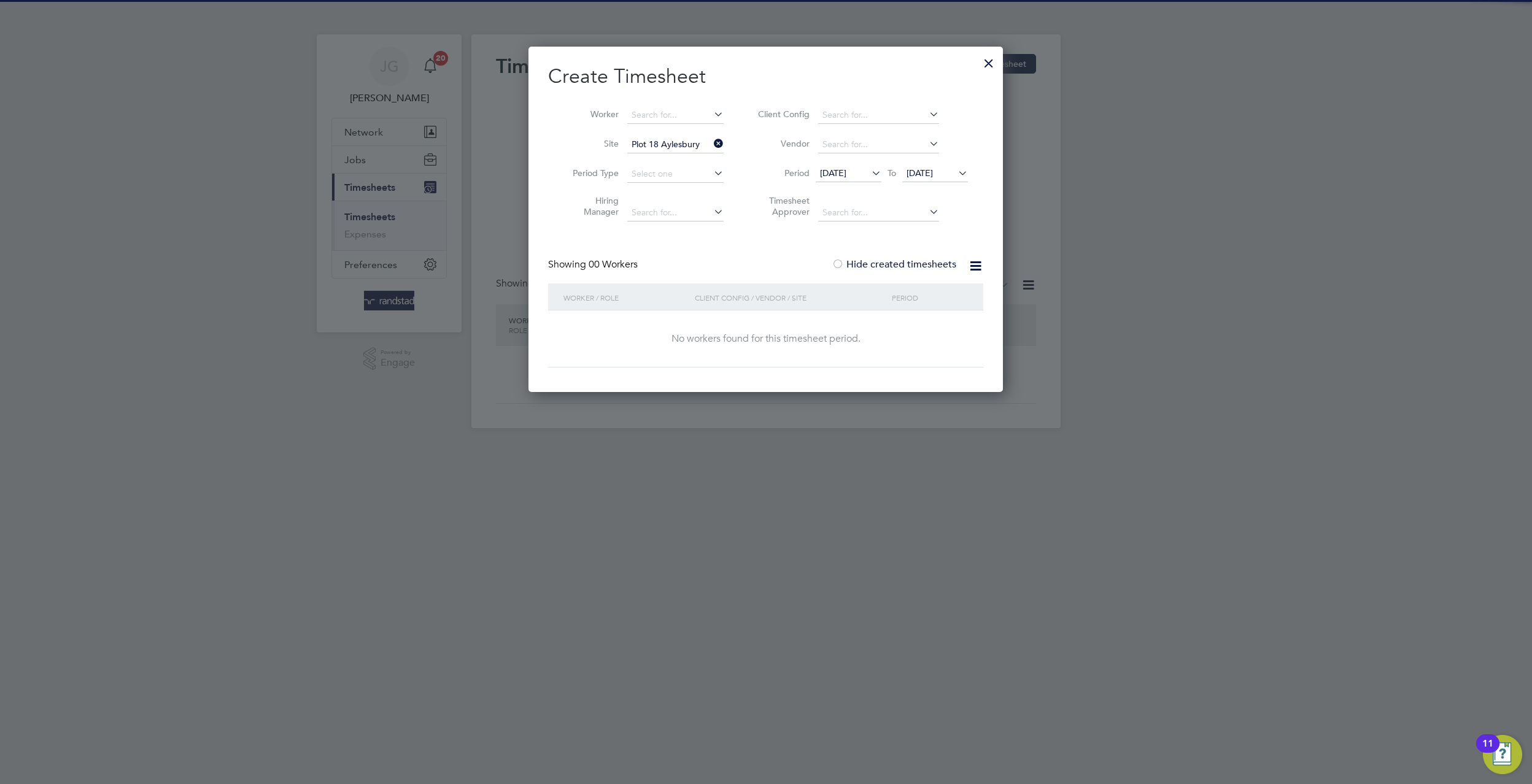
click at [941, 156] on li "Vendor" at bounding box center [860, 144] width 244 height 30
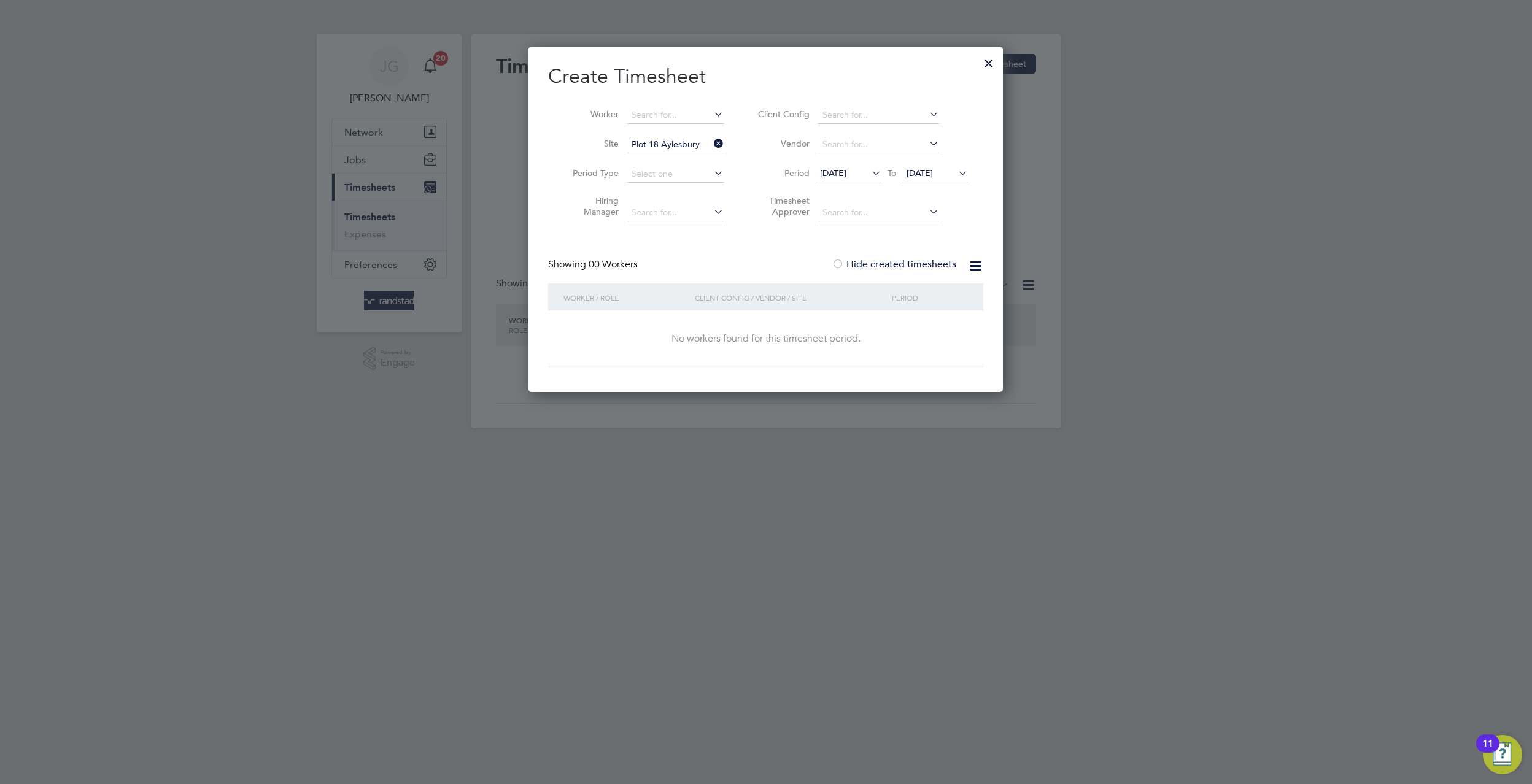
click at [941, 156] on li "Vendor" at bounding box center [860, 144] width 244 height 30
click at [933, 170] on span "[DATE]" at bounding box center [919, 173] width 26 height 11
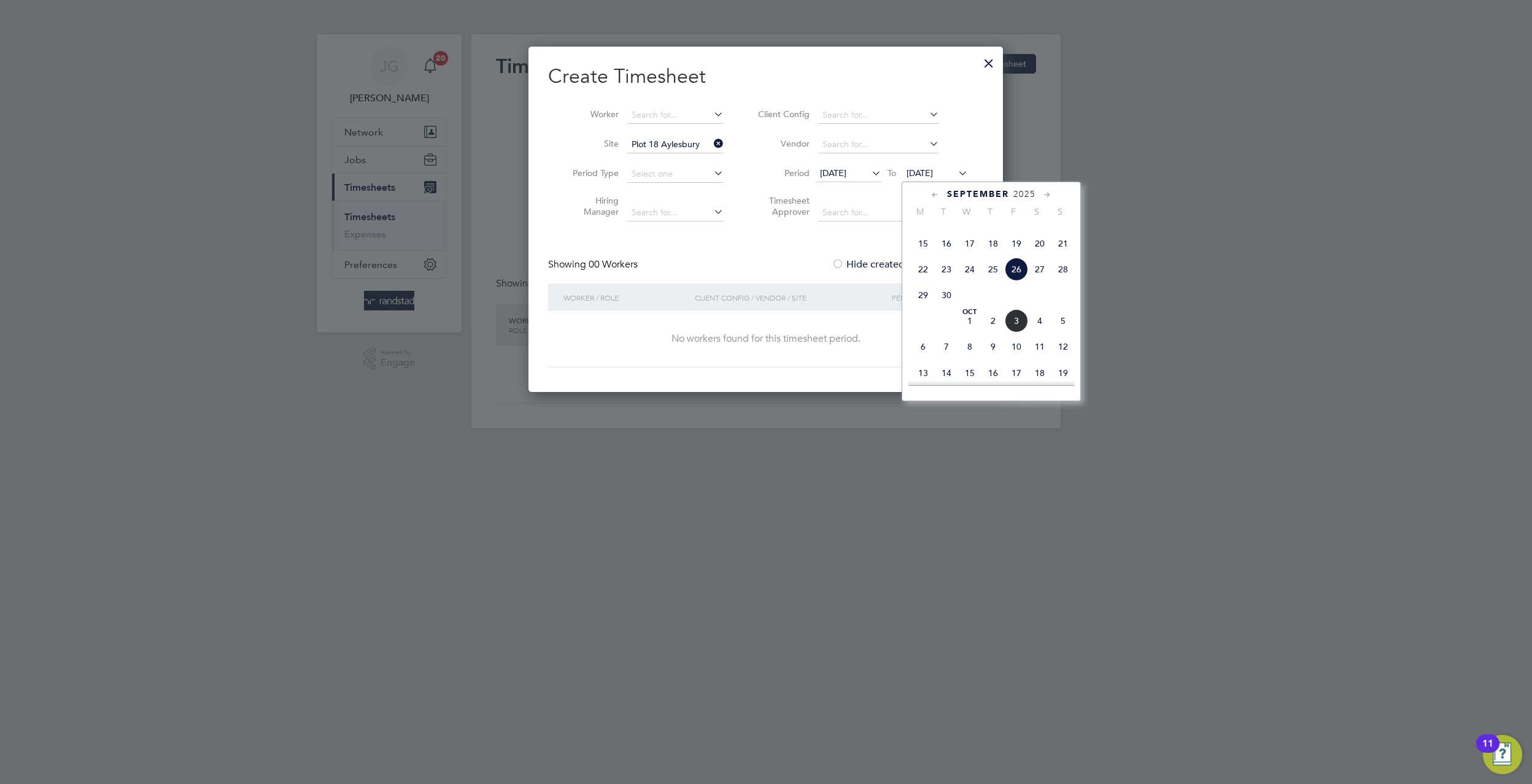
click at [1012, 332] on span "3" at bounding box center [1016, 320] width 23 height 23
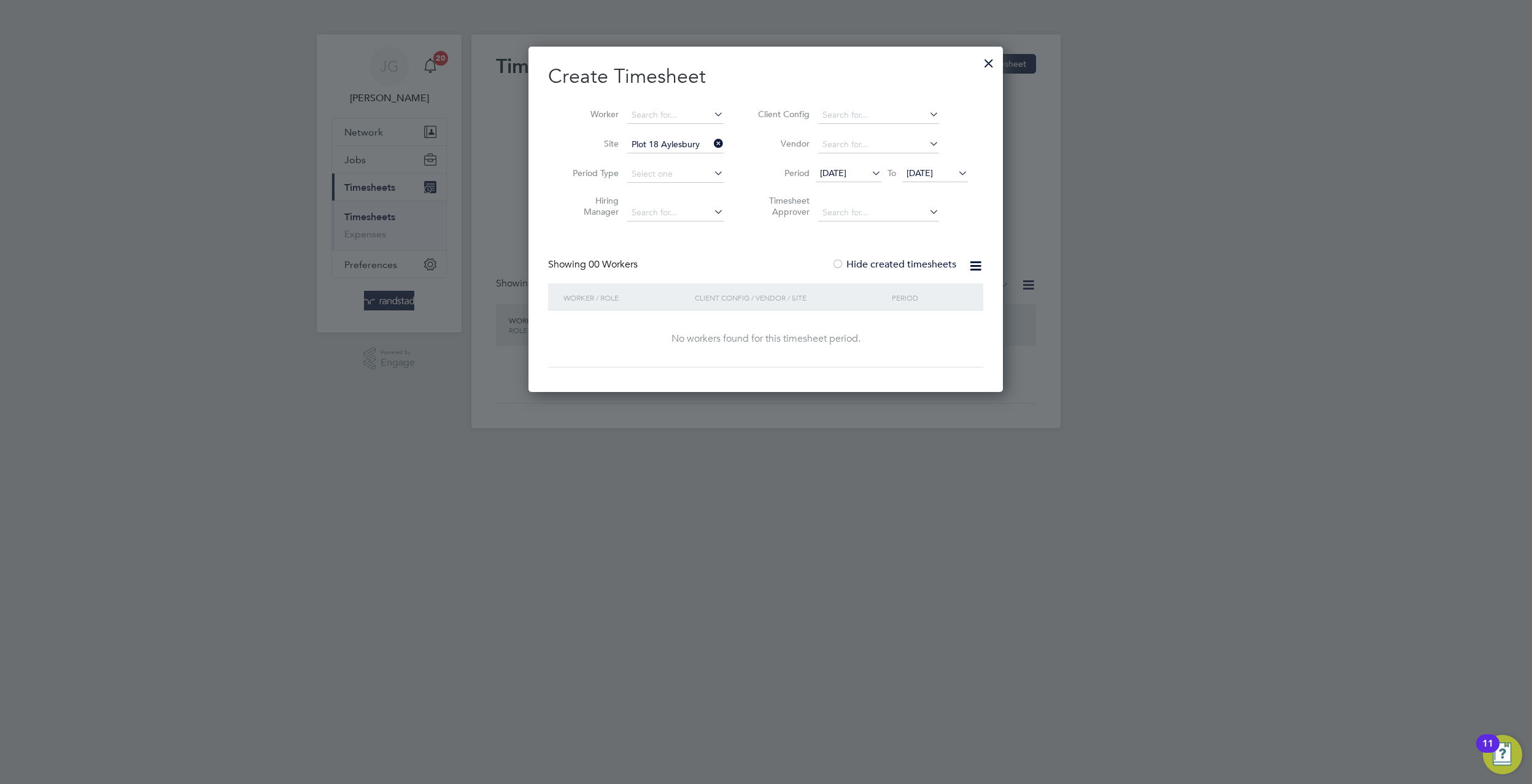
click at [828, 164] on li "Period [DATE] To [DATE]" at bounding box center [860, 174] width 244 height 30
click at [837, 167] on span "[DATE]" at bounding box center [832, 173] width 26 height 11
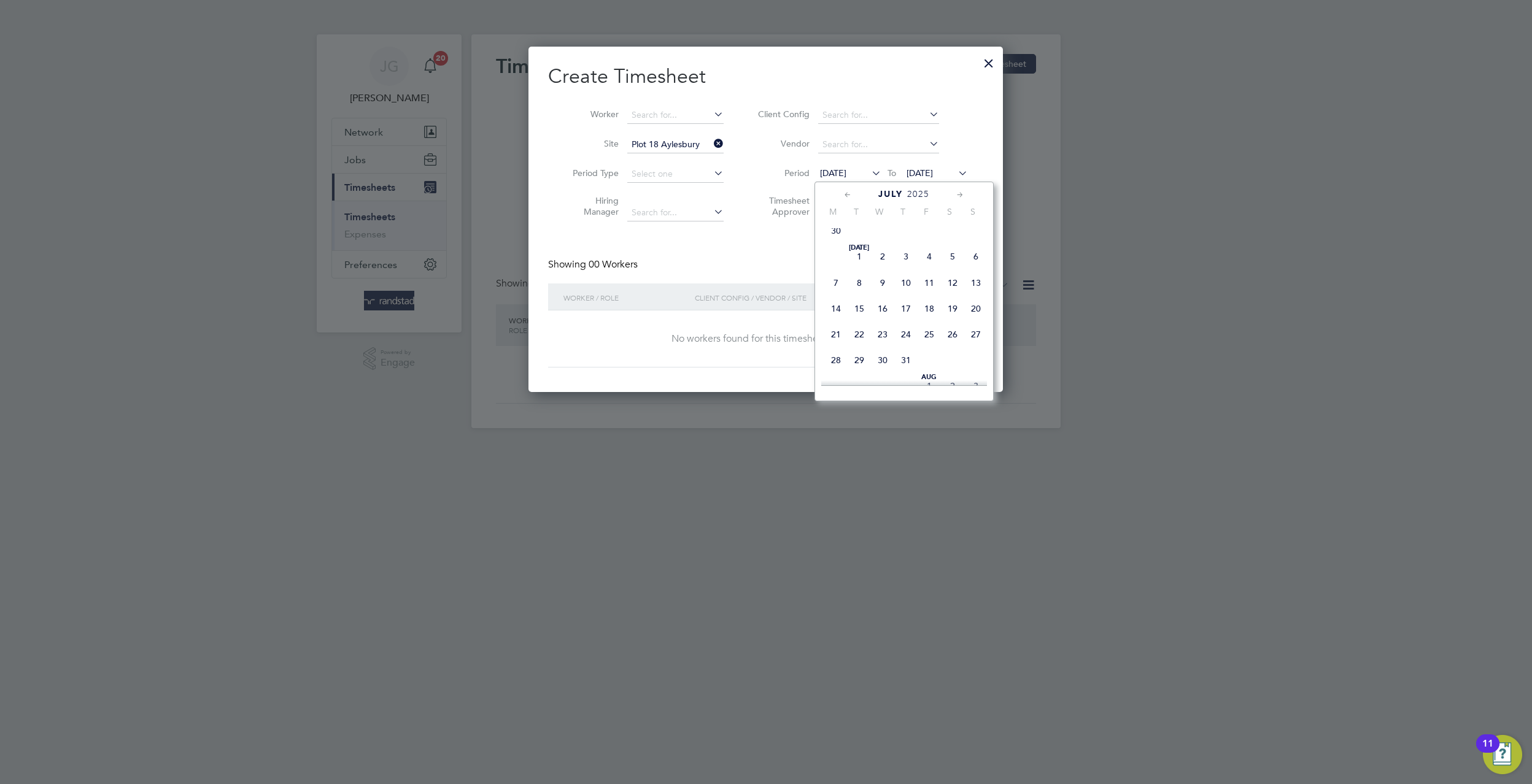
click at [853, 289] on span "8" at bounding box center [859, 283] width 23 height 23
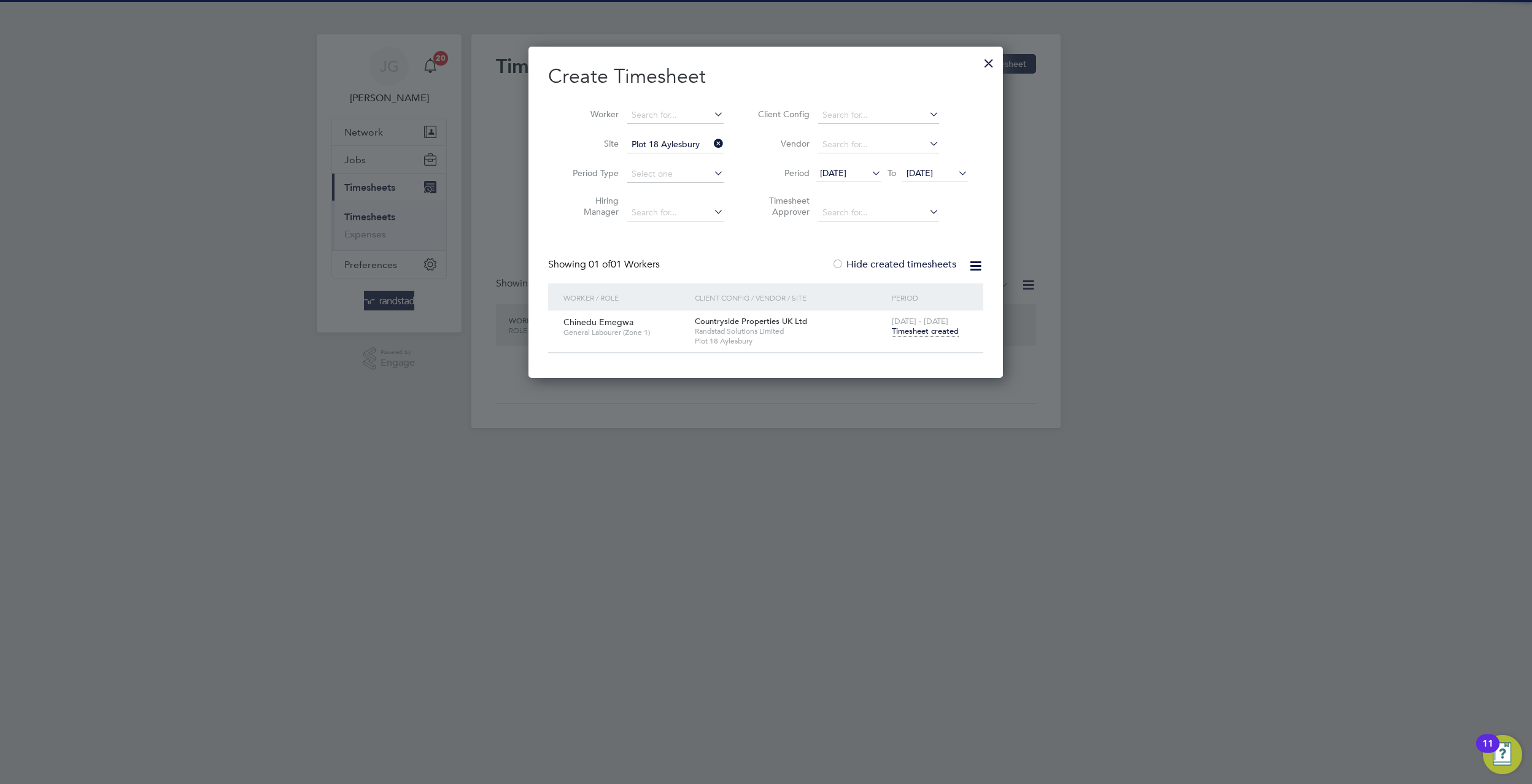
click at [918, 331] on span "Timesheet created" at bounding box center [925, 331] width 67 height 11
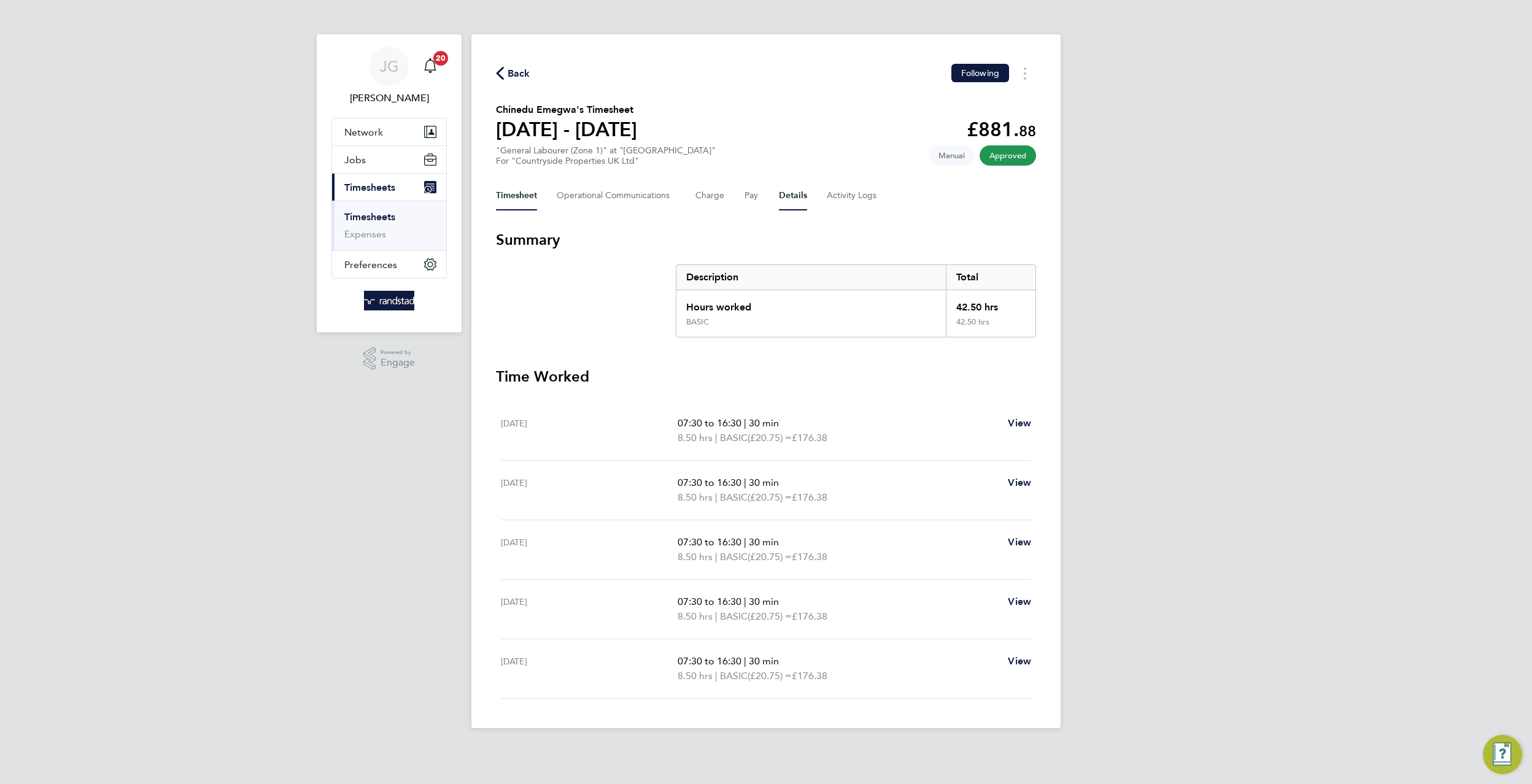
click at [794, 190] on button "Details" at bounding box center [793, 195] width 28 height 30
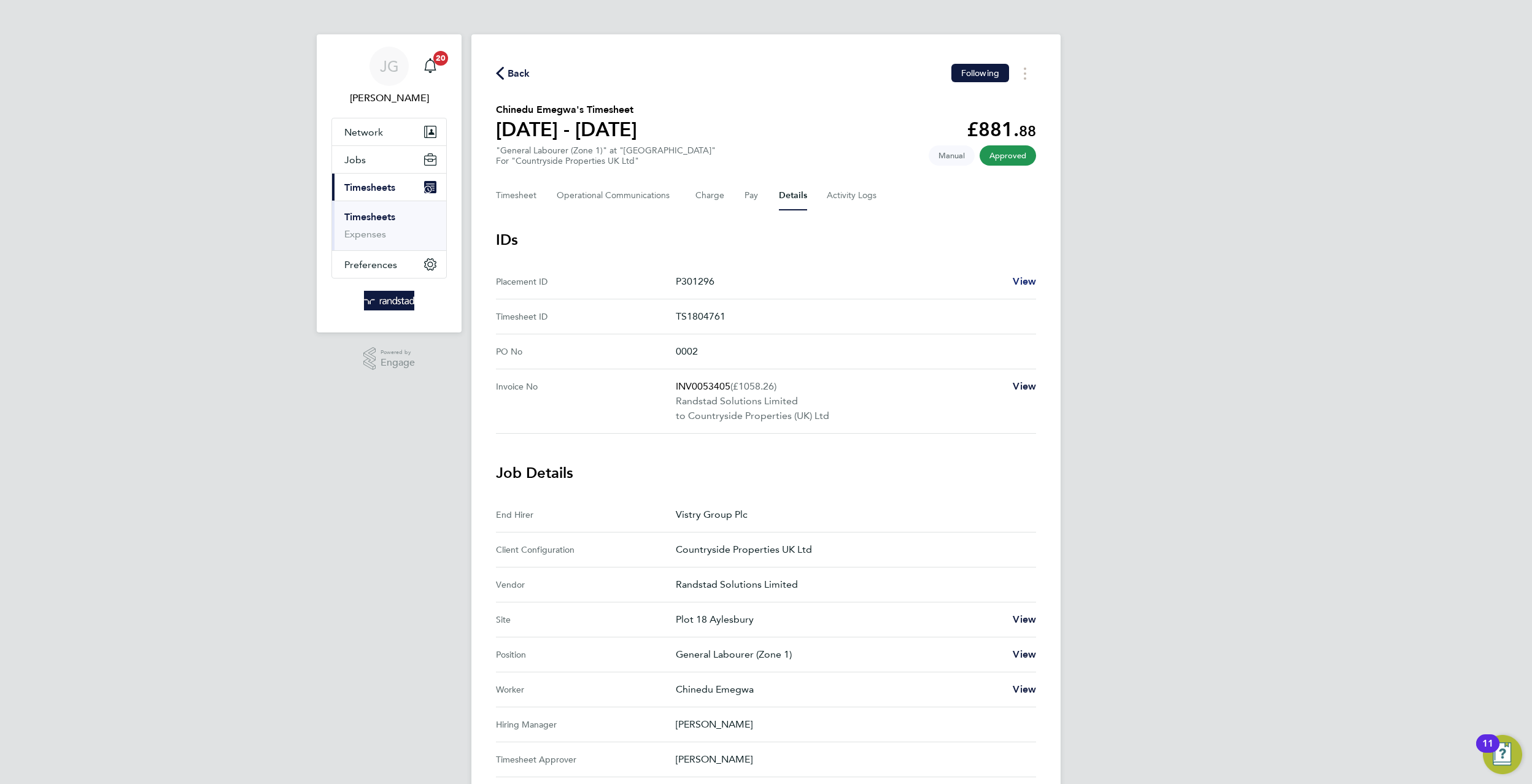
click at [1015, 278] on span "View" at bounding box center [1024, 281] width 23 height 12
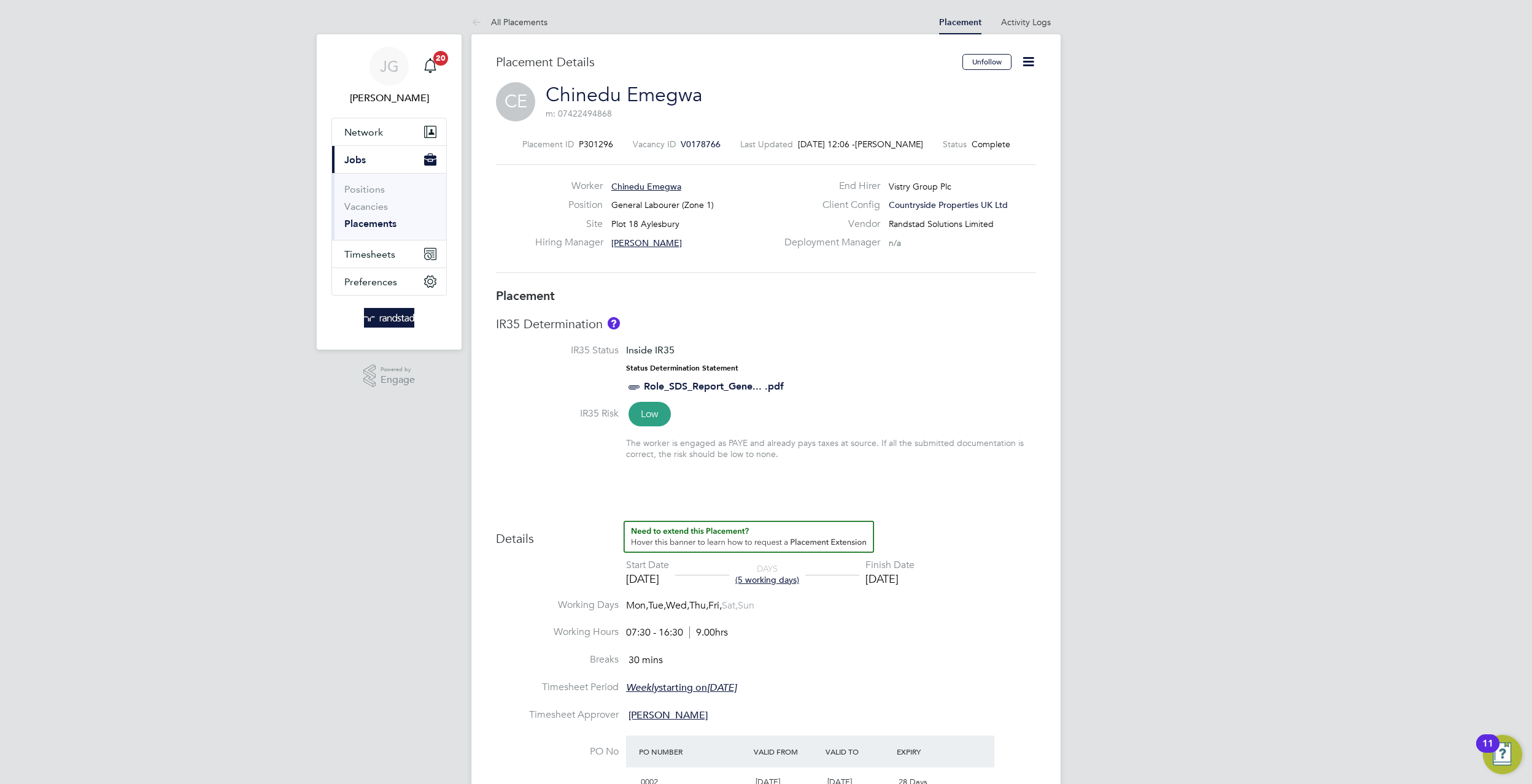
click at [696, 143] on span "V0178766" at bounding box center [701, 144] width 40 height 11
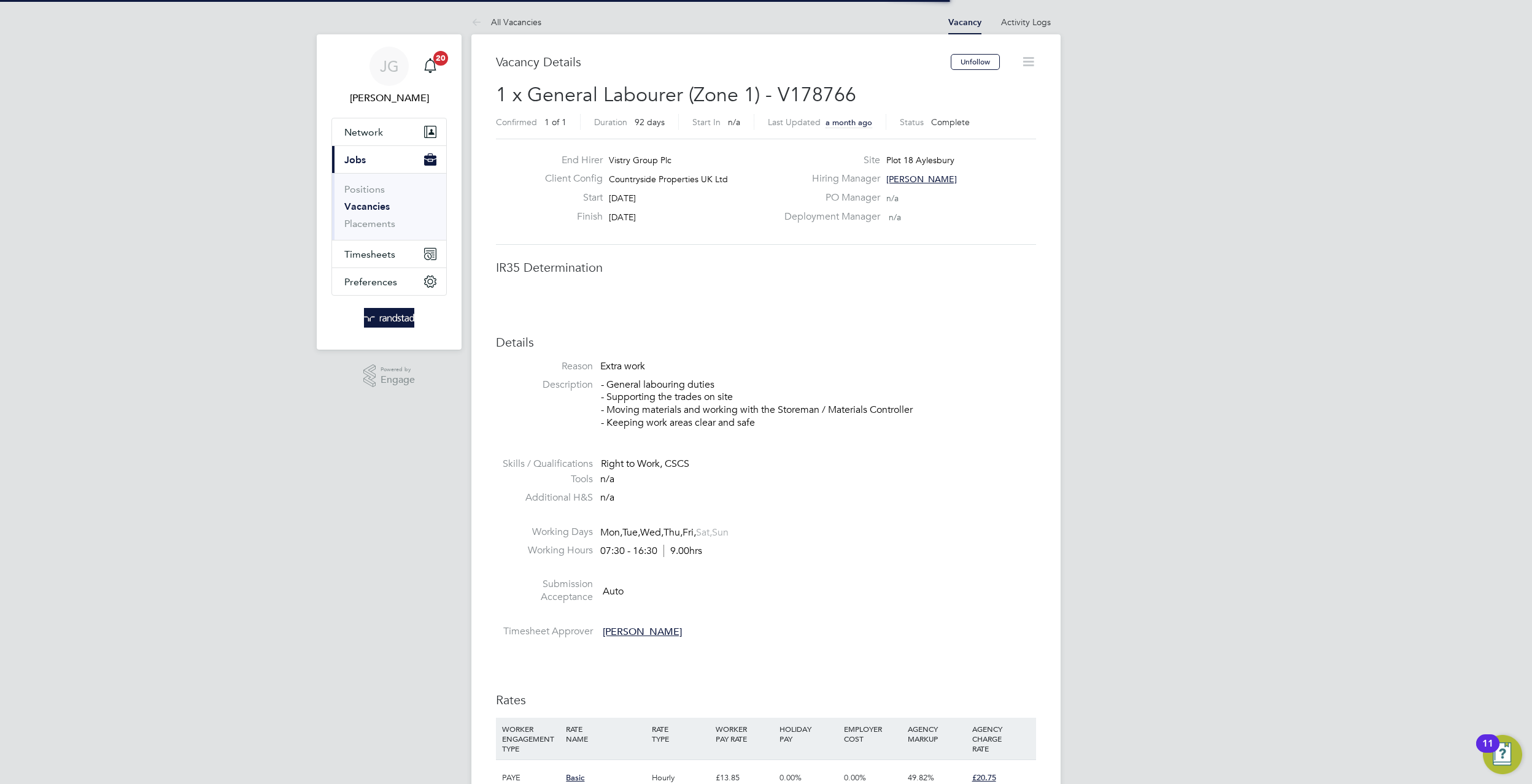
scroll to position [6, 6]
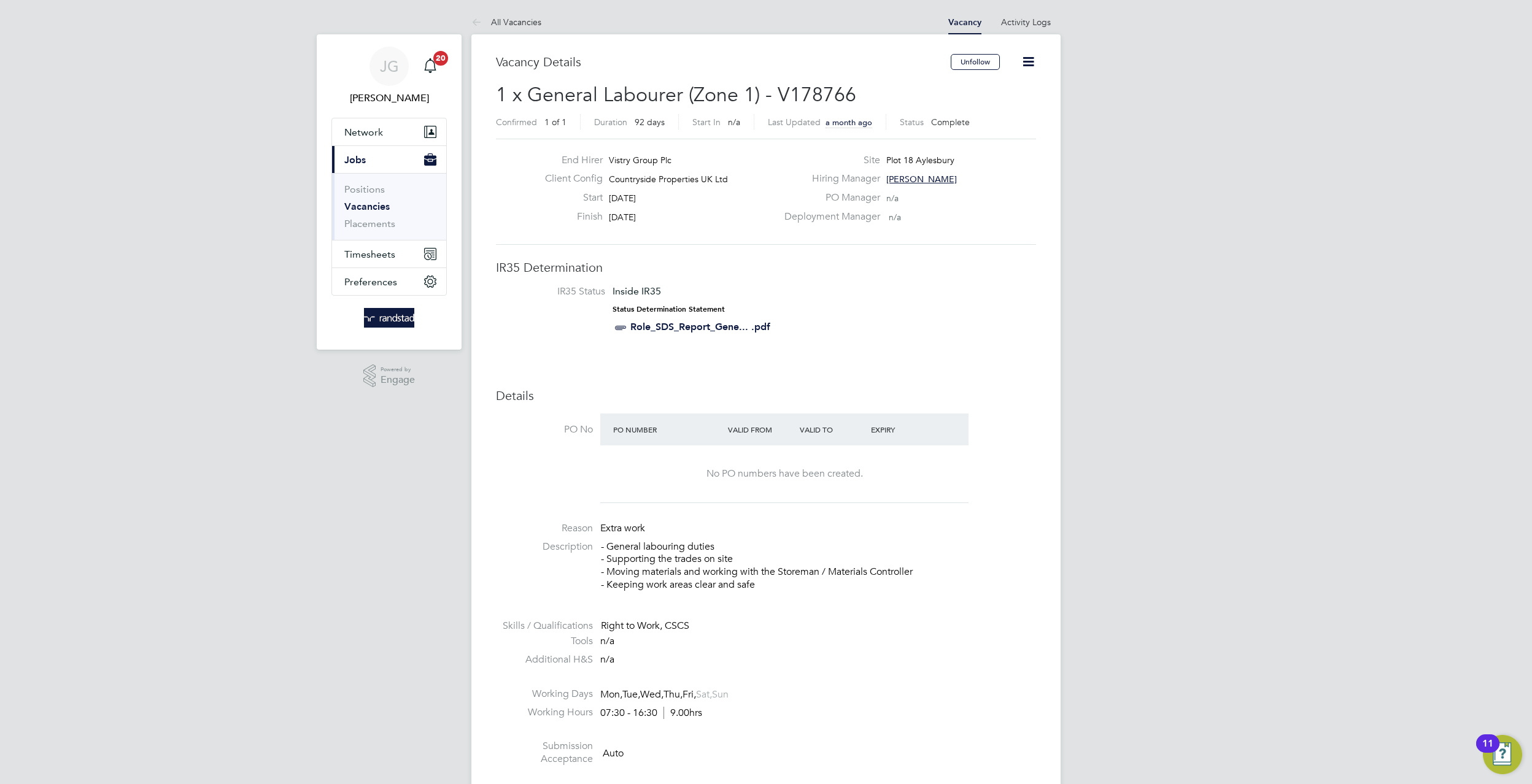
click at [1011, 76] on div "Unfollow" at bounding box center [993, 68] width 86 height 28
click at [1020, 67] on icon at bounding box center [1028, 61] width 15 height 15
click at [1013, 89] on li "Edit Vacancy" at bounding box center [999, 90] width 71 height 17
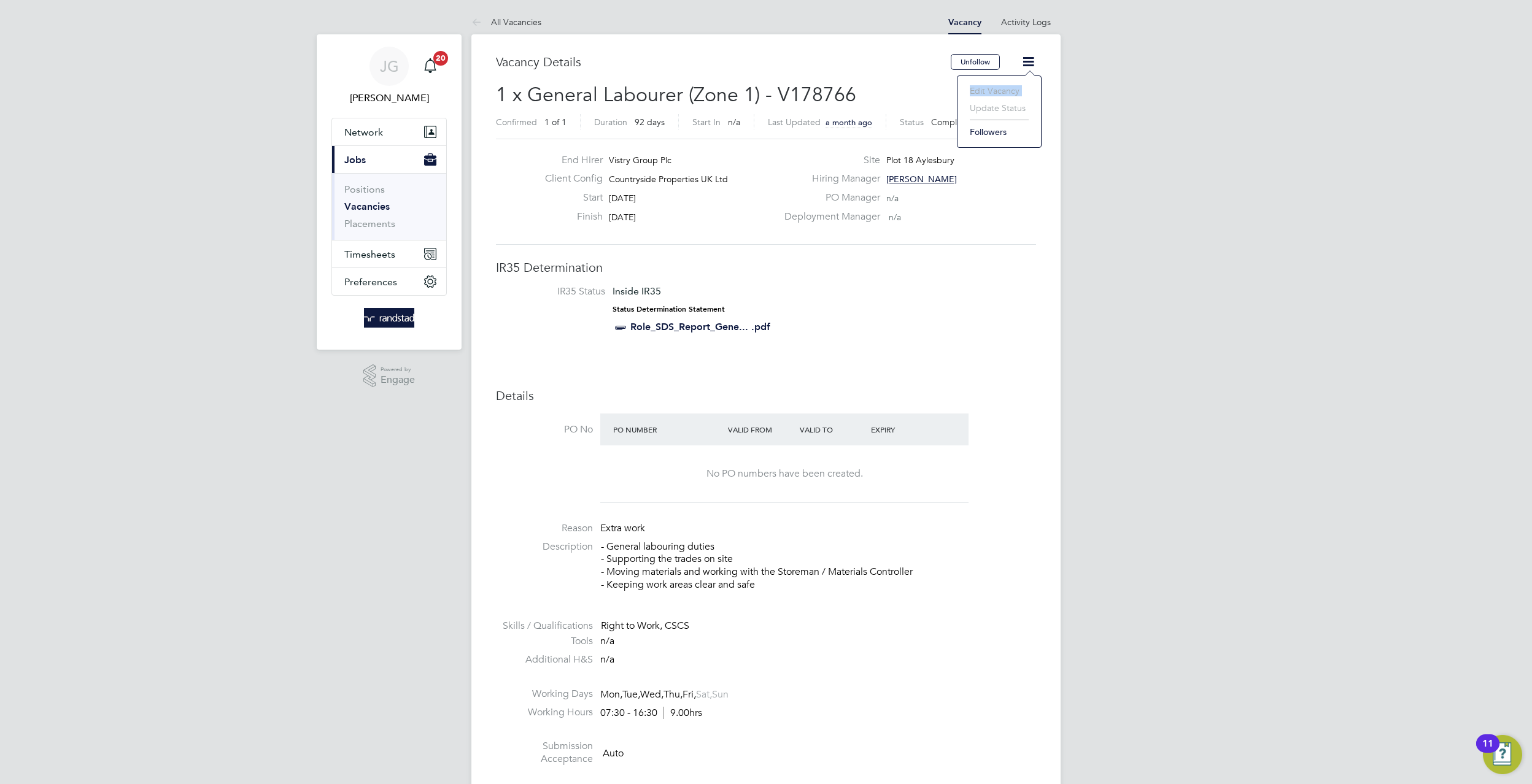
click at [1013, 89] on li "Edit Vacancy" at bounding box center [999, 90] width 71 height 17
click at [844, 141] on div "End Hirer Vistry Group Plc Client Config Countryside Properties UK Ltd Start [D…" at bounding box center [766, 192] width 540 height 106
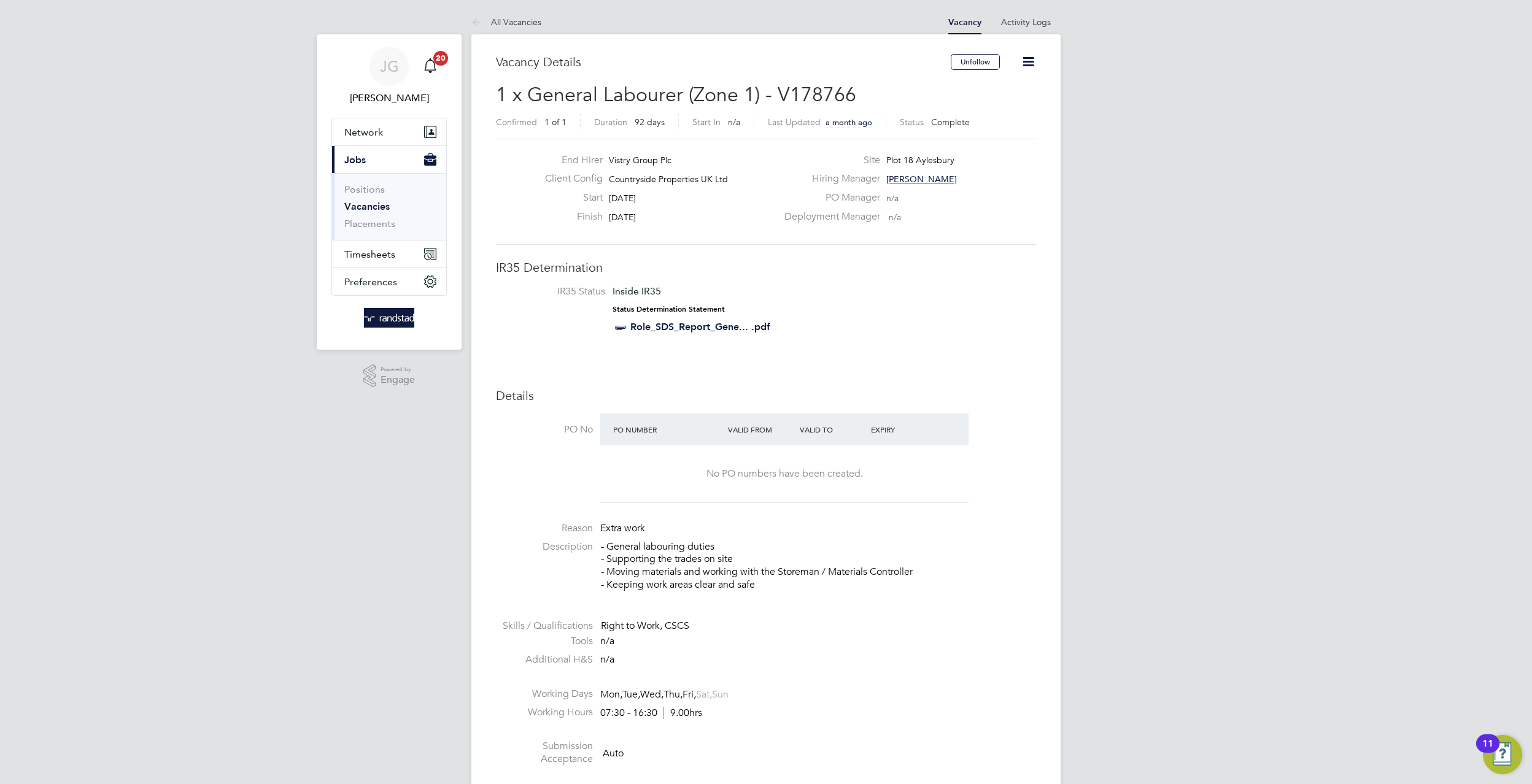
click at [1034, 56] on icon at bounding box center [1028, 61] width 15 height 15
click at [950, 205] on div "PO Manager n/a" at bounding box center [909, 201] width 264 height 19
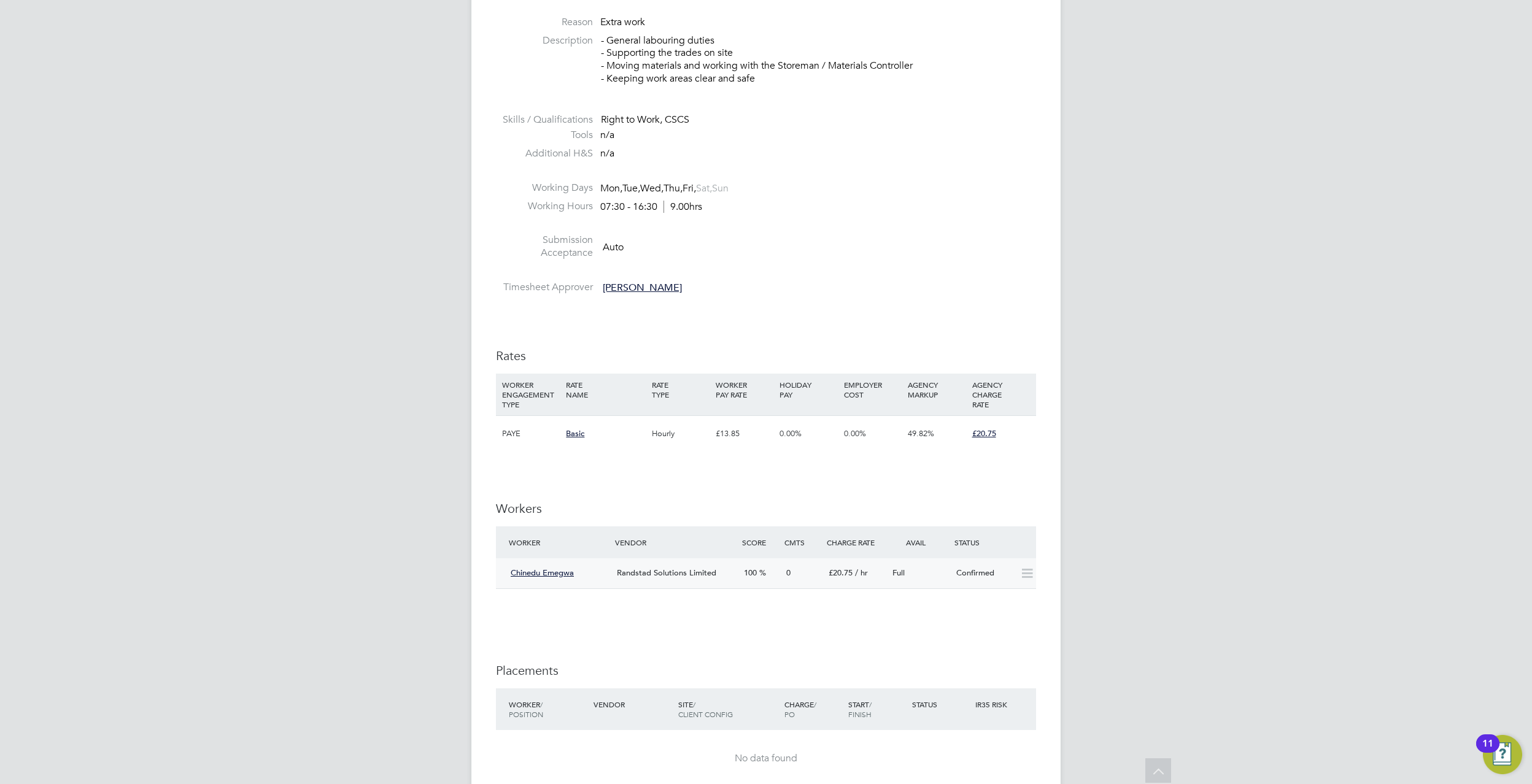
click at [1028, 570] on icon at bounding box center [1027, 573] width 15 height 10
click at [983, 567] on div "Confirmed" at bounding box center [983, 573] width 64 height 20
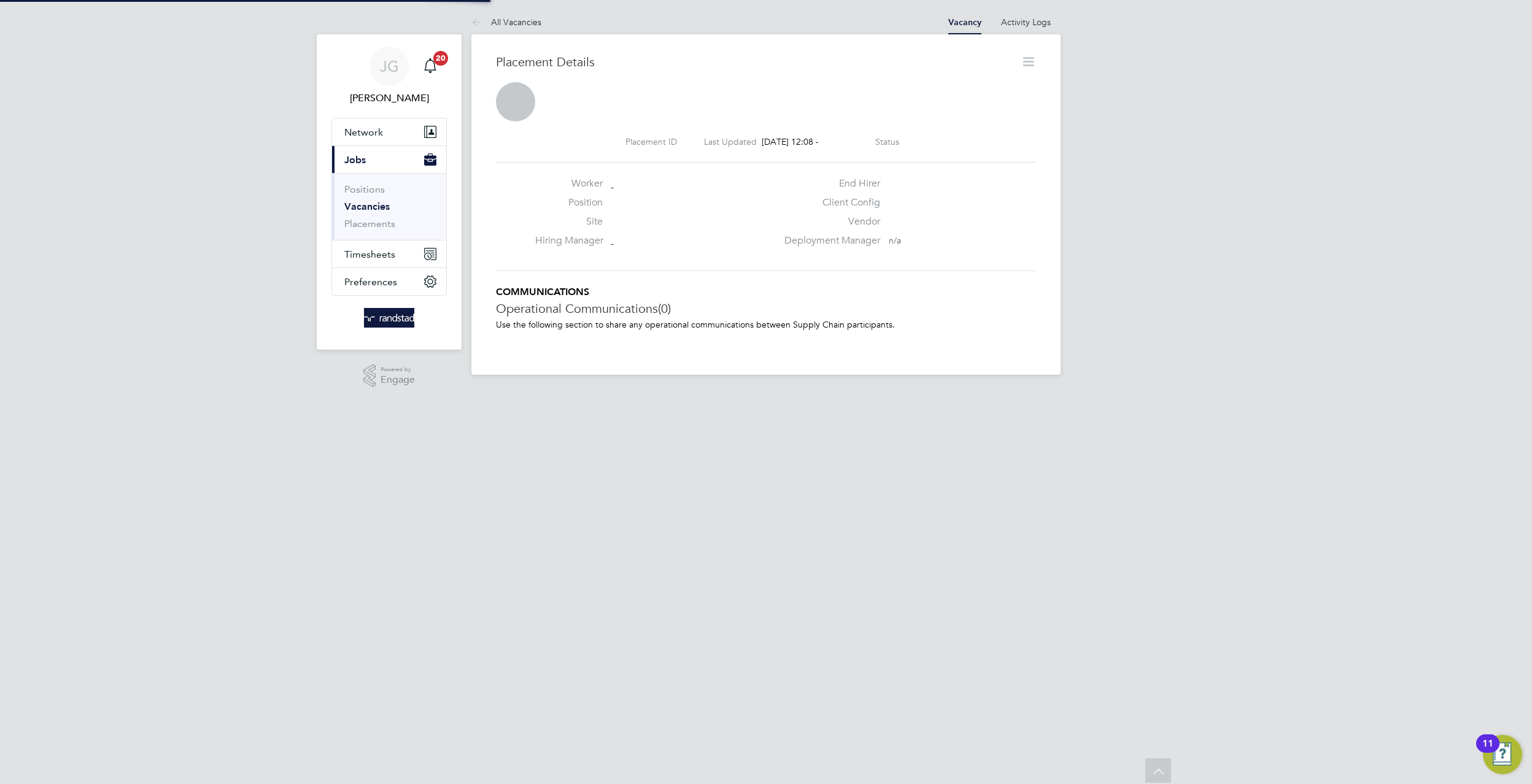
scroll to position [6, 6]
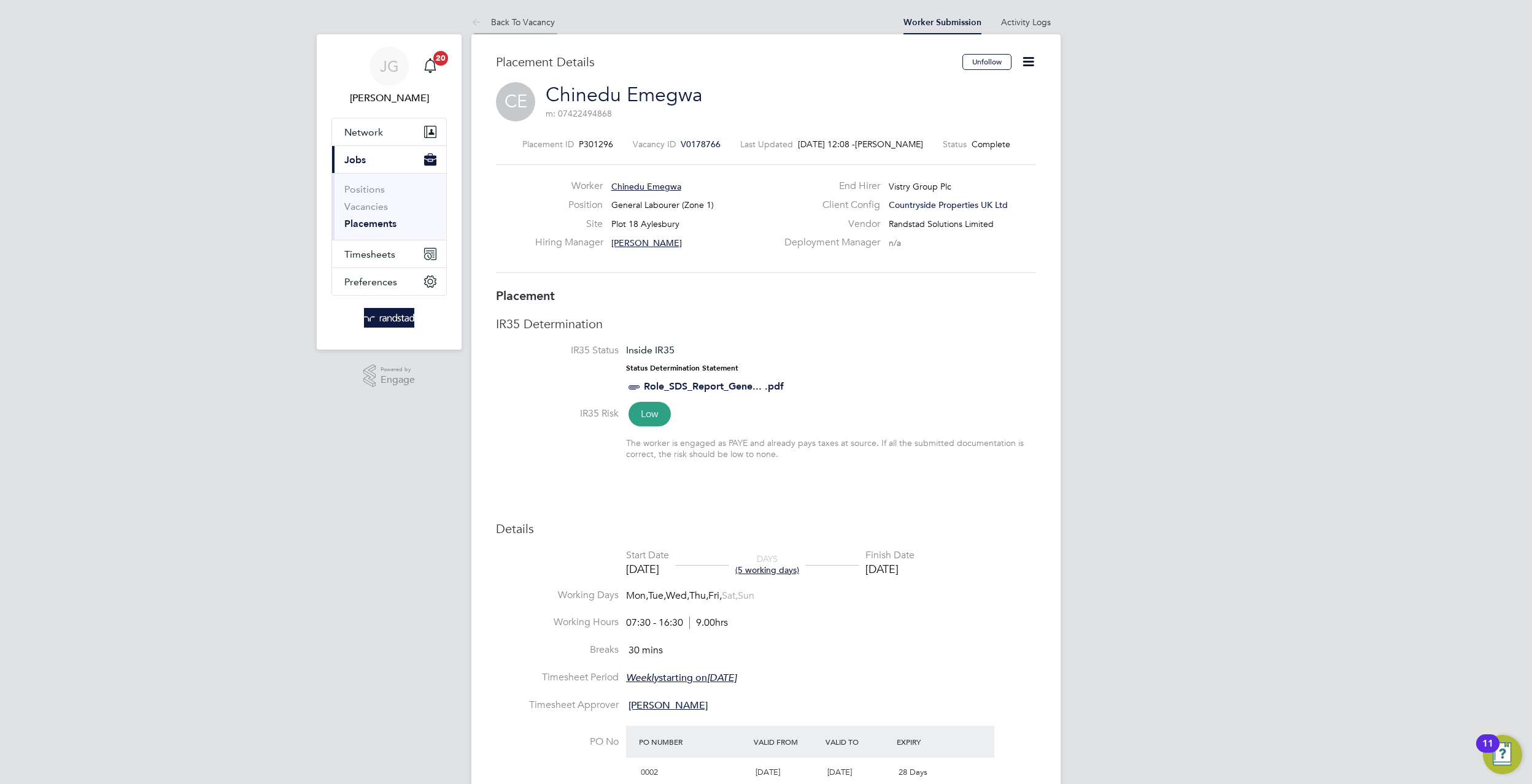
click at [510, 30] on li "Back To Vacancy" at bounding box center [512, 22] width 84 height 24
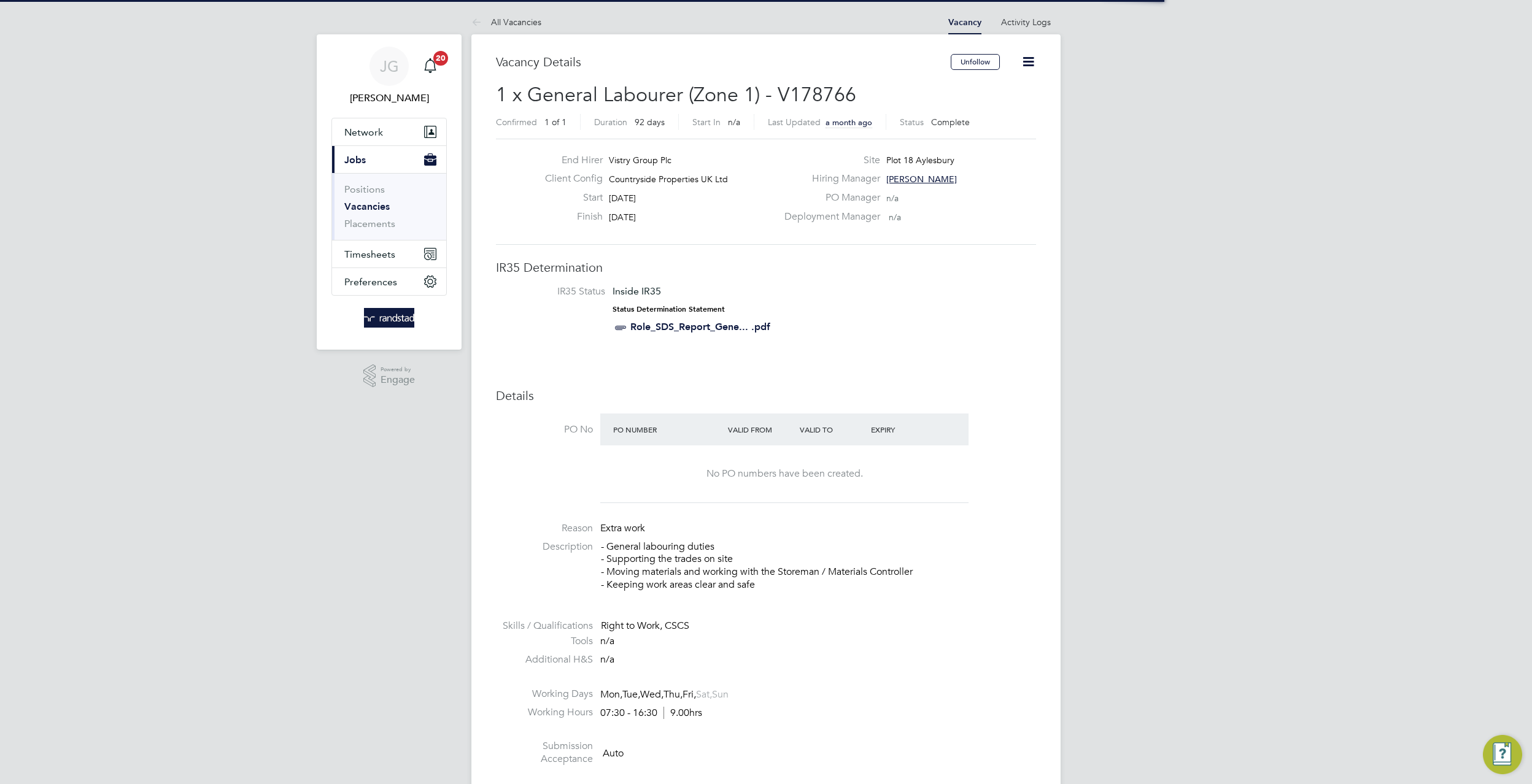
click at [1016, 60] on div "Unfollow" at bounding box center [993, 68] width 86 height 28
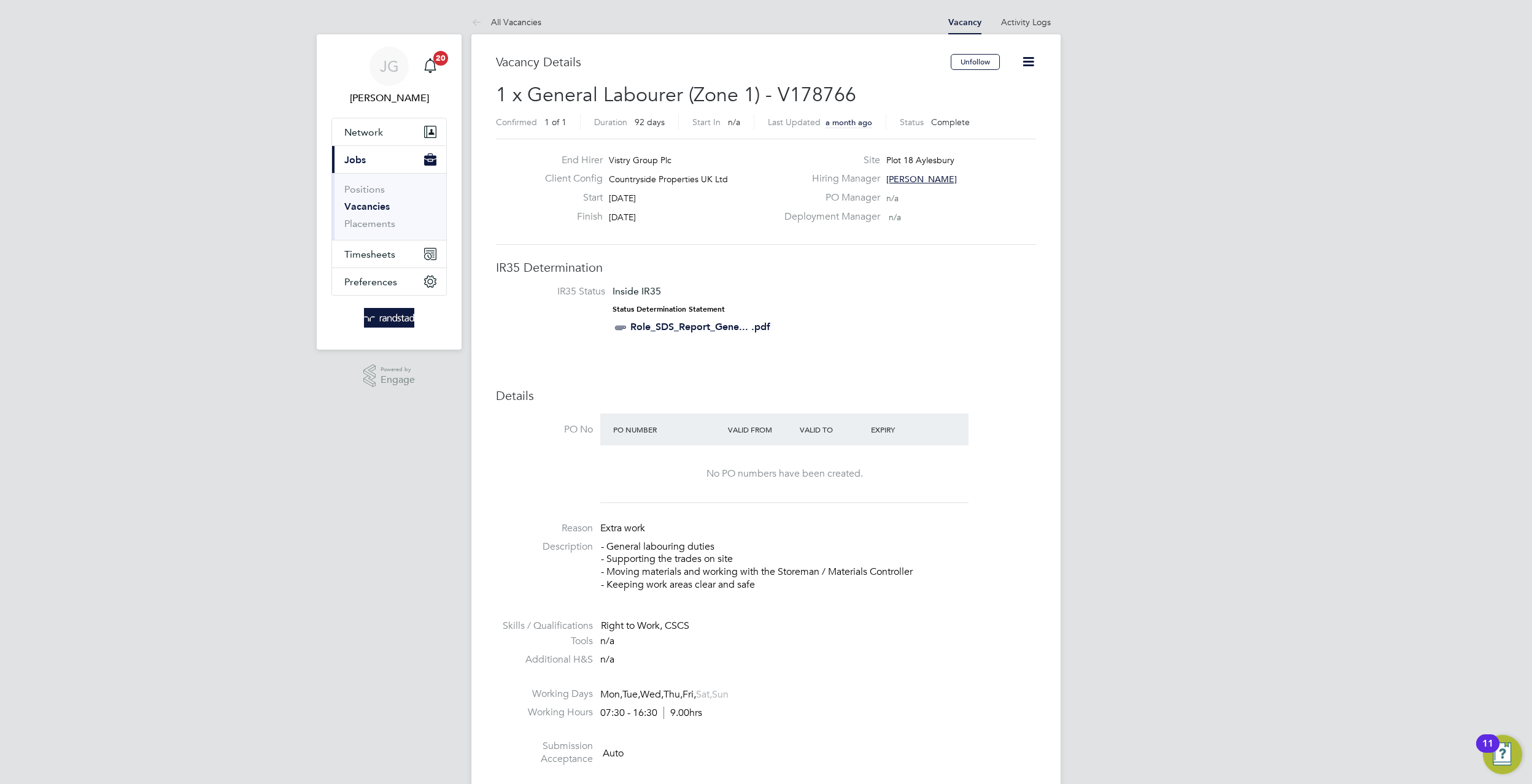
click at [1020, 60] on icon at bounding box center [1028, 61] width 15 height 15
click at [986, 72] on follow-button "Unfollow" at bounding box center [975, 66] width 50 height 12
click at [1030, 76] on div "Unfollow" at bounding box center [993, 68] width 86 height 28
click at [1028, 63] on icon at bounding box center [1028, 61] width 15 height 15
click at [986, 87] on li "Edit Vacancy" at bounding box center [999, 90] width 71 height 17
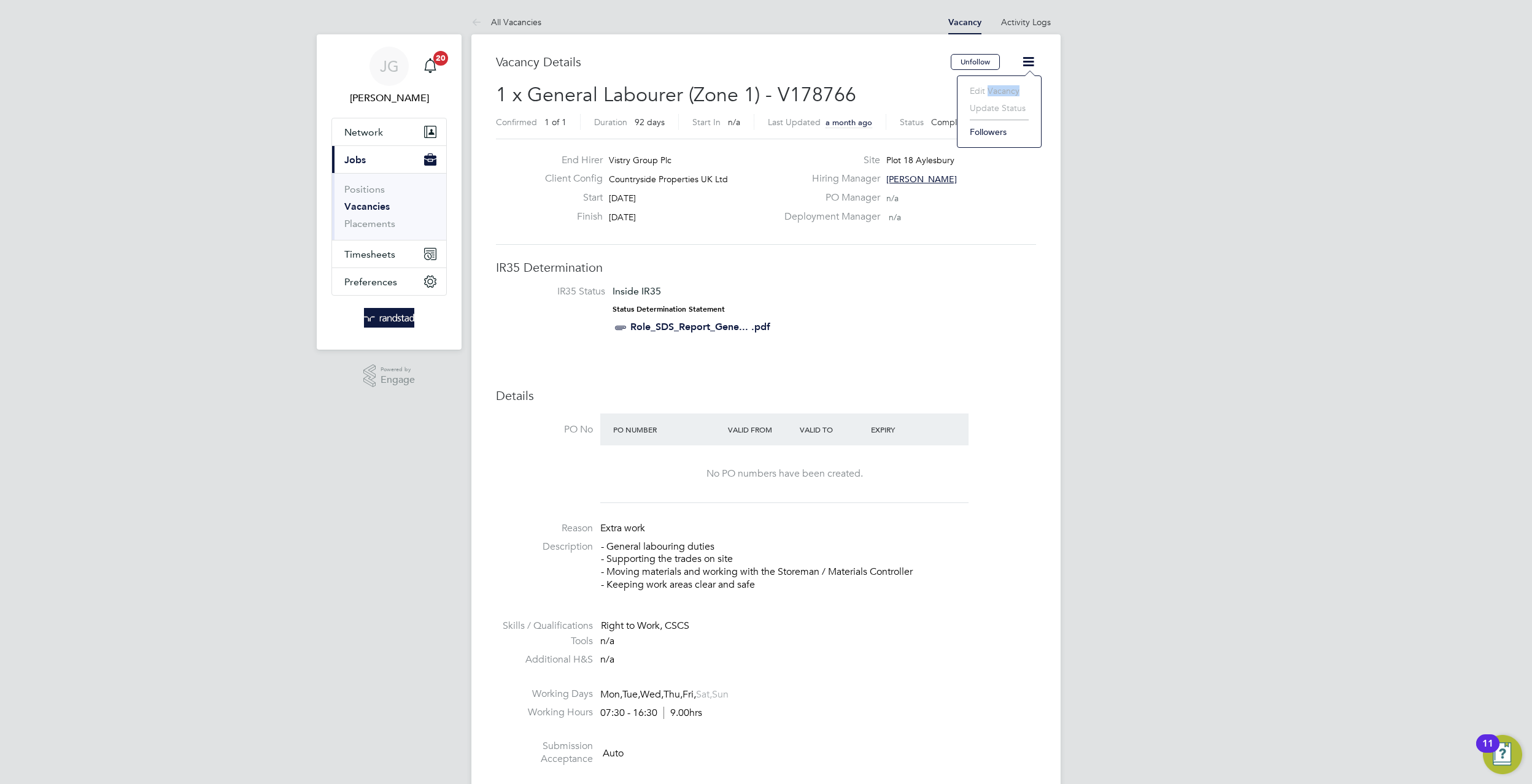
click at [986, 87] on li "Edit Vacancy" at bounding box center [999, 90] width 71 height 17
click at [934, 175] on div "Hiring Manager Elian Jones" at bounding box center [909, 181] width 264 height 19
click at [918, 167] on div "Site Plot 18 Aylesbury" at bounding box center [909, 163] width 264 height 19
click at [920, 175] on span "[PERSON_NAME]" at bounding box center [921, 179] width 70 height 11
click at [839, 226] on div "Deployment Manager n/a" at bounding box center [909, 220] width 264 height 19
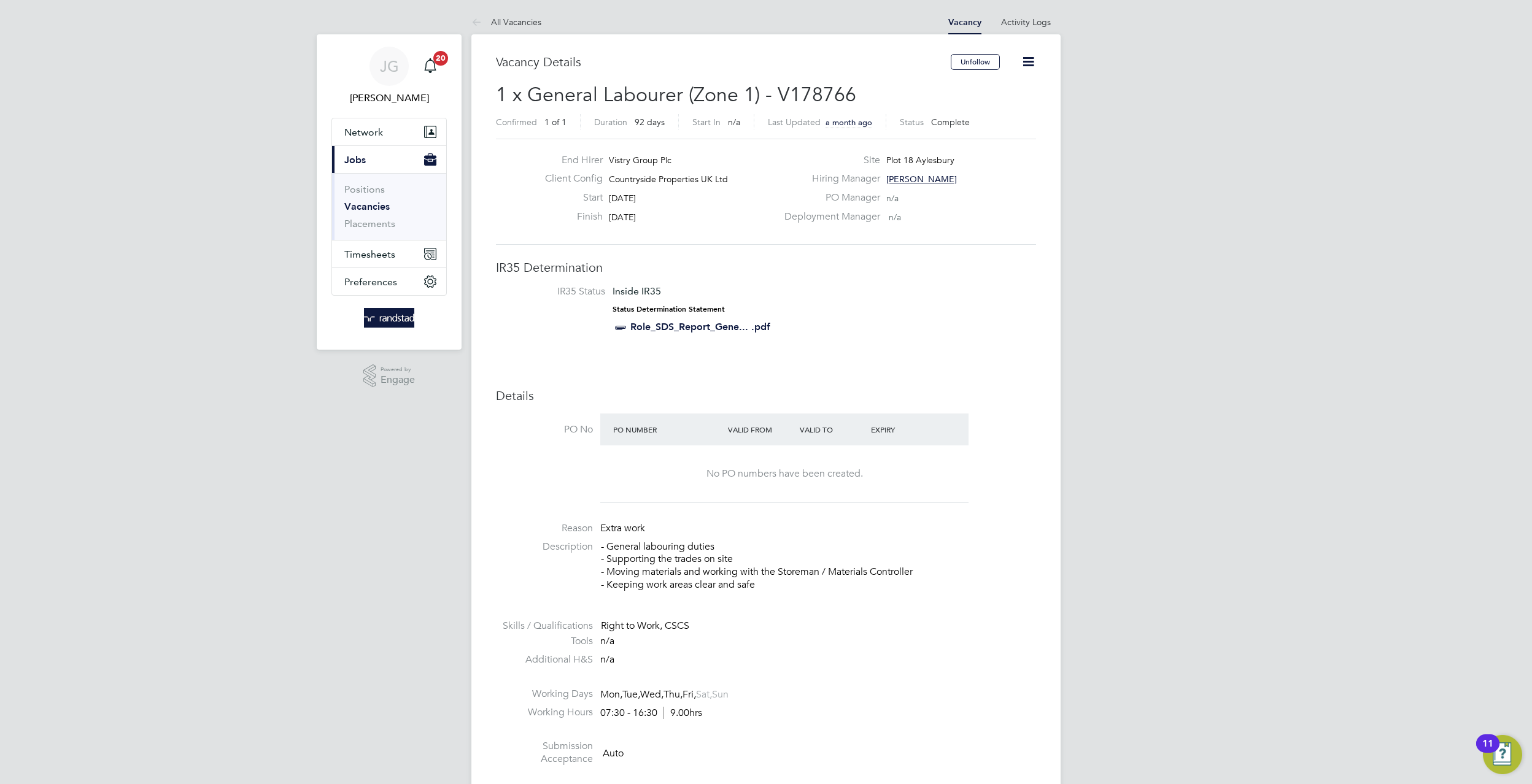
click at [1029, 62] on icon at bounding box center [1028, 61] width 15 height 15
click at [1014, 130] on li "Followers" at bounding box center [999, 131] width 71 height 17
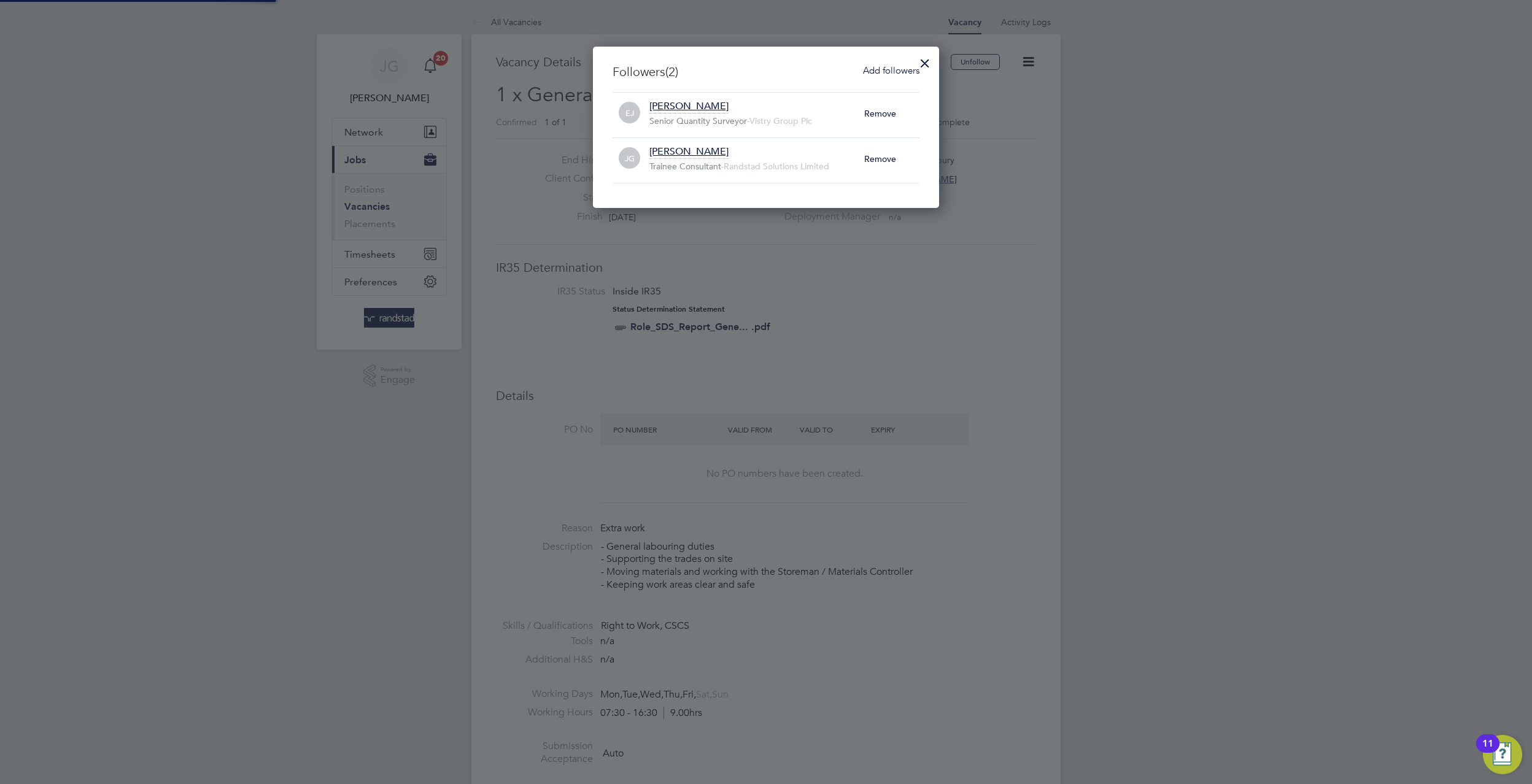
scroll to position [13, 216]
click at [928, 53] on div at bounding box center [925, 60] width 23 height 23
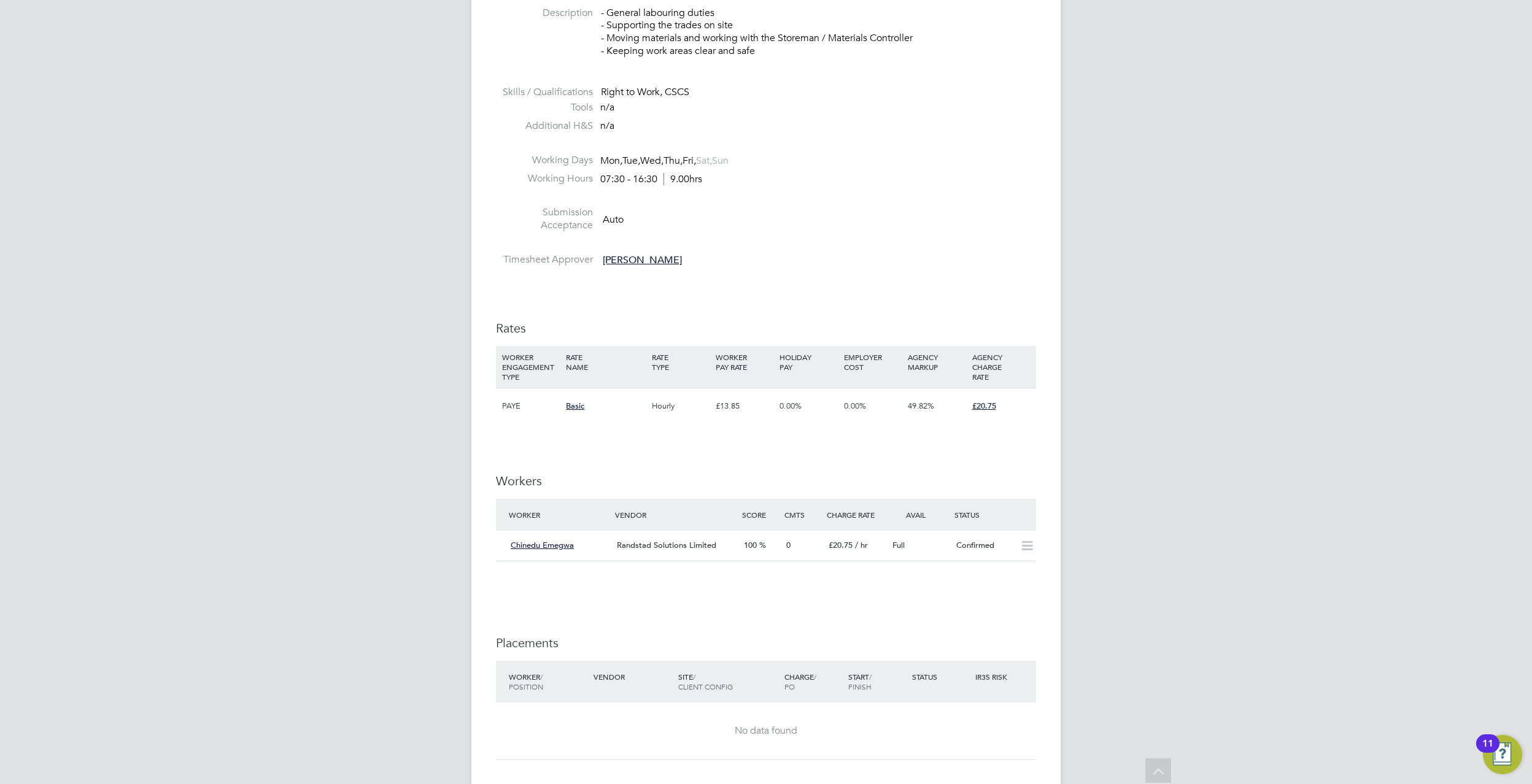
scroll to position [775, 0]
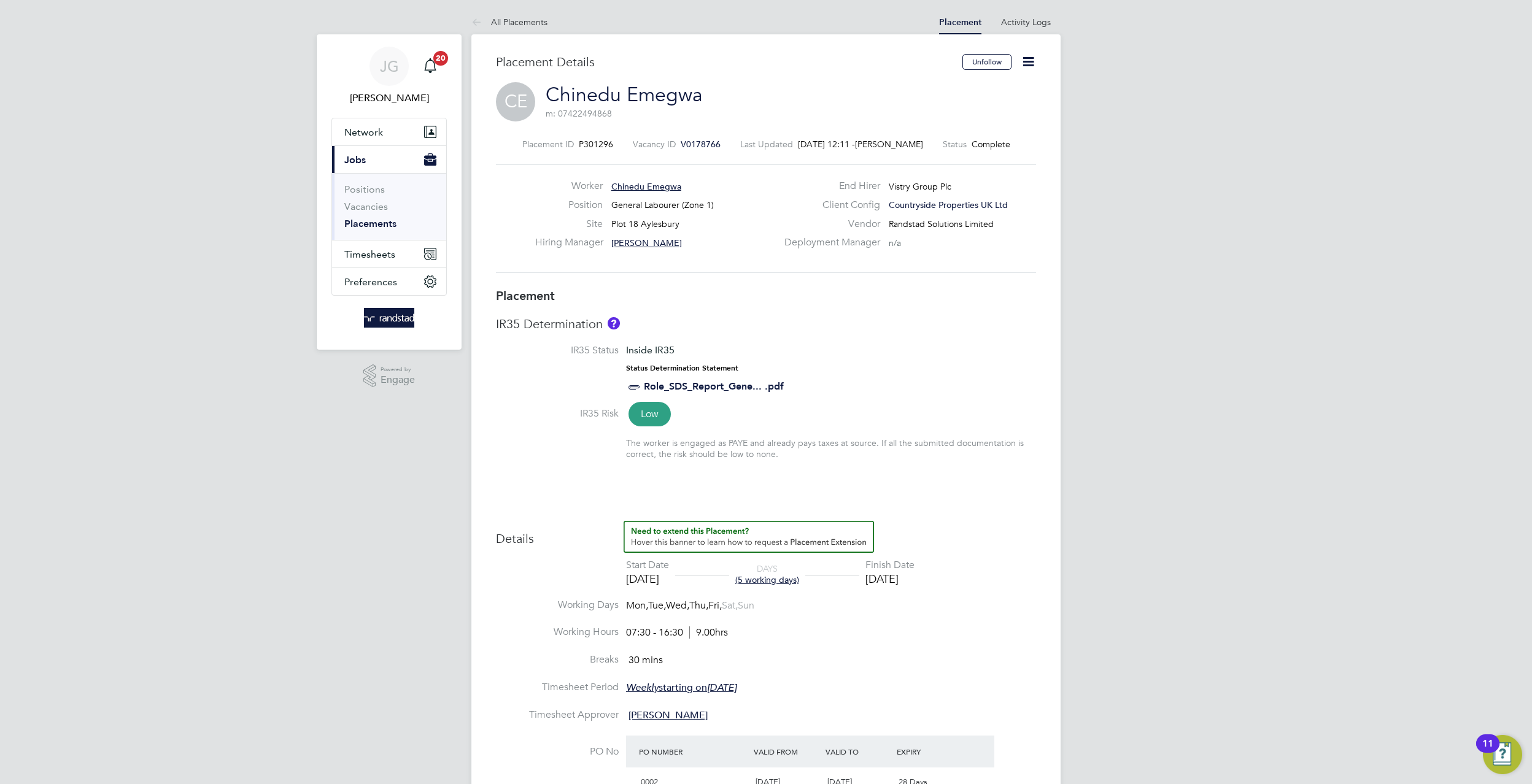
click at [1025, 59] on icon at bounding box center [1028, 61] width 15 height 15
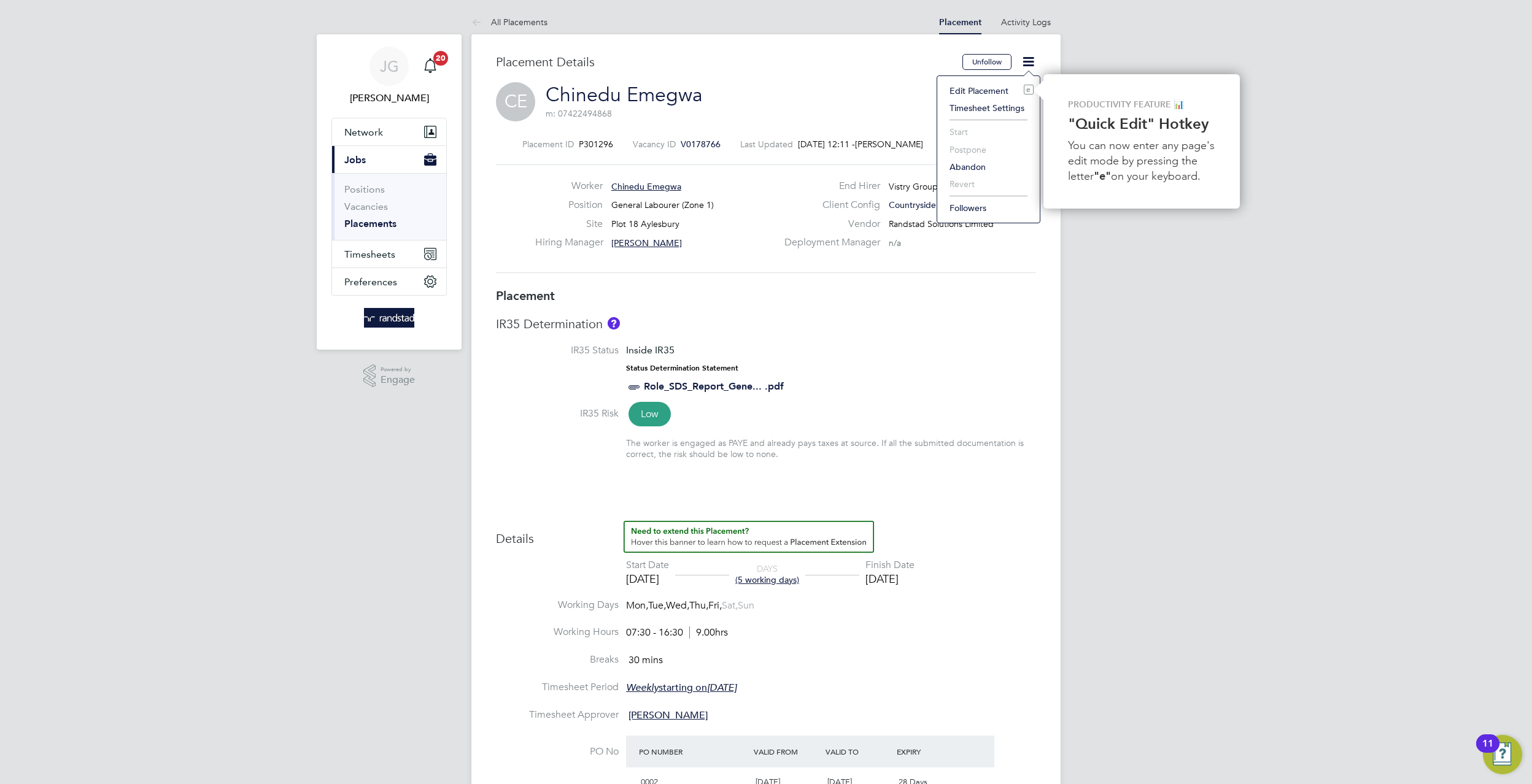
click at [985, 91] on li "Edit Placement e" at bounding box center [988, 90] width 90 height 17
type input "[PERSON_NAME]"
type input "[DATE]"
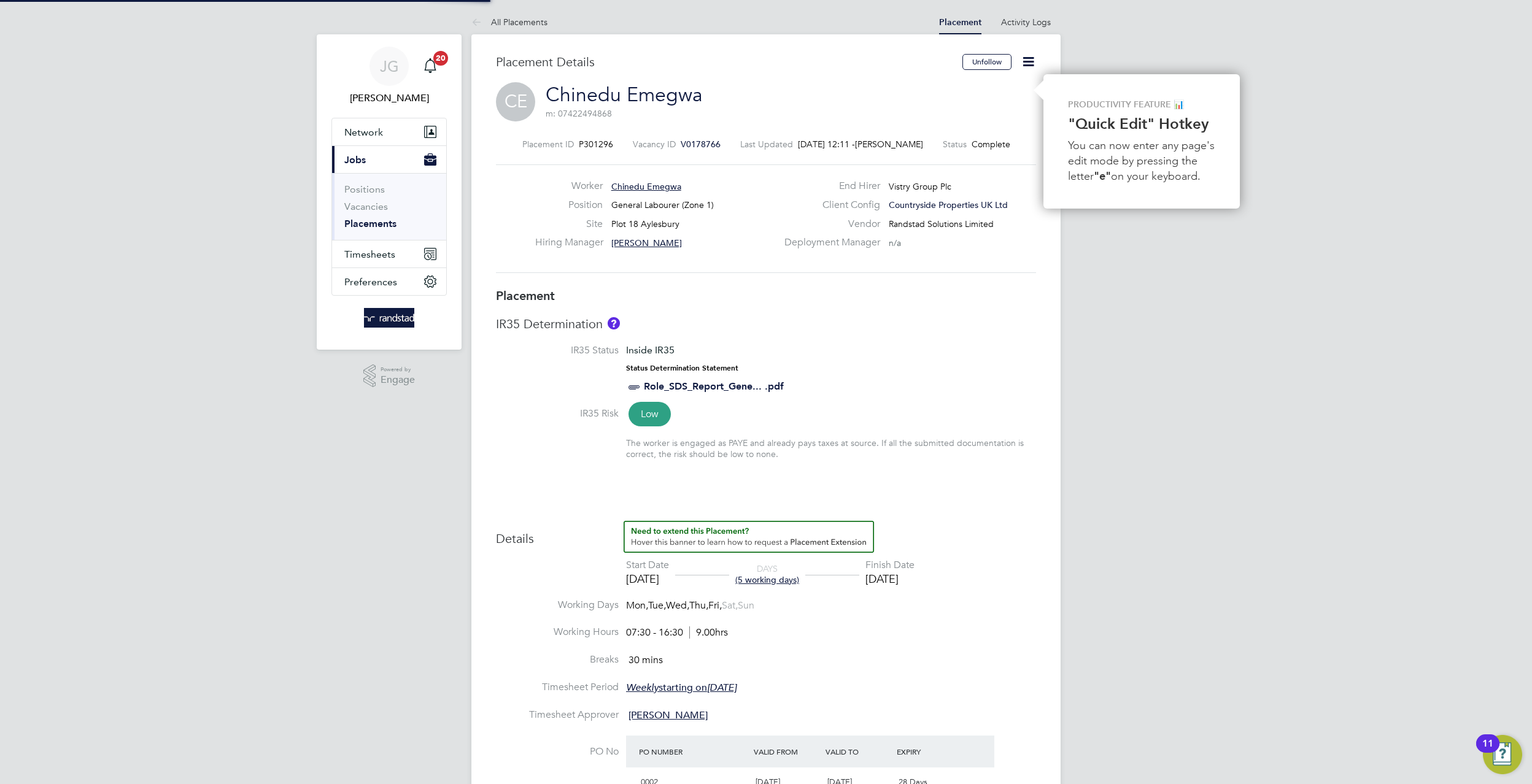
type input "07:30"
type input "16:30"
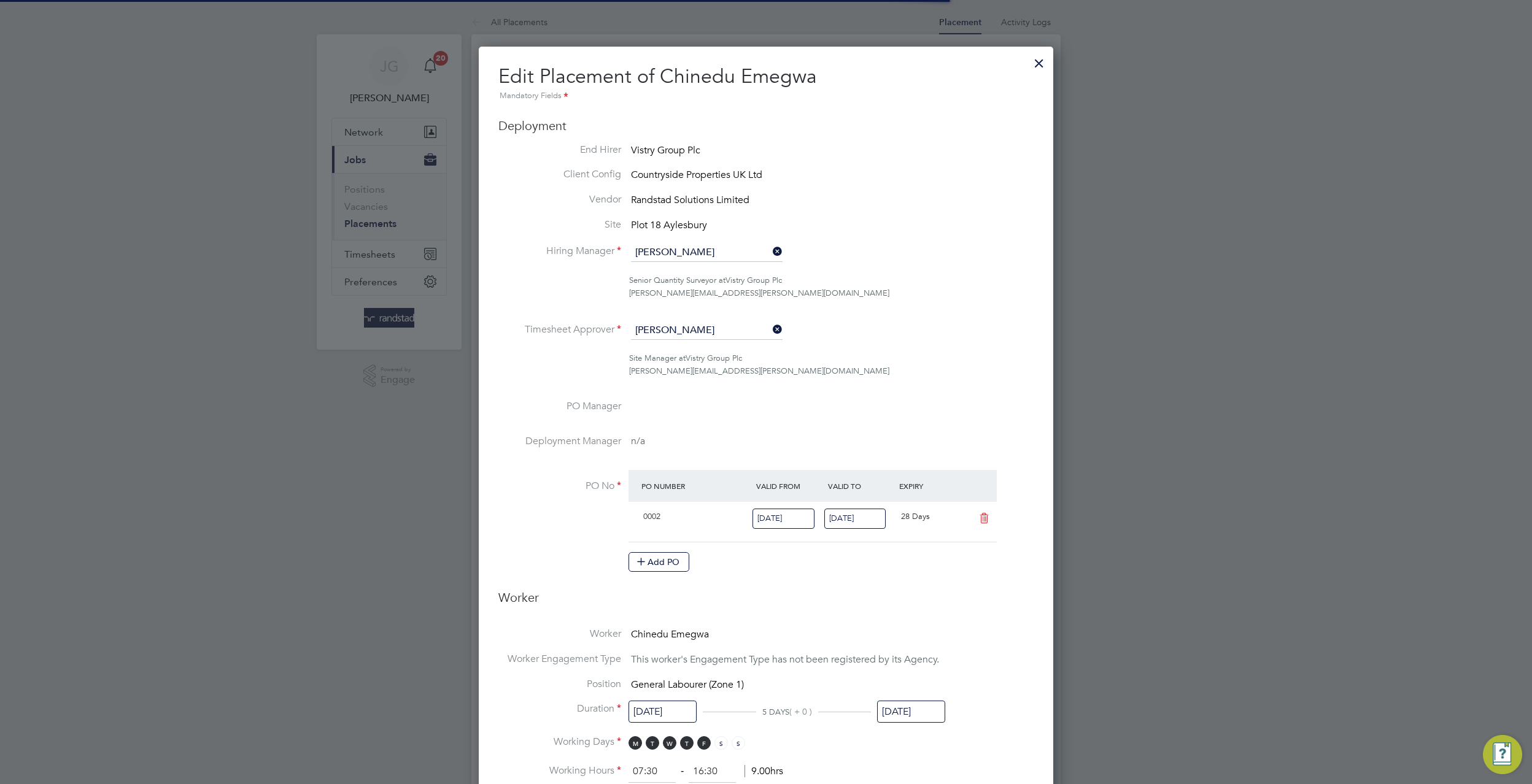
scroll to position [6, 6]
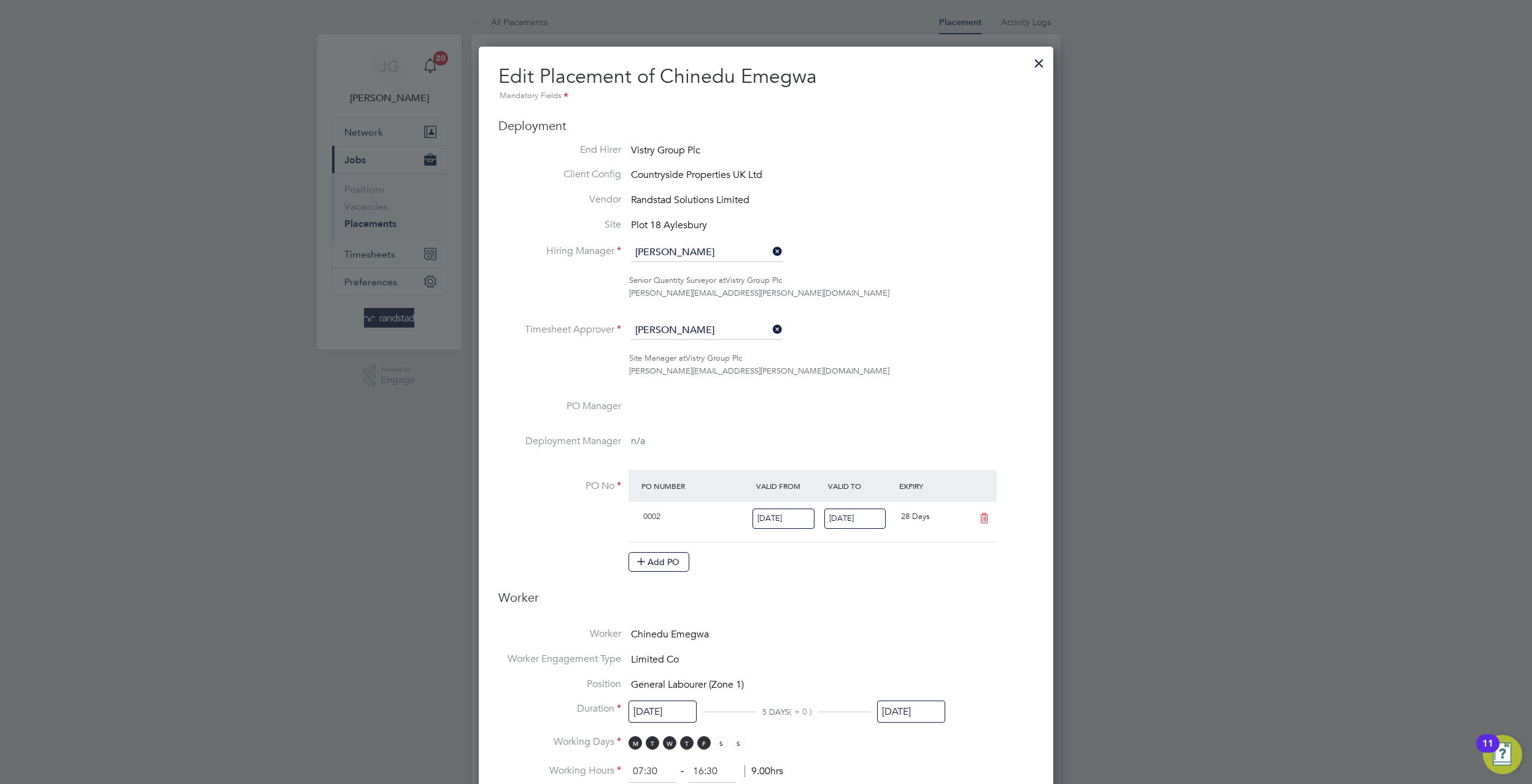
click at [1015, 65] on h2 "Edit Placement of Chinedu Emegwa Mandatory Fields" at bounding box center [766, 84] width 535 height 40
click at [1046, 62] on div at bounding box center [1038, 60] width 23 height 23
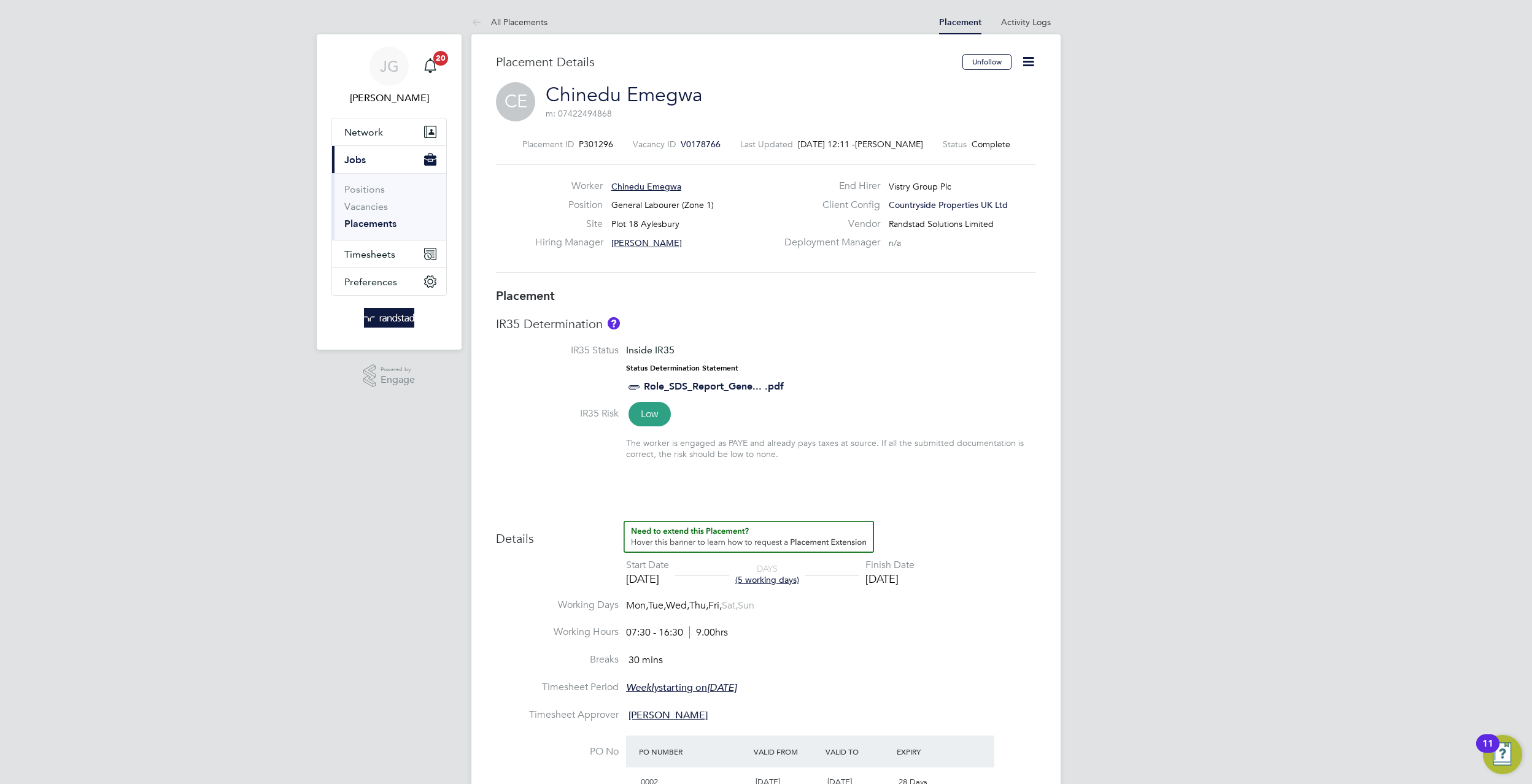
click at [596, 143] on span "P301296" at bounding box center [596, 144] width 34 height 11
click at [684, 146] on span "V0178766" at bounding box center [701, 144] width 40 height 11
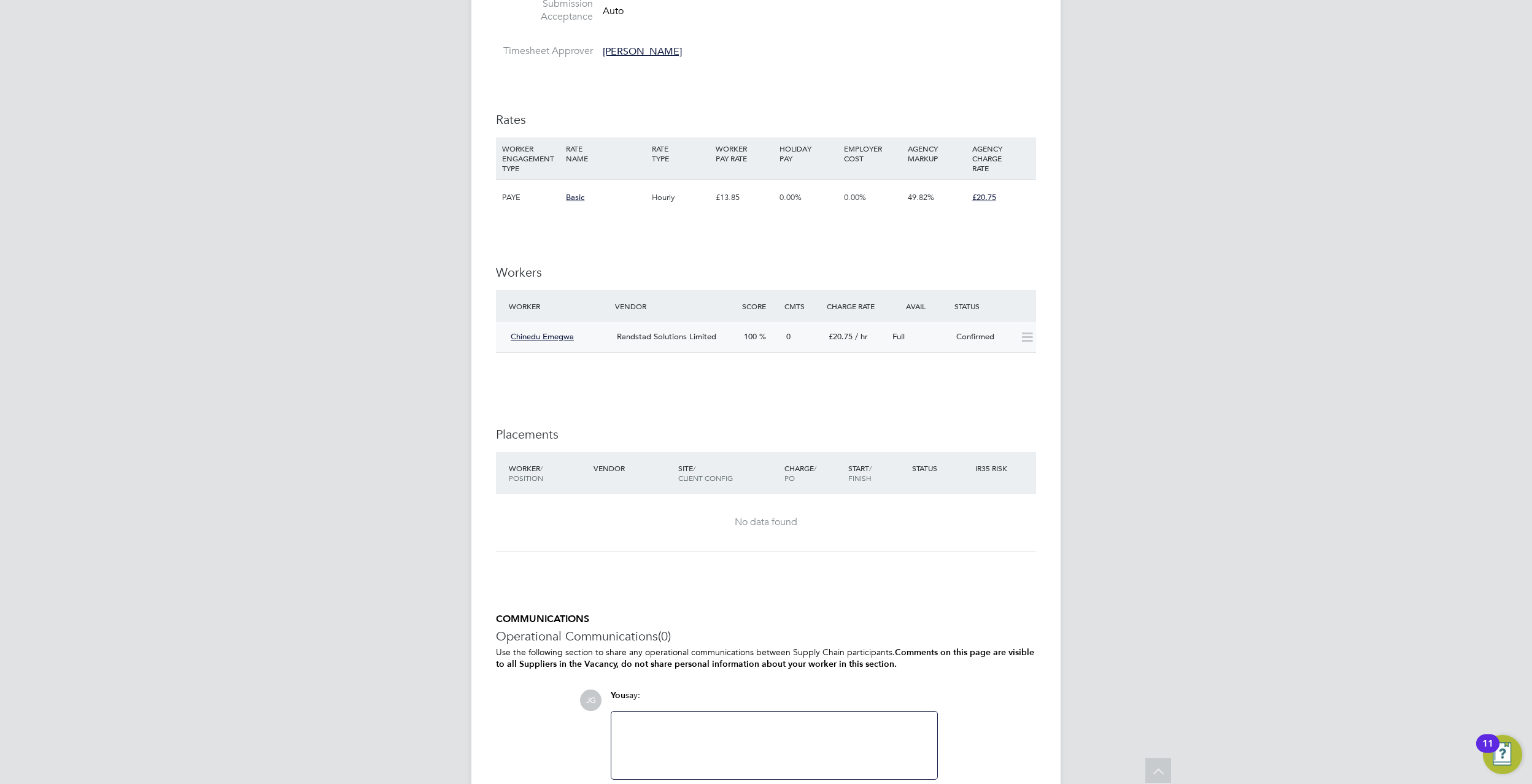
click at [1022, 334] on icon at bounding box center [1027, 337] width 15 height 10
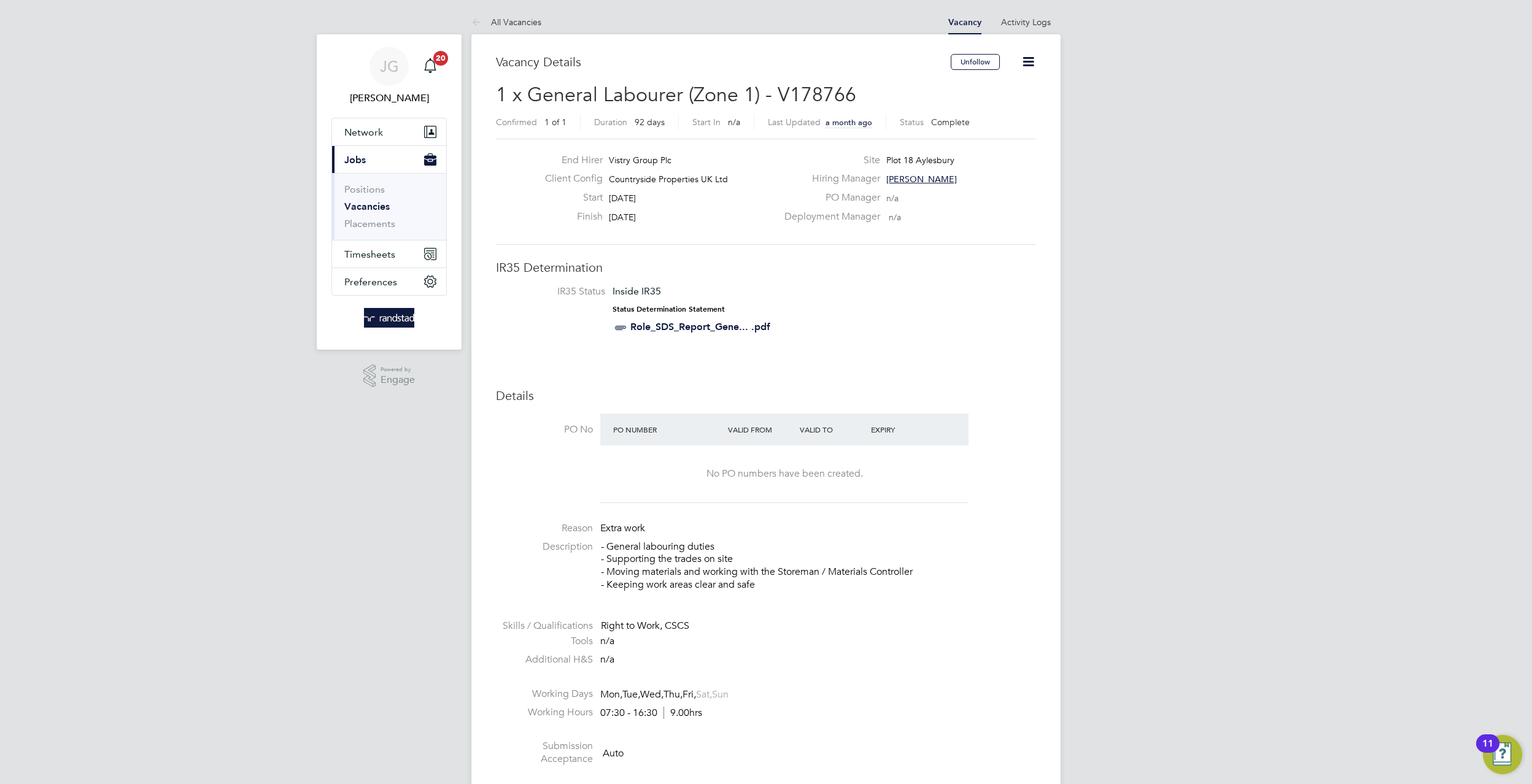
click at [1025, 65] on icon at bounding box center [1028, 61] width 15 height 15
click at [997, 91] on li "Edit Vacancy" at bounding box center [999, 90] width 71 height 17
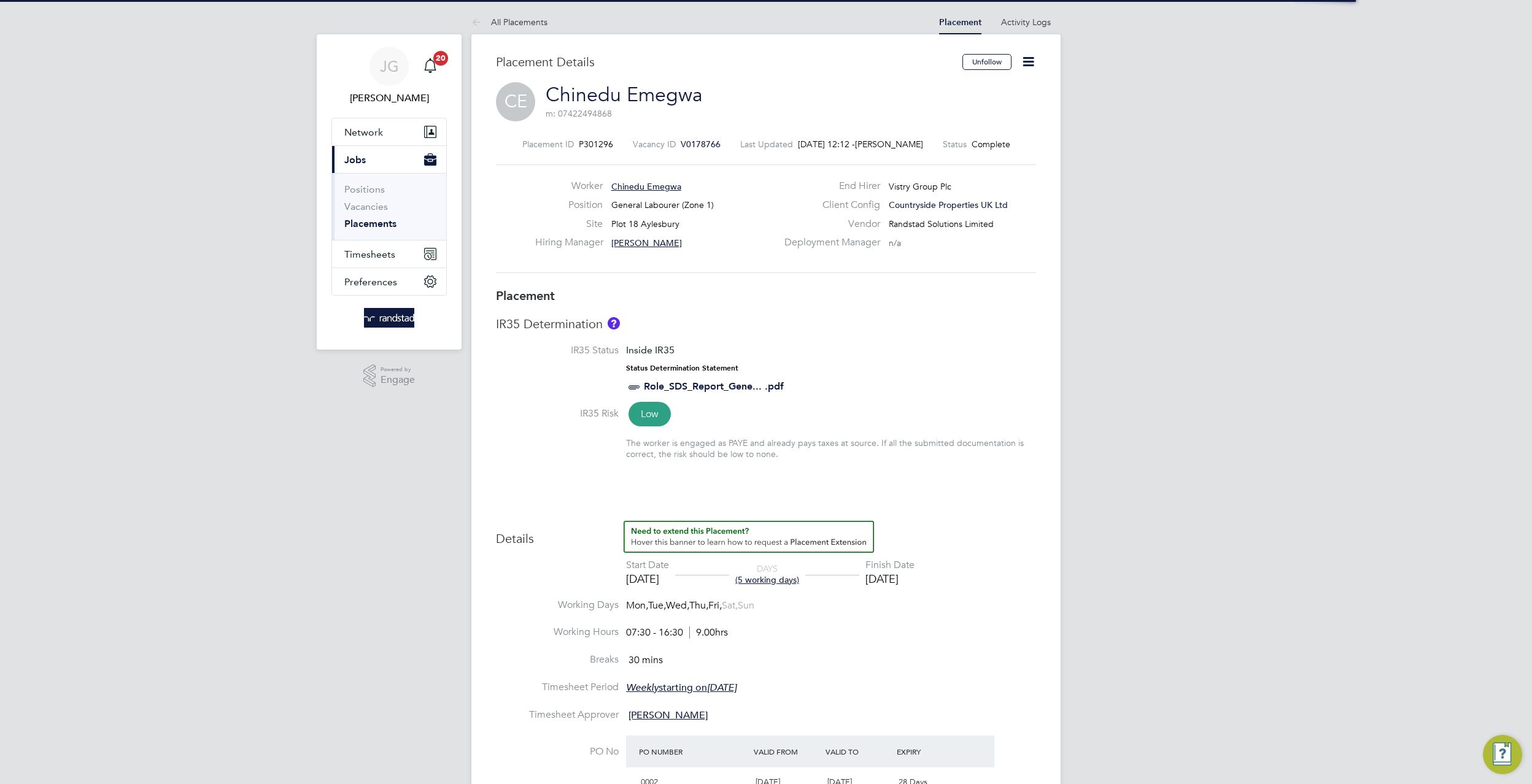
click at [586, 146] on span "P301296" at bounding box center [596, 144] width 34 height 11
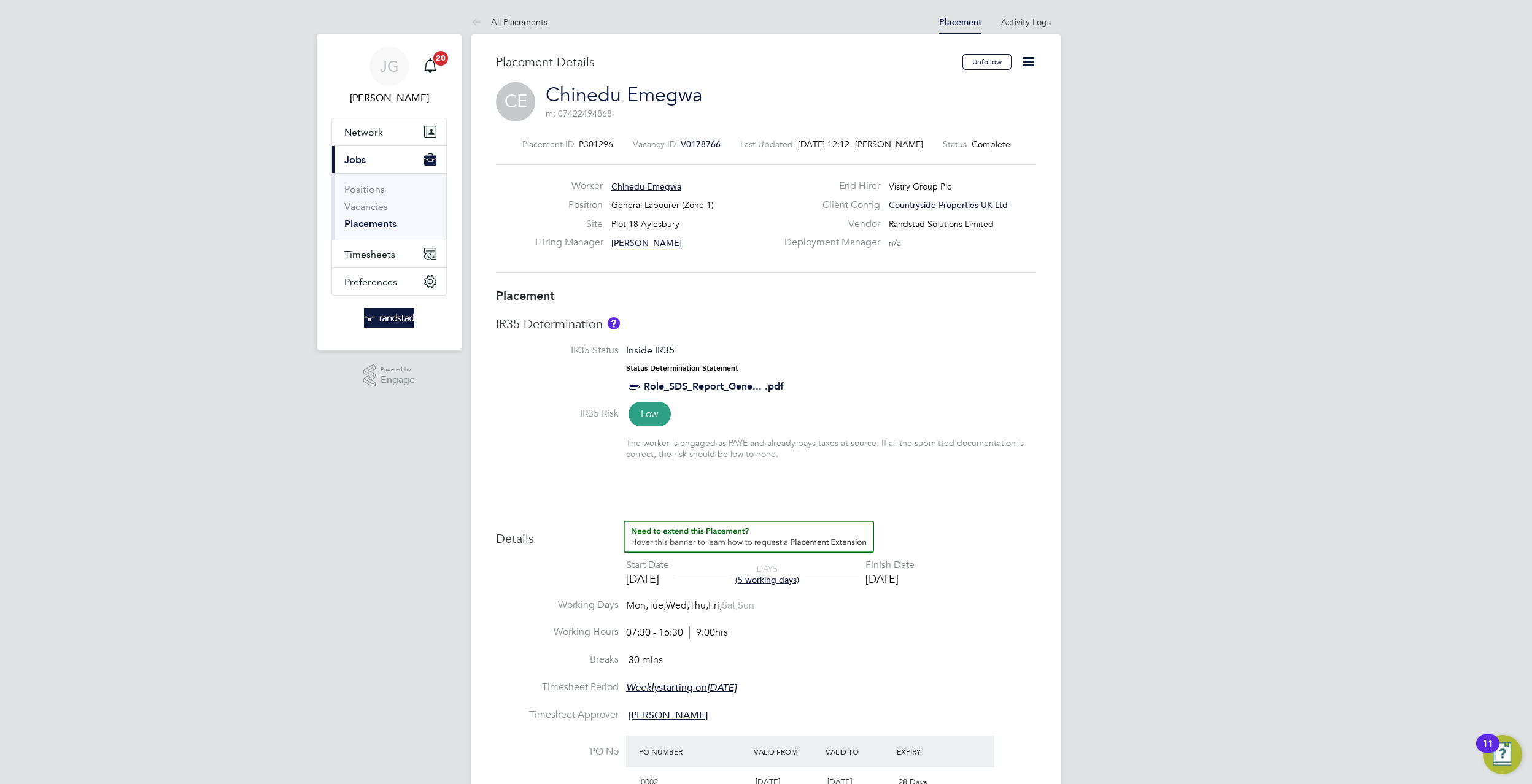
click at [594, 143] on span "P301296" at bounding box center [596, 144] width 34 height 11
click at [714, 148] on span "V0178766" at bounding box center [701, 144] width 40 height 11
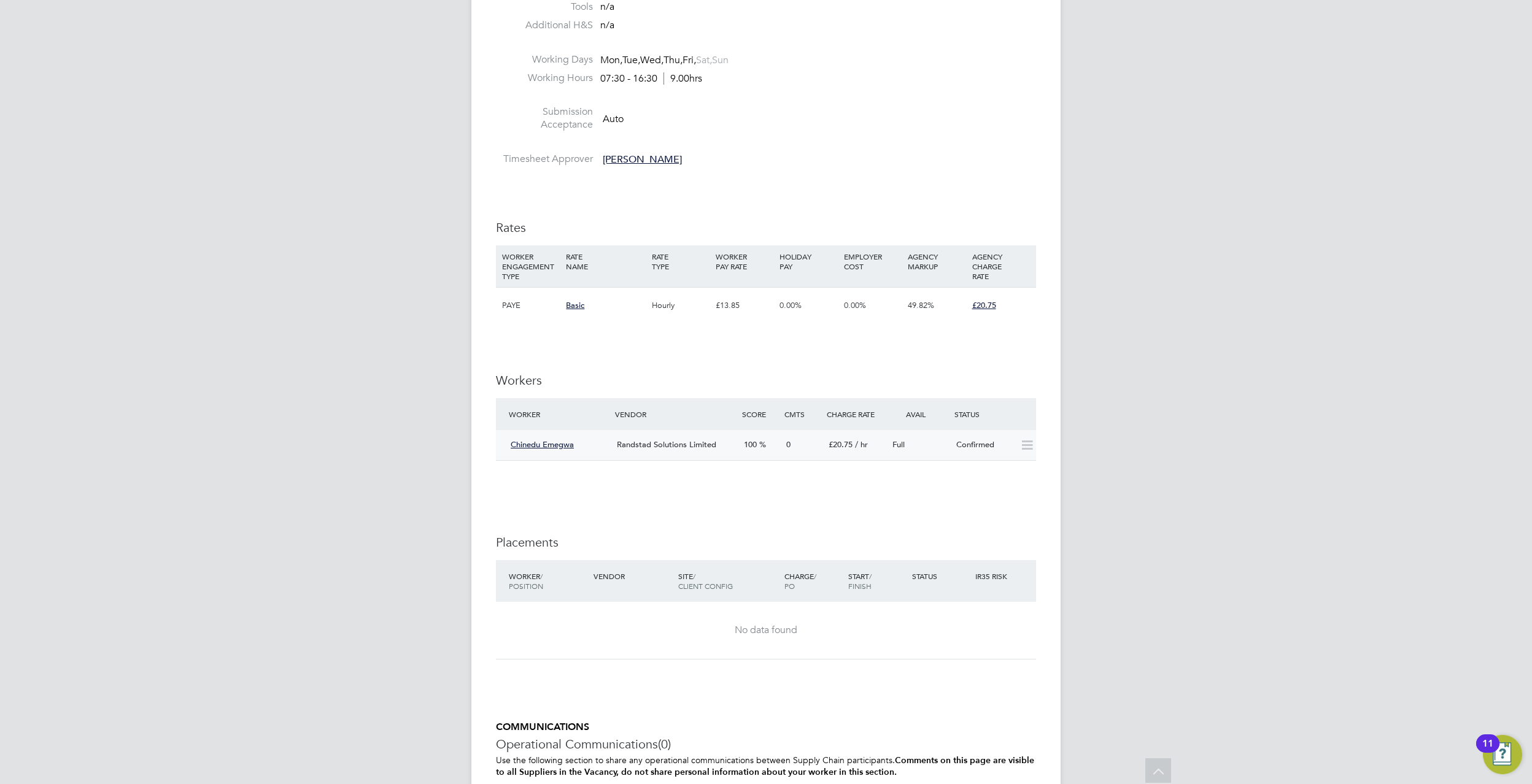
click at [1020, 440] on icon at bounding box center [1027, 445] width 15 height 10
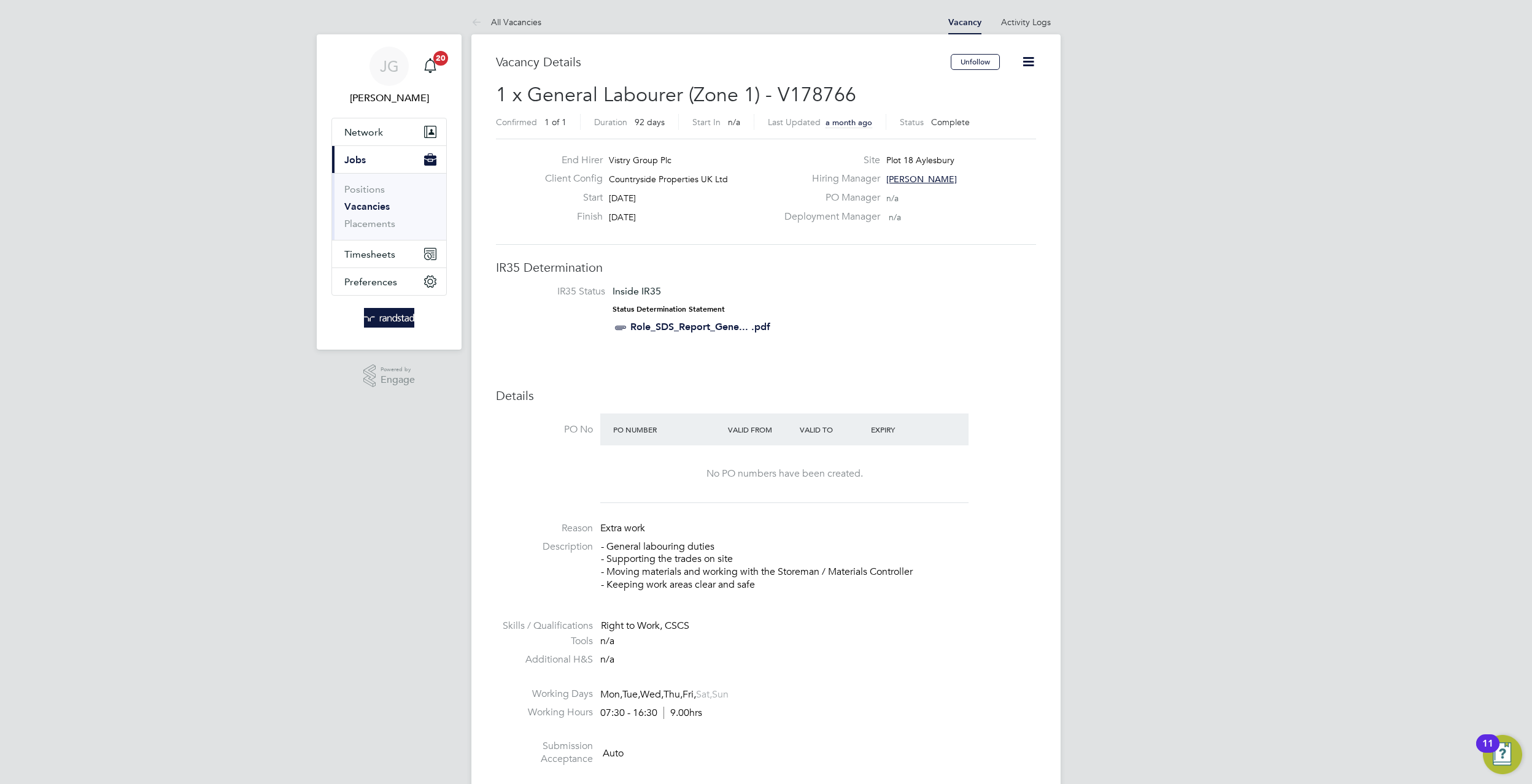
click at [1033, 65] on icon at bounding box center [1028, 61] width 15 height 15
click at [876, 305] on li "IR35 Status Inside IR35 Status Determination Statement Role_SDS_Report_Gene... …" at bounding box center [766, 311] width 515 height 53
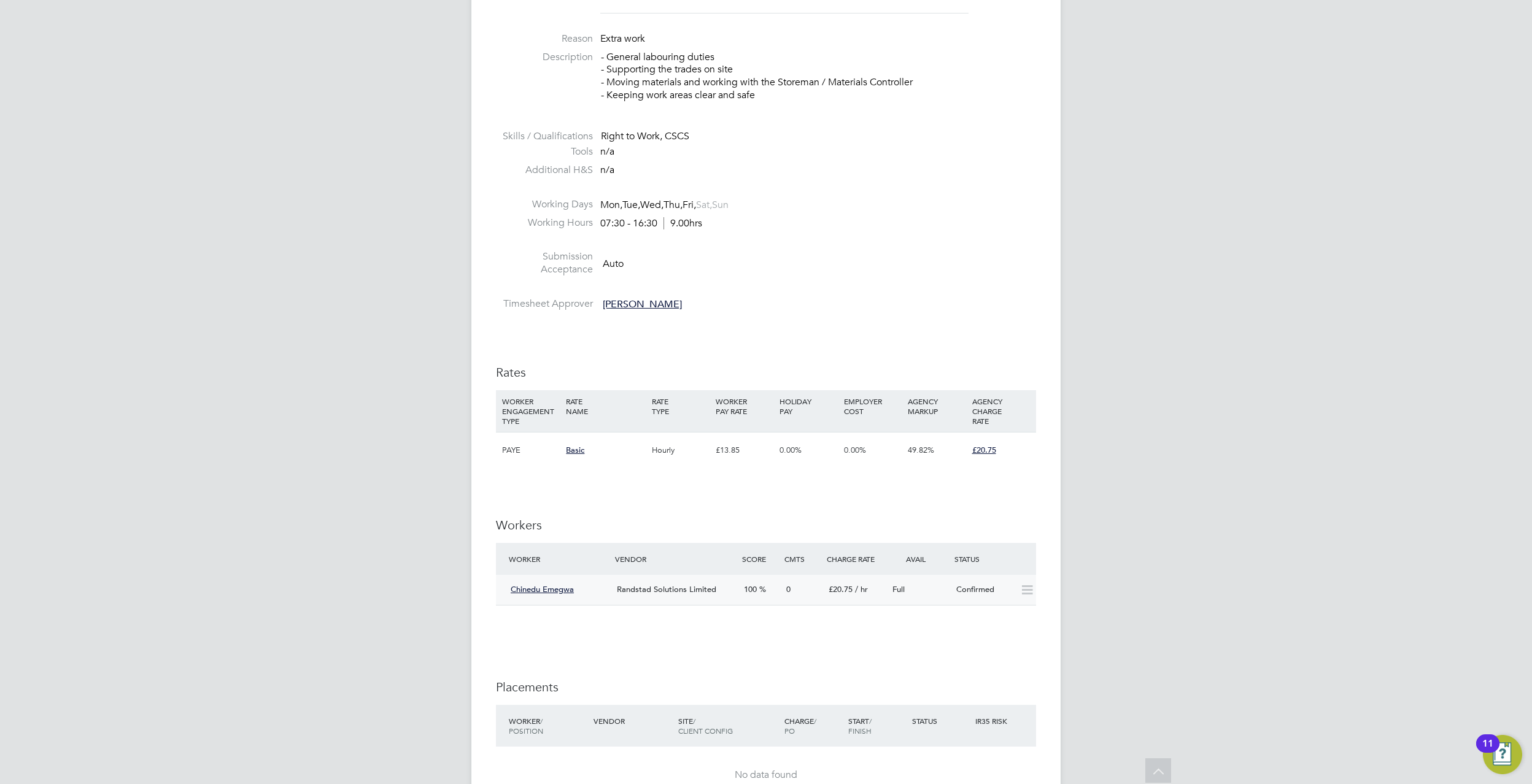
click at [1020, 595] on icon at bounding box center [1027, 590] width 15 height 10
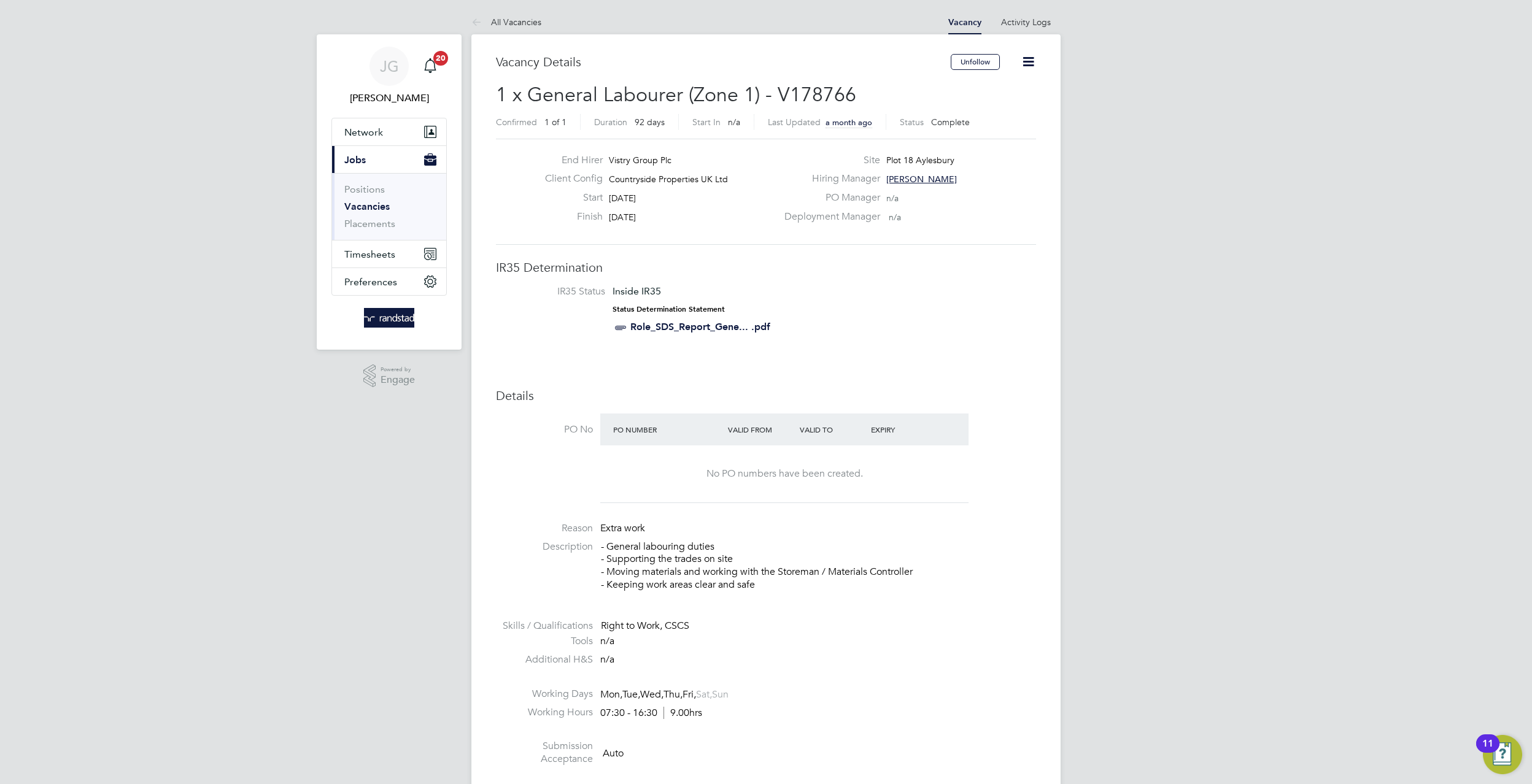
click at [1032, 55] on icon at bounding box center [1028, 61] width 15 height 15
click at [960, 116] on span "Complete" at bounding box center [950, 122] width 39 height 11
click at [1027, 59] on icon at bounding box center [1028, 61] width 15 height 15
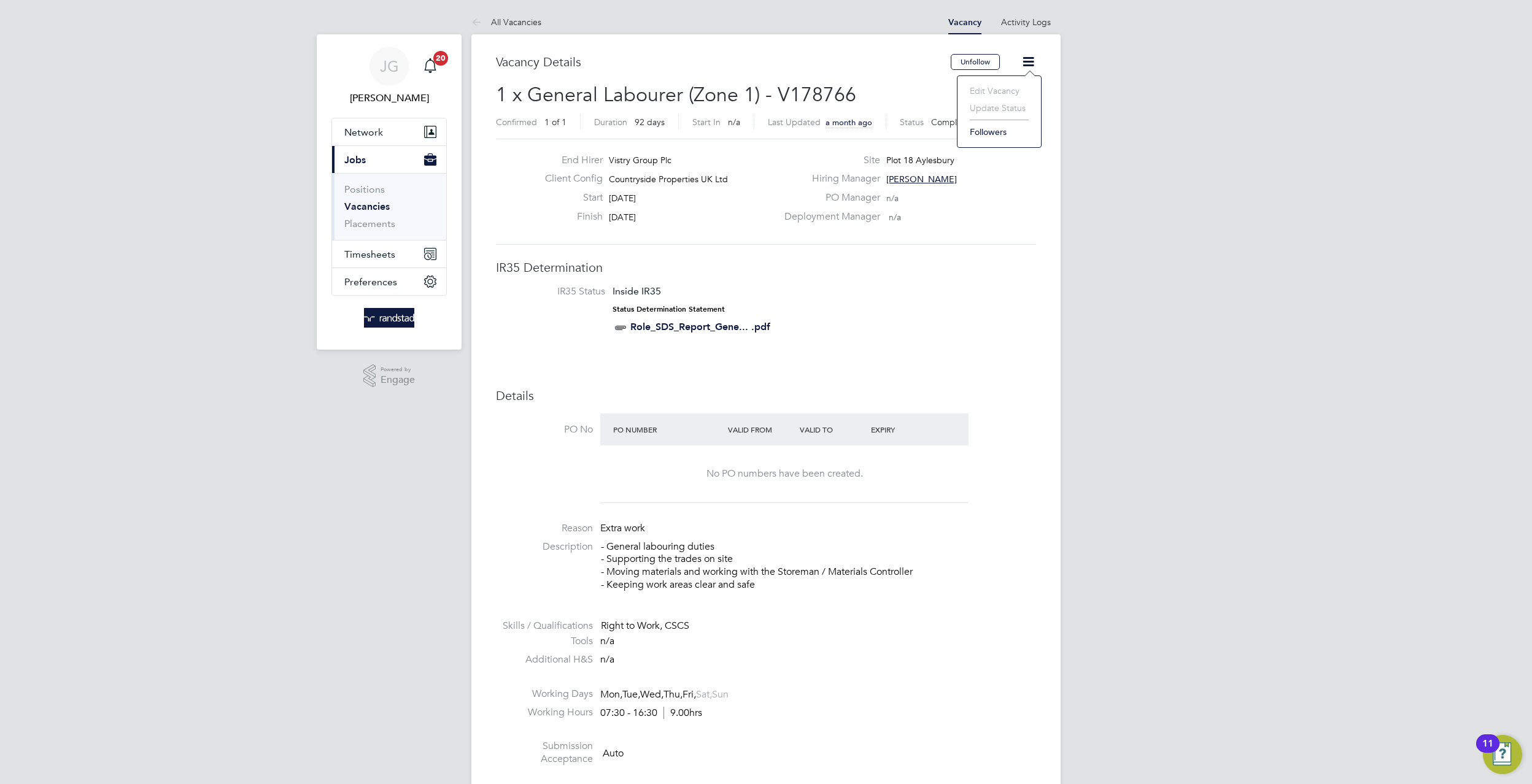
click at [874, 158] on label "Site" at bounding box center [829, 160] width 103 height 13
click at [488, 28] on li "All Vacancies" at bounding box center [506, 22] width 70 height 24
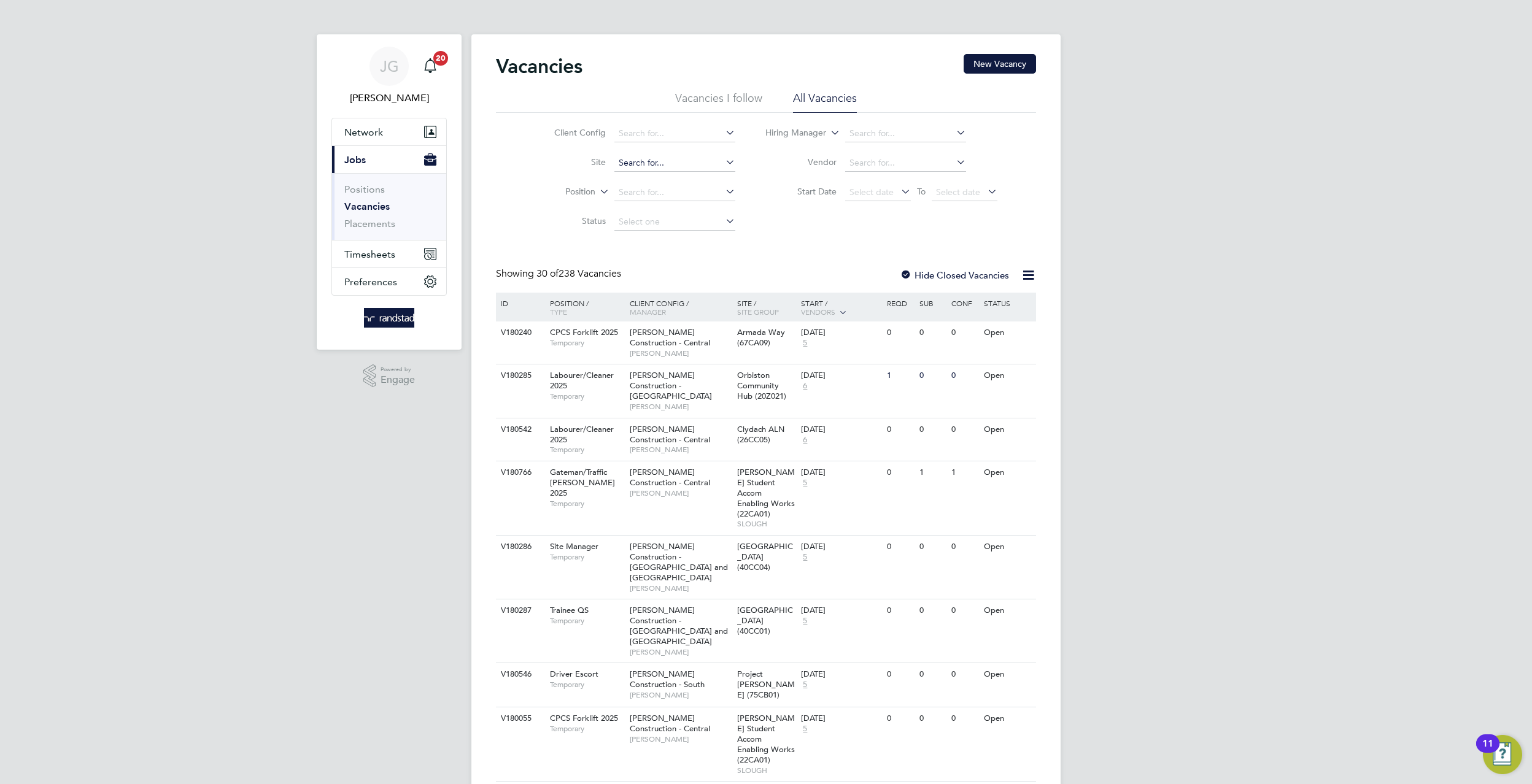
click at [666, 165] on input at bounding box center [675, 163] width 121 height 17
click at [692, 176] on li "Plot 18 Aylesbury" at bounding box center [675, 180] width 122 height 16
type input "Plot 18 Aylesbury"
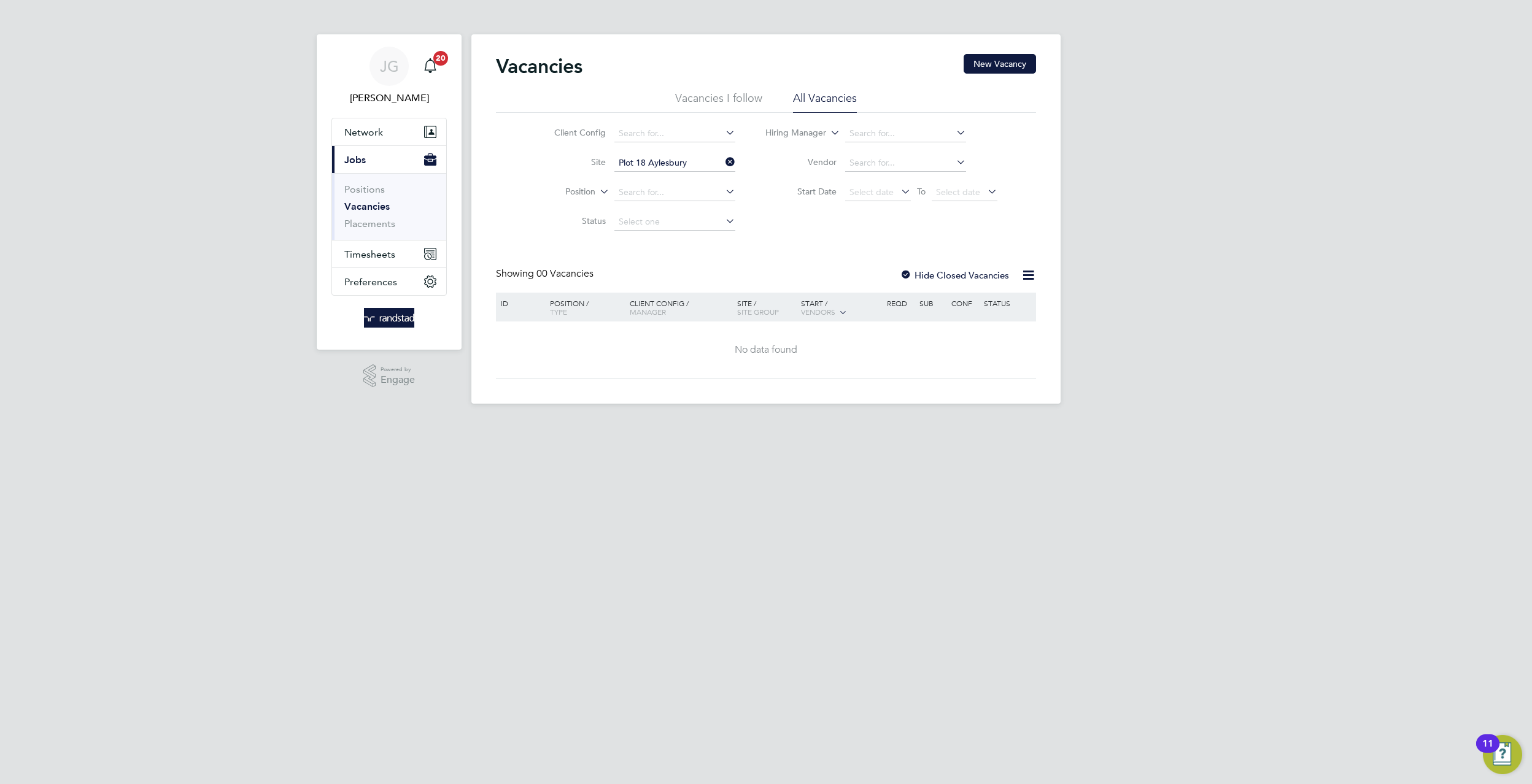
click at [729, 88] on div "Vacancies New Vacancy" at bounding box center [766, 72] width 540 height 37
click at [733, 96] on li "Vacancies I follow" at bounding box center [719, 102] width 87 height 23
click at [943, 272] on label "Hide Closed Vacancies" at bounding box center [954, 275] width 109 height 12
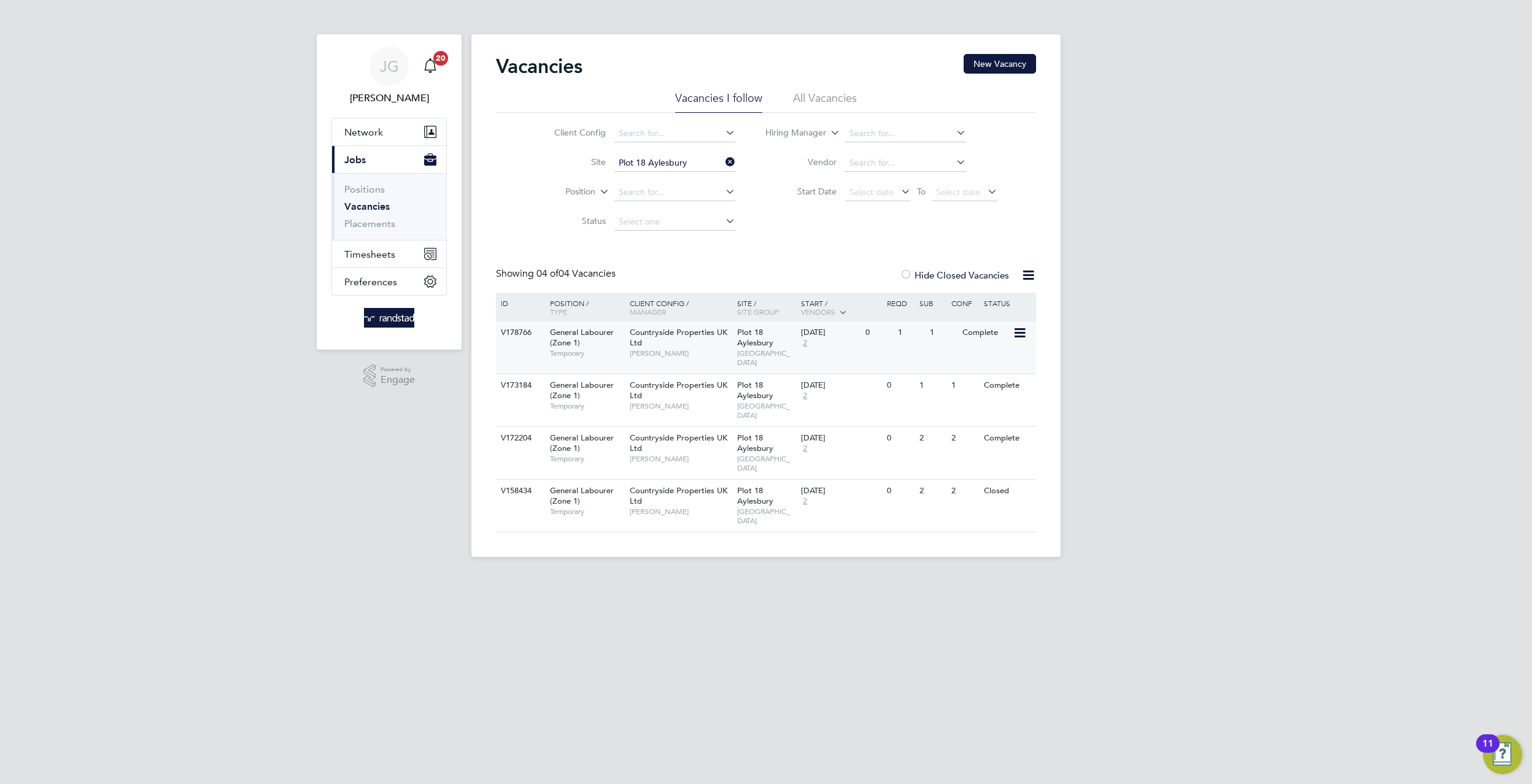
click at [1023, 344] on div "V178766 General Labourer (Zone 1) Temporary Countryside Properties UK Ltd Elian…" at bounding box center [766, 347] width 540 height 52
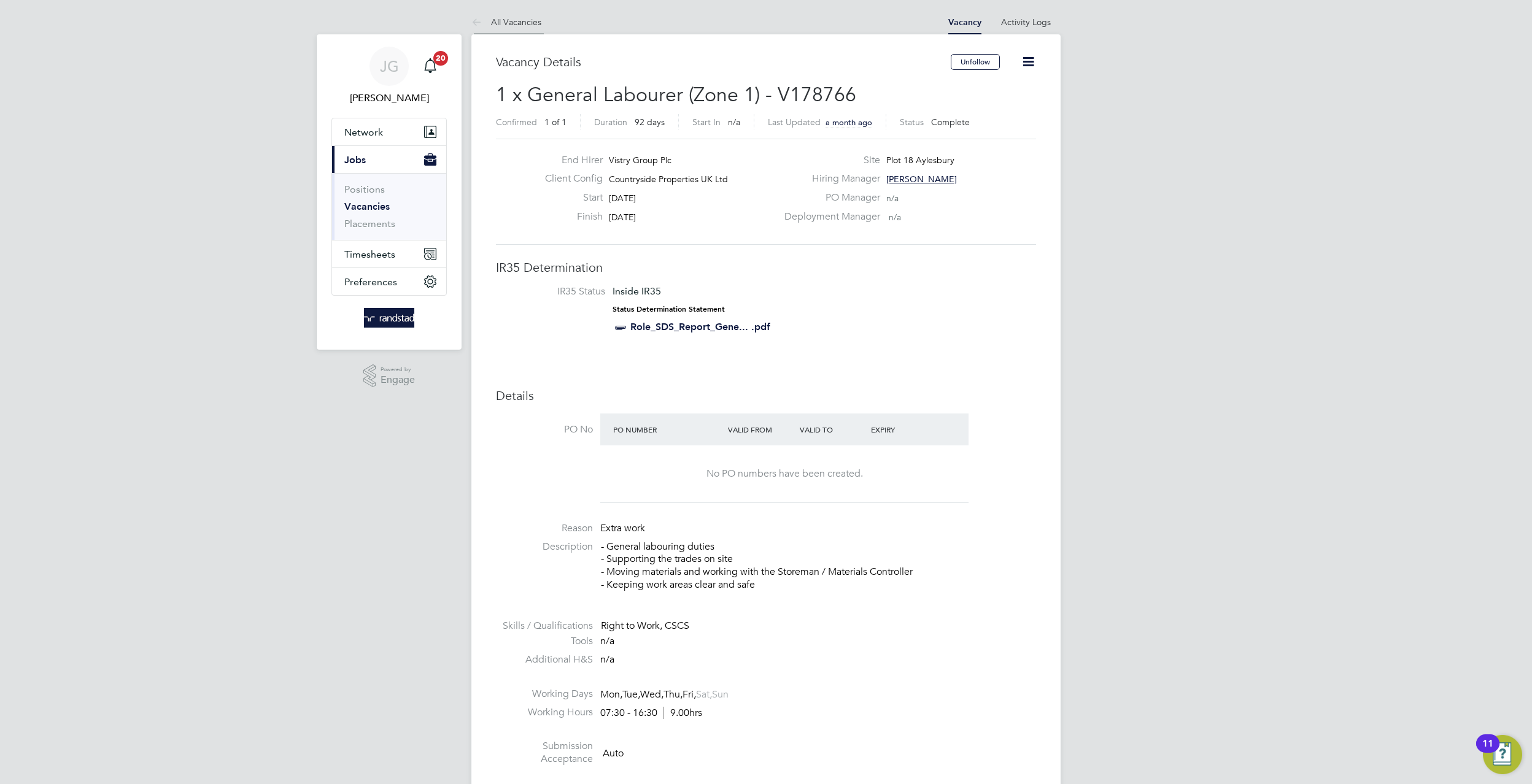
click at [502, 18] on link "All Vacancies" at bounding box center [506, 22] width 70 height 11
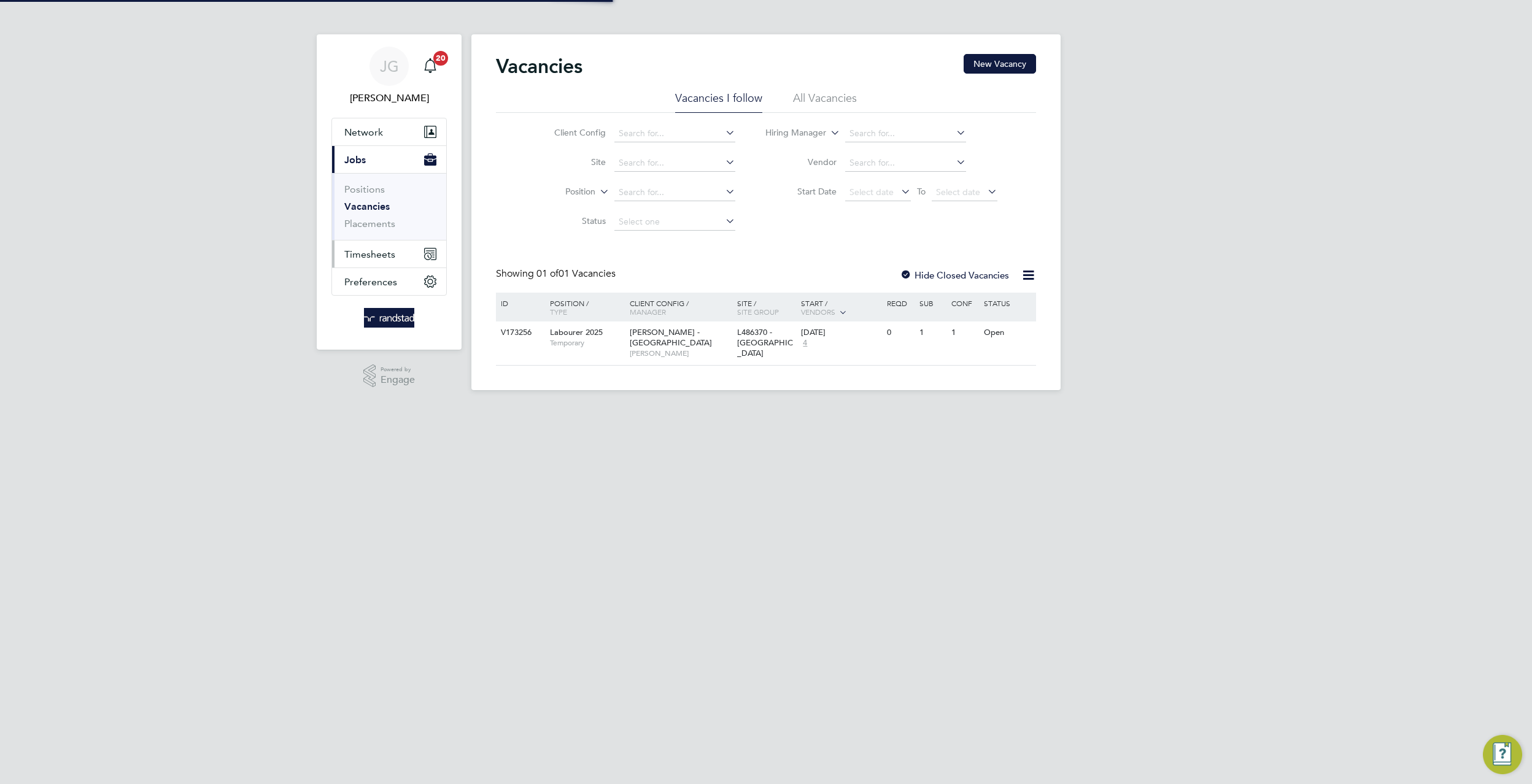
click at [388, 244] on button "Timesheets" at bounding box center [389, 254] width 114 height 27
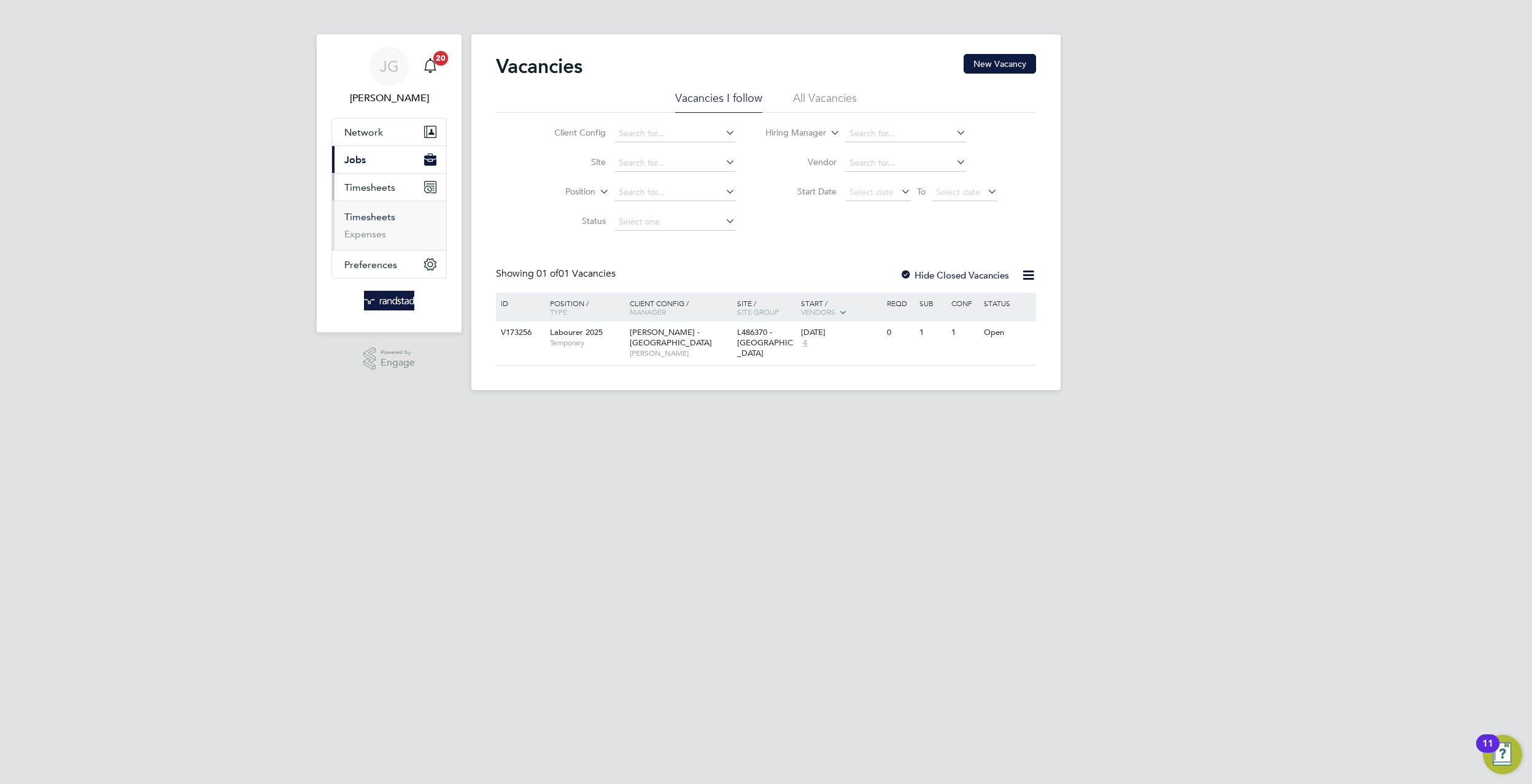
click at [380, 218] on link "Timesheets" at bounding box center [369, 216] width 51 height 12
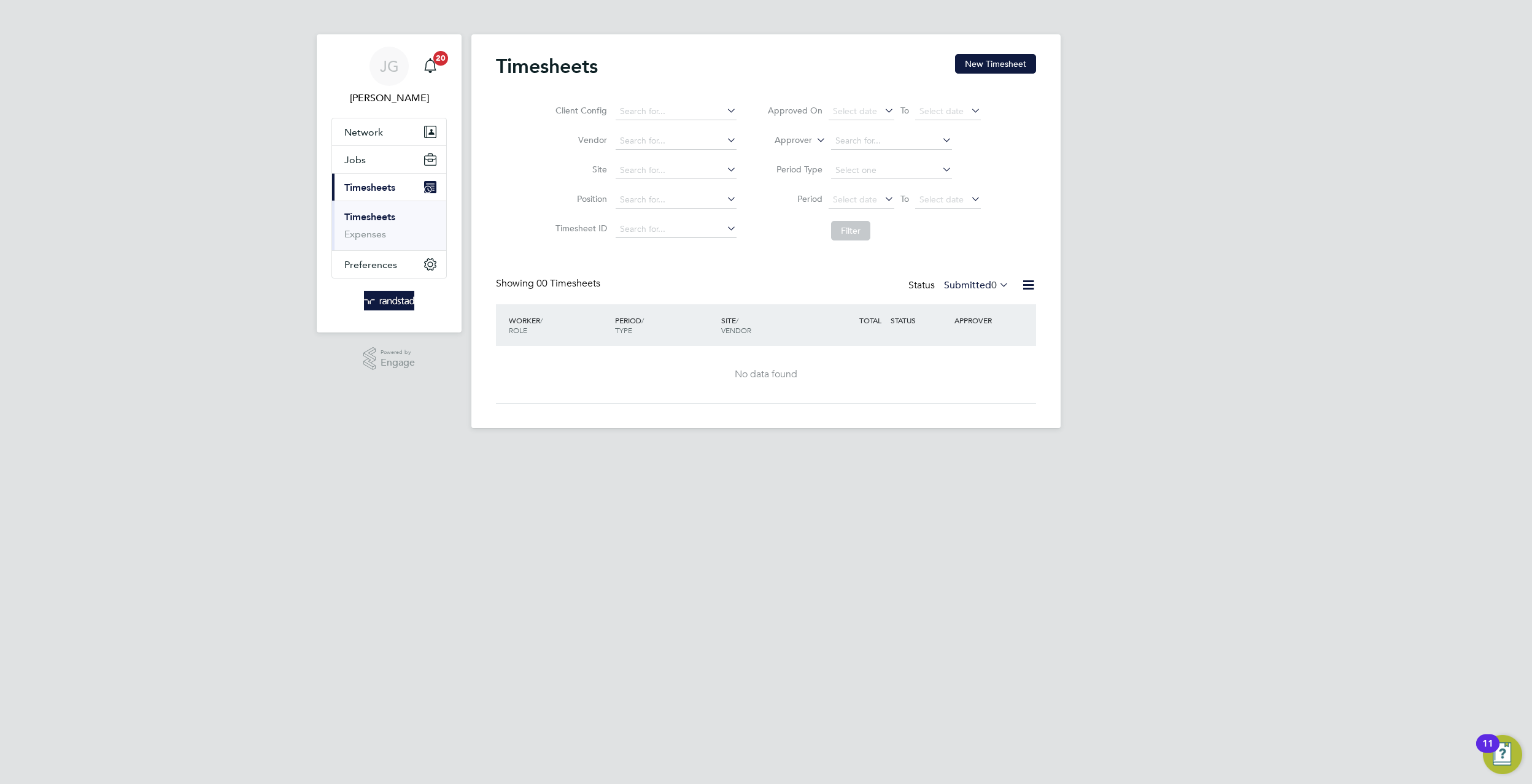
click at [681, 158] on li "Site" at bounding box center [644, 170] width 215 height 30
click at [687, 169] on input at bounding box center [675, 170] width 121 height 17
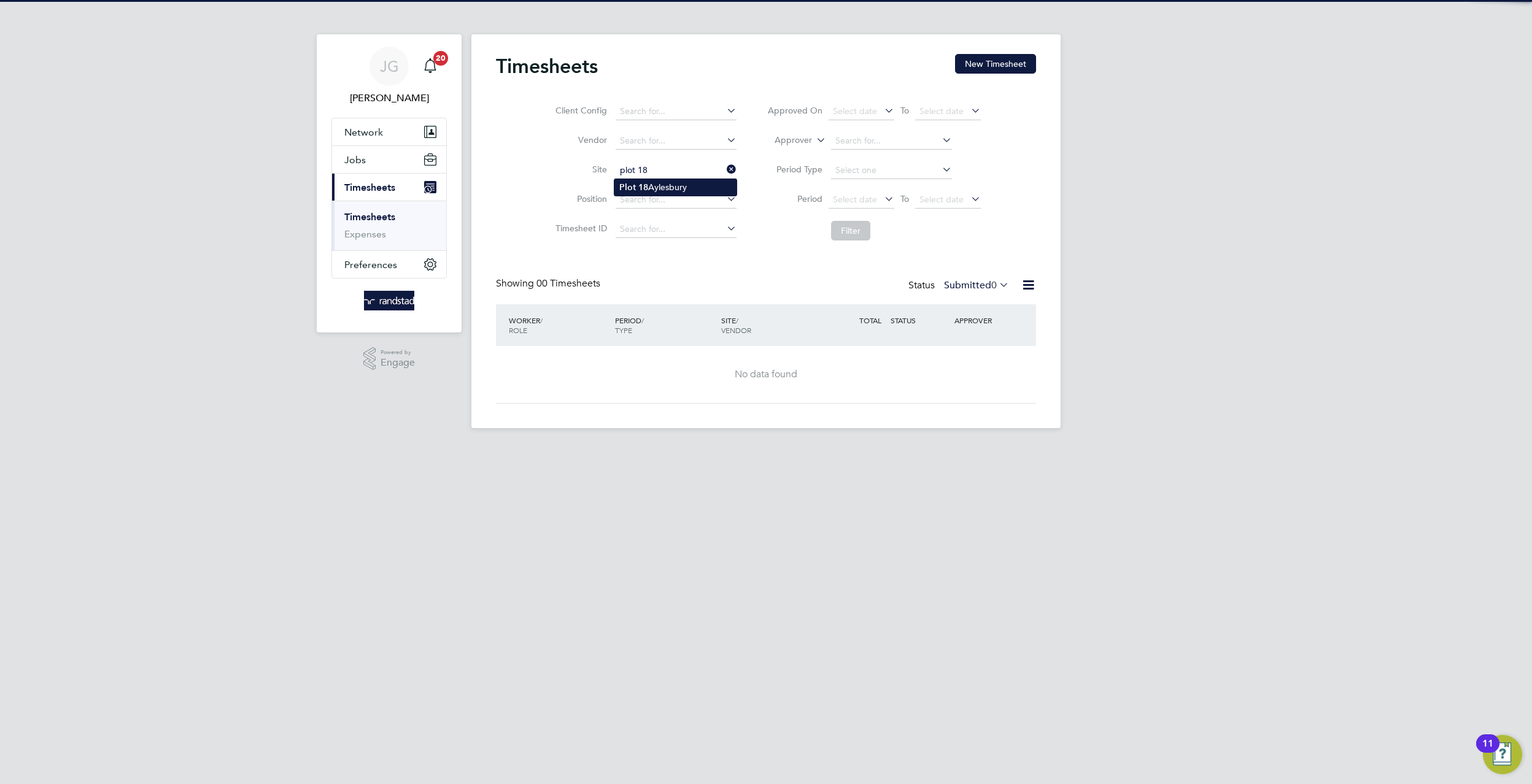
click at [704, 180] on li "Plot 18 Aylesbury" at bounding box center [675, 187] width 122 height 16
type input "Plot 18 Aylesbury"
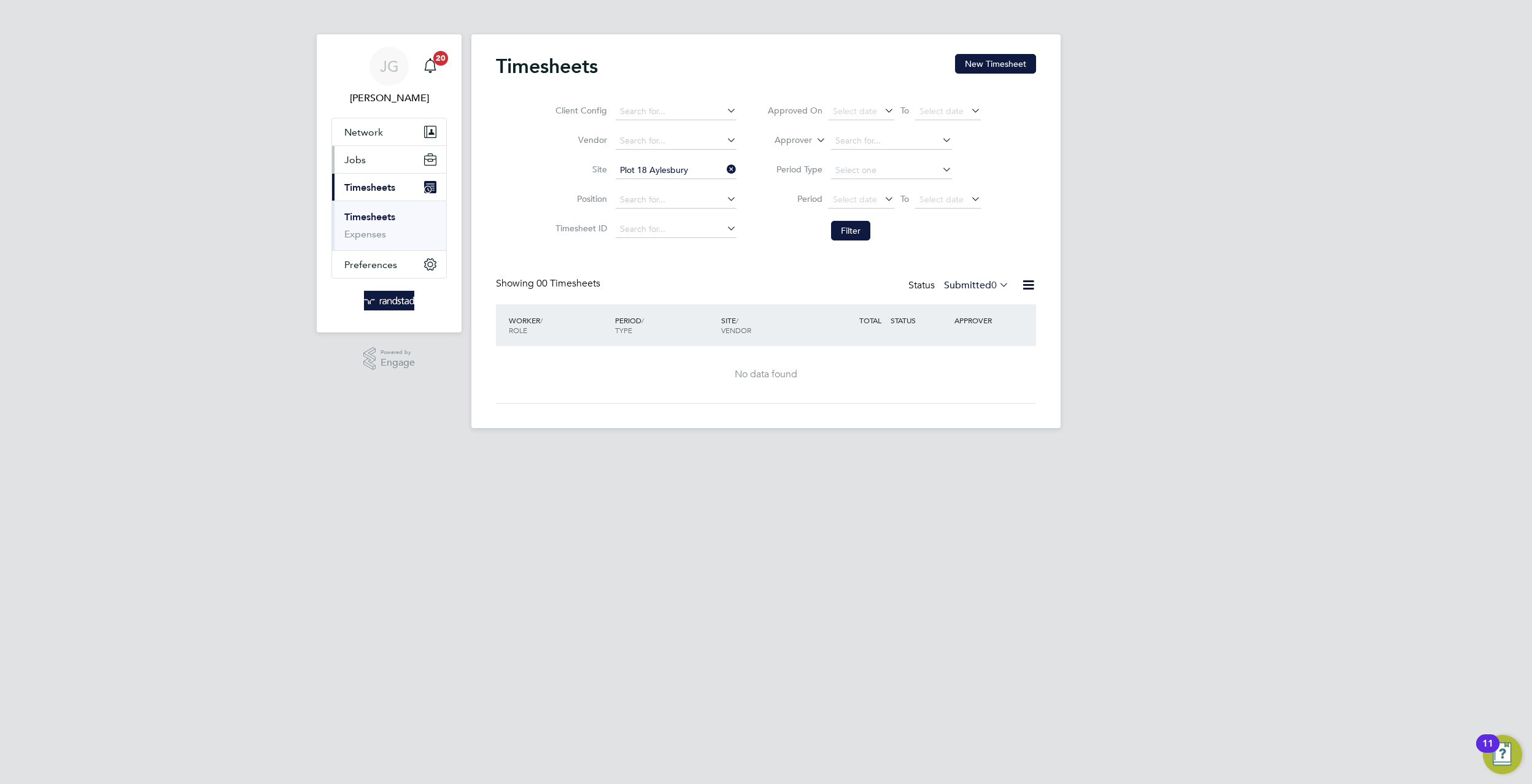
click at [380, 167] on button "Jobs" at bounding box center [389, 159] width 114 height 27
click at [376, 199] on li "Positions" at bounding box center [390, 192] width 92 height 17
click at [376, 202] on link "Vacancies" at bounding box center [366, 206] width 43 height 12
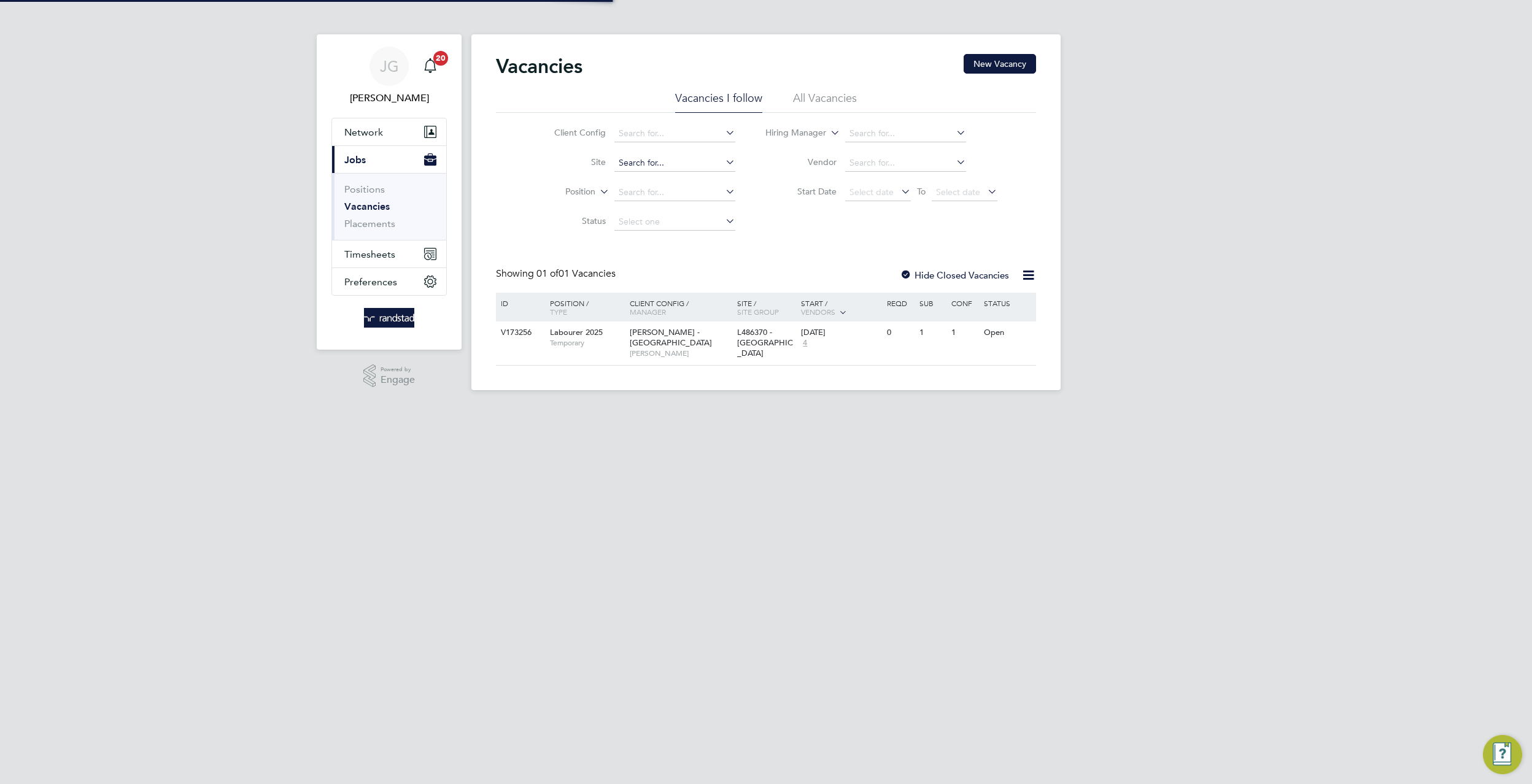
click at [664, 164] on input at bounding box center [675, 163] width 121 height 17
click at [1055, 410] on html "[PERSON_NAME] Notifications 20 Applications: Network Businesses Sites Workers C…" at bounding box center [766, 204] width 1532 height 410
click at [674, 150] on li "Site" at bounding box center [635, 163] width 231 height 30
click at [701, 162] on input at bounding box center [675, 163] width 121 height 17
click at [735, 186] on li "Plot 18 Aylesbury" at bounding box center [675, 180] width 122 height 16
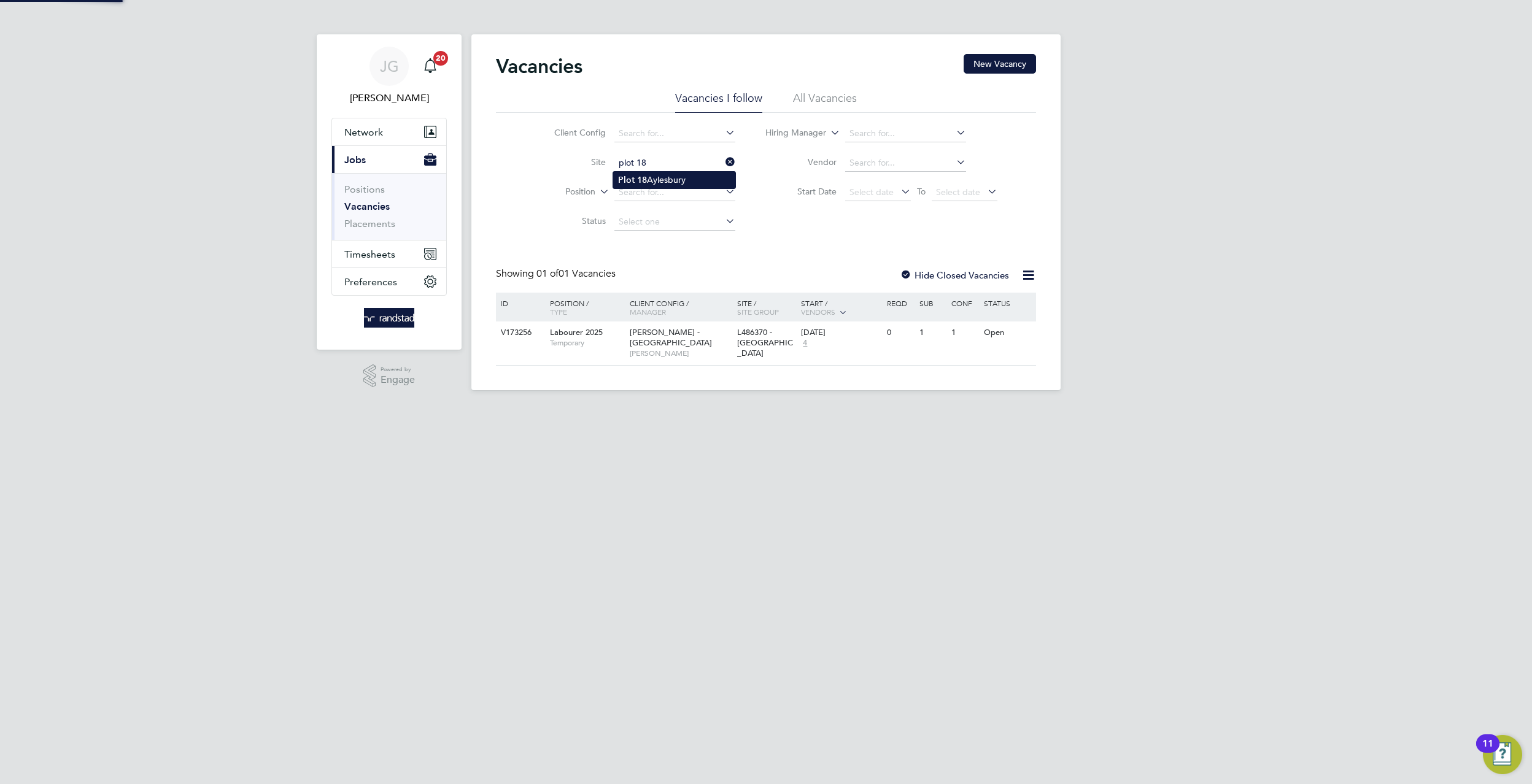
type input "Plot 18 Aylesbury"
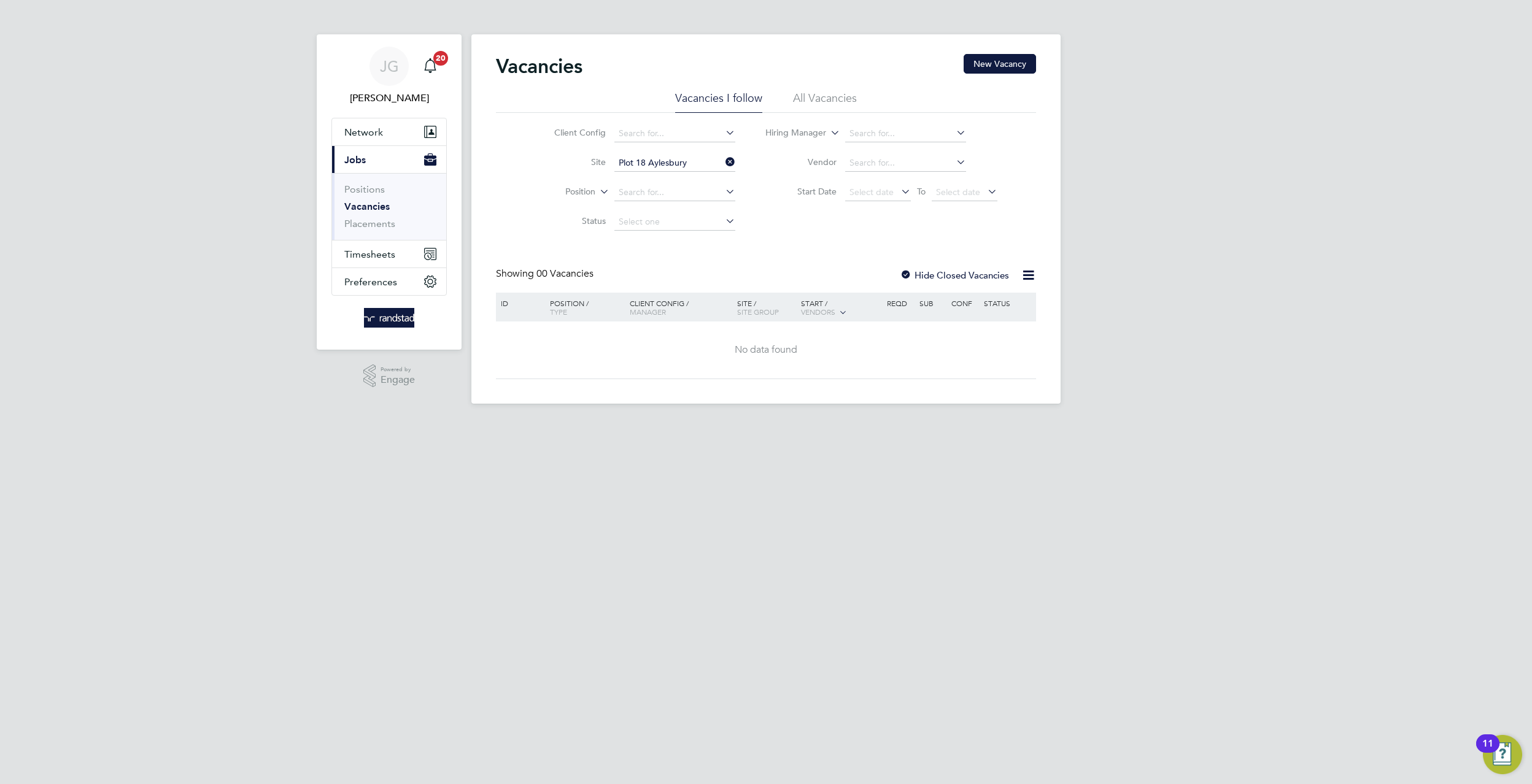
click at [359, 231] on ul "Positions Vacancies Placements" at bounding box center [389, 206] width 114 height 67
click at [359, 223] on link "Placements" at bounding box center [369, 223] width 51 height 12
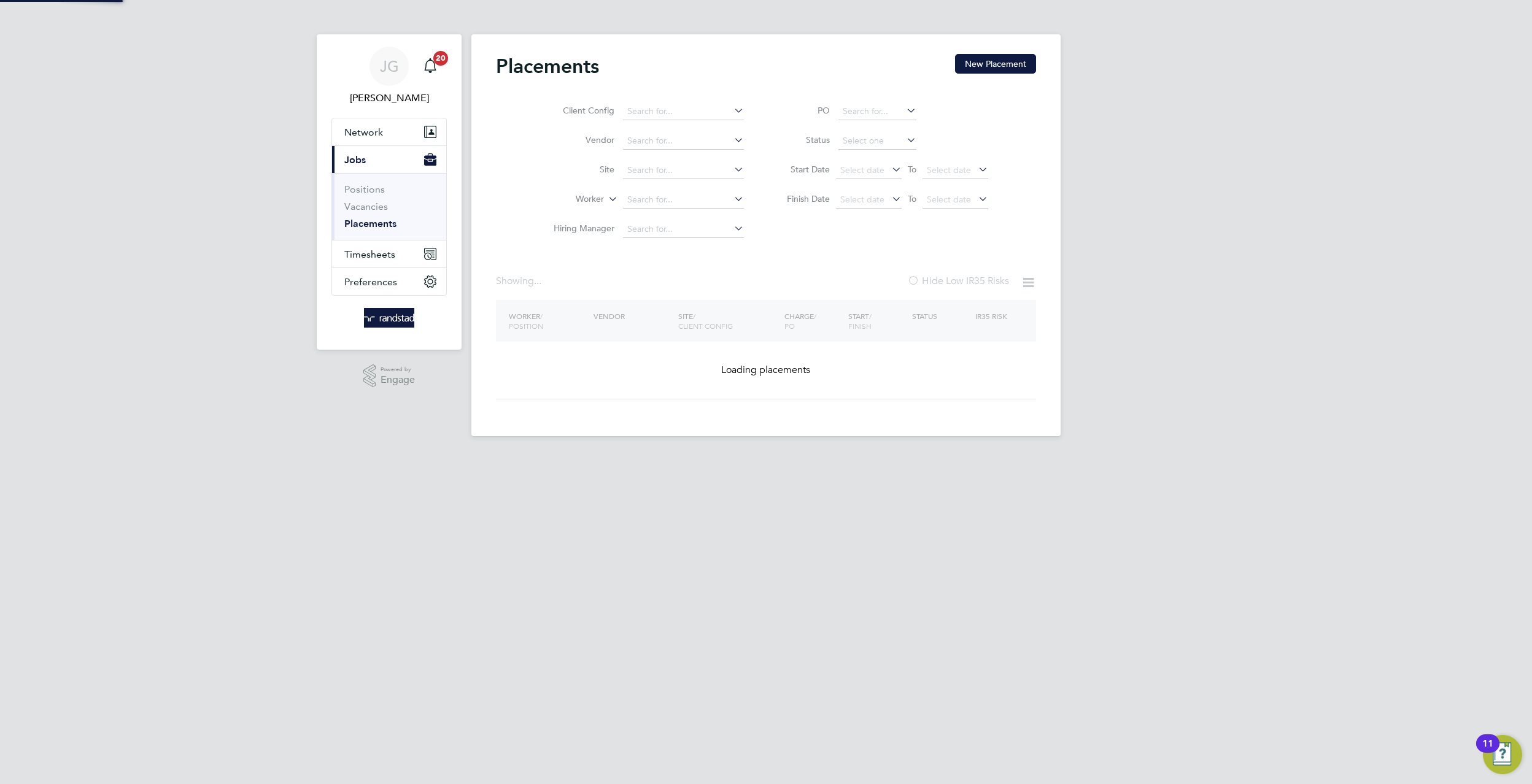
click at [685, 168] on input at bounding box center [684, 170] width 121 height 17
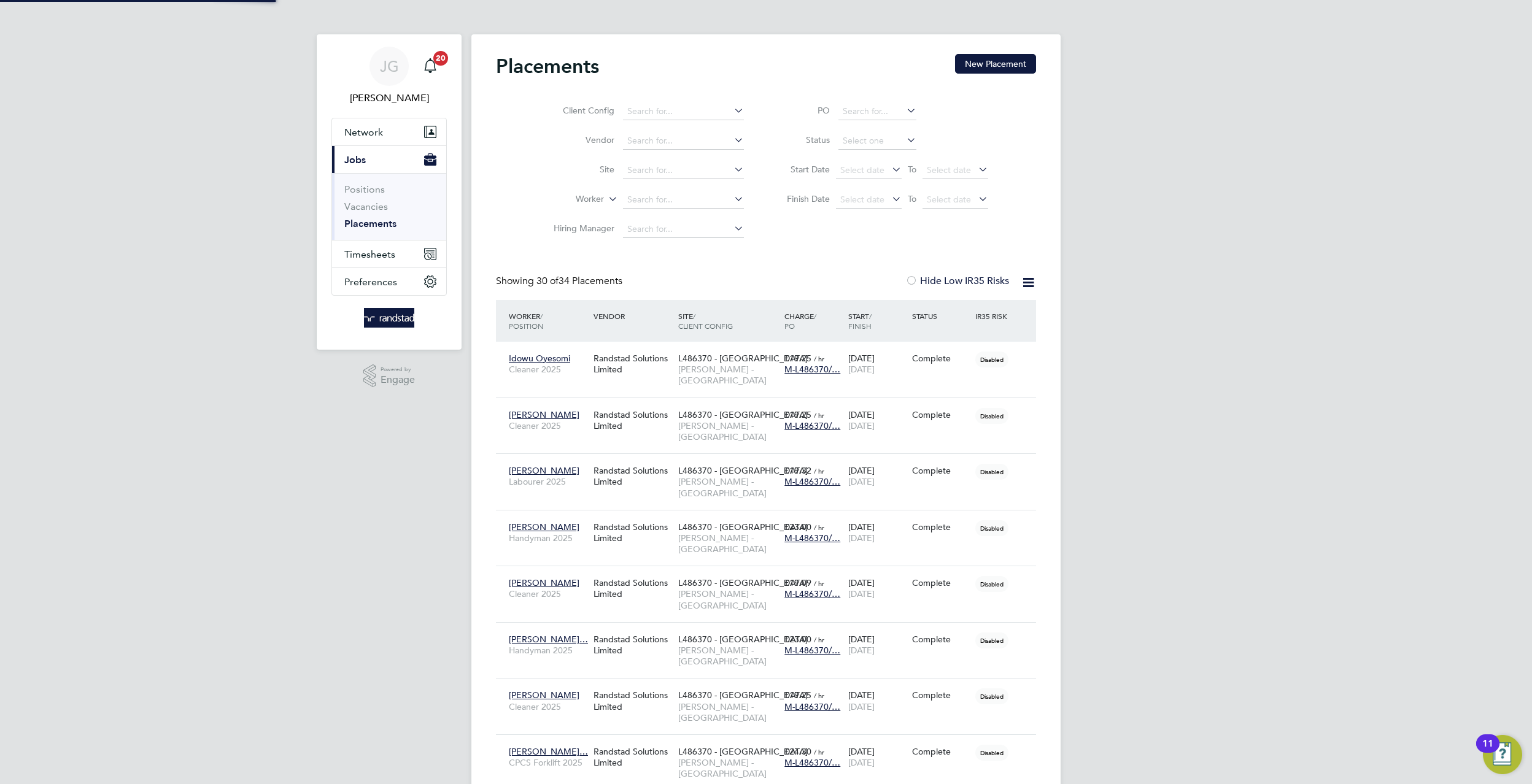
scroll to position [35, 107]
click at [701, 184] on li "Plot 18 Aylesbury" at bounding box center [684, 187] width 122 height 16
type input "Plot 18 Aylesbury"
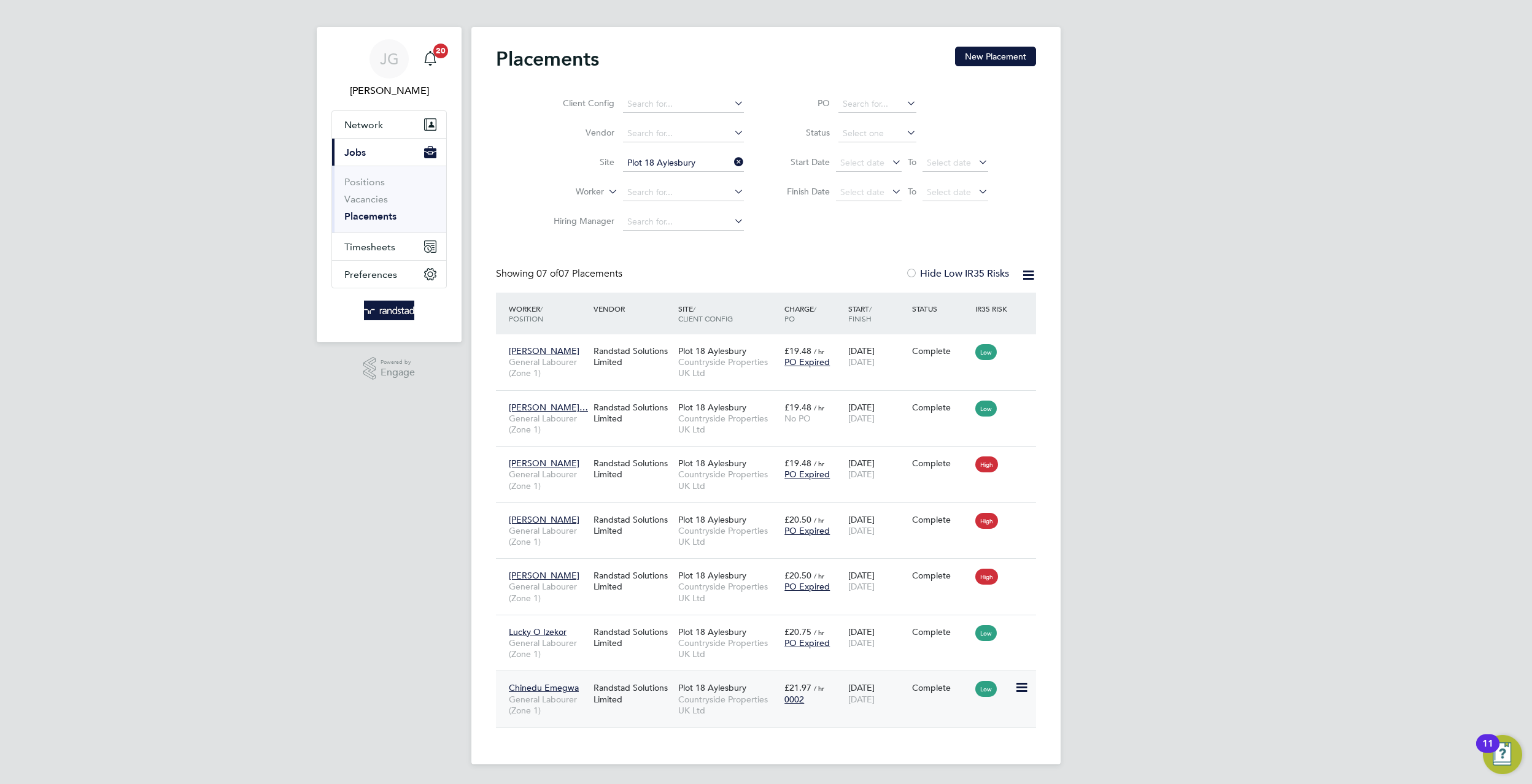
click at [1011, 682] on div "Low" at bounding box center [993, 688] width 36 height 11
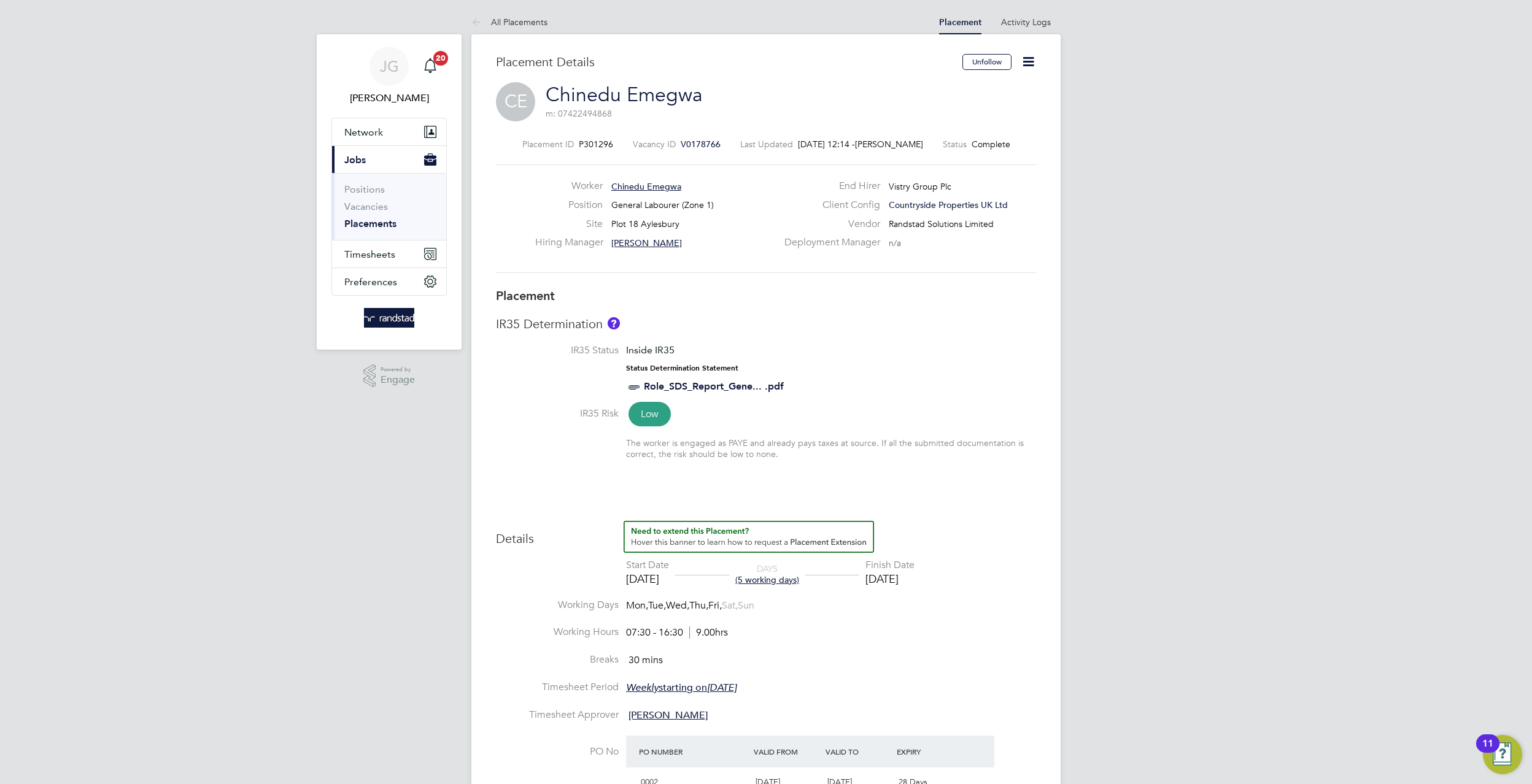
click at [914, 586] on div "[DATE]" at bounding box center [890, 579] width 50 height 14
drag, startPoint x: 953, startPoint y: 581, endPoint x: 944, endPoint y: 582, distance: 9.1
click at [953, 582] on li "Start Date [DATE] DAYS (5 working days) Finish Date [DATE]" at bounding box center [766, 579] width 540 height 40
click at [914, 581] on div "[DATE]" at bounding box center [890, 579] width 50 height 14
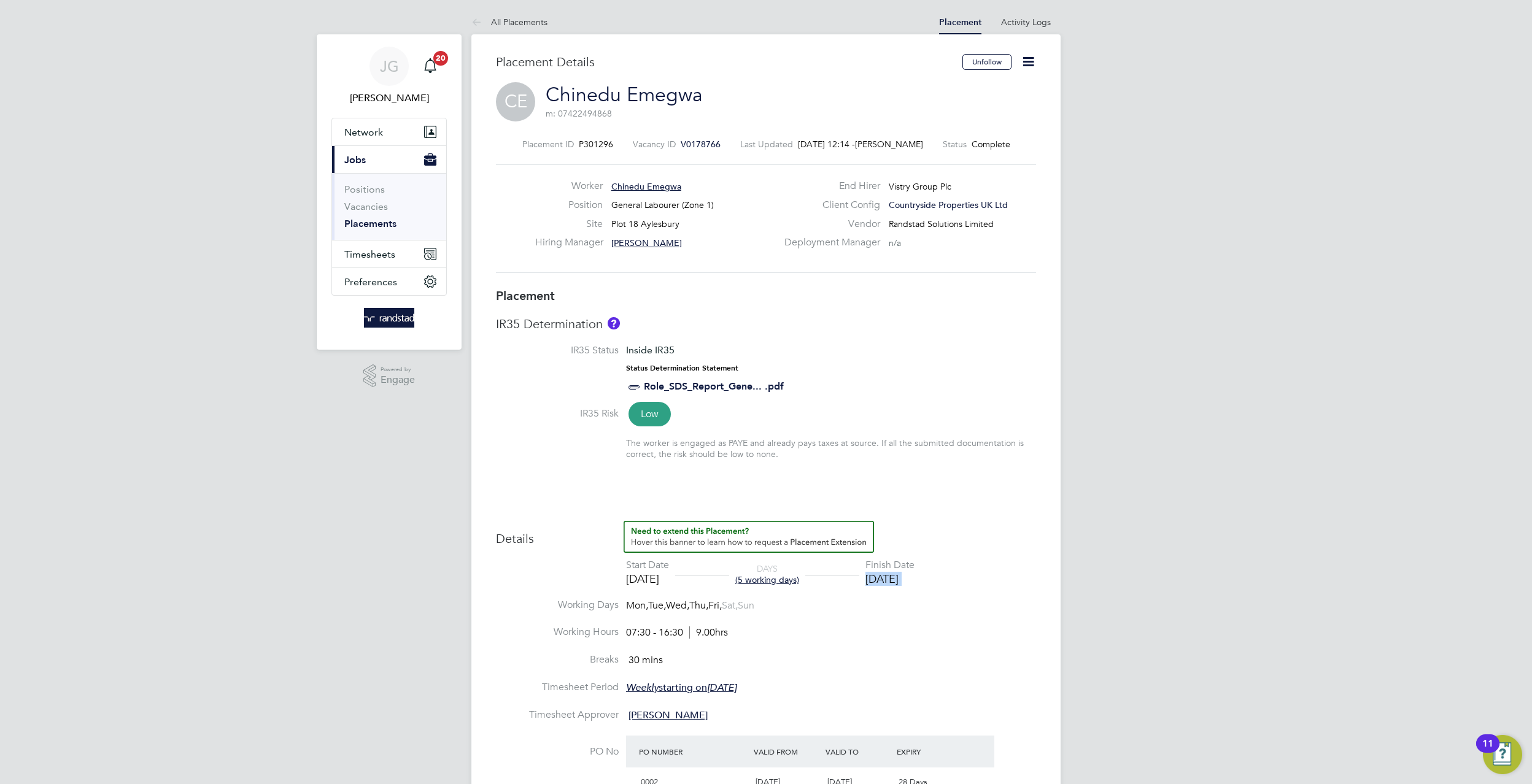
click at [914, 581] on div "01 Aug 2025" at bounding box center [890, 579] width 50 height 14
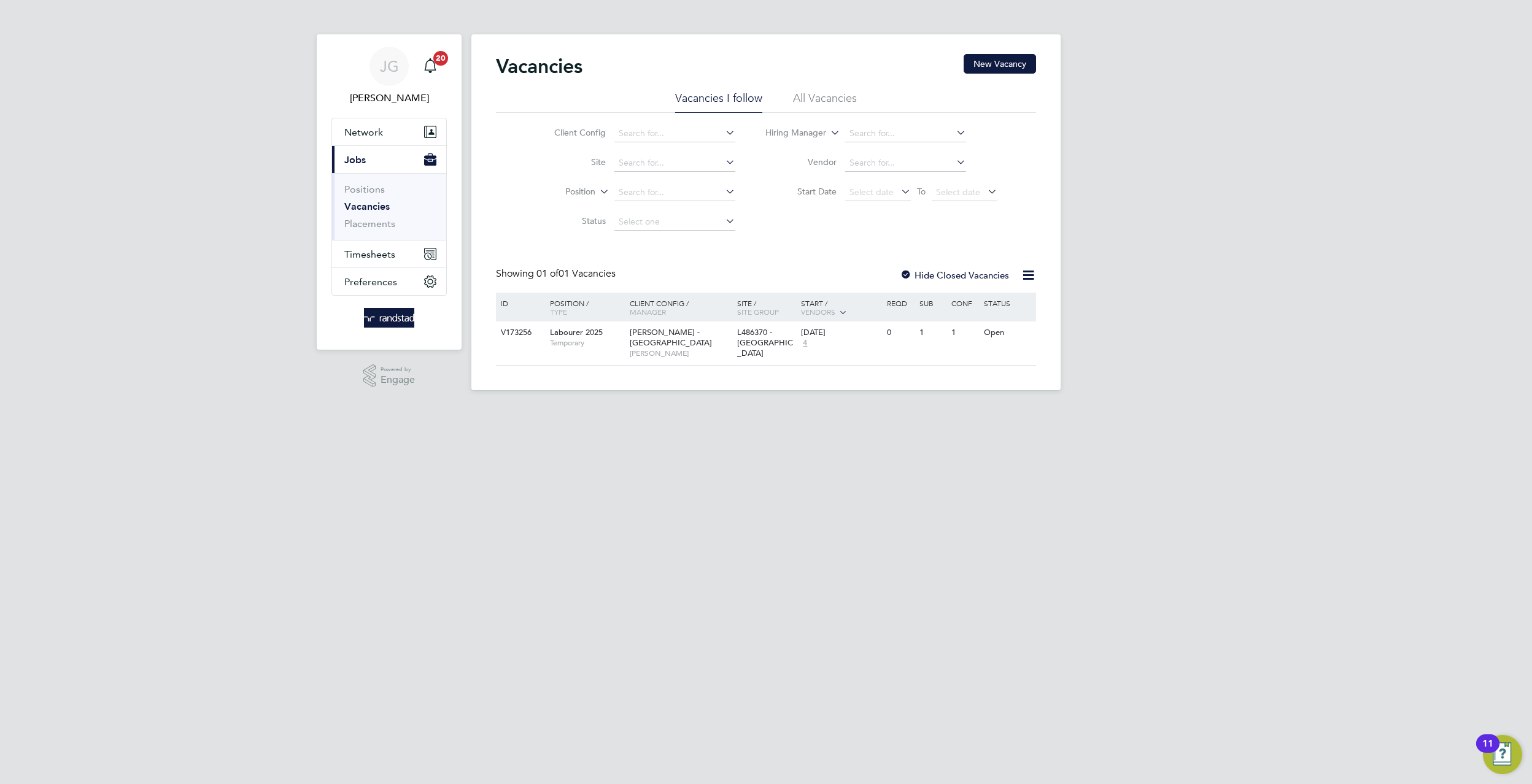
click at [913, 275] on label "Hide Closed Vacancies" at bounding box center [954, 275] width 109 height 12
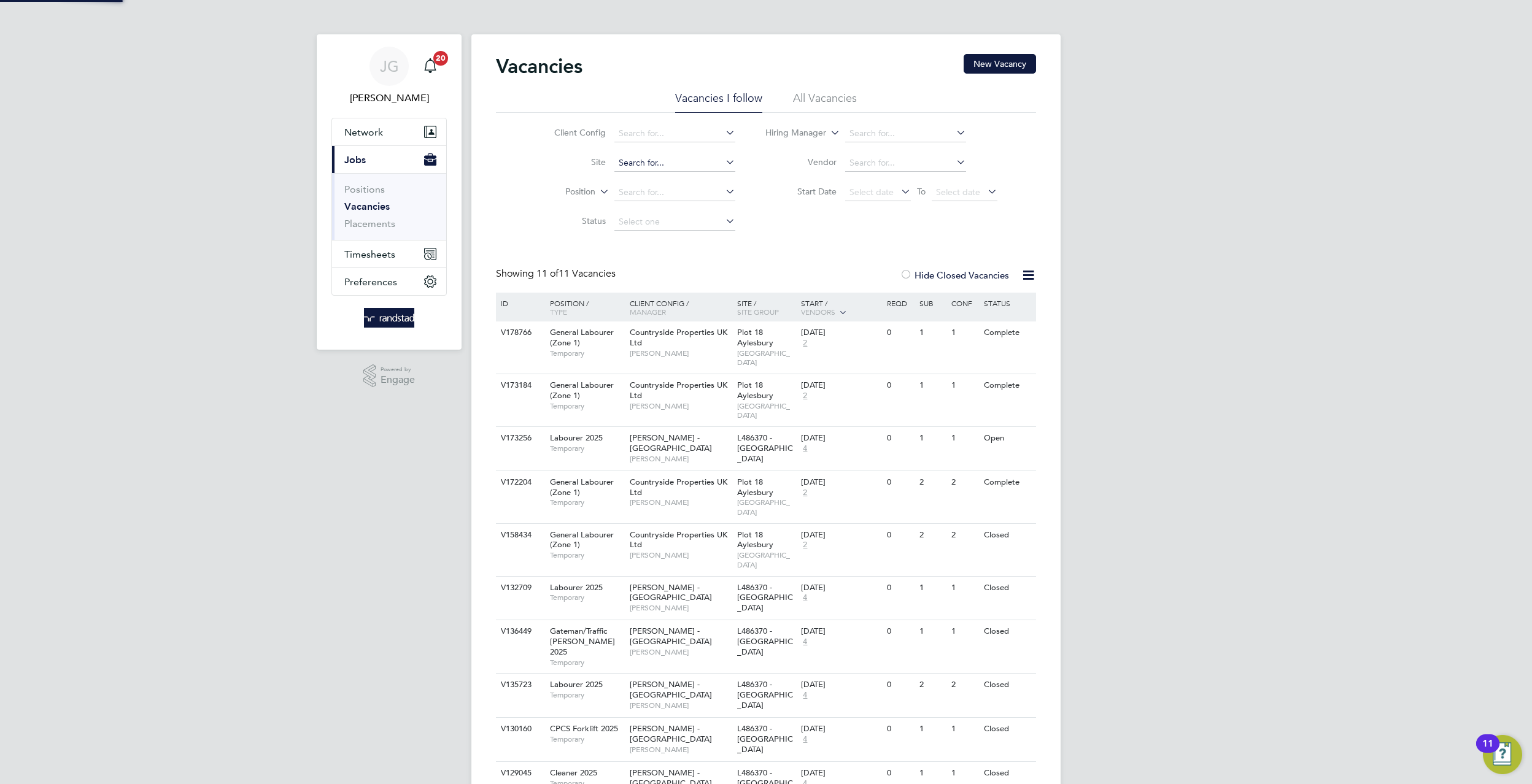
click at [627, 161] on input at bounding box center [675, 163] width 121 height 17
click at [652, 173] on li "Plot 18 Aylesbury" at bounding box center [675, 180] width 122 height 16
type input "Plot 18 Aylesbury"
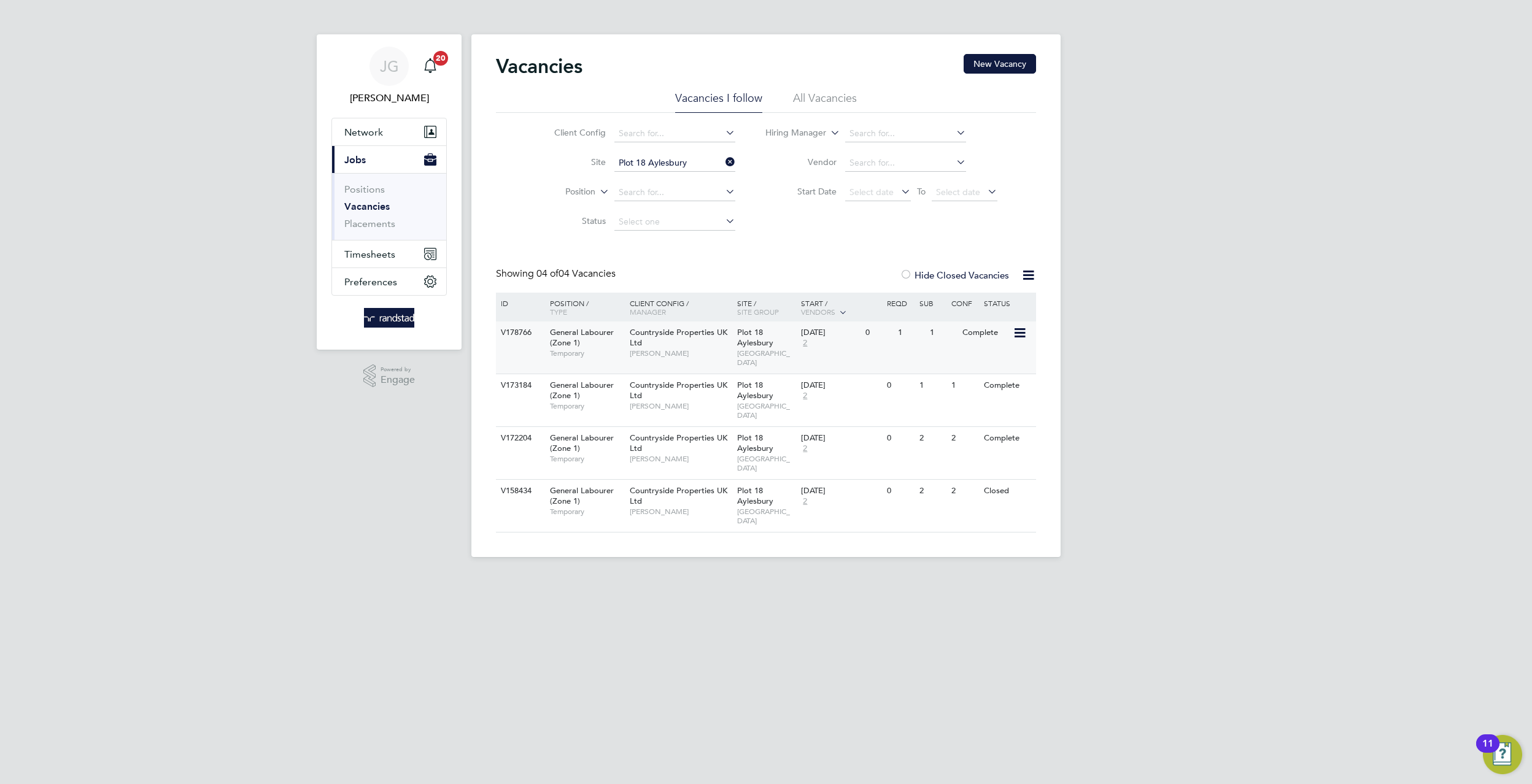
click at [1020, 332] on icon at bounding box center [1019, 333] width 13 height 14
click at [990, 356] on li "View Details" at bounding box center [988, 361] width 71 height 17
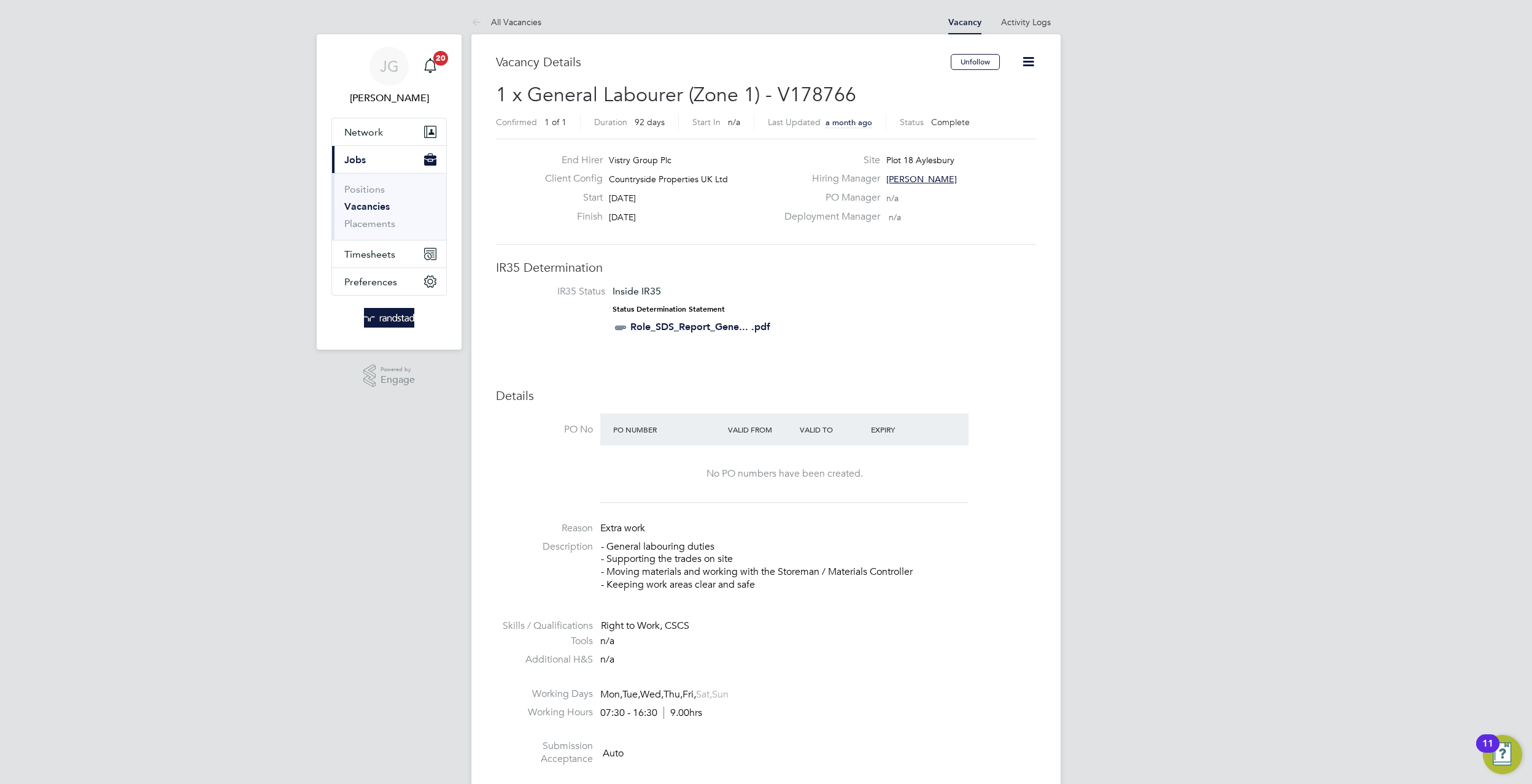
scroll to position [660, 0]
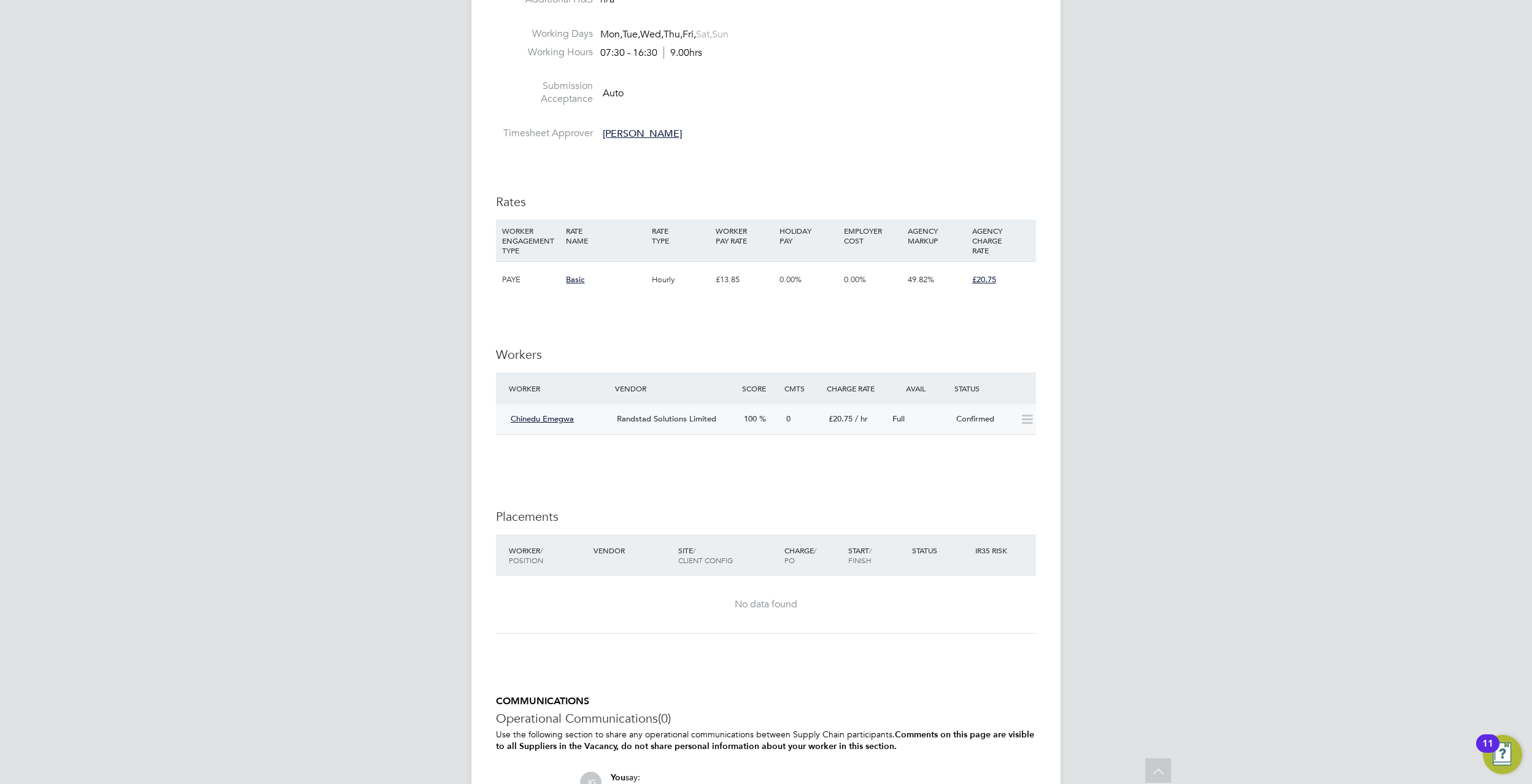
click at [1020, 423] on icon at bounding box center [1027, 419] width 15 height 10
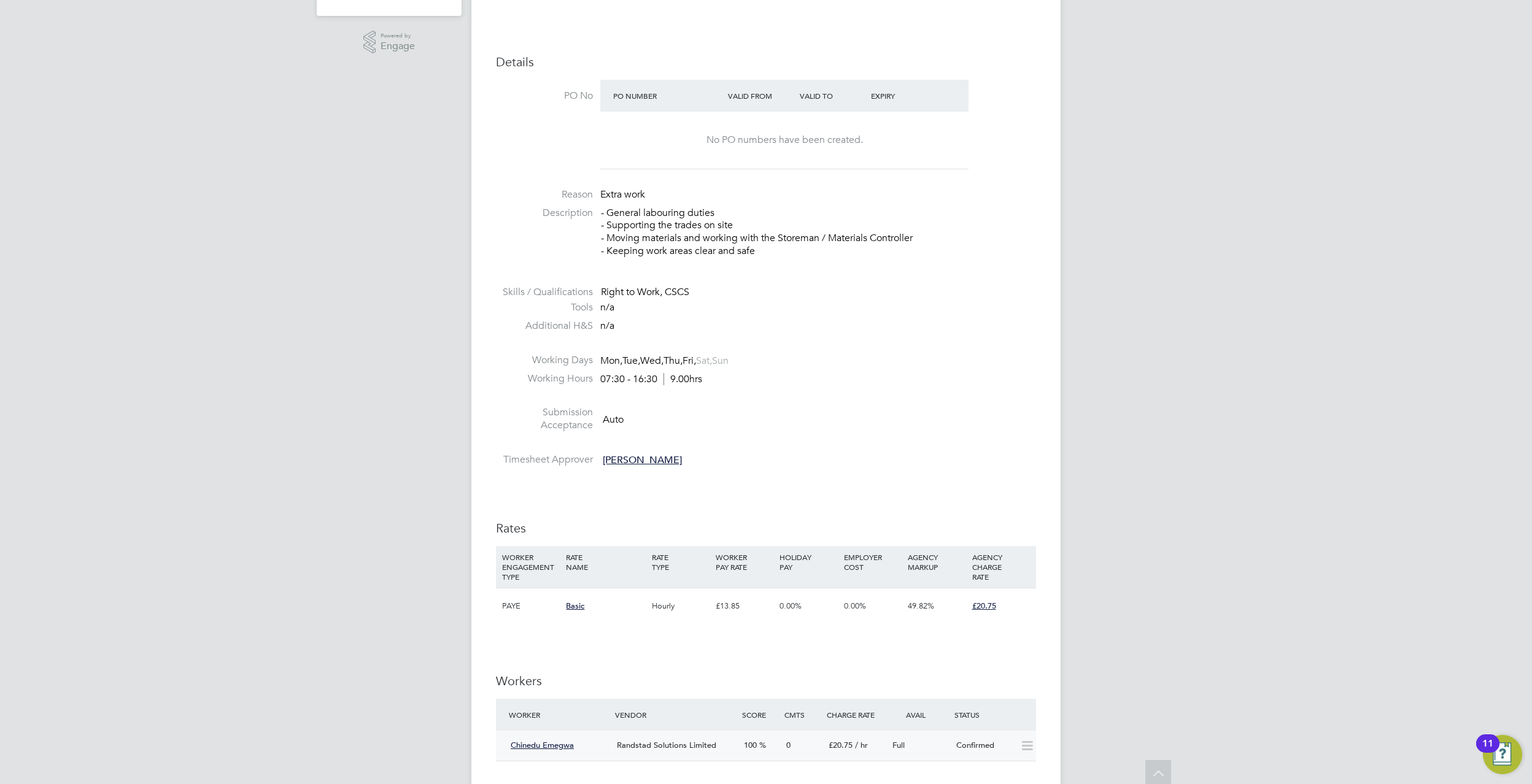
scroll to position [0, 0]
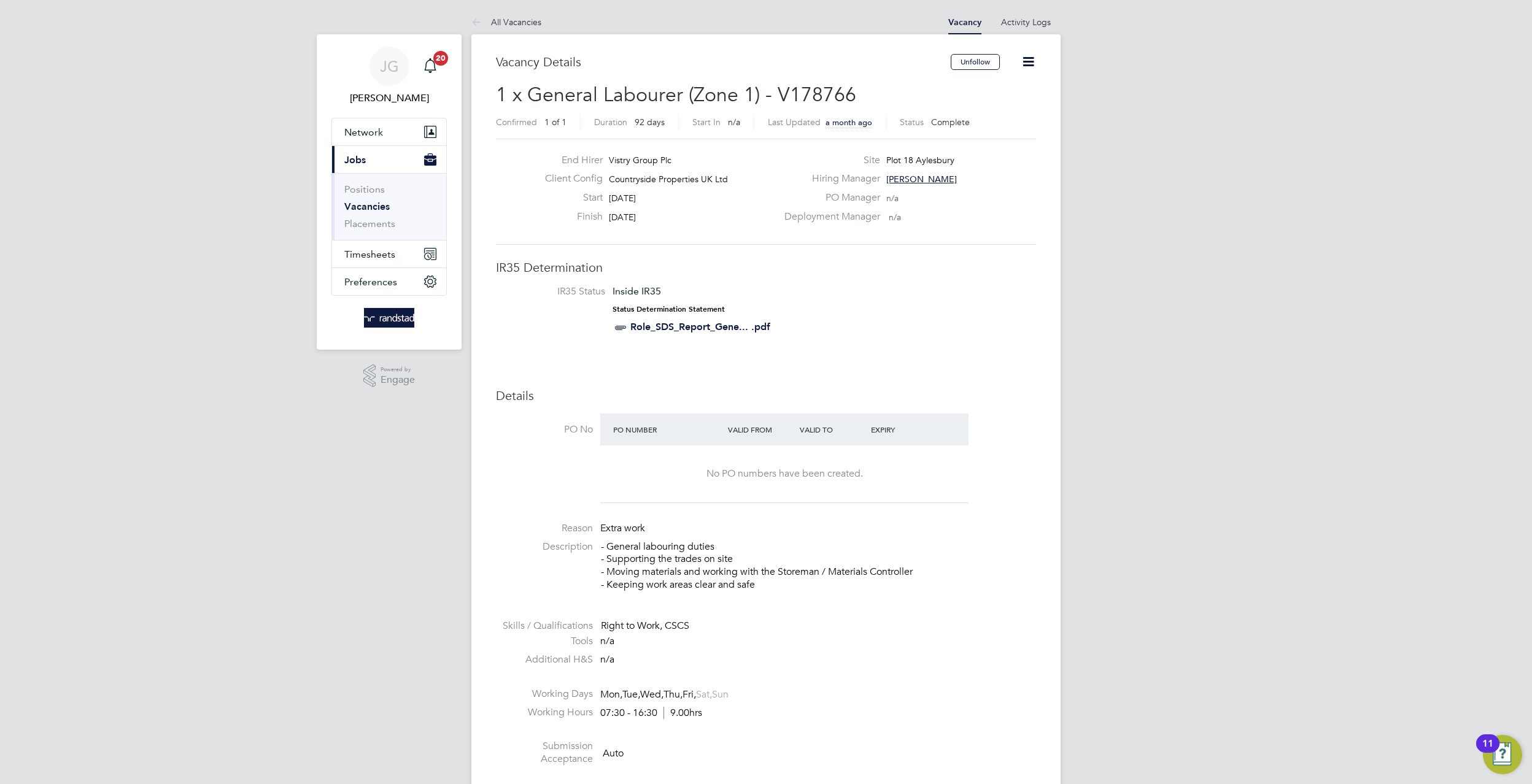
click at [1031, 54] on icon at bounding box center [1028, 61] width 15 height 15
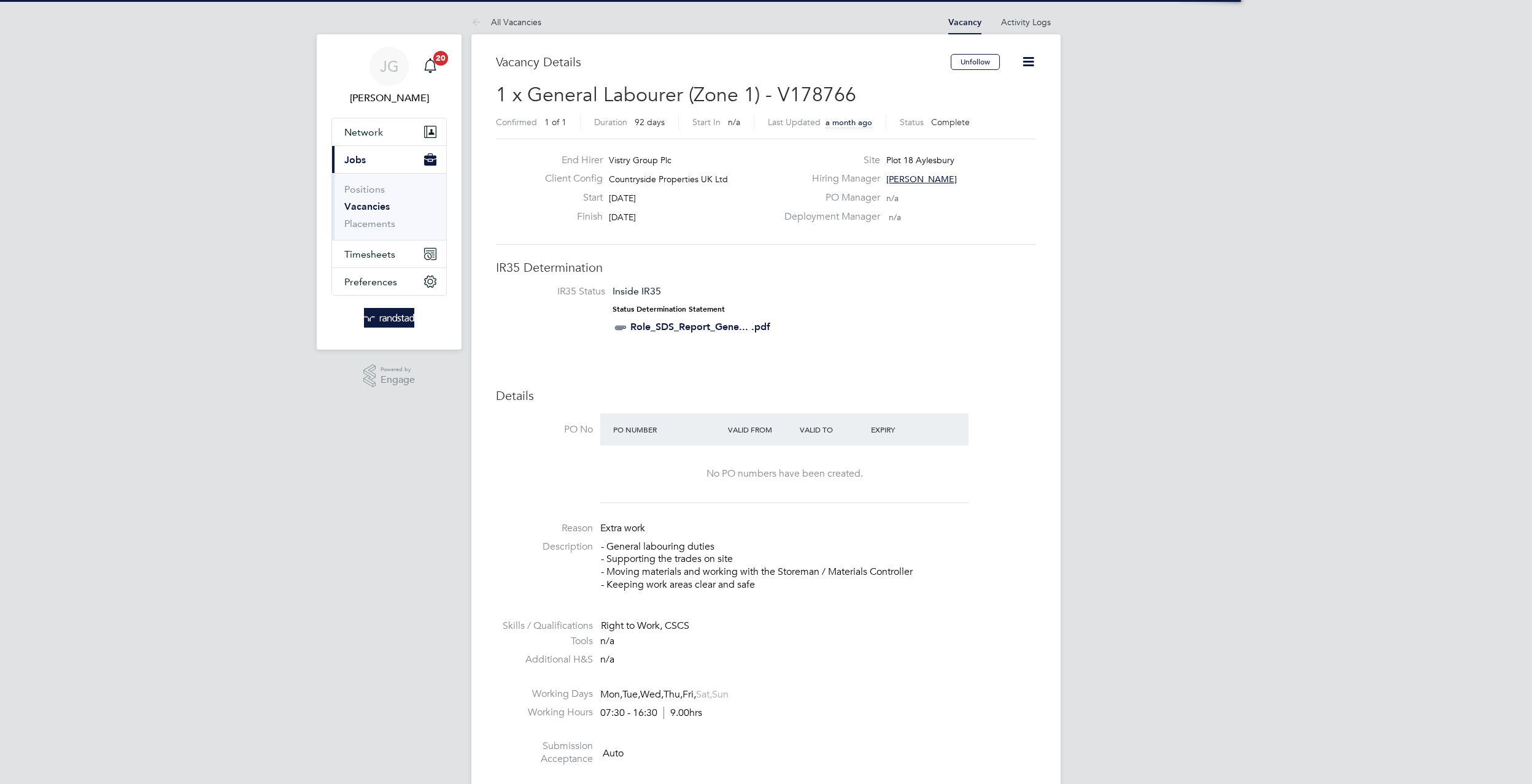
click at [1033, 64] on icon at bounding box center [1028, 61] width 15 height 15
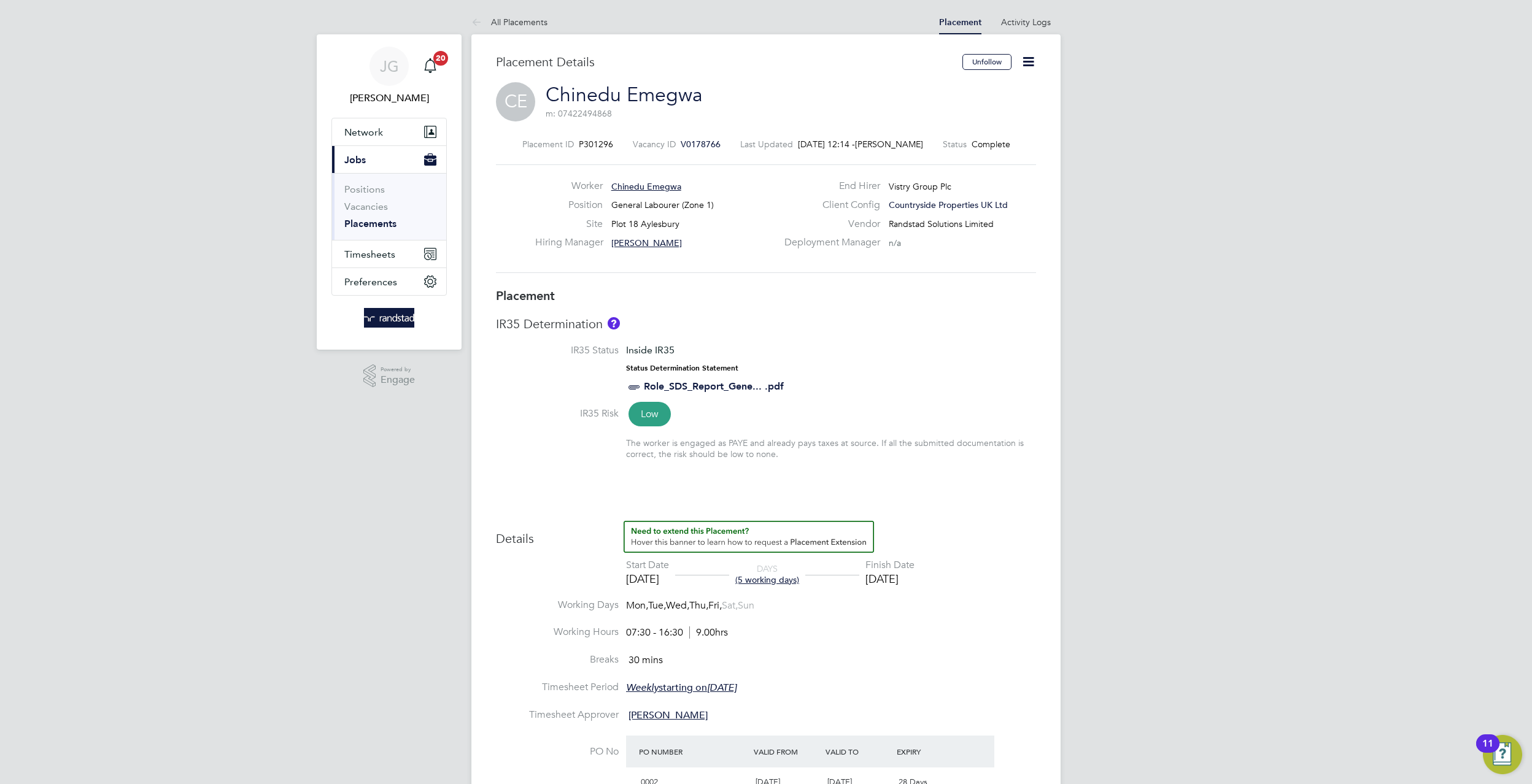
click at [683, 148] on span "V0178766" at bounding box center [701, 144] width 40 height 11
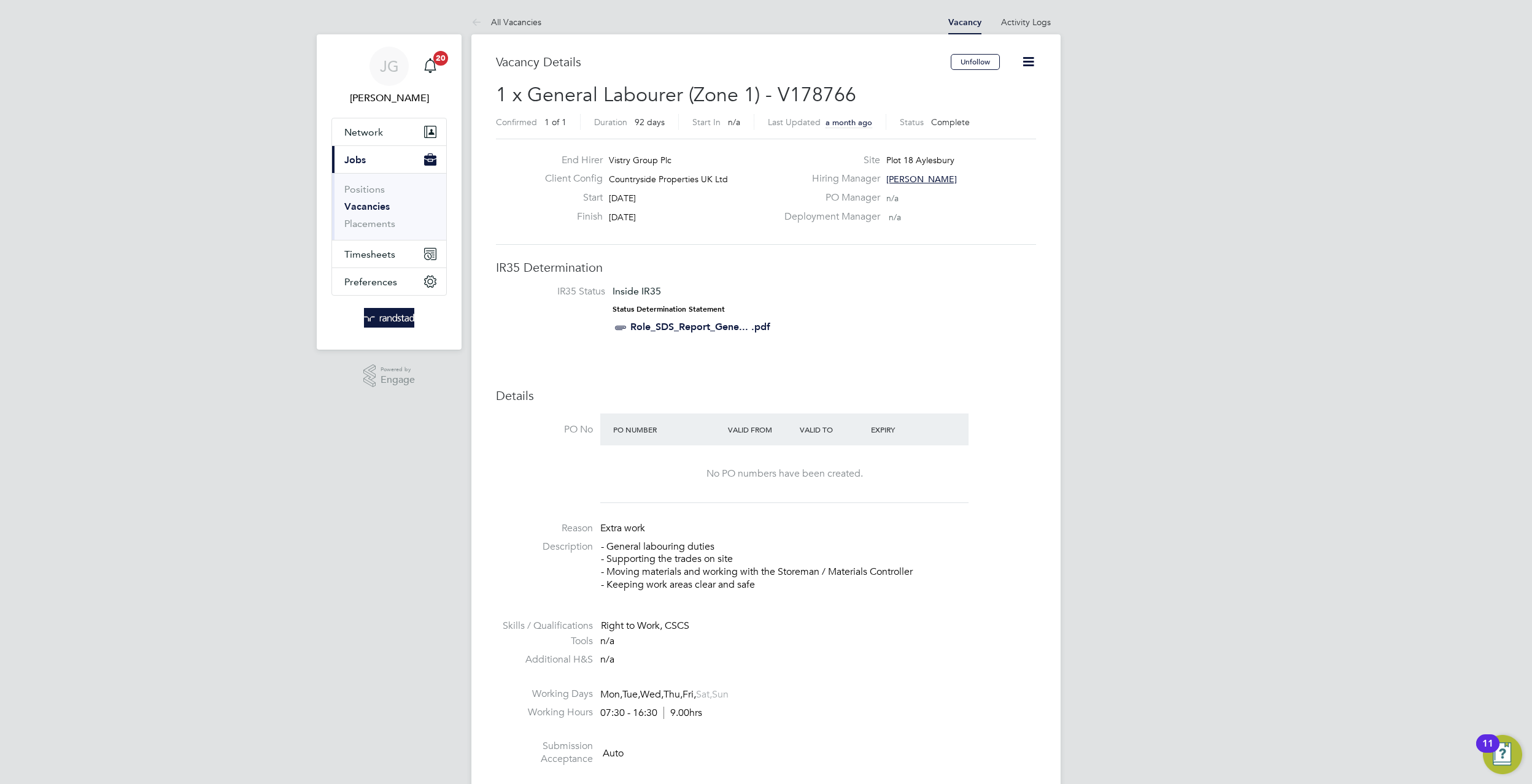
click at [1036, 59] on icon at bounding box center [1028, 61] width 15 height 15
click at [989, 84] on li "Edit Vacancy" at bounding box center [999, 90] width 71 height 17
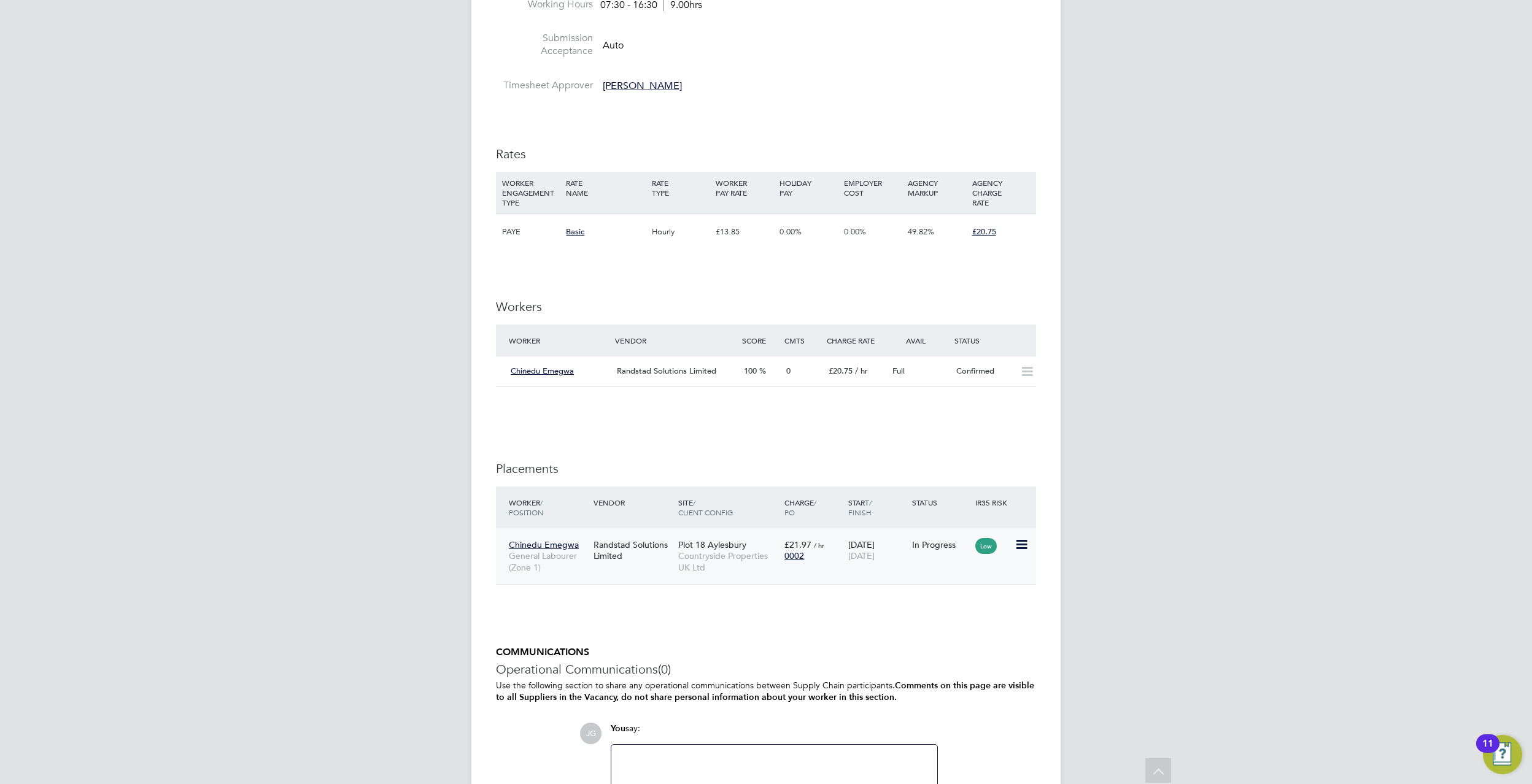
click at [1011, 540] on div "Low" at bounding box center [993, 545] width 42 height 23
click at [1012, 545] on div "Low" at bounding box center [993, 545] width 42 height 23
click at [1015, 548] on icon at bounding box center [1020, 545] width 13 height 14
